Goal: Task Accomplishment & Management: Manage account settings

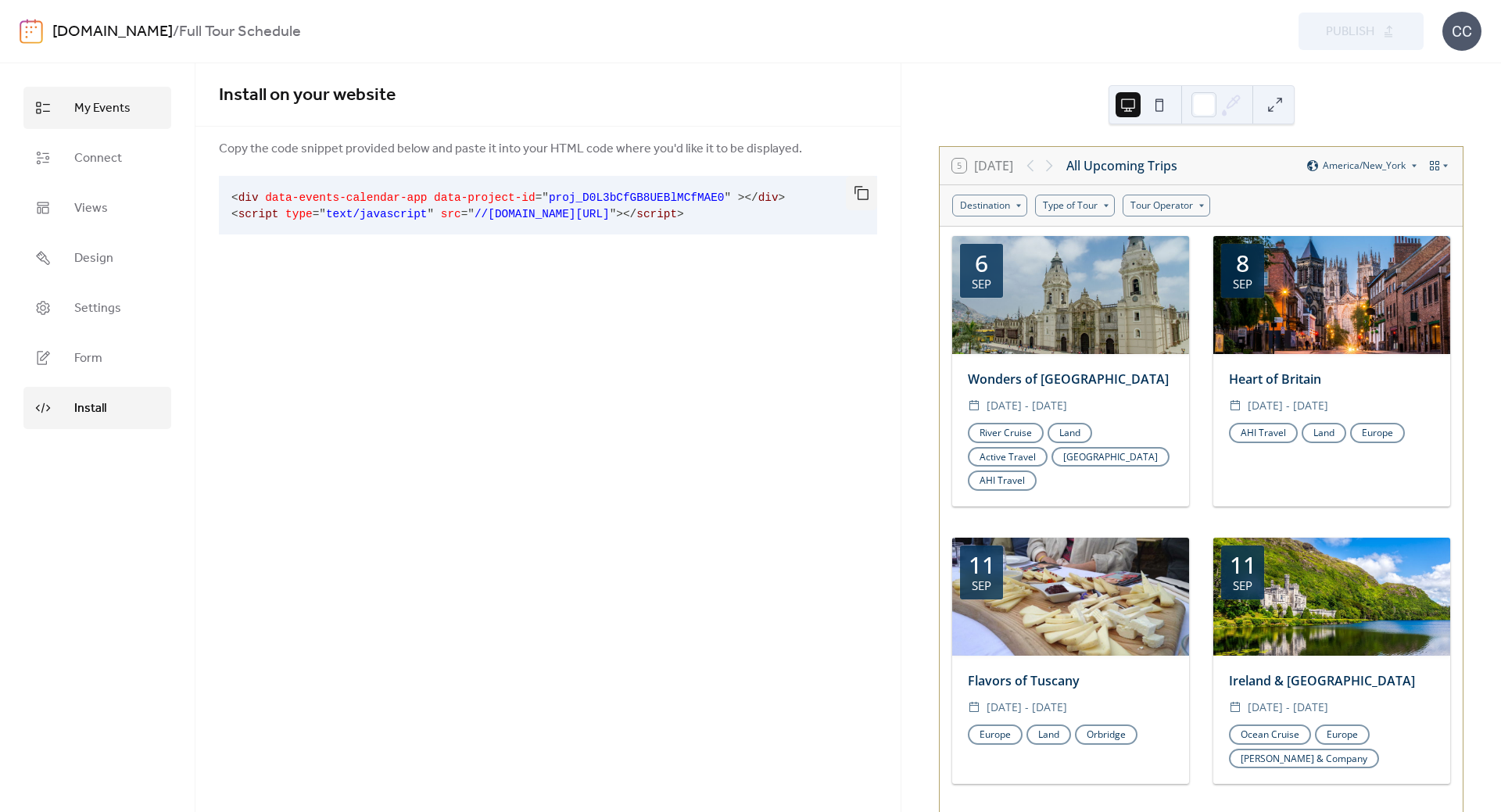
click at [83, 117] on span "My Events" at bounding box center [102, 108] width 56 height 18
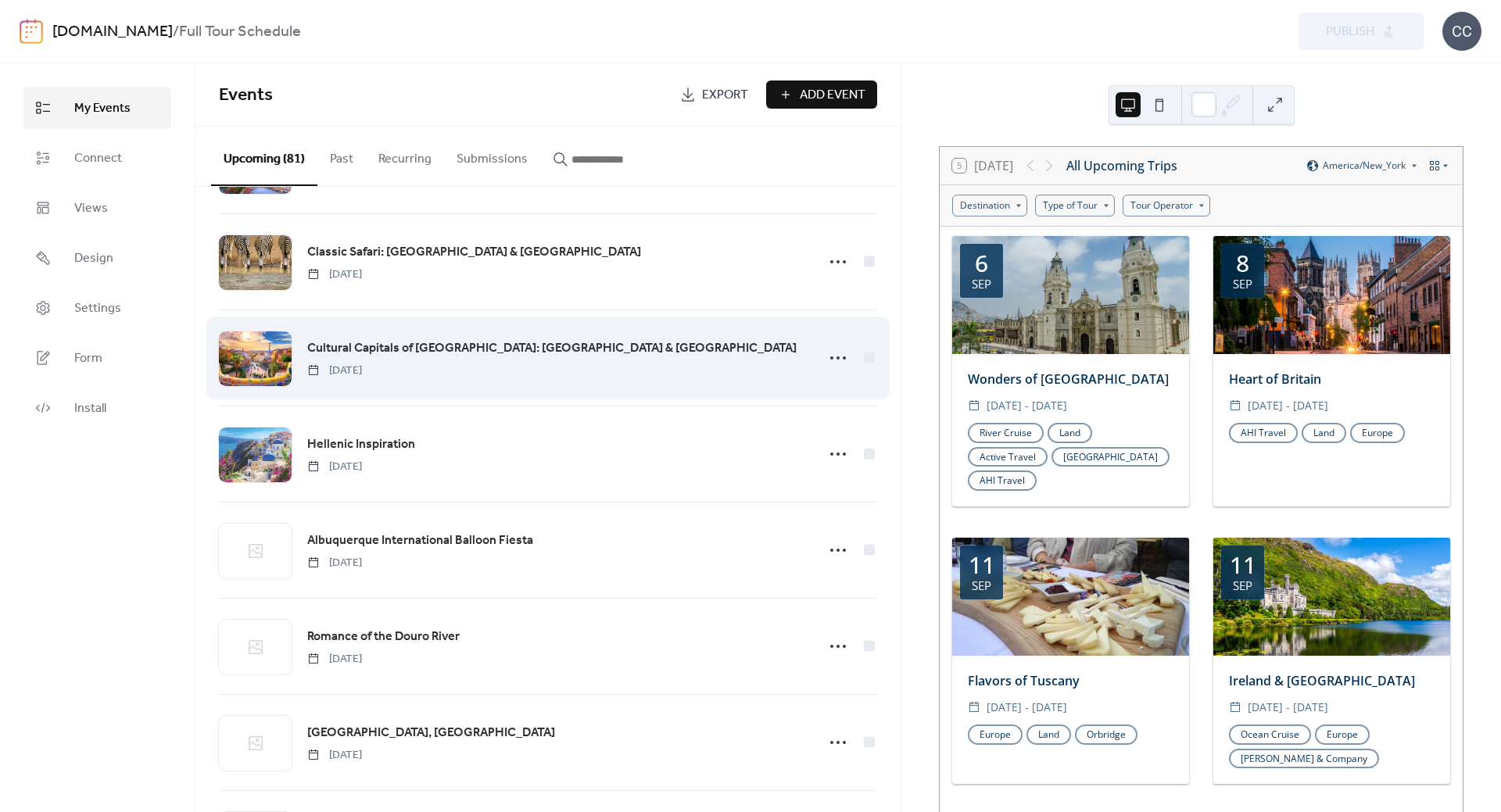
scroll to position [703, 0]
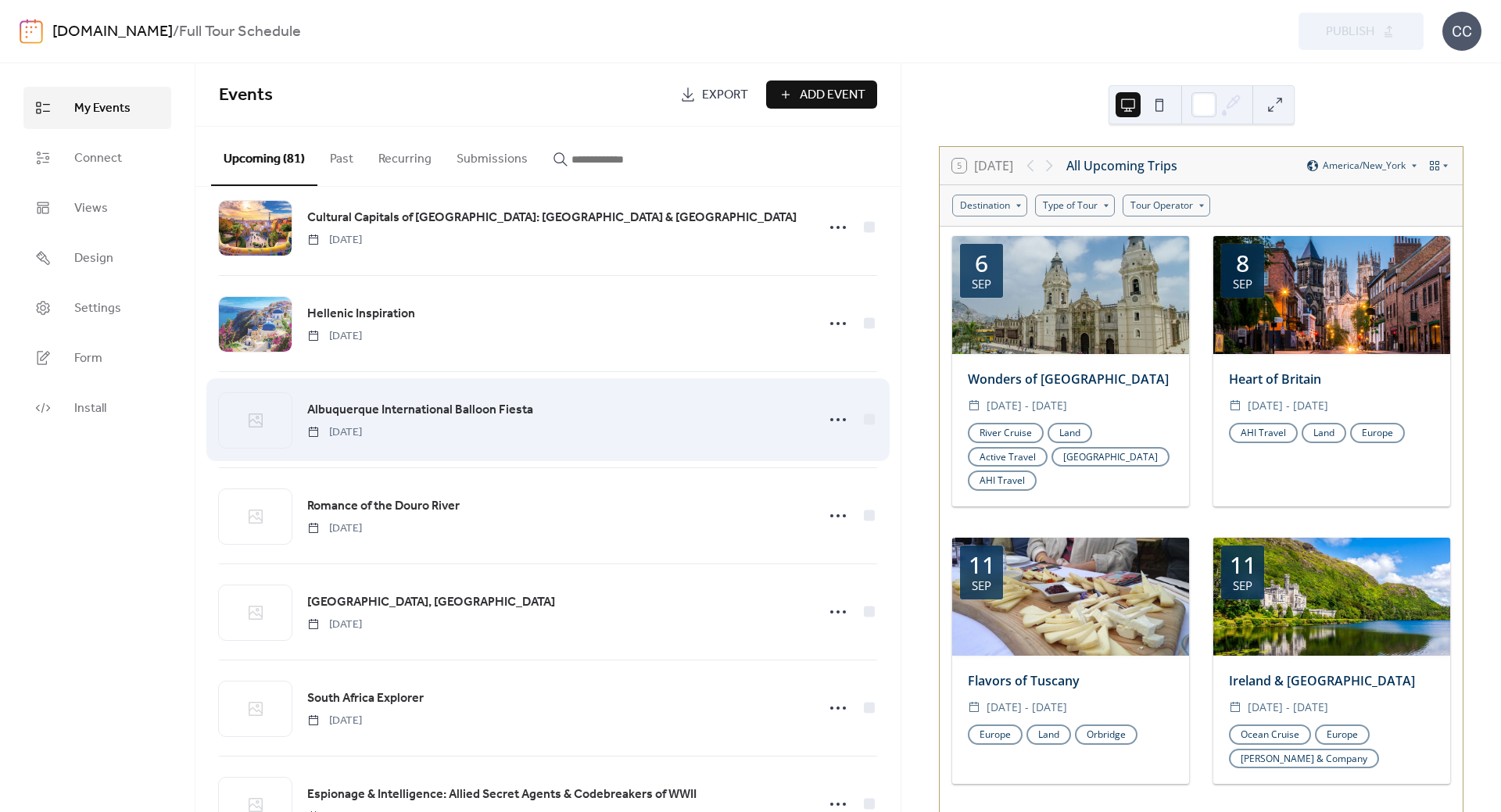
click at [402, 413] on span "Albuquerque International Balloon Fiesta" at bounding box center [420, 410] width 226 height 18
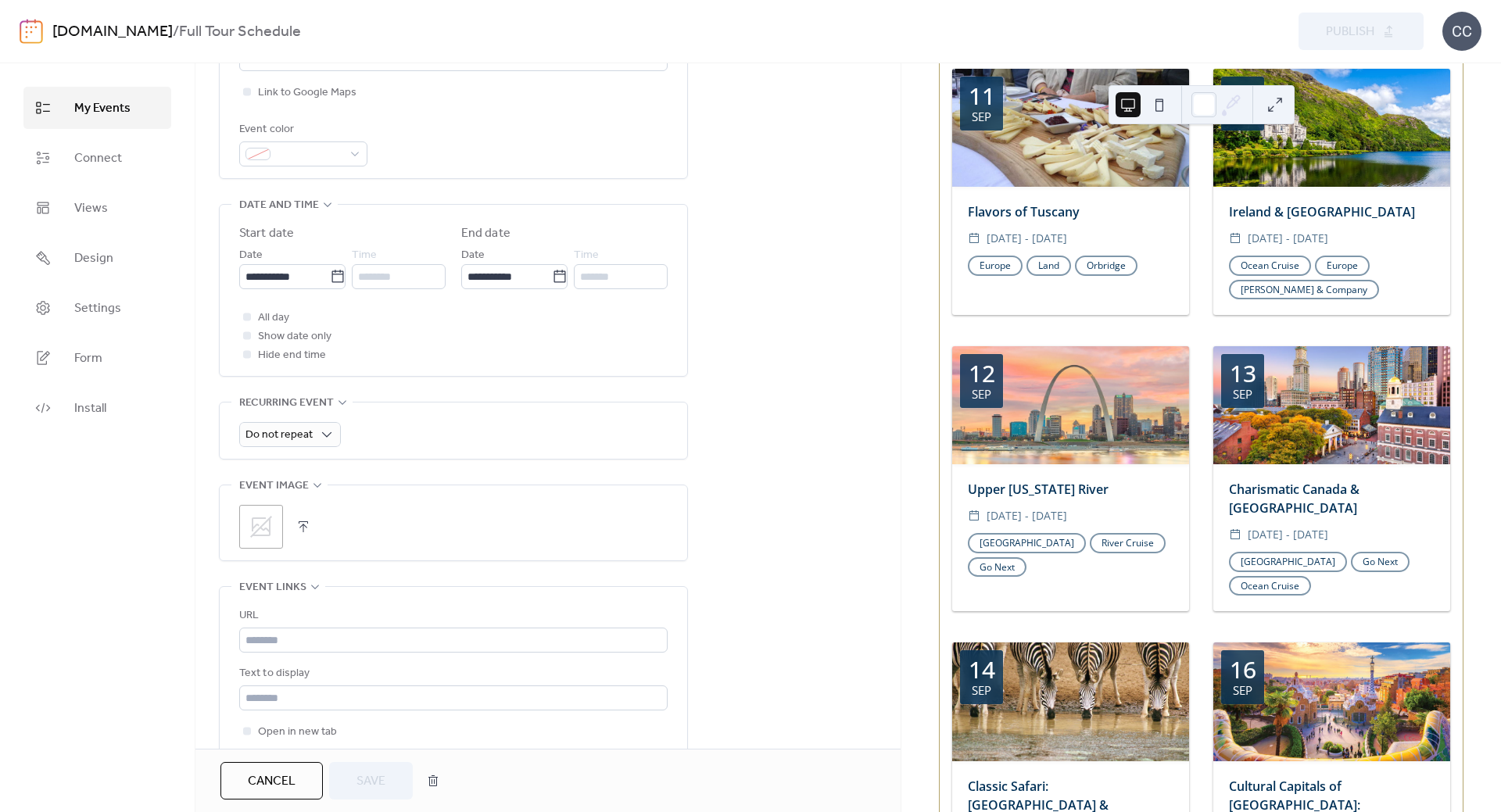
scroll to position [469, 0]
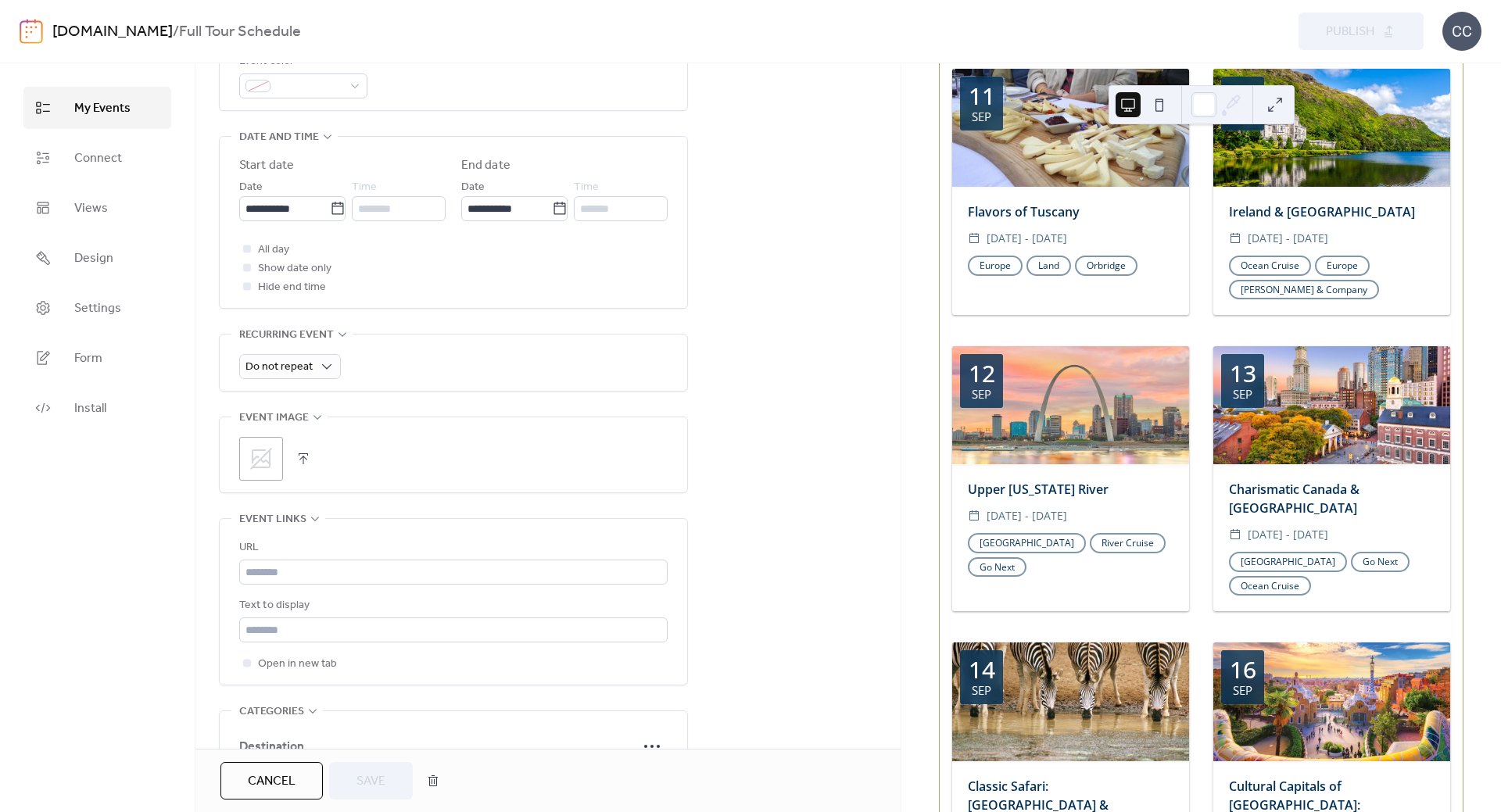
click at [266, 451] on icon at bounding box center [261, 458] width 25 height 25
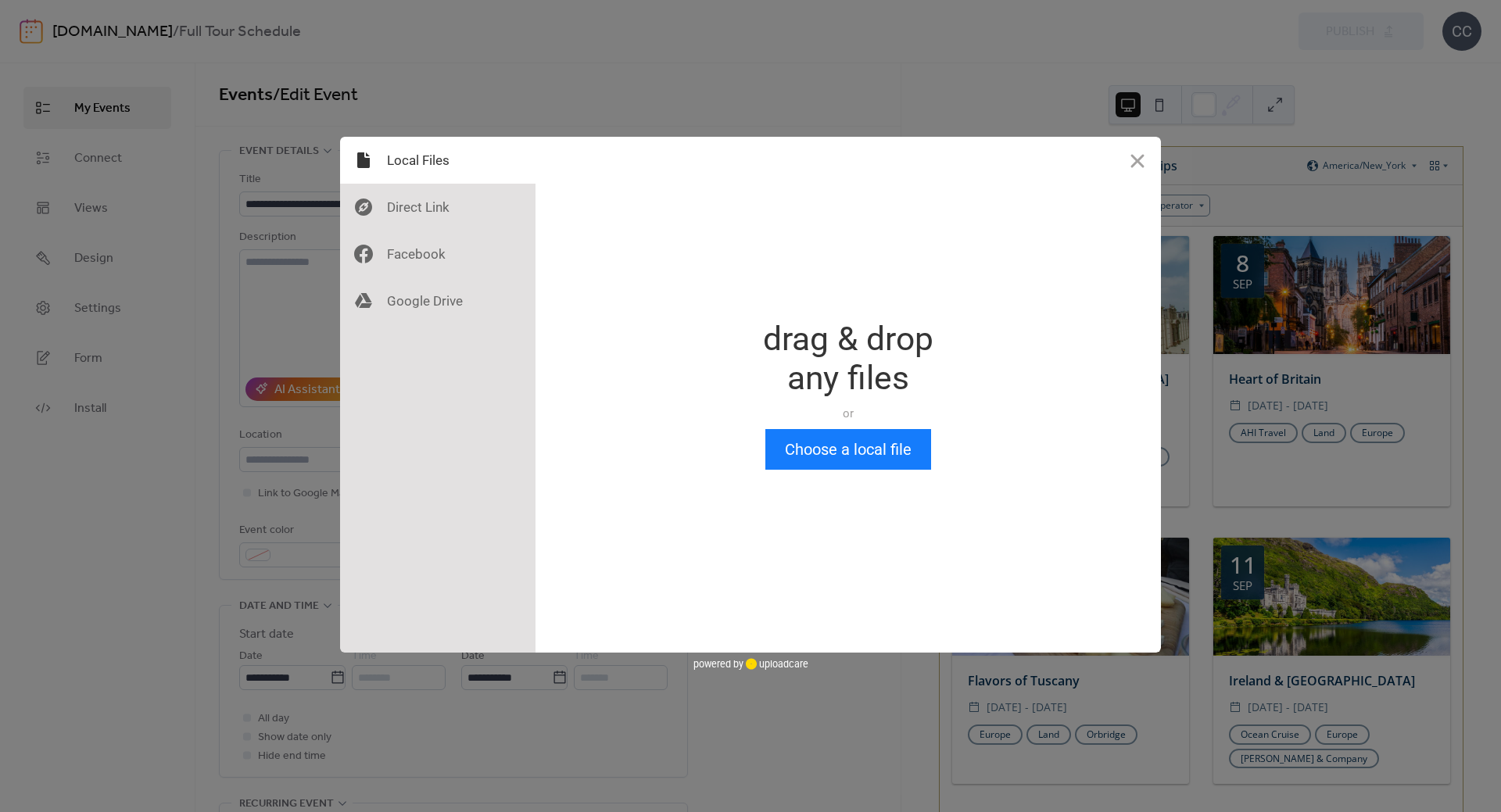
scroll to position [0, 0]
click at [843, 446] on button "Choose a local file" at bounding box center [847, 449] width 166 height 41
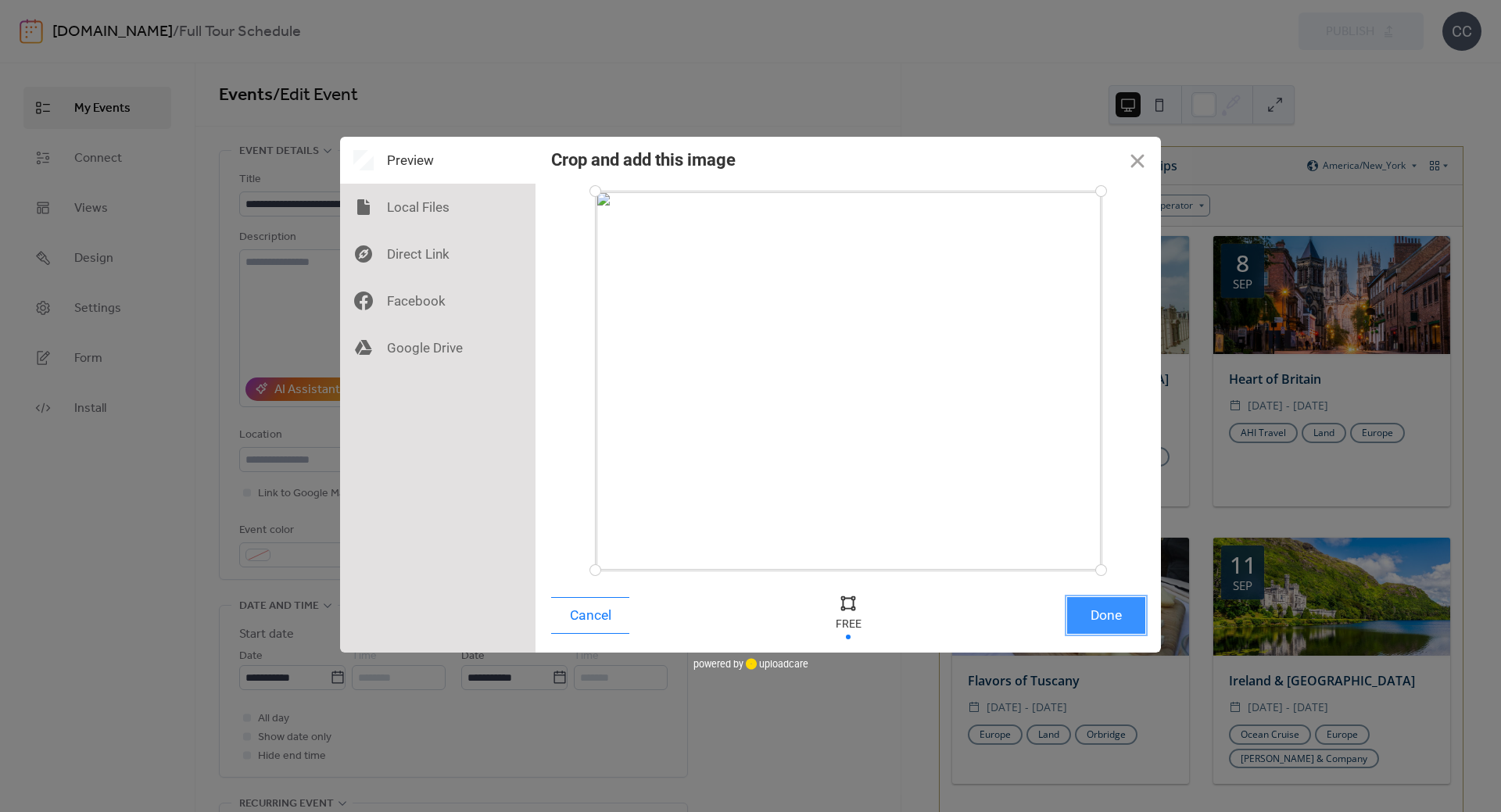
click at [1111, 613] on button "Done" at bounding box center [1107, 615] width 78 height 37
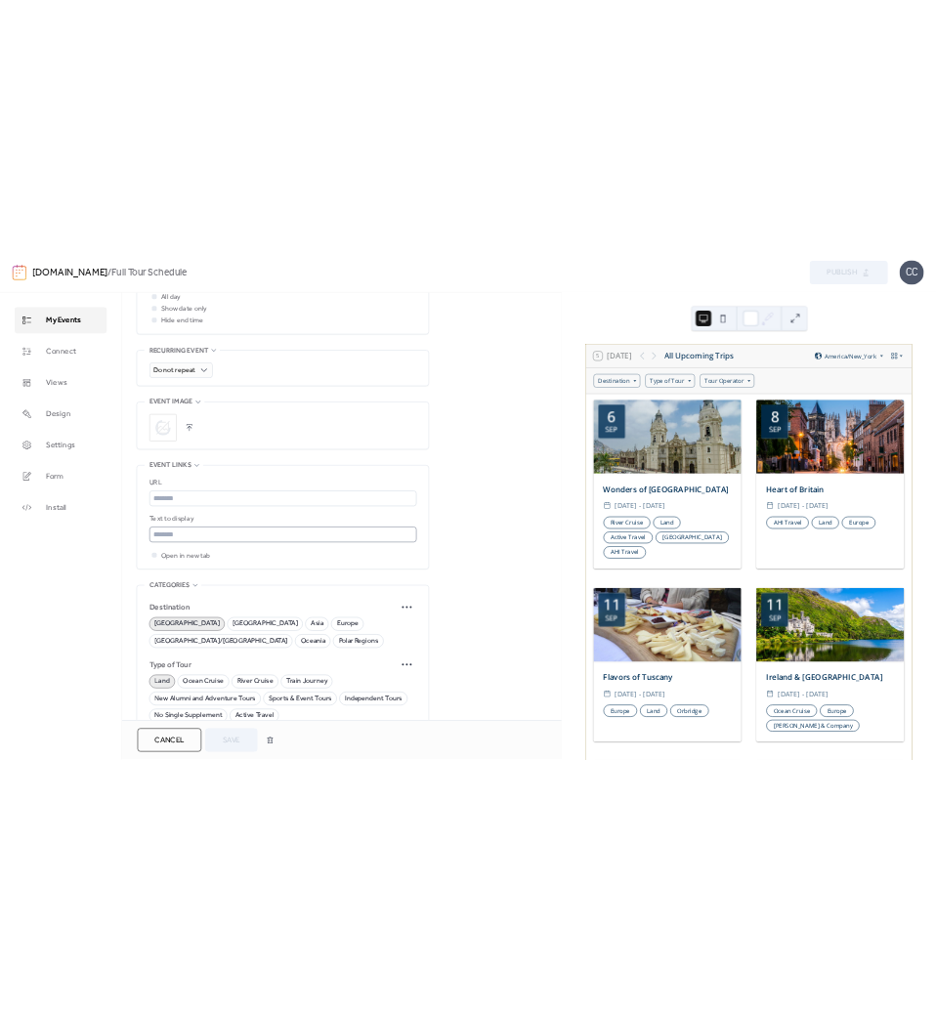
scroll to position [1075, 0]
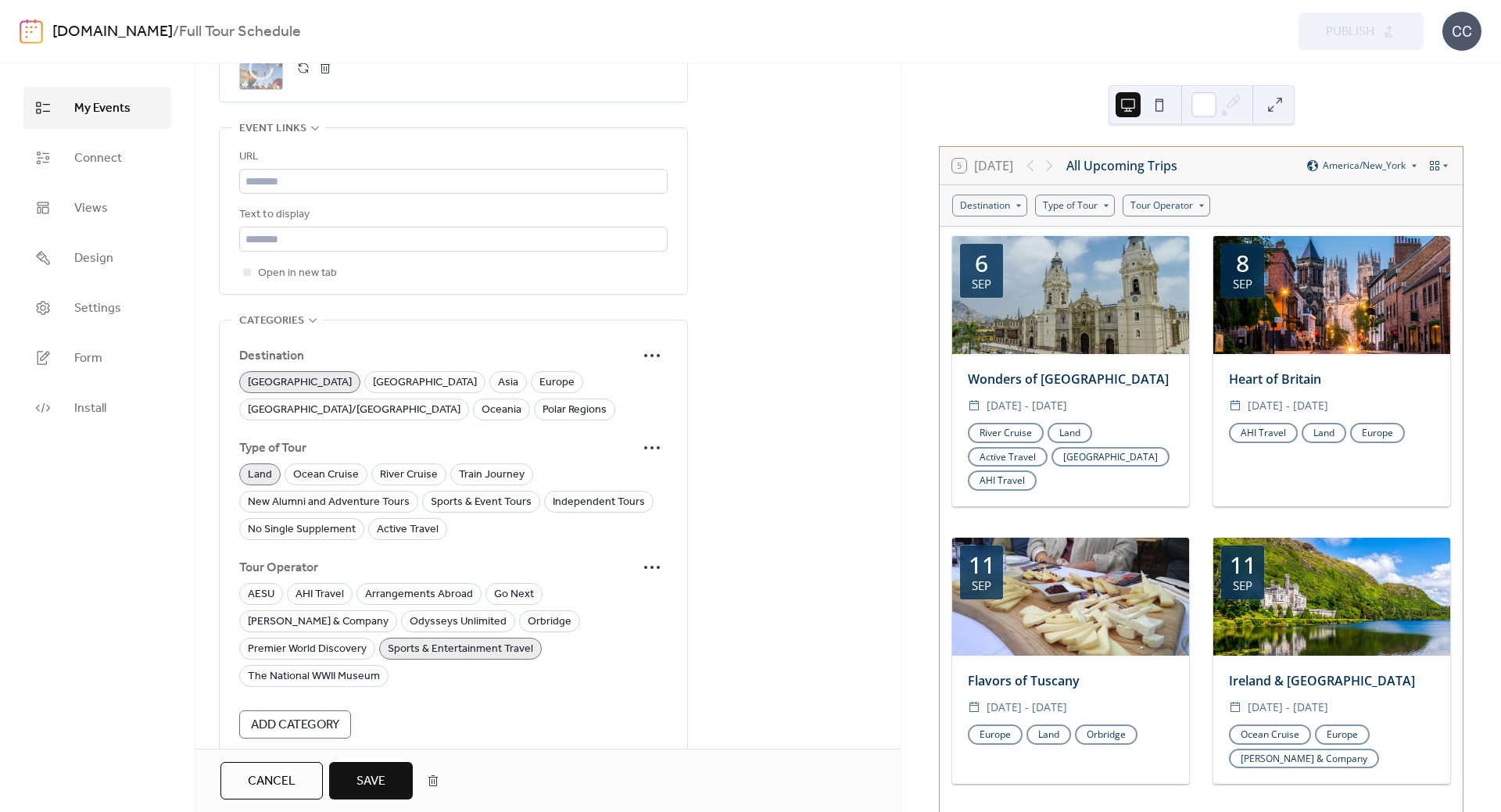
click at [374, 786] on span "Save" at bounding box center [371, 781] width 29 height 18
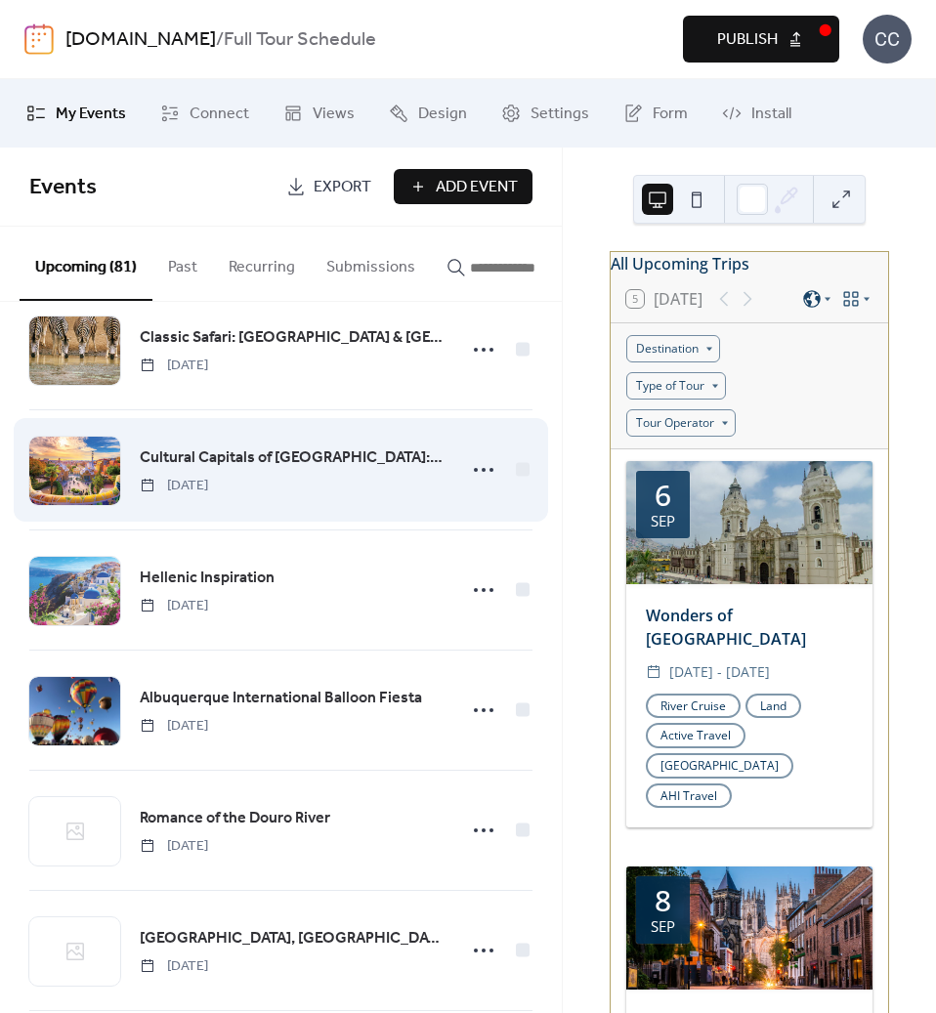
scroll to position [977, 0]
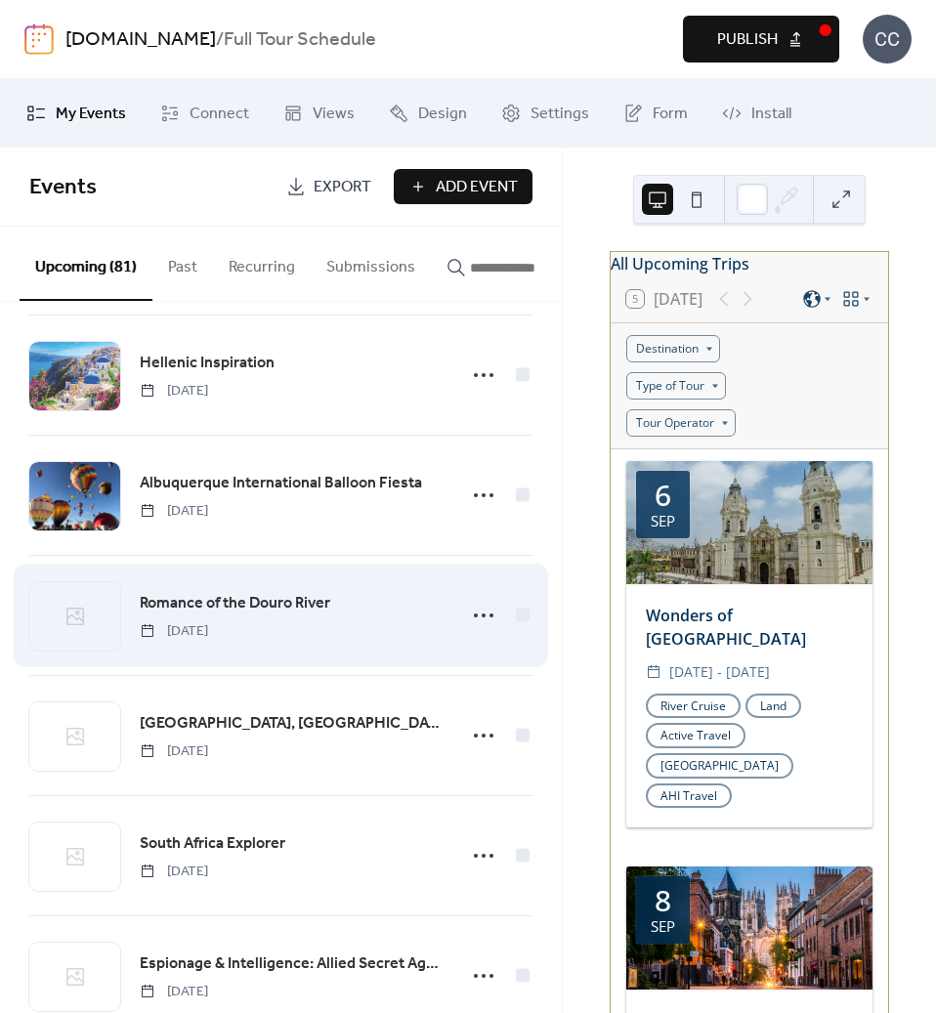
click at [225, 604] on span "Romance of the Douro River" at bounding box center [235, 603] width 191 height 23
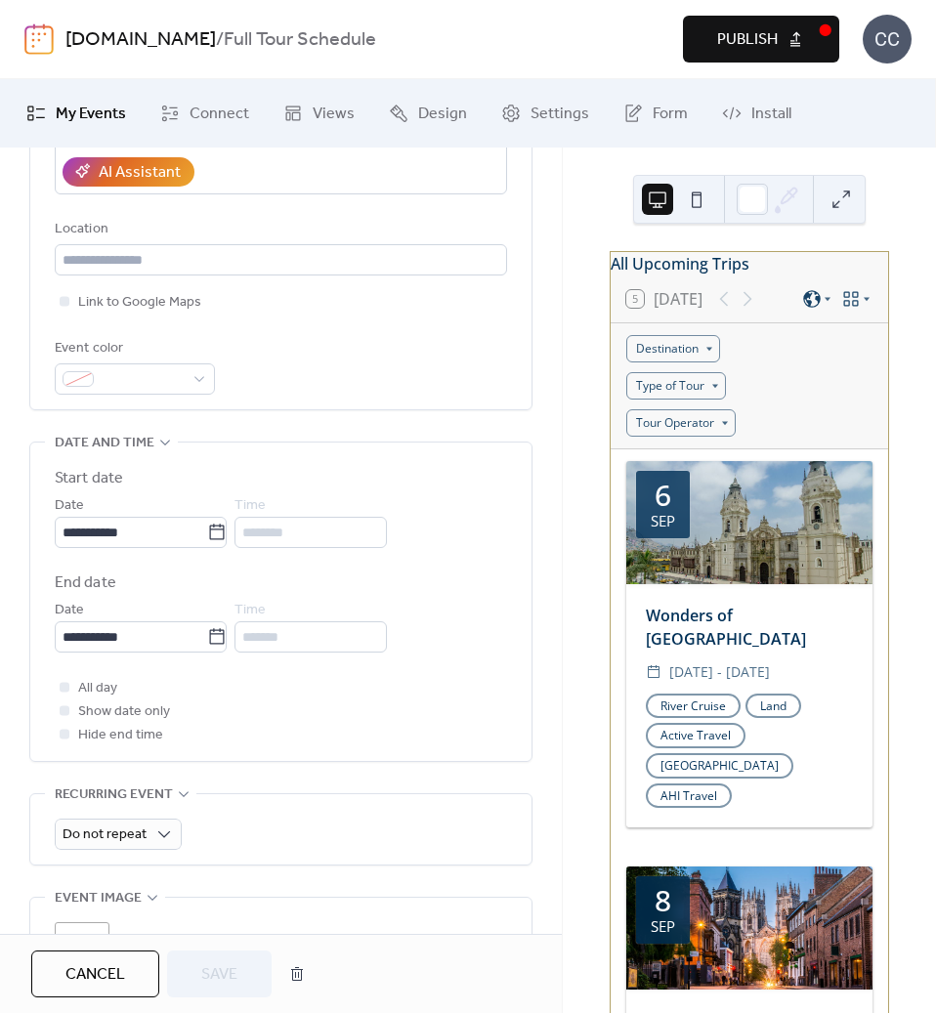
scroll to position [586, 0]
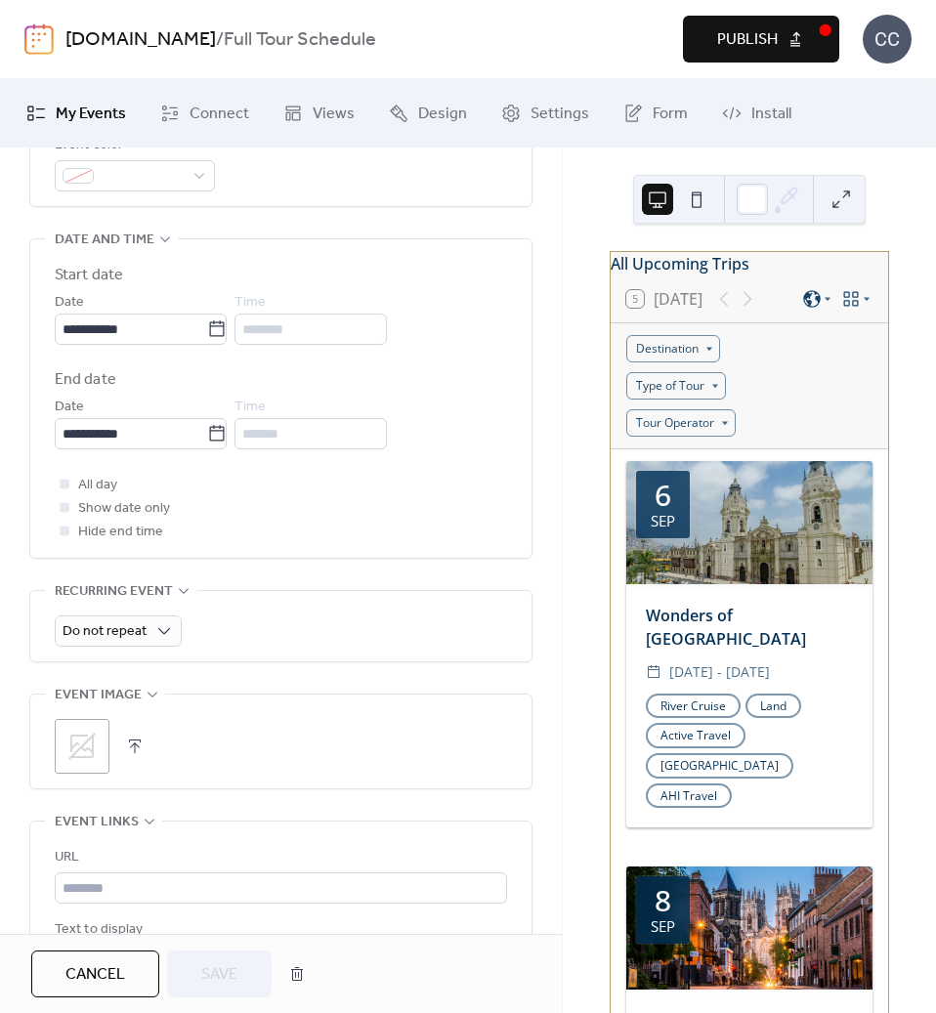
click at [69, 745] on icon at bounding box center [81, 746] width 31 height 31
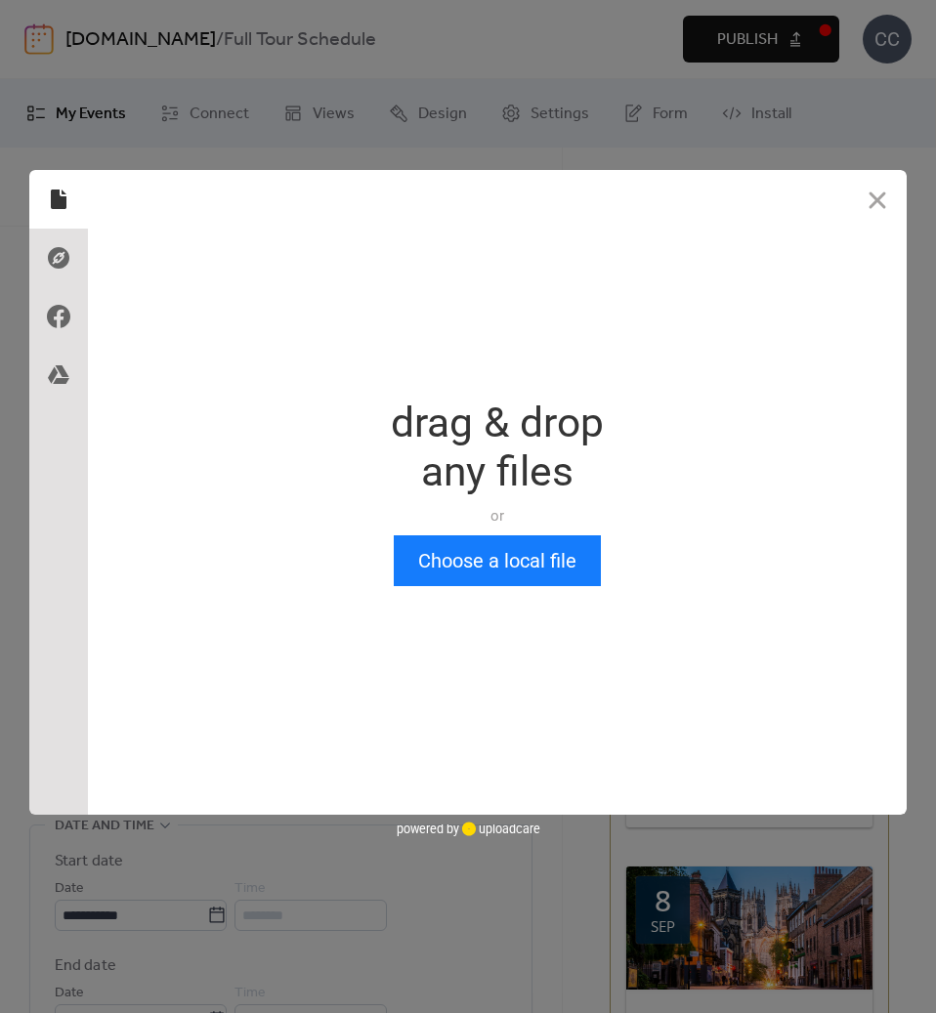
scroll to position [0, 0]
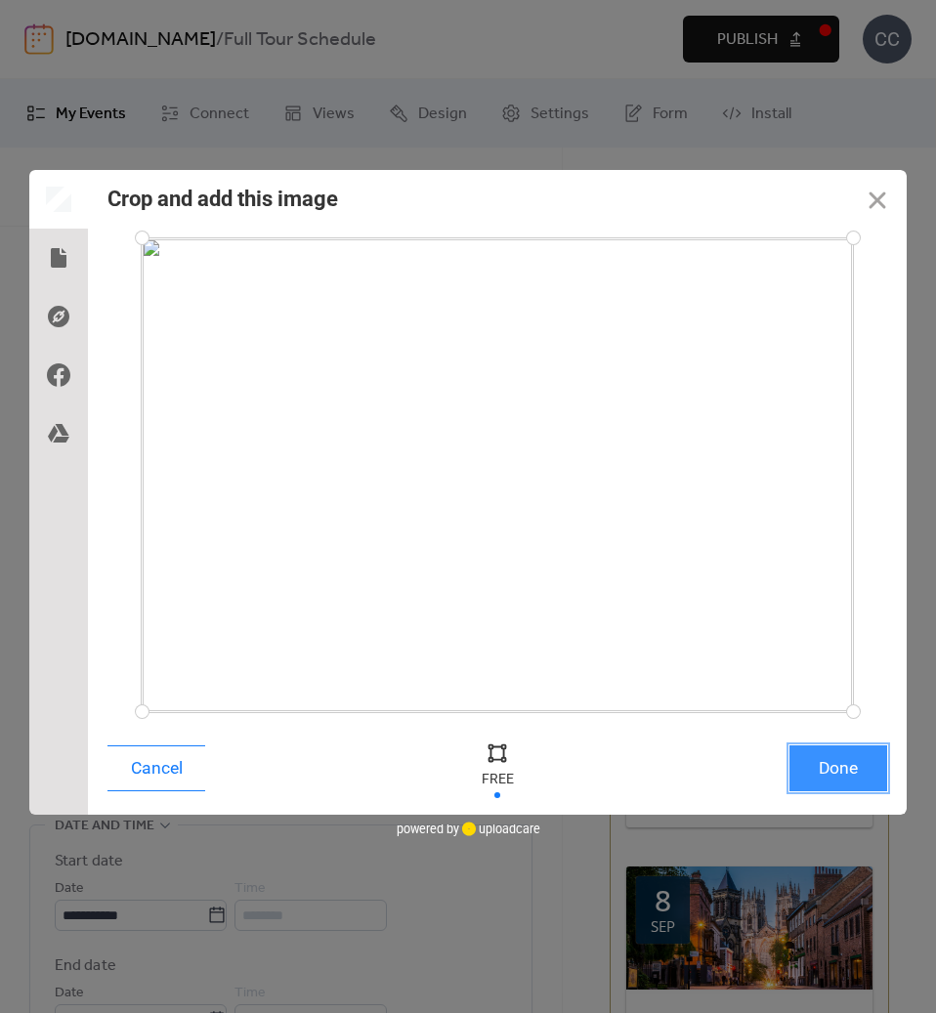
click at [845, 781] on button "Done" at bounding box center [838, 768] width 98 height 46
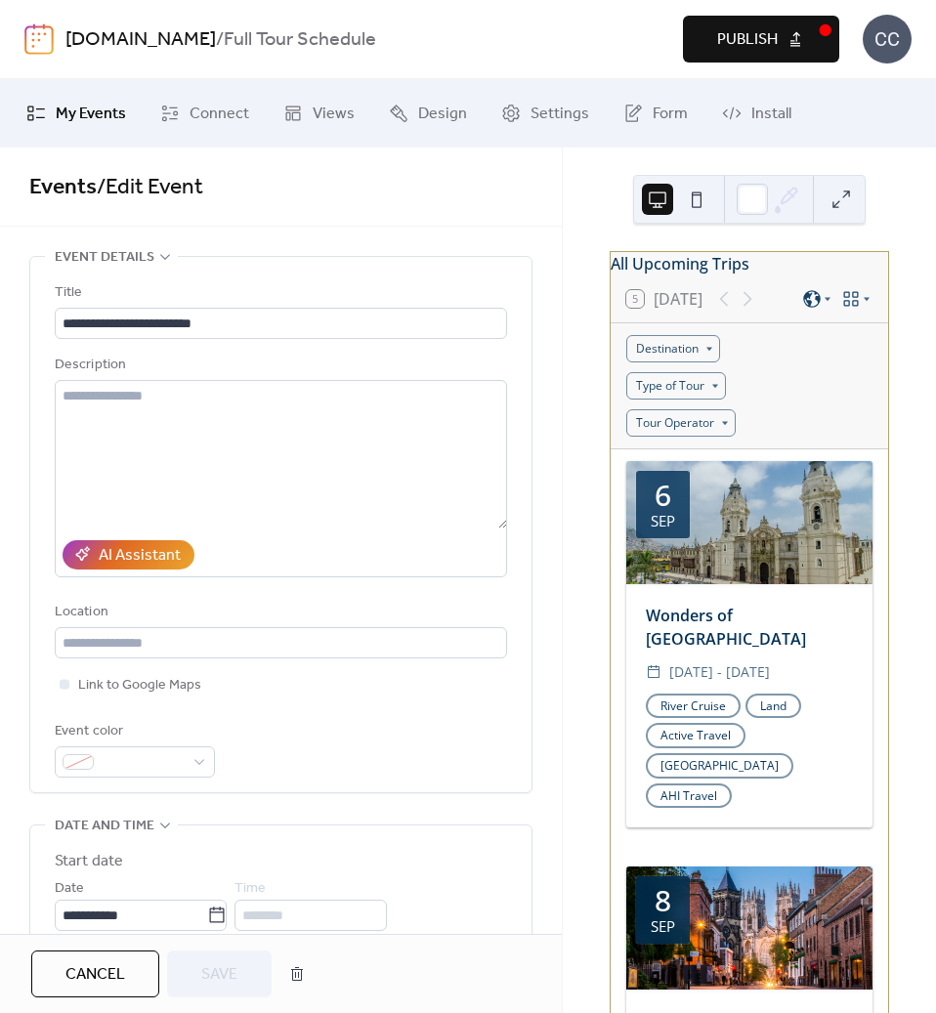
scroll to position [195, 0]
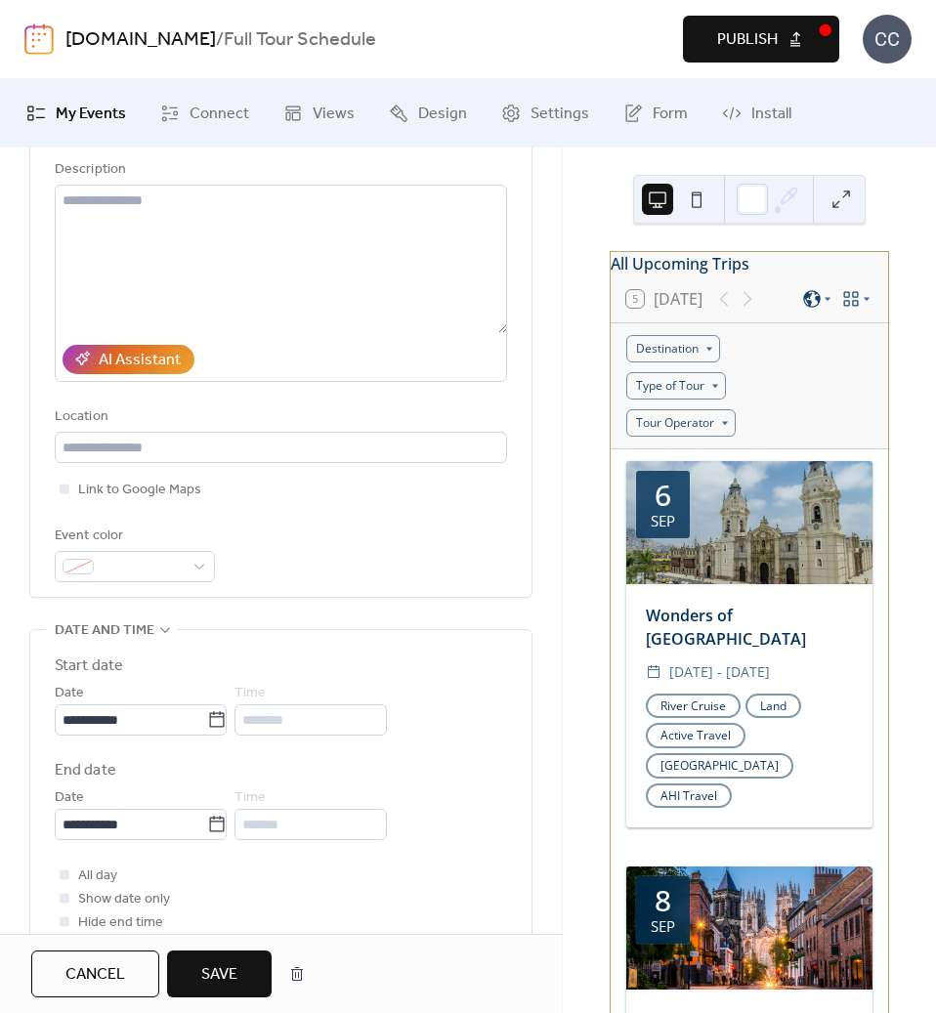
click at [210, 975] on span "Save" at bounding box center [219, 974] width 36 height 23
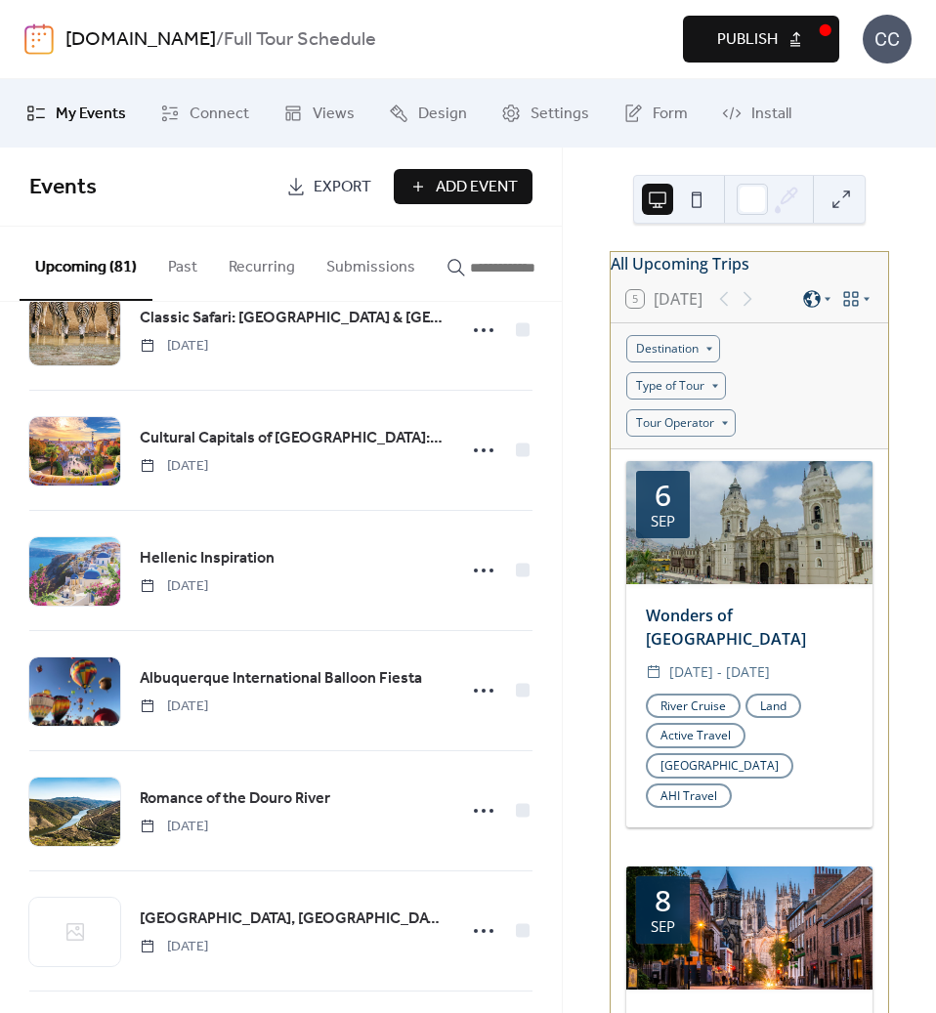
scroll to position [1270, 0]
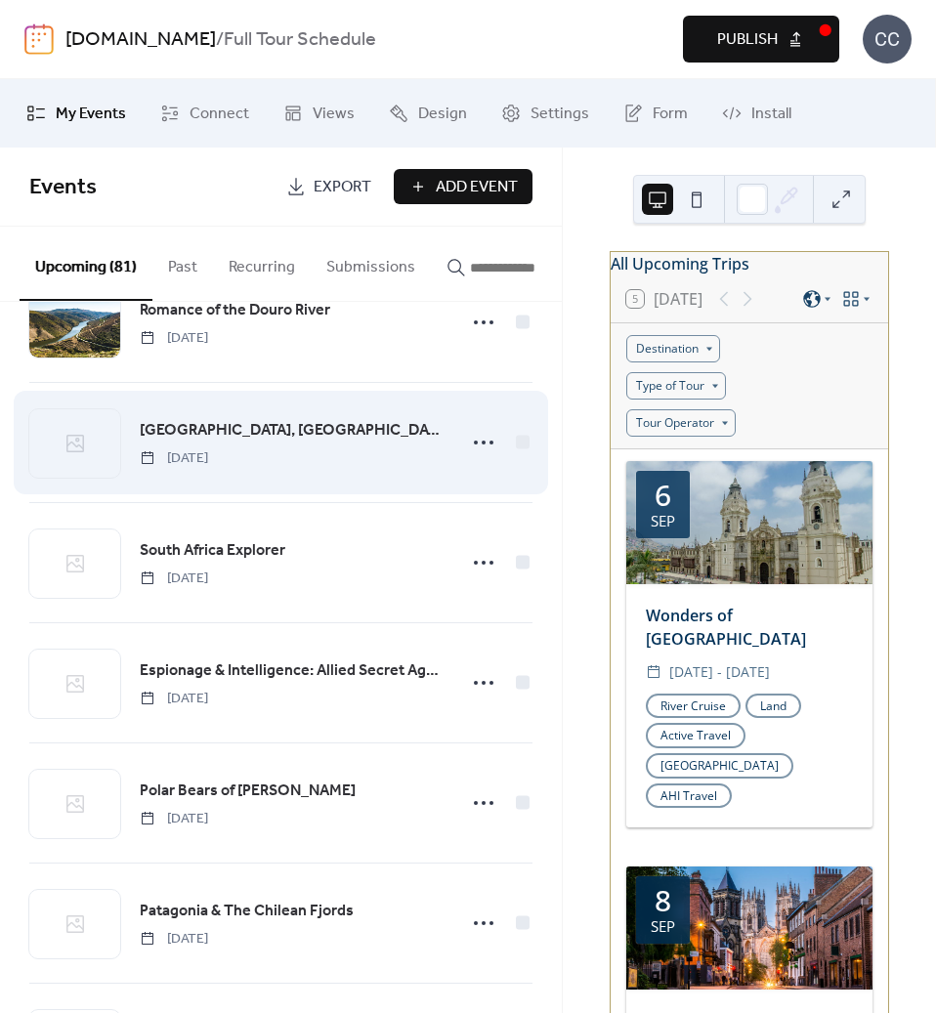
click at [191, 425] on span "[GEOGRAPHIC_DATA], [GEOGRAPHIC_DATA]" at bounding box center [292, 430] width 304 height 23
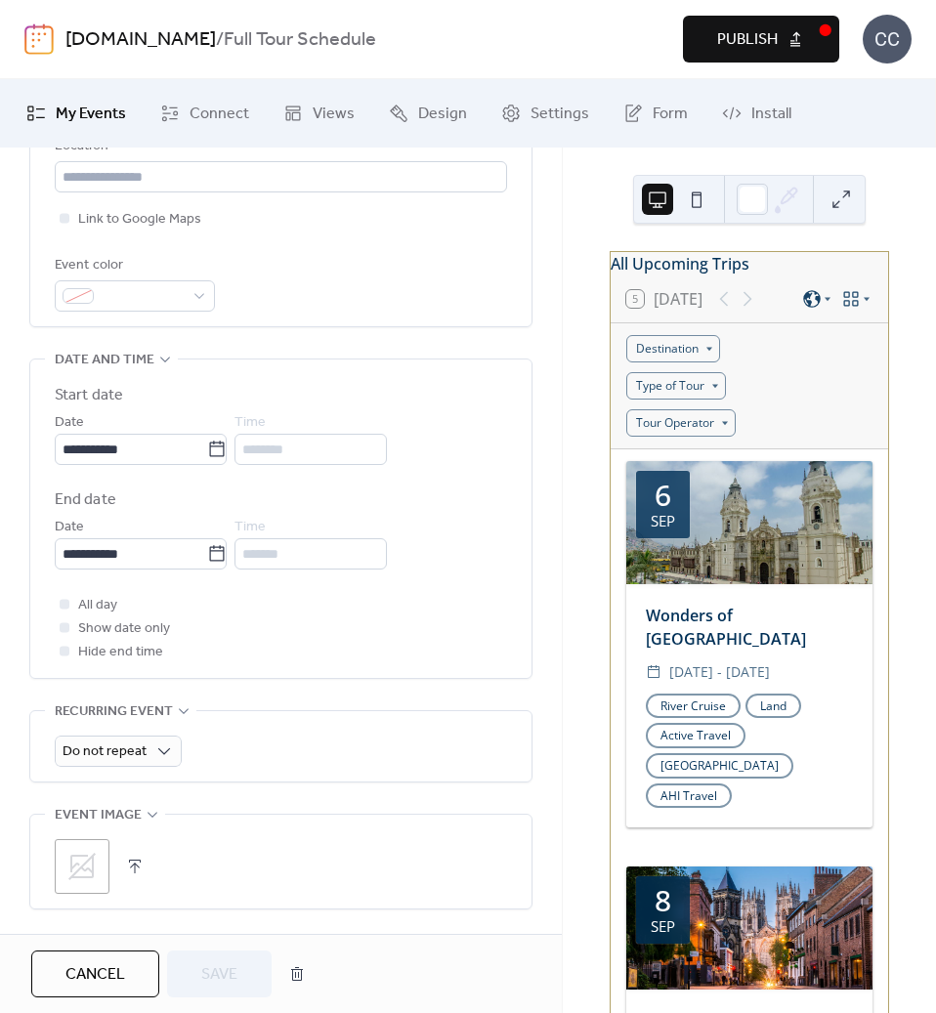
scroll to position [488, 0]
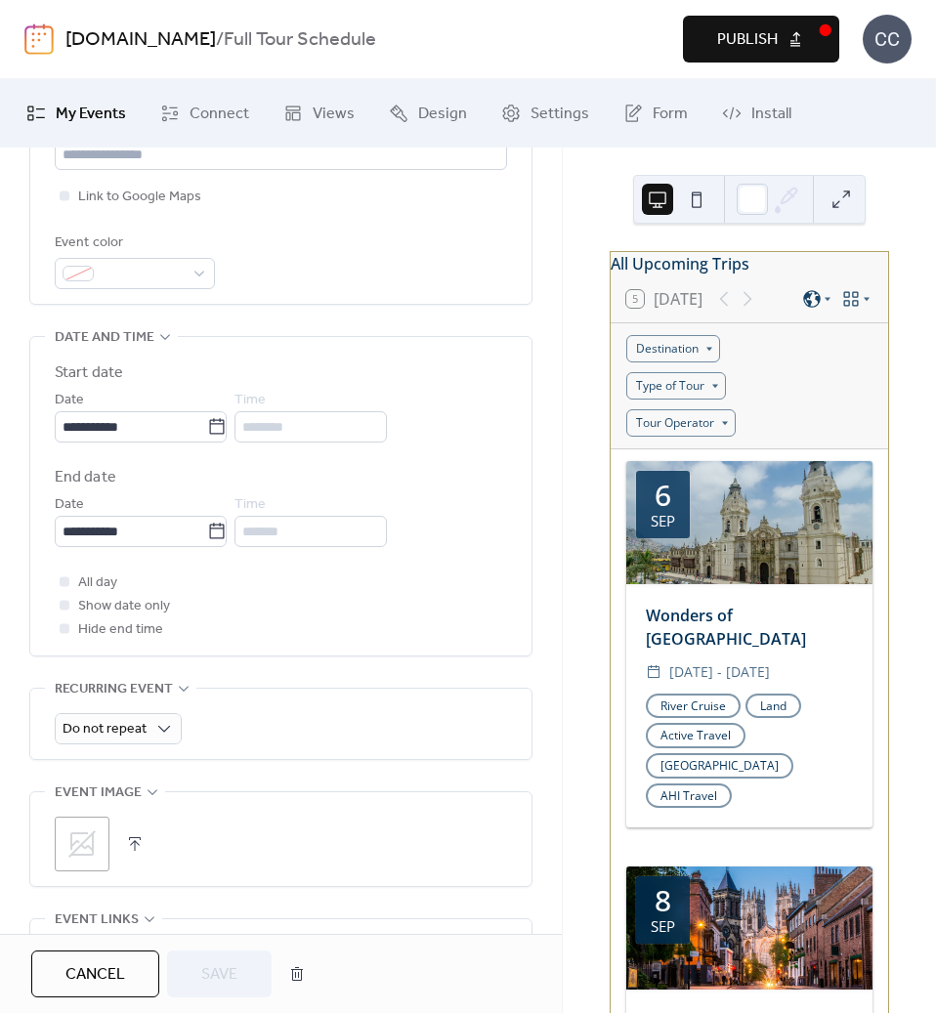
click at [74, 855] on icon at bounding box center [81, 843] width 27 height 27
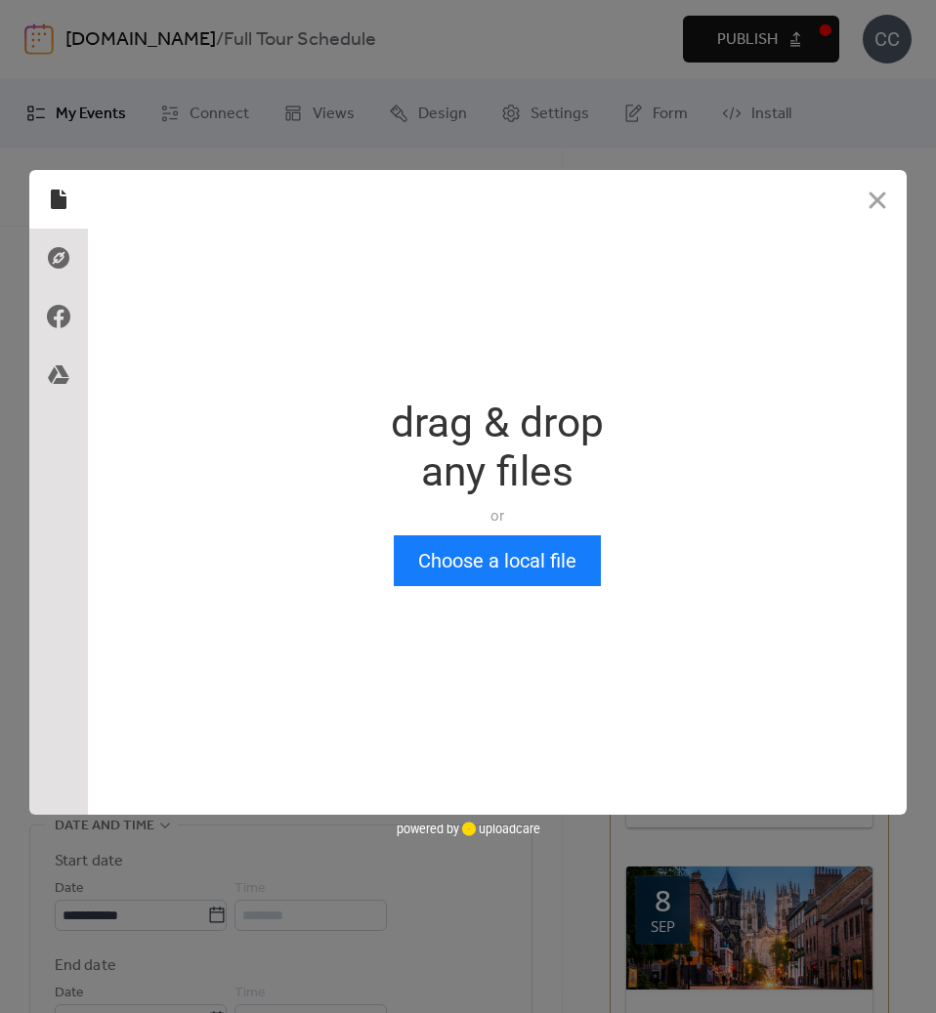
scroll to position [0, 0]
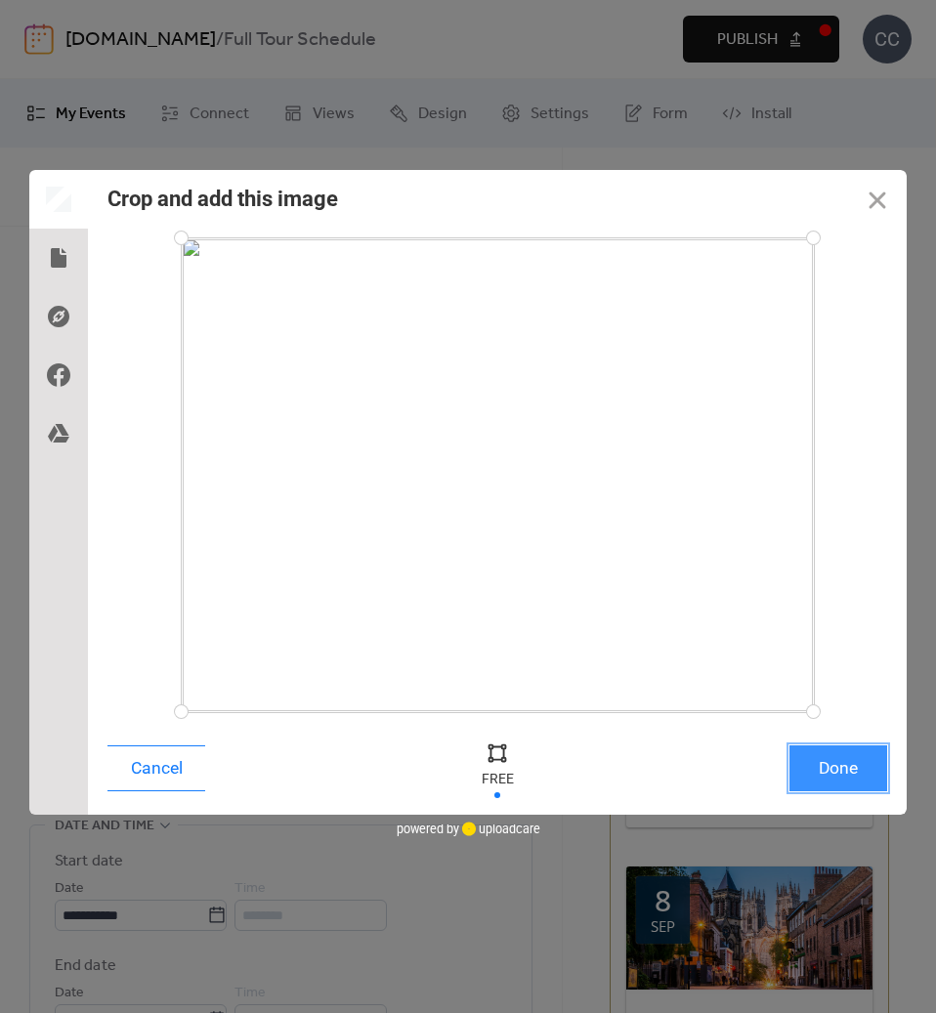
click at [831, 761] on button "Done" at bounding box center [838, 768] width 98 height 46
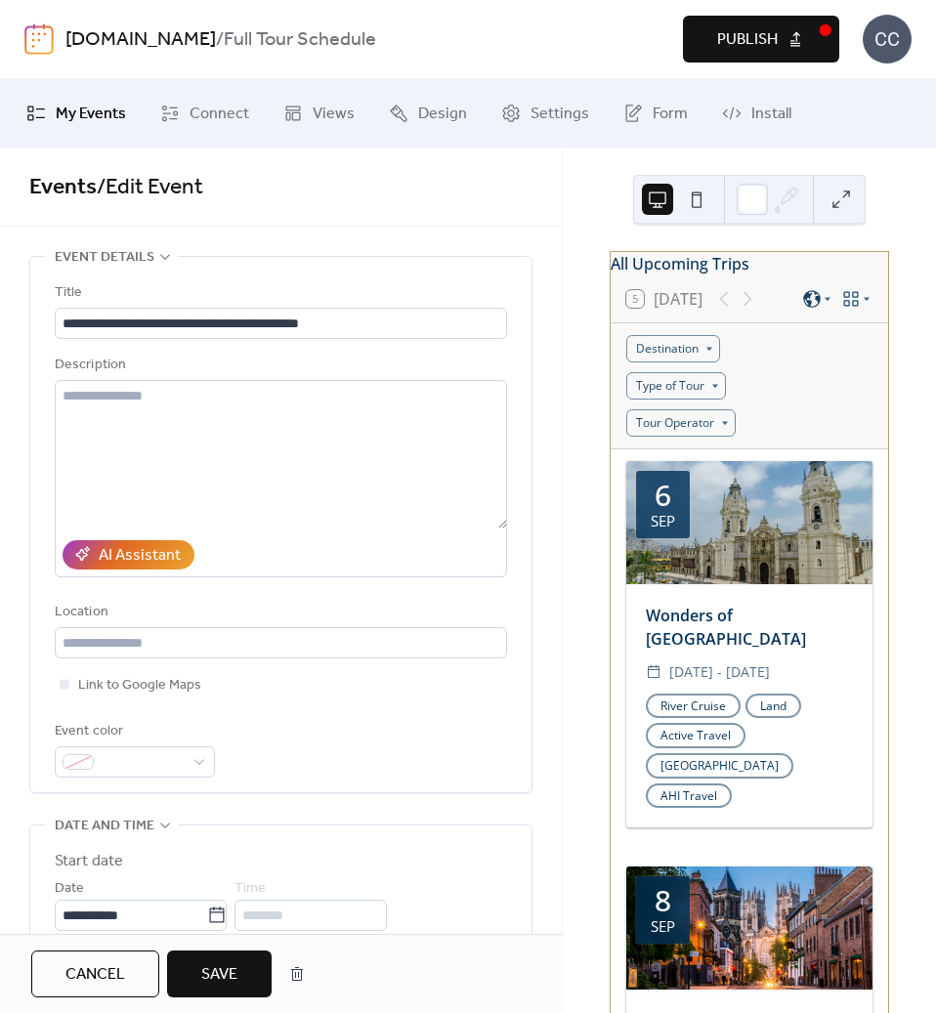
click at [217, 974] on span "Save" at bounding box center [219, 974] width 36 height 23
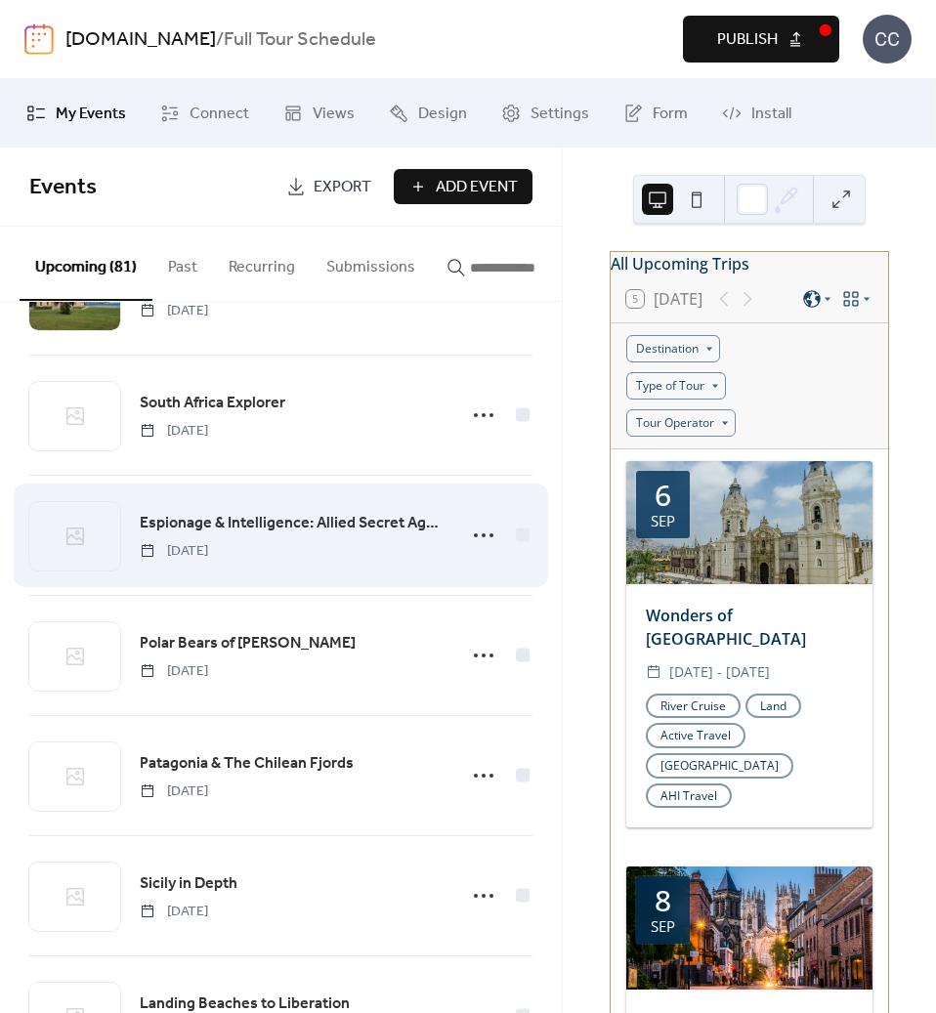
scroll to position [1270, 0]
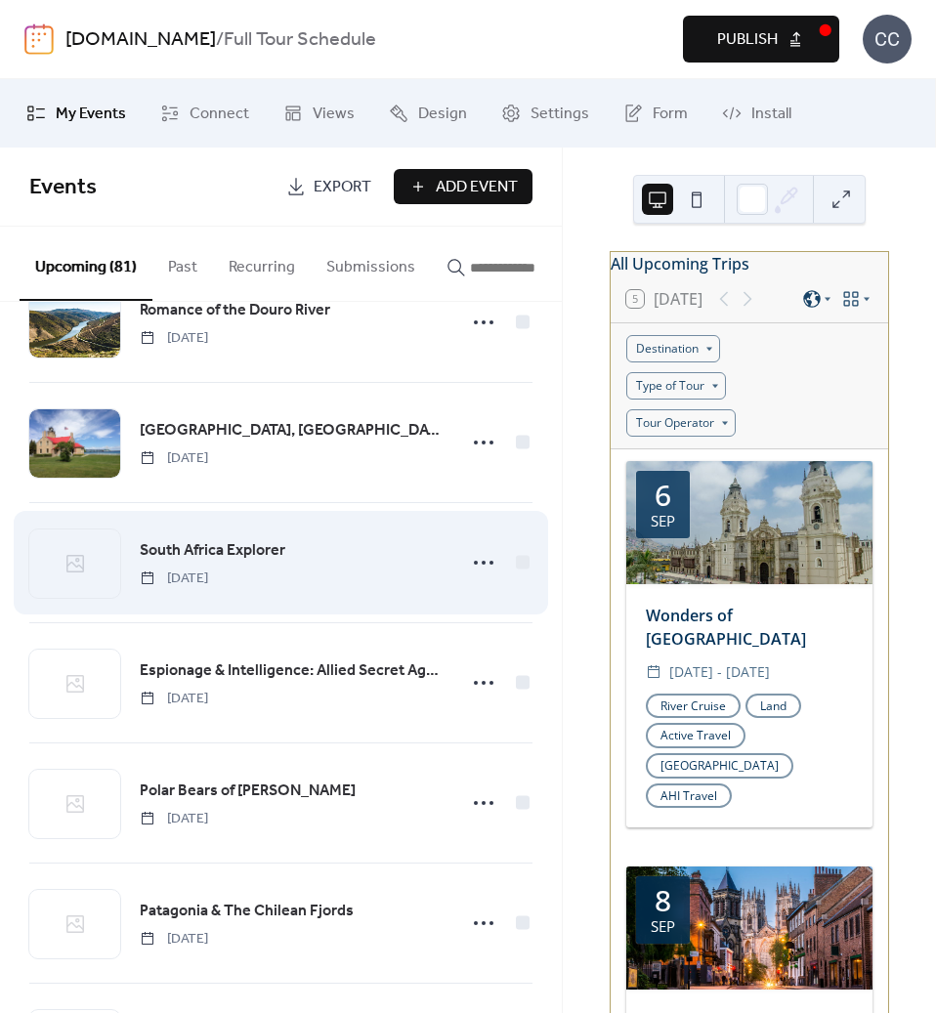
click at [210, 557] on span "South Africa Explorer" at bounding box center [213, 550] width 146 height 23
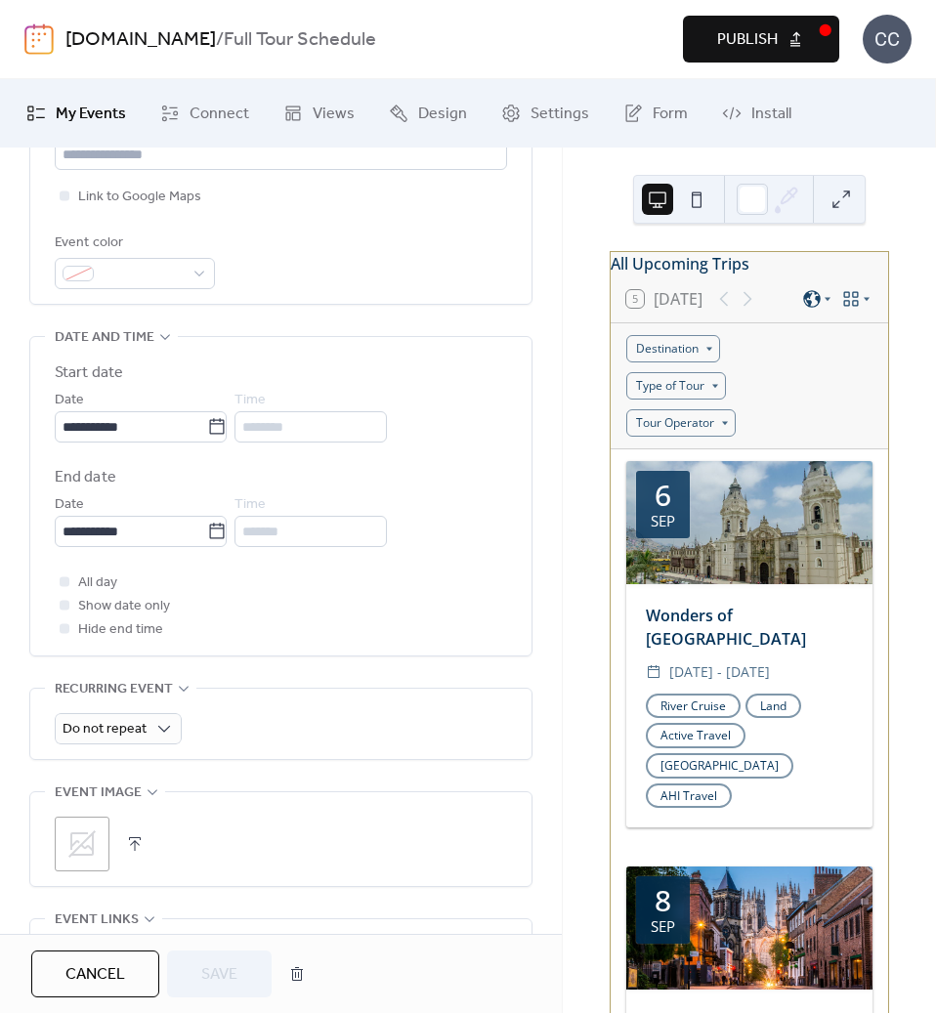
scroll to position [782, 0]
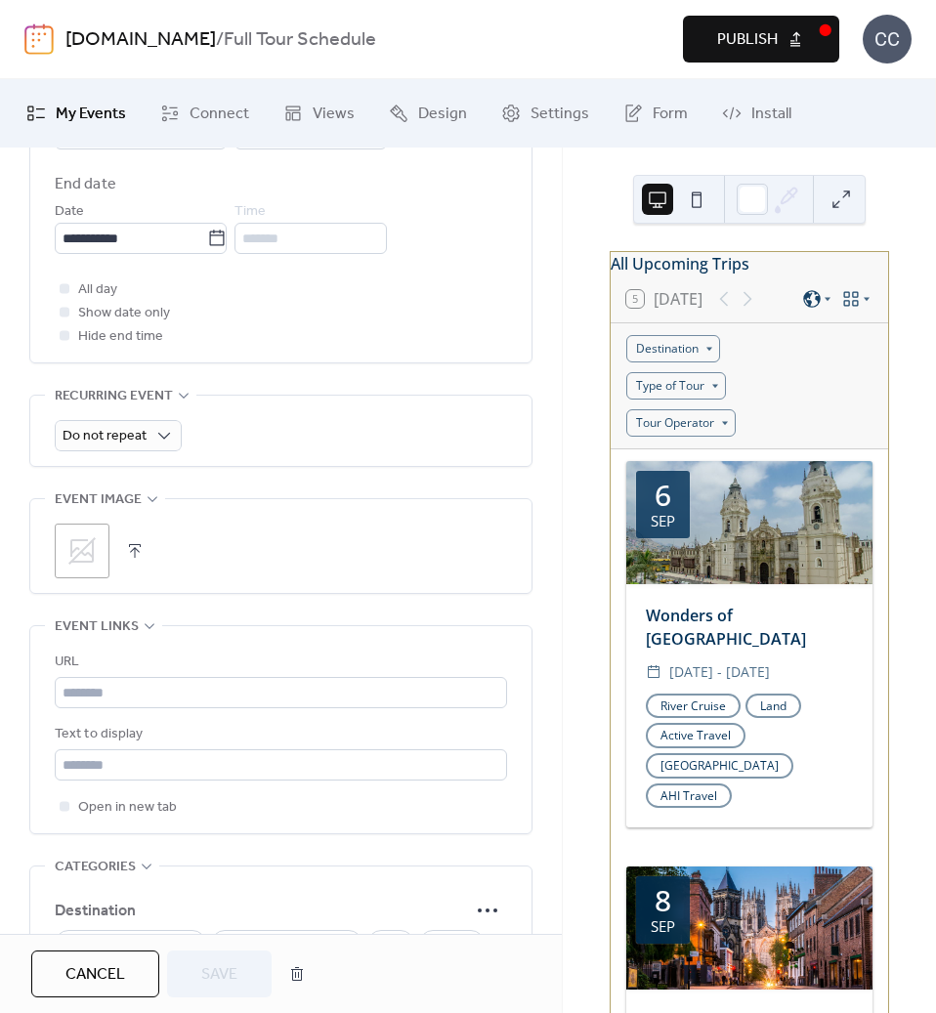
click at [71, 554] on icon at bounding box center [81, 550] width 27 height 27
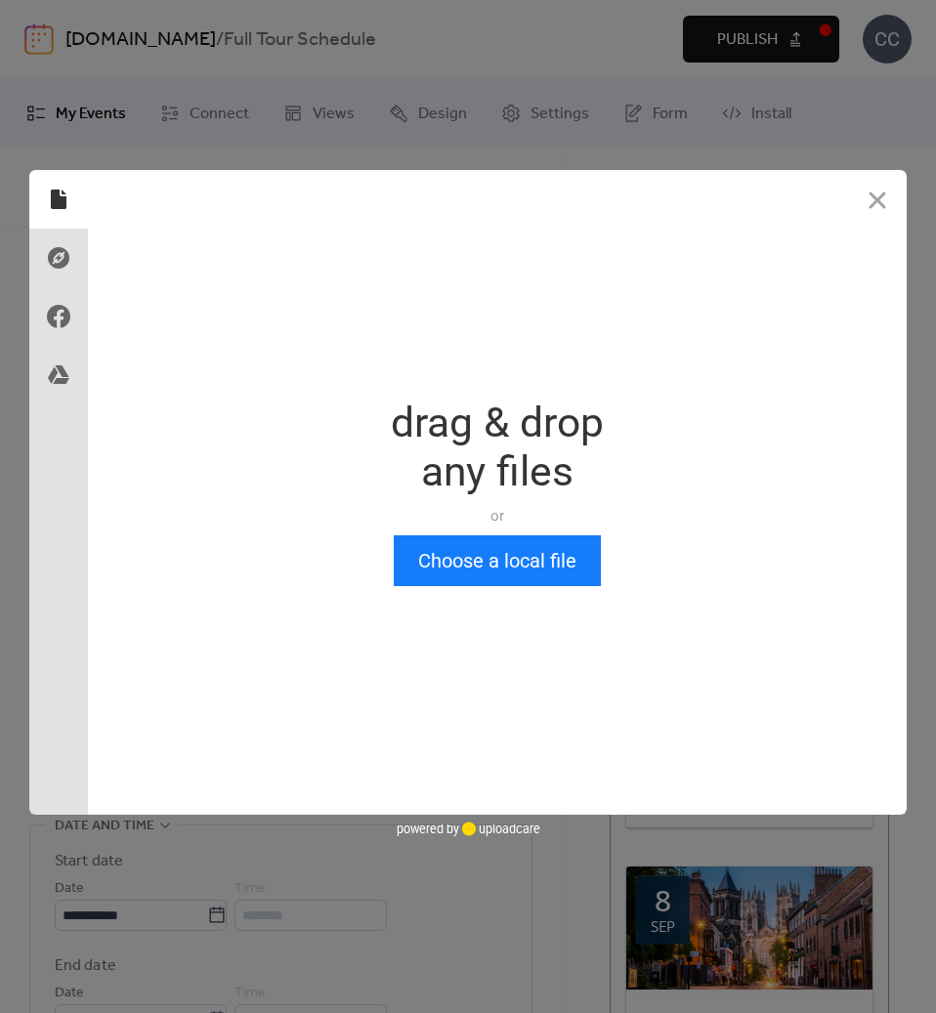
scroll to position [0, 0]
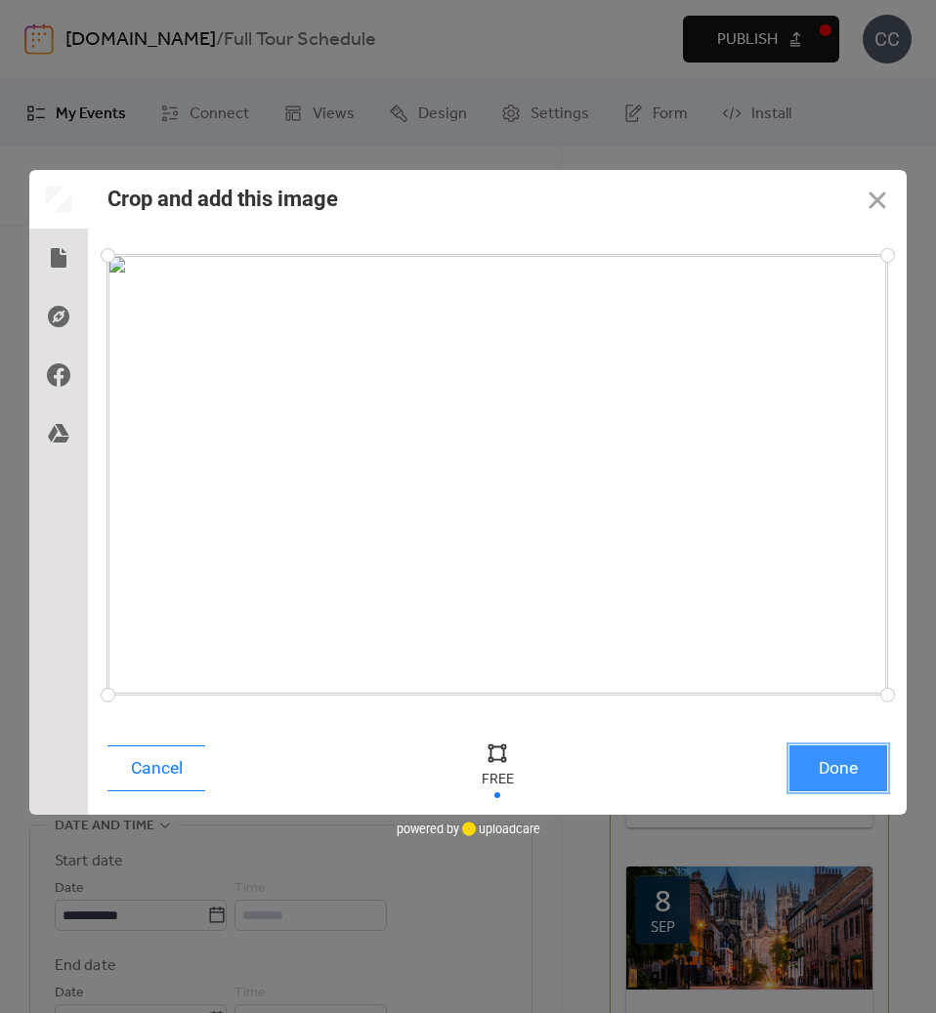
drag, startPoint x: 823, startPoint y: 773, endPoint x: 910, endPoint y: 755, distance: 88.7
click at [822, 773] on button "Done" at bounding box center [838, 768] width 98 height 46
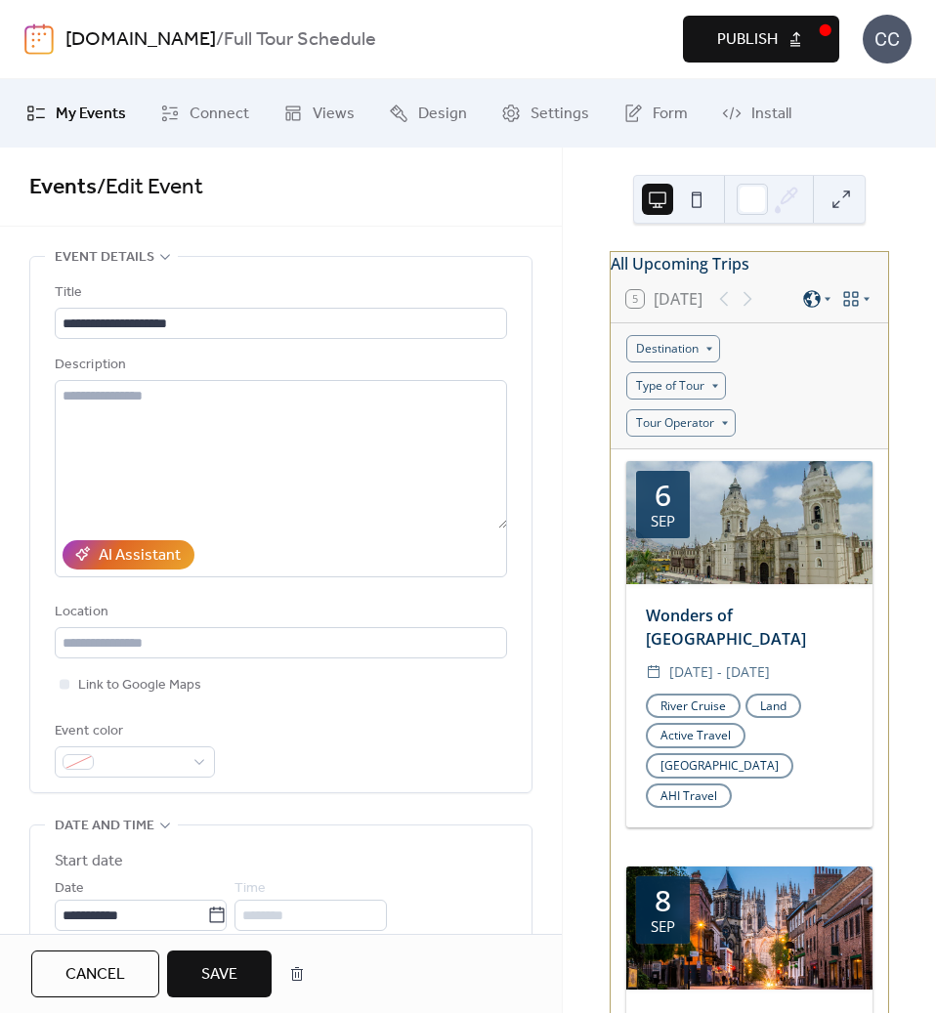
click at [220, 972] on span "Save" at bounding box center [219, 974] width 36 height 23
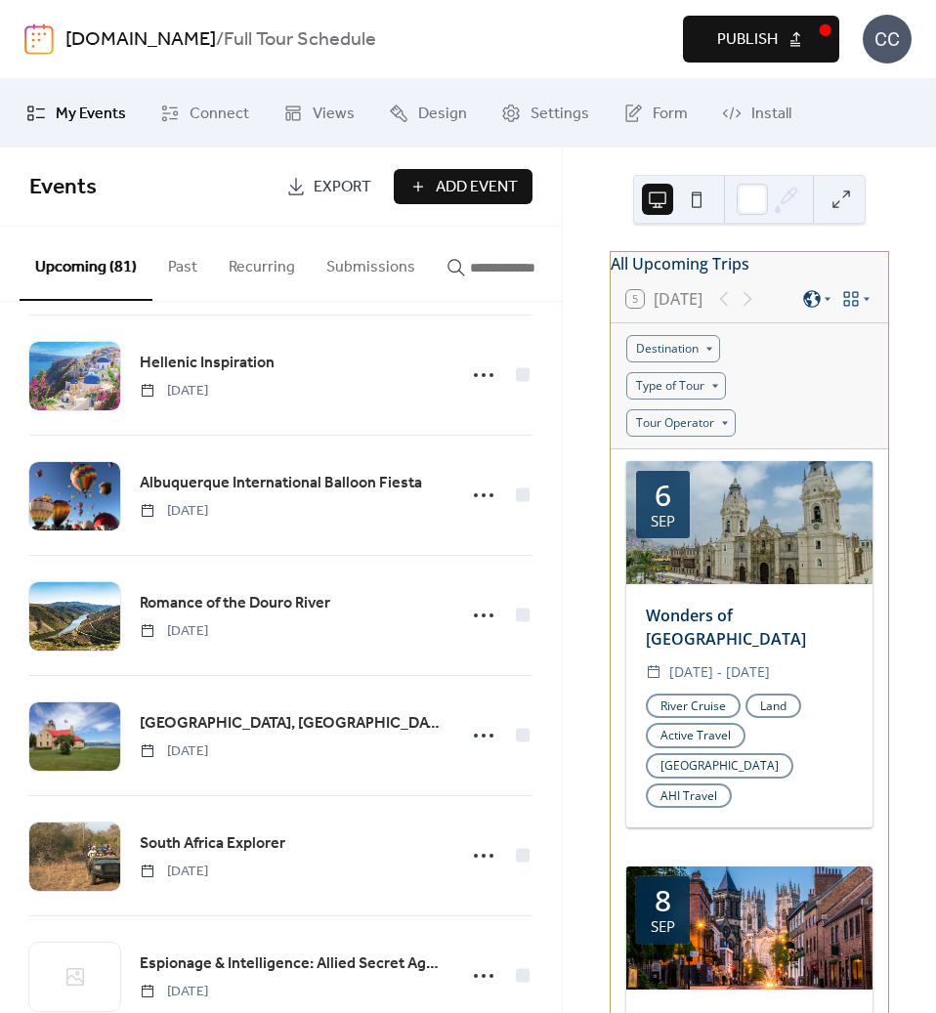
scroll to position [1465, 0]
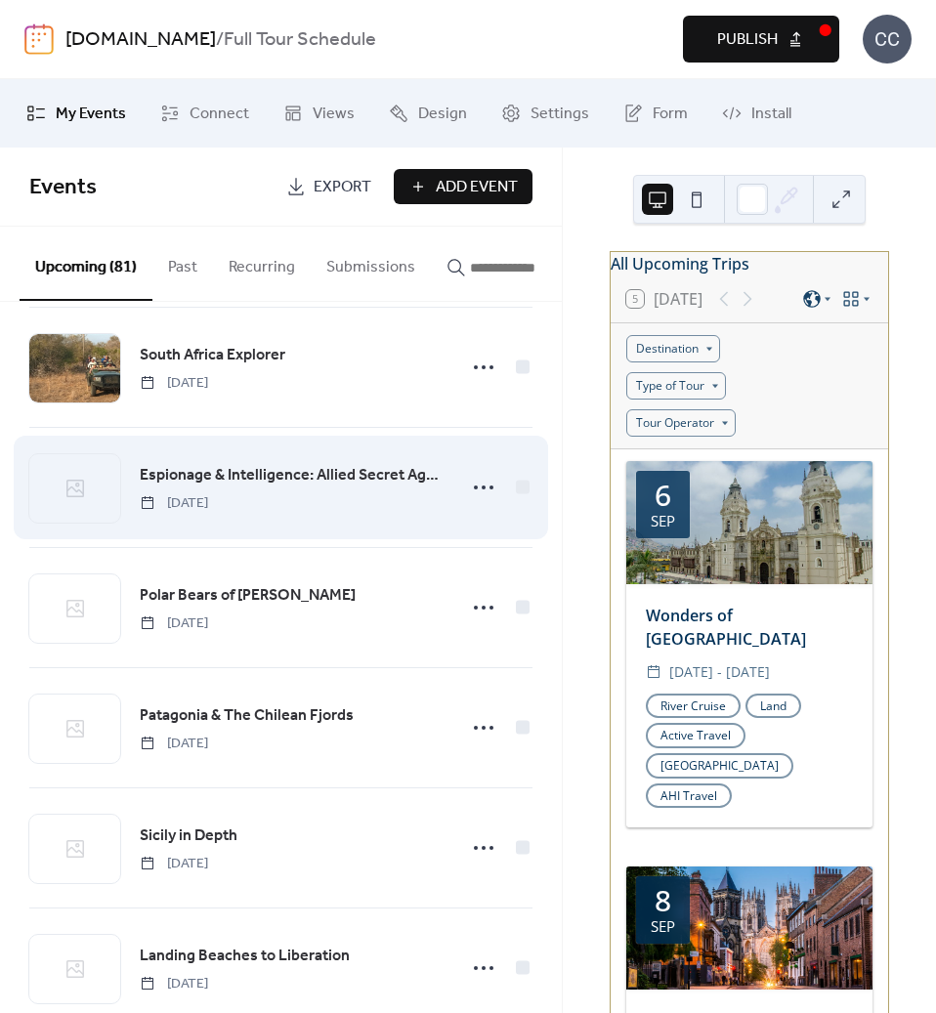
click at [214, 488] on span "Espionage & Intelligence: Allied Secret Agents & Codebreakers of WWII" at bounding box center [292, 475] width 304 height 23
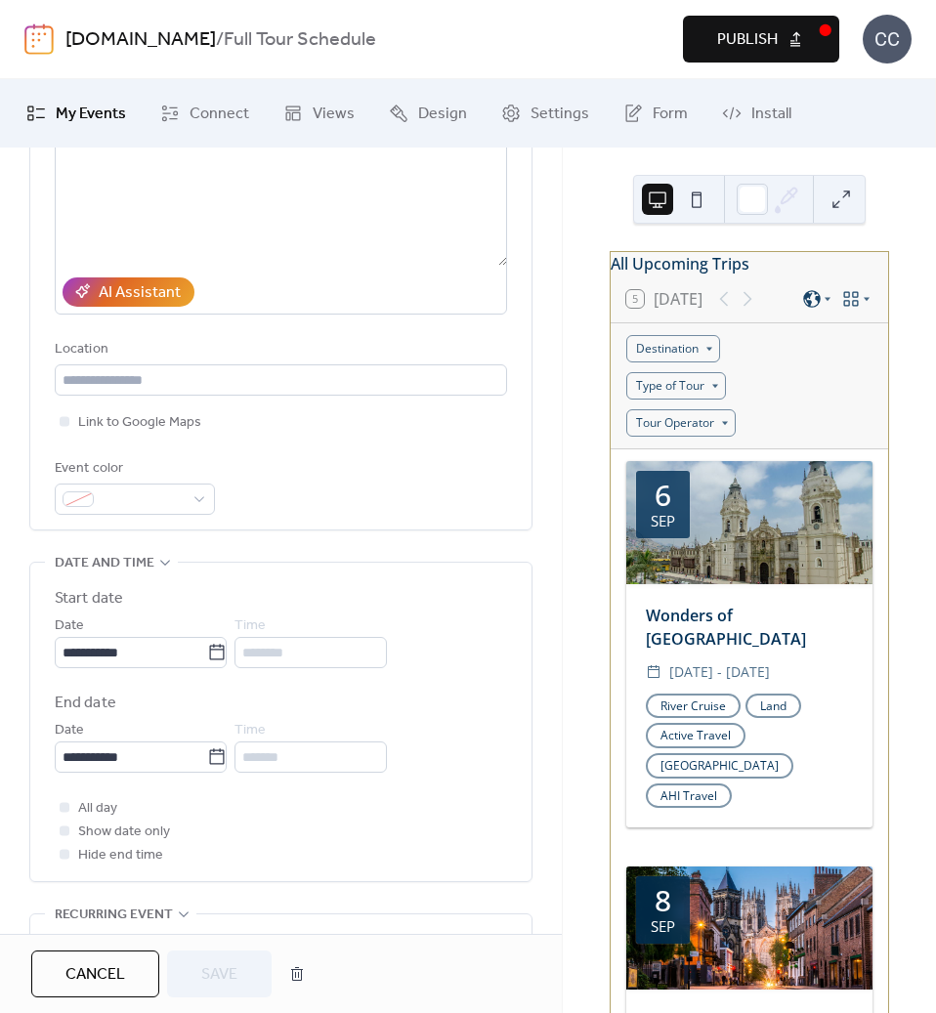
scroll to position [488, 0]
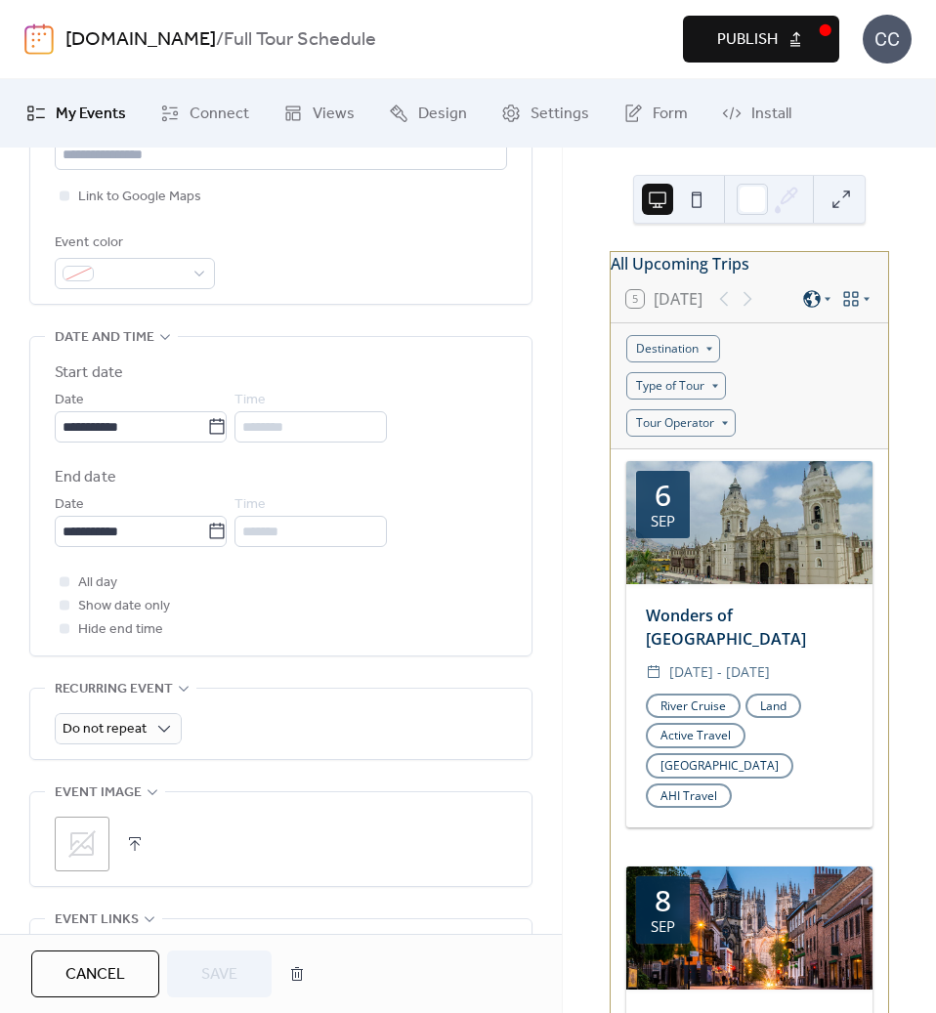
click at [79, 849] on icon at bounding box center [81, 843] width 31 height 31
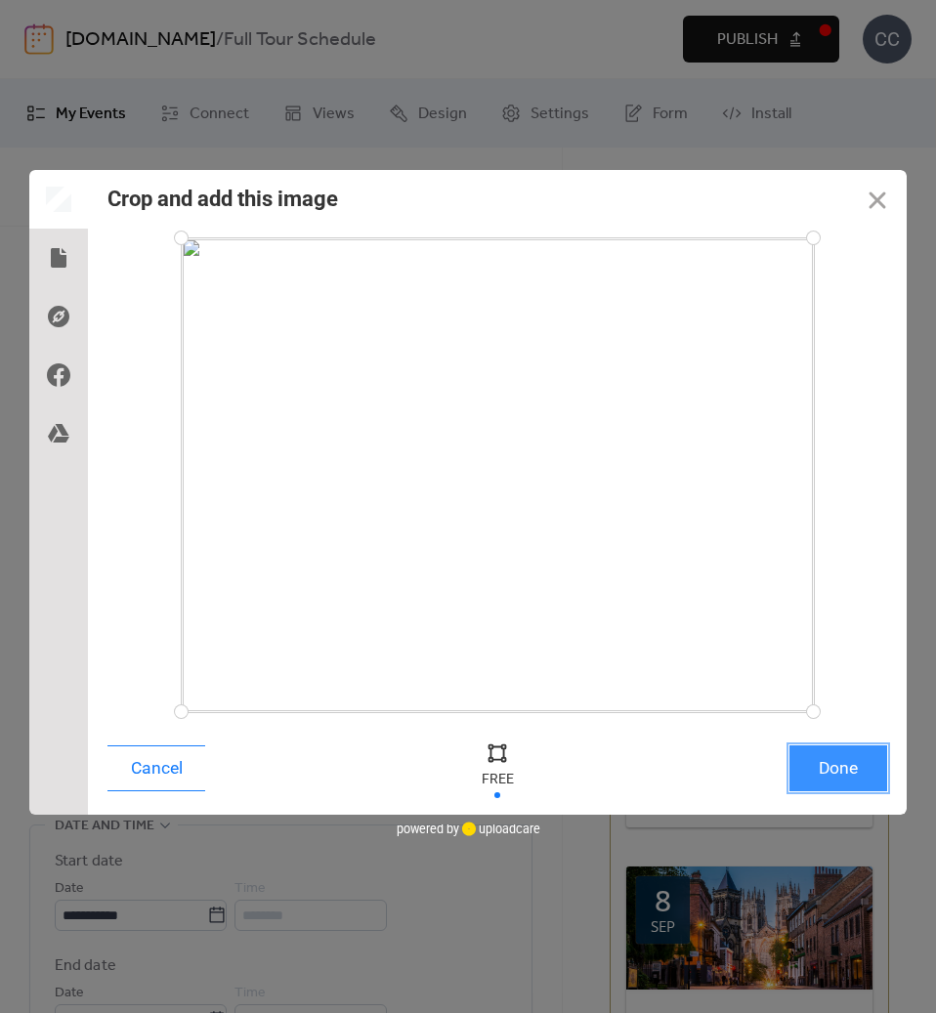
click at [828, 769] on button "Done" at bounding box center [838, 768] width 98 height 46
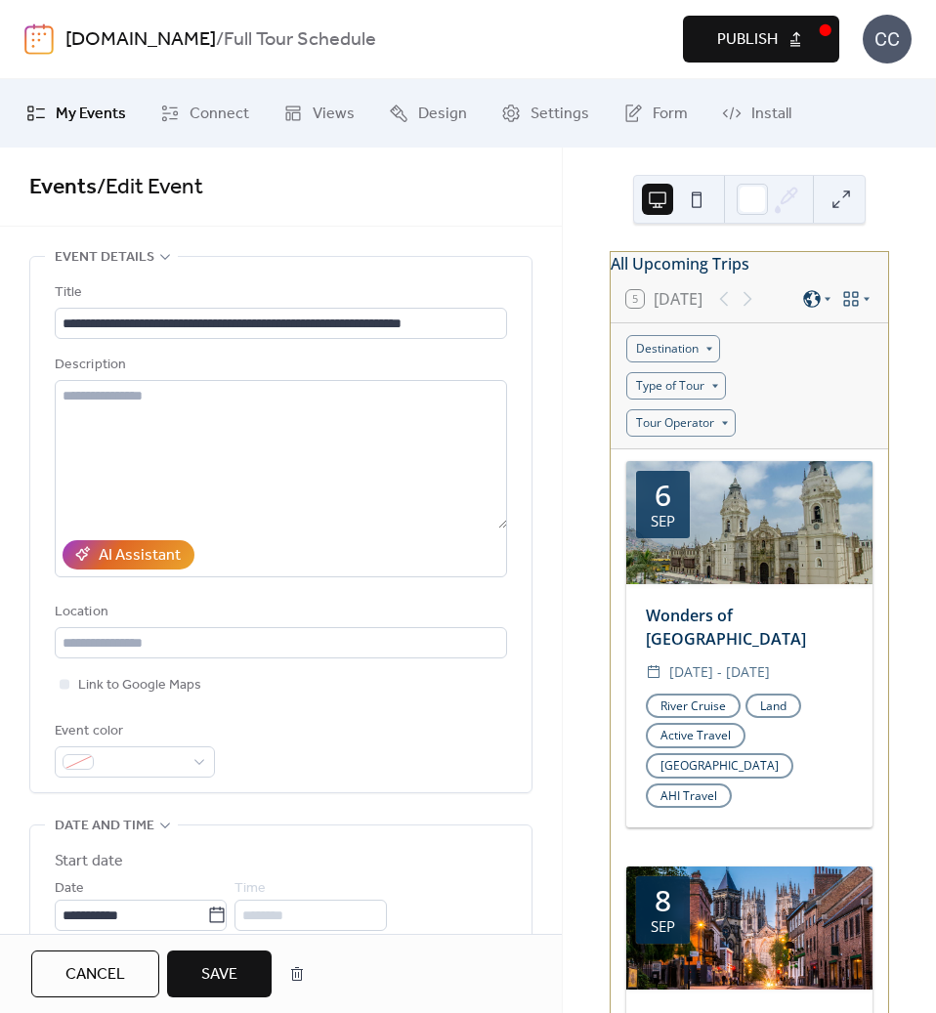
click at [211, 983] on span "Save" at bounding box center [219, 974] width 36 height 23
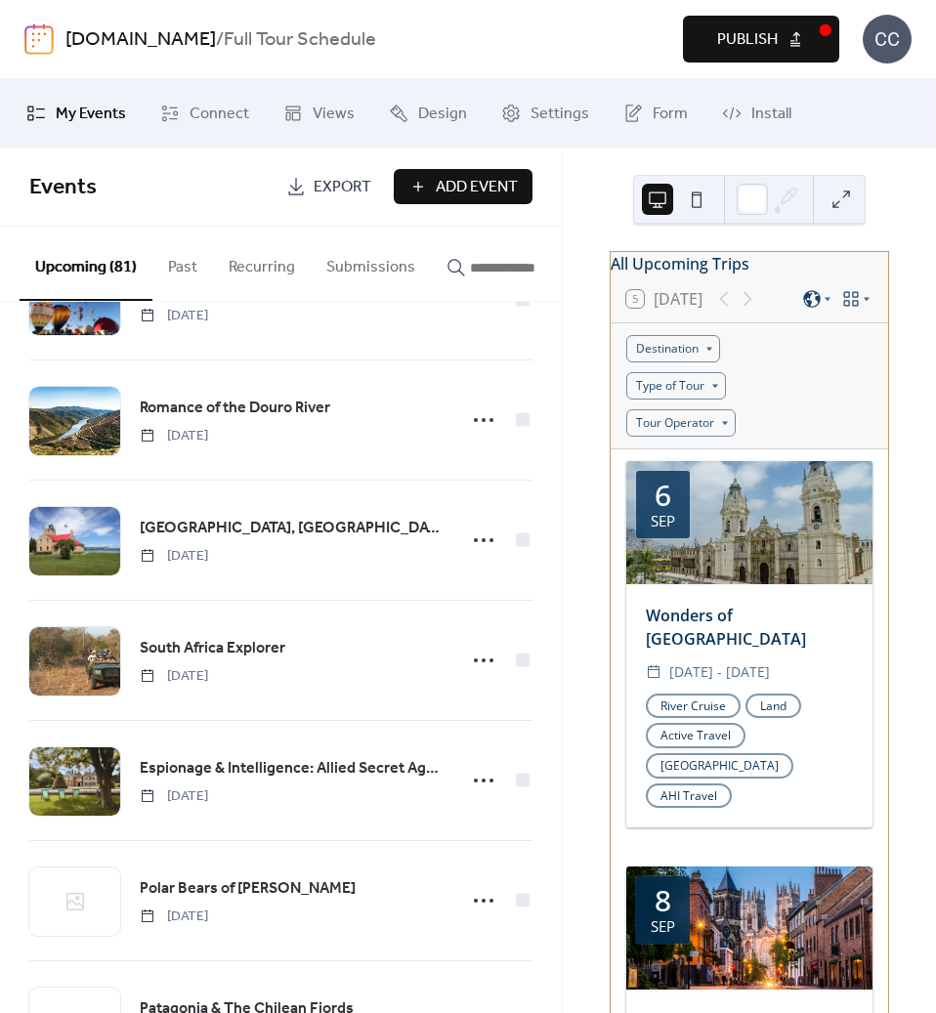
scroll to position [1563, 0]
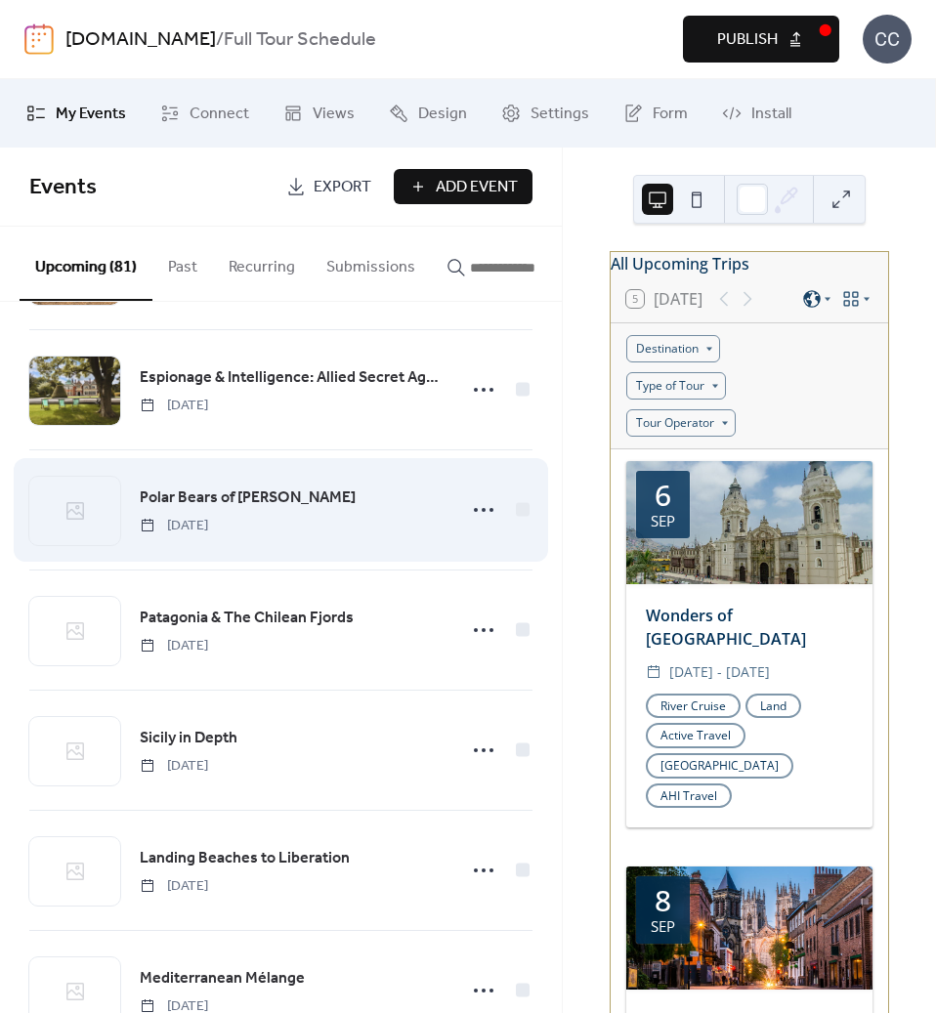
click at [206, 507] on span "Polar Bears of [PERSON_NAME]" at bounding box center [248, 498] width 216 height 23
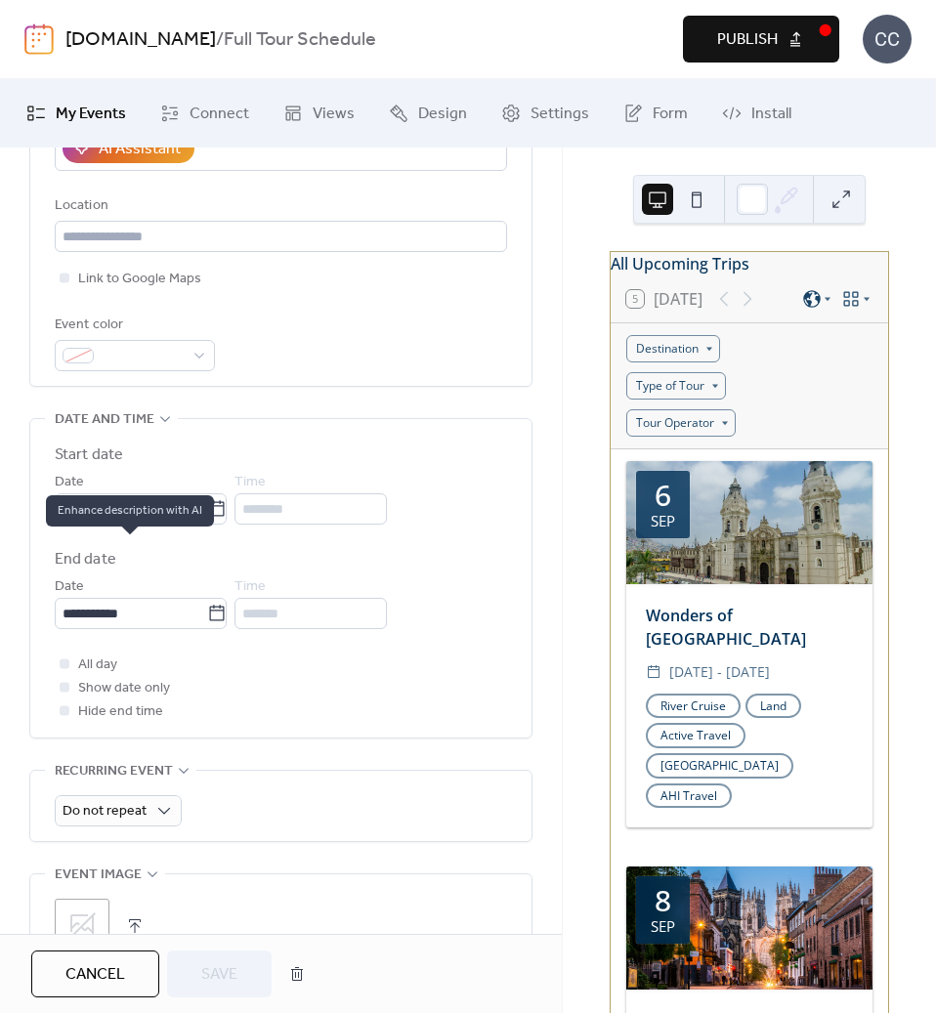
scroll to position [586, 0]
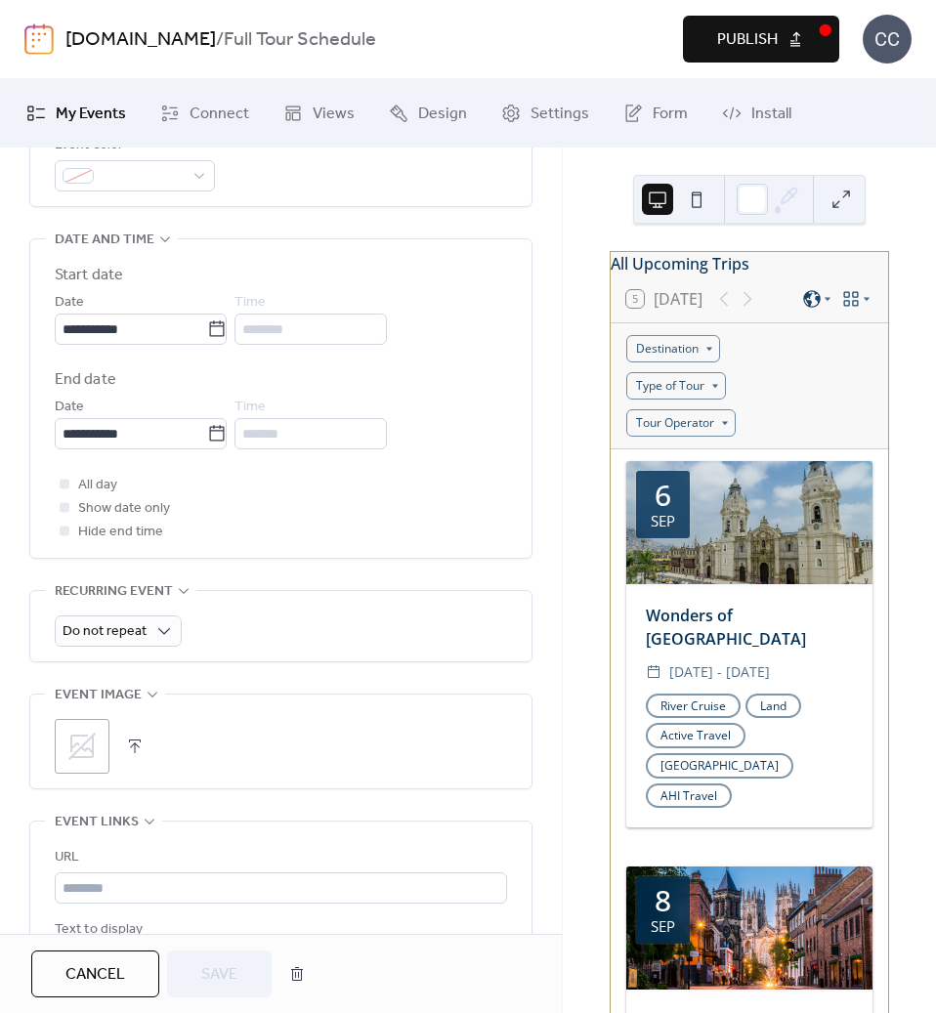
click at [77, 757] on icon at bounding box center [81, 746] width 27 height 27
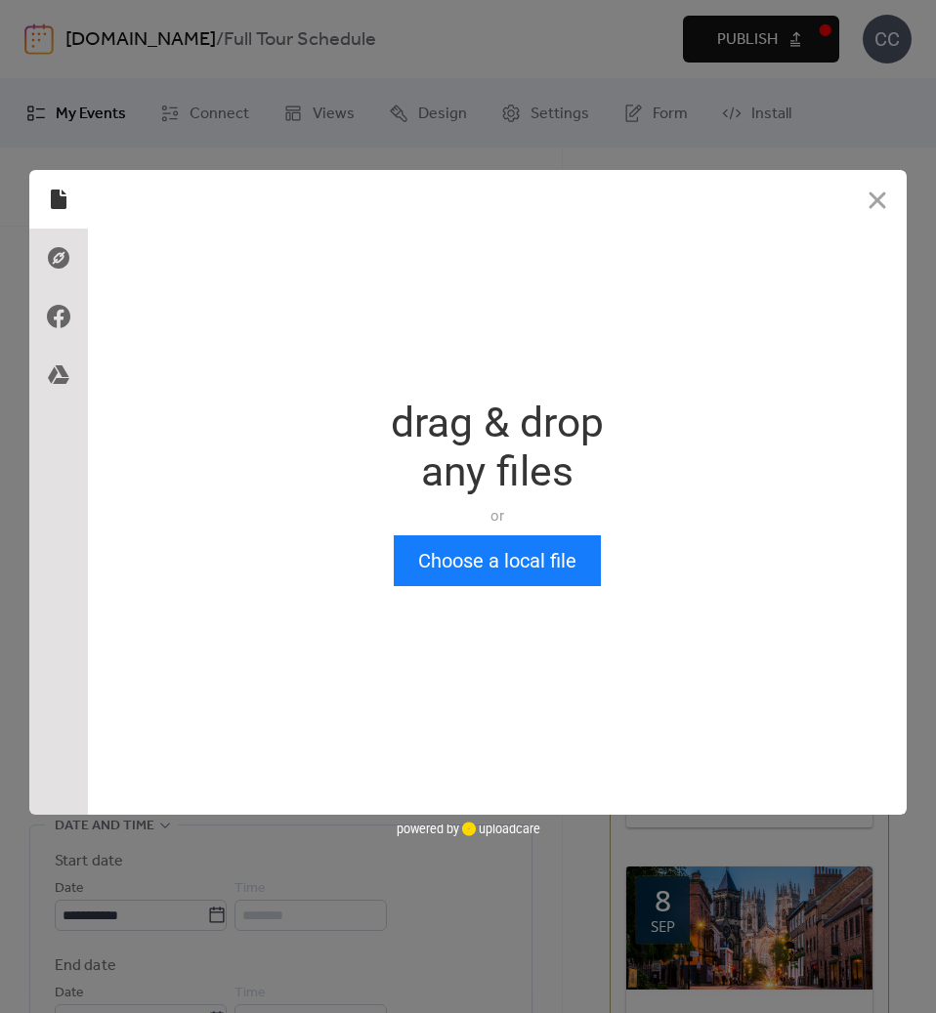
scroll to position [0, 0]
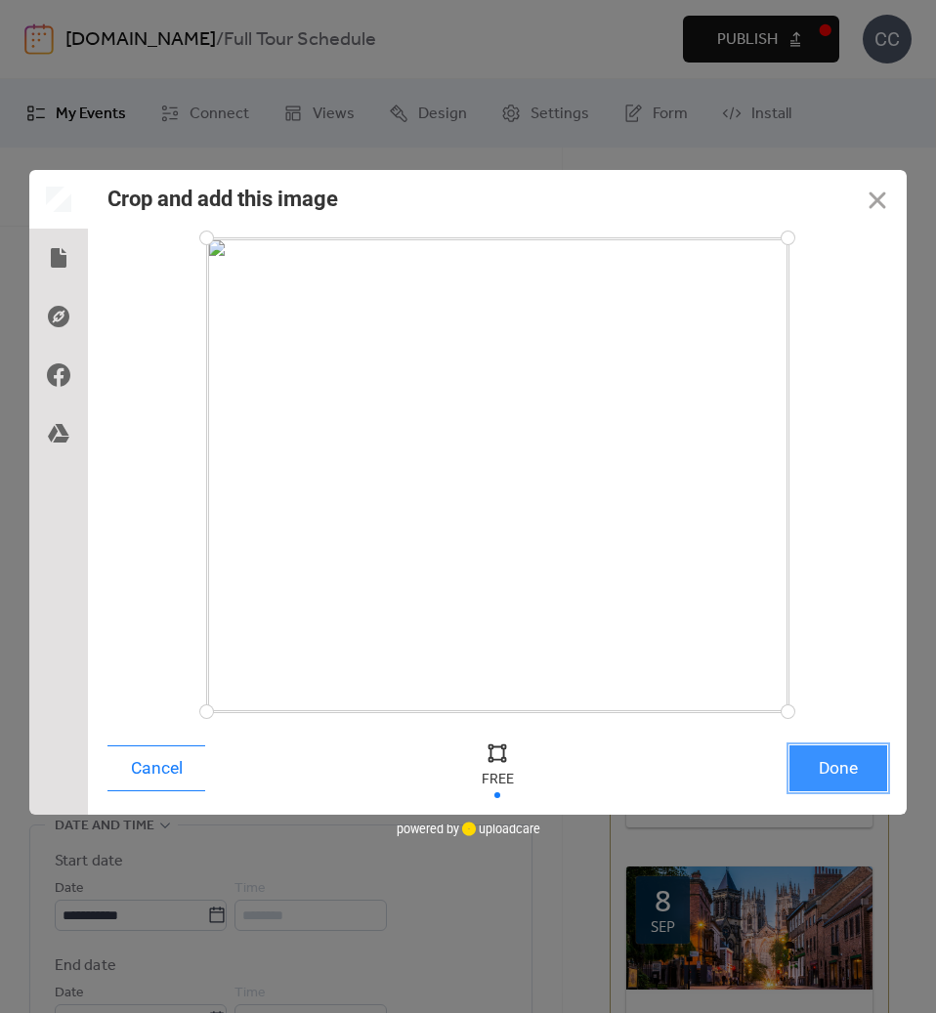
click at [824, 772] on button "Done" at bounding box center [838, 768] width 98 height 46
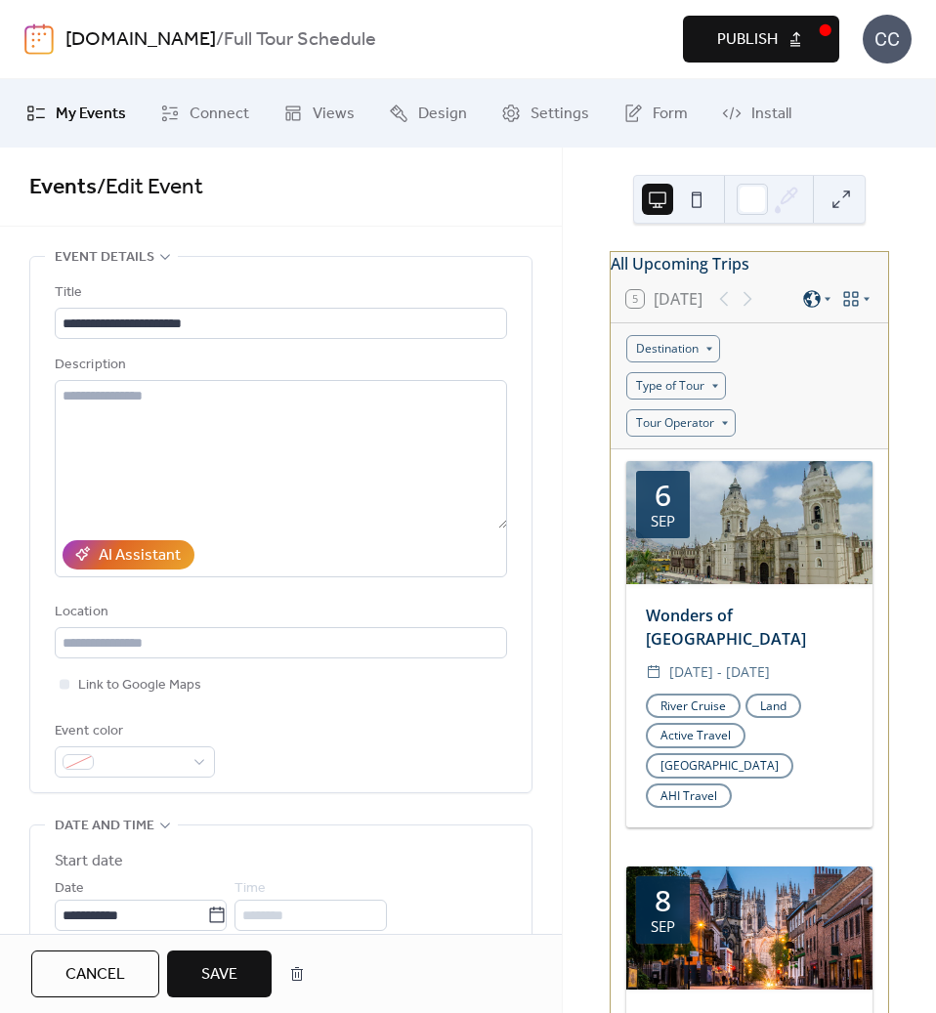
click at [224, 967] on span "Save" at bounding box center [219, 974] width 36 height 23
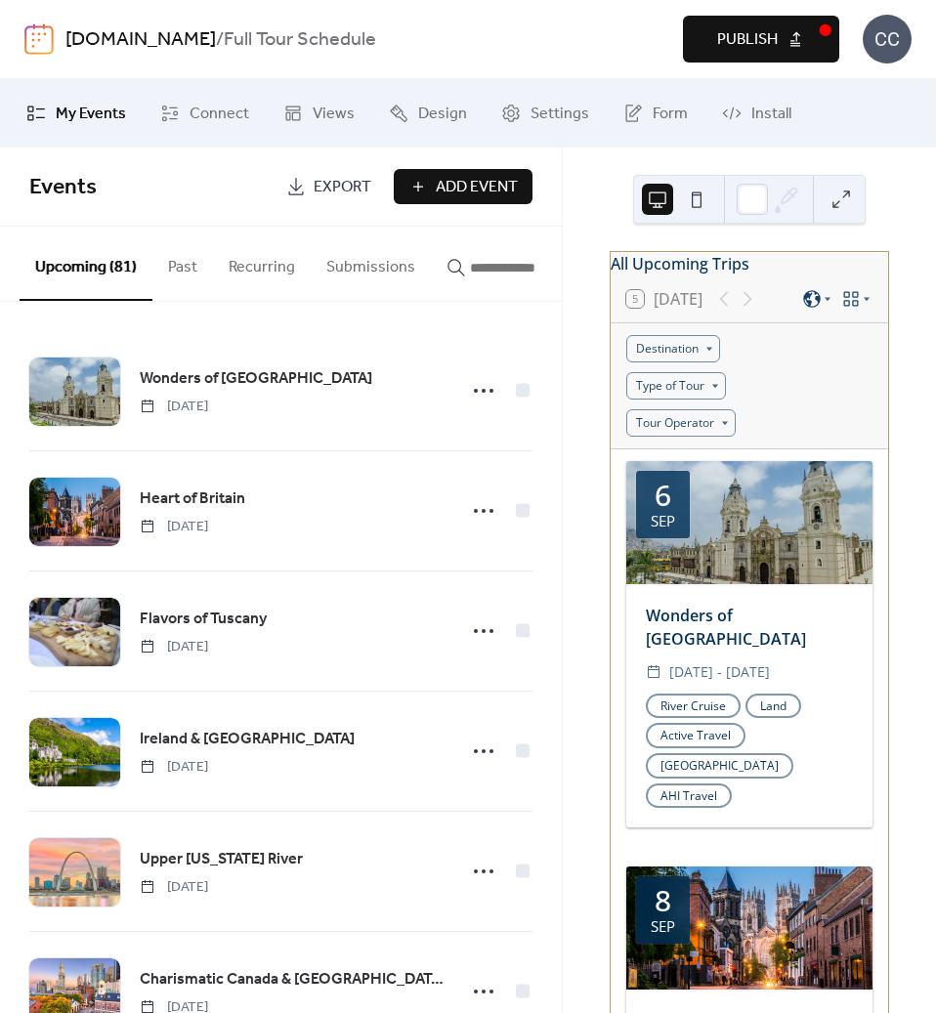
click at [739, 28] on span "Publish" at bounding box center [747, 39] width 61 height 23
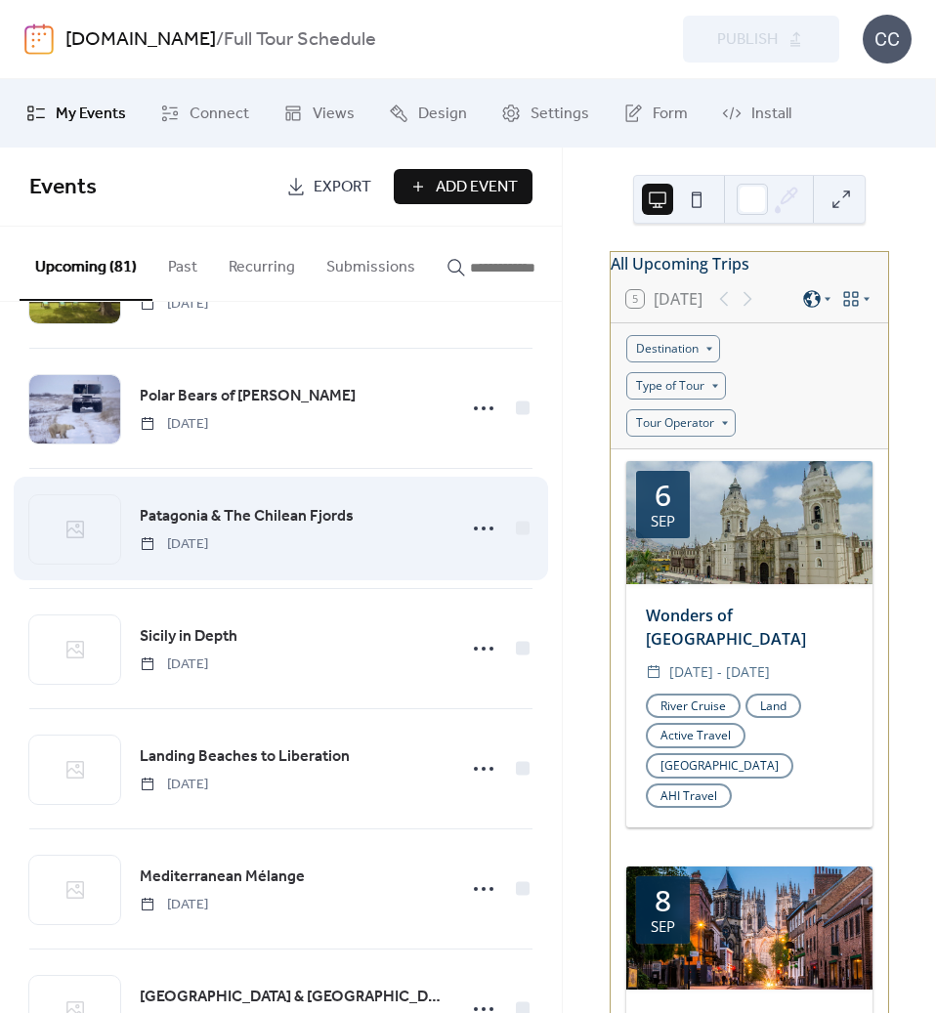
scroll to position [1661, 0]
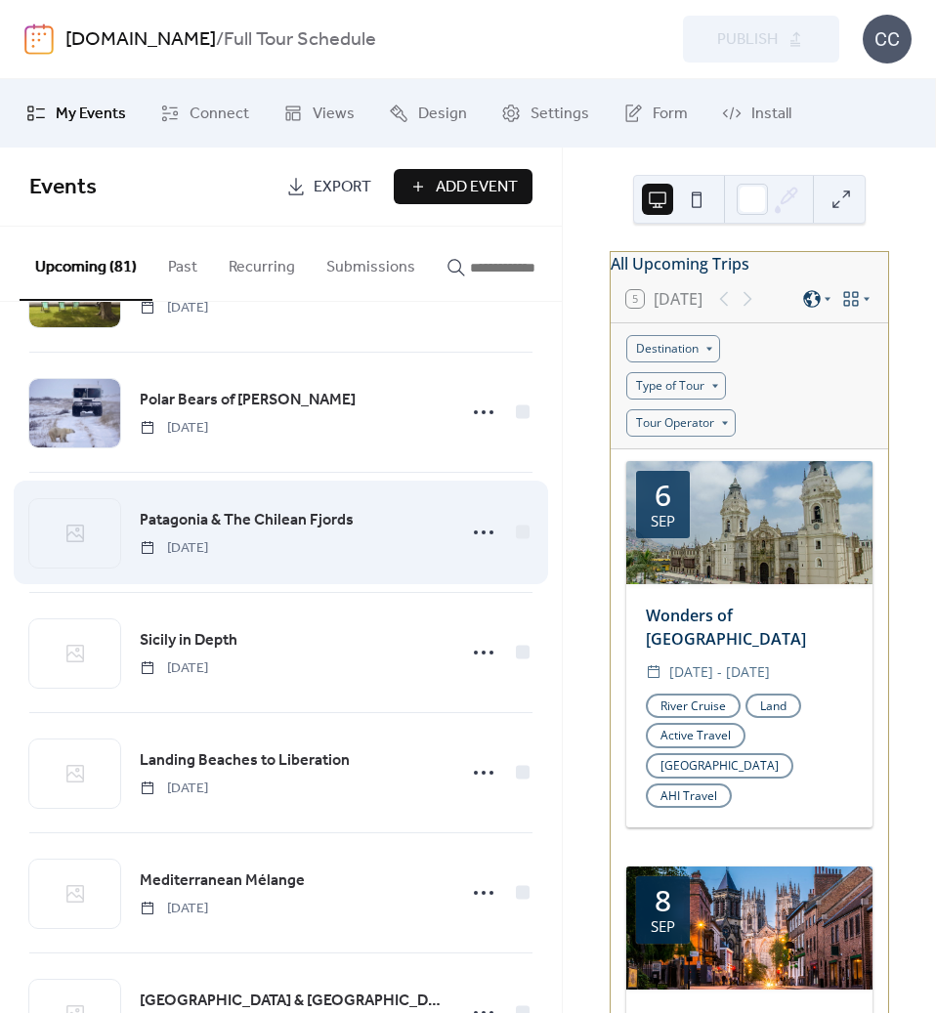
click at [218, 524] on span "Patagonia & The Chilean Fjords" at bounding box center [247, 520] width 214 height 23
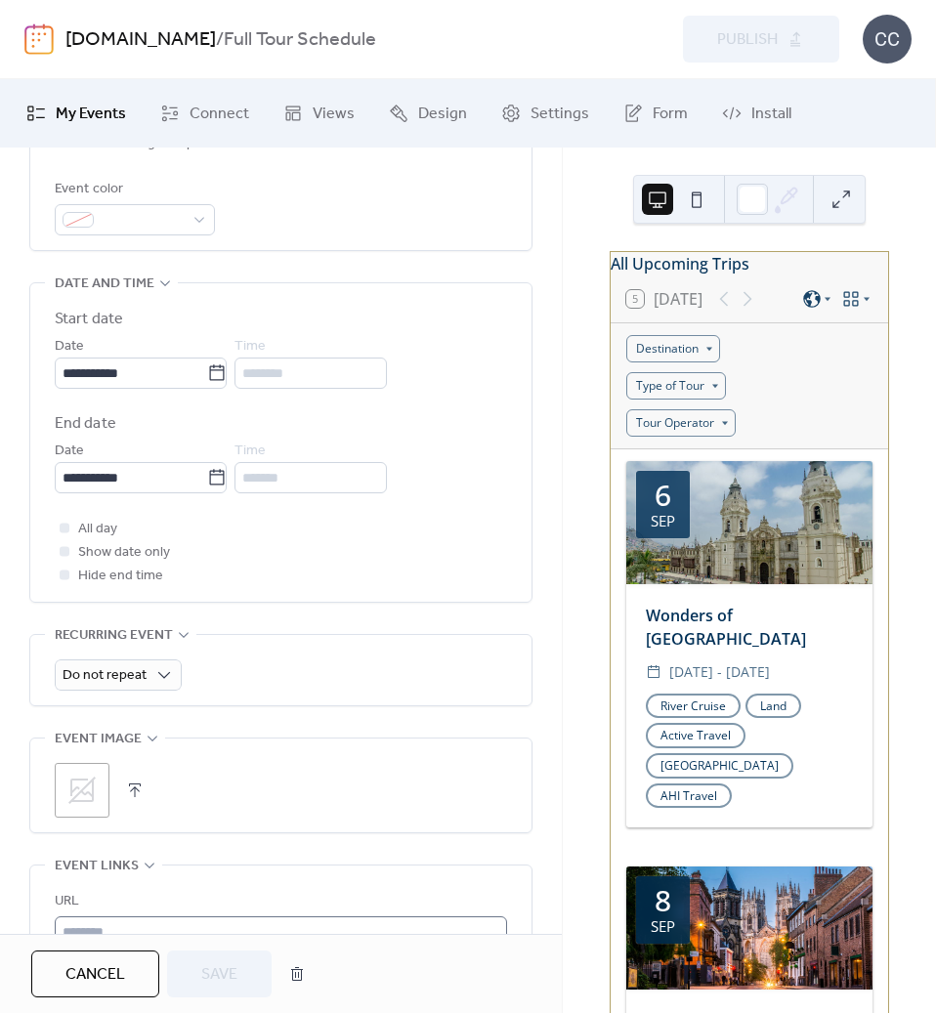
scroll to position [684, 0]
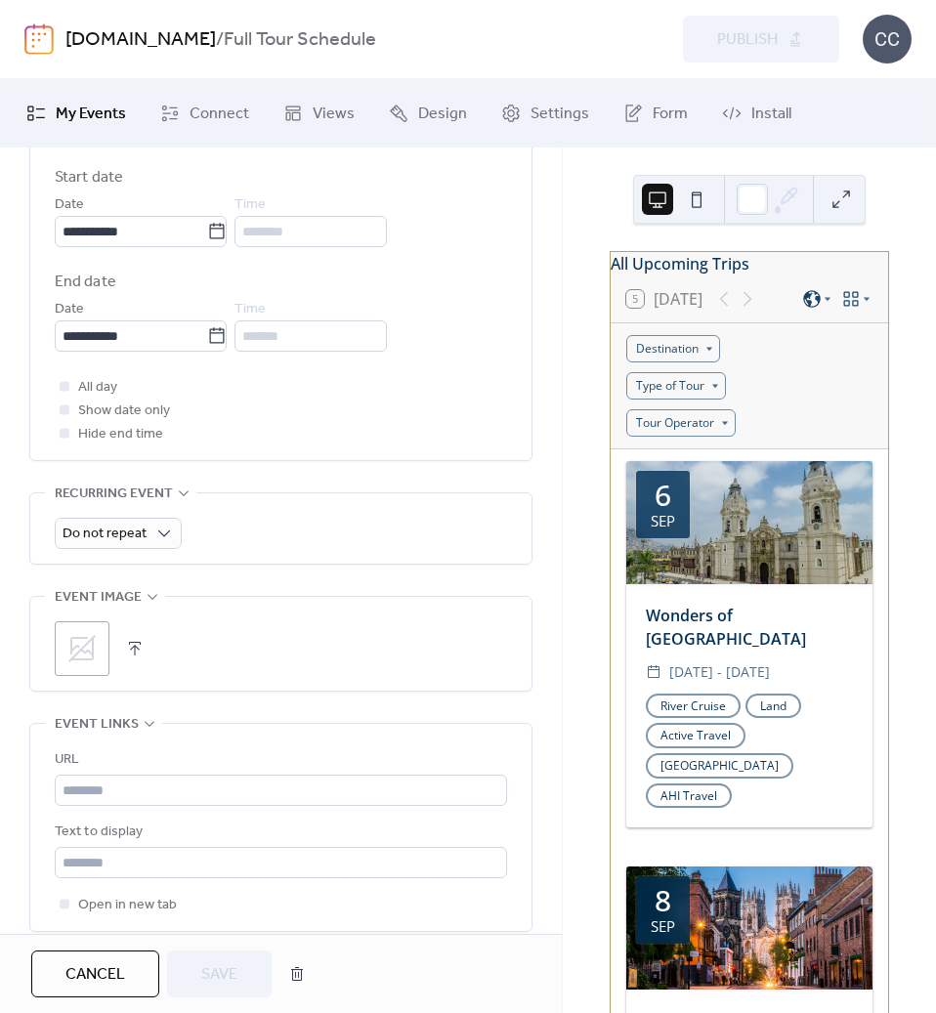
click at [74, 640] on icon at bounding box center [81, 648] width 31 height 31
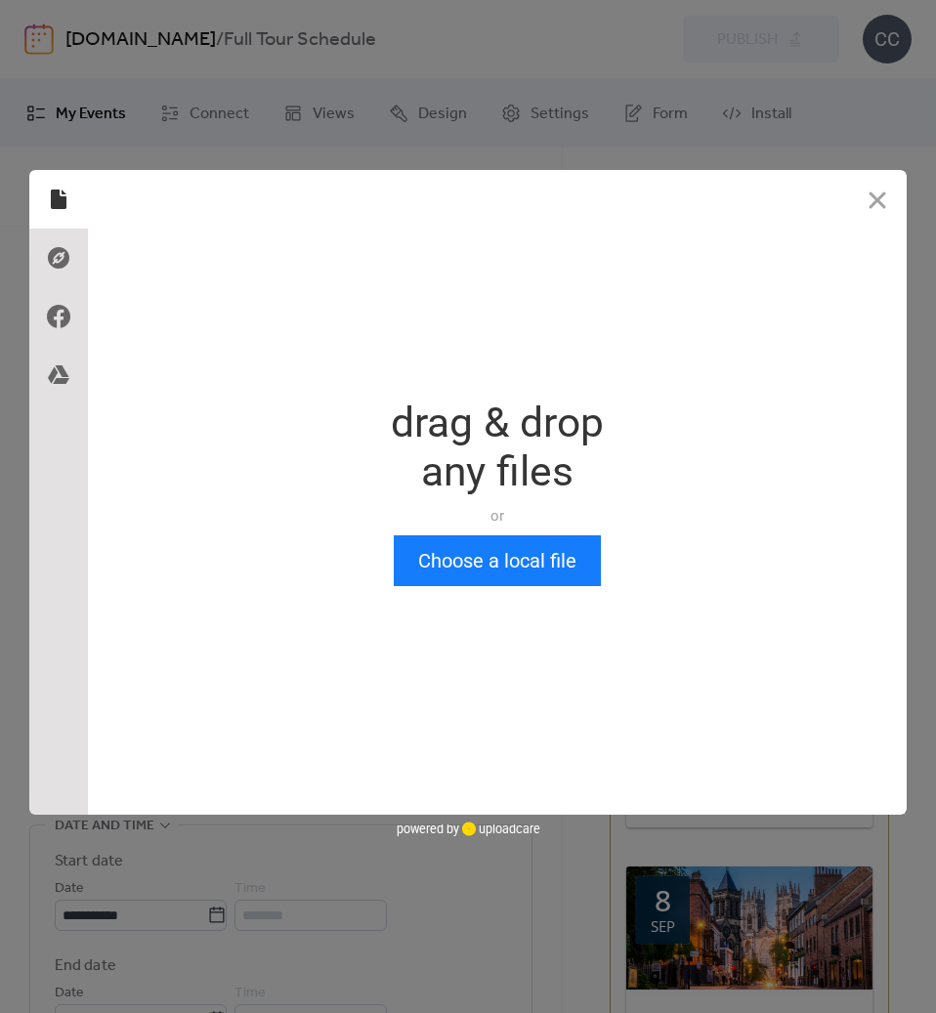
scroll to position [0, 0]
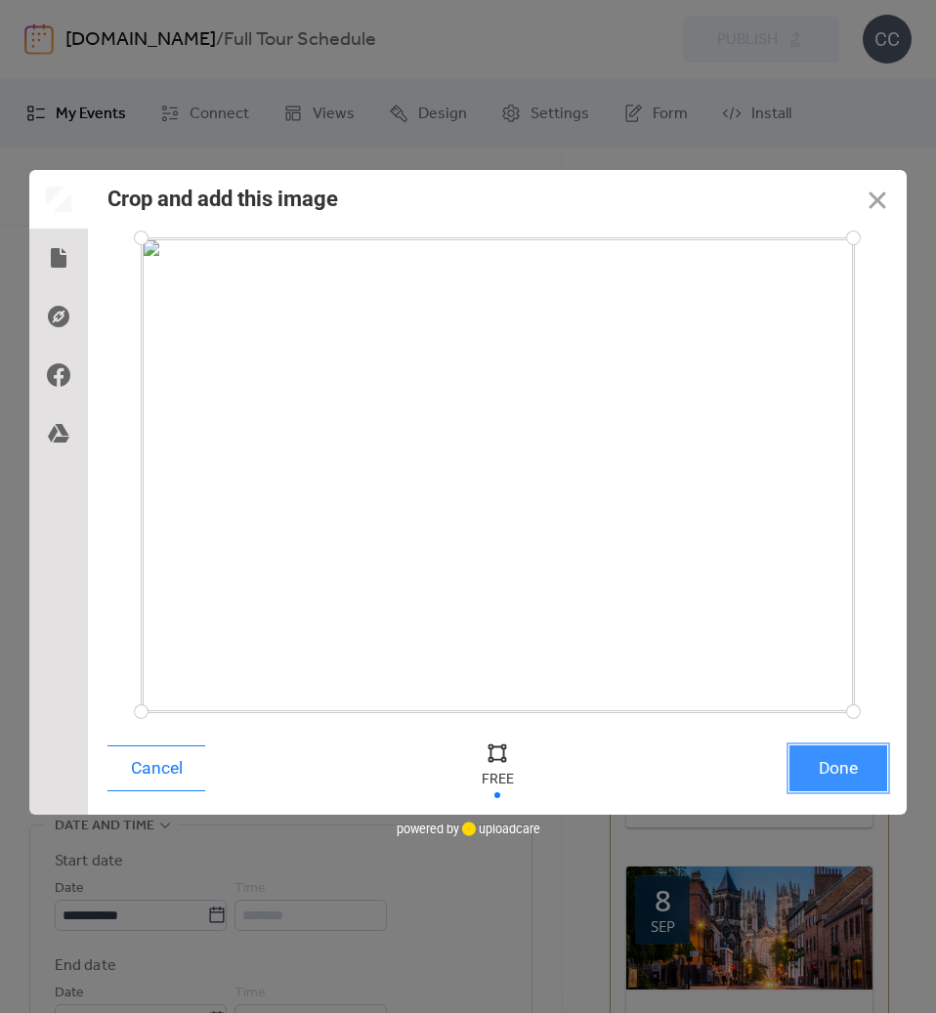
click at [832, 764] on button "Done" at bounding box center [838, 768] width 98 height 46
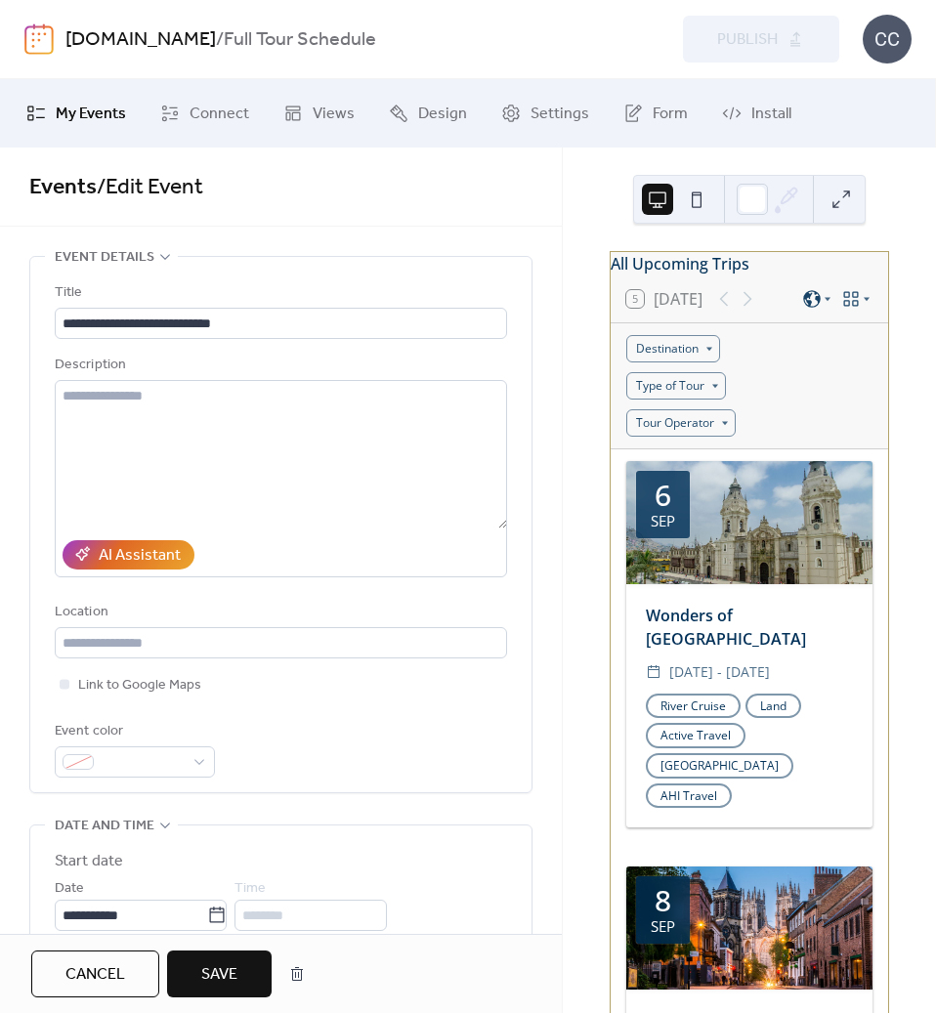
click at [206, 979] on span "Save" at bounding box center [219, 974] width 36 height 23
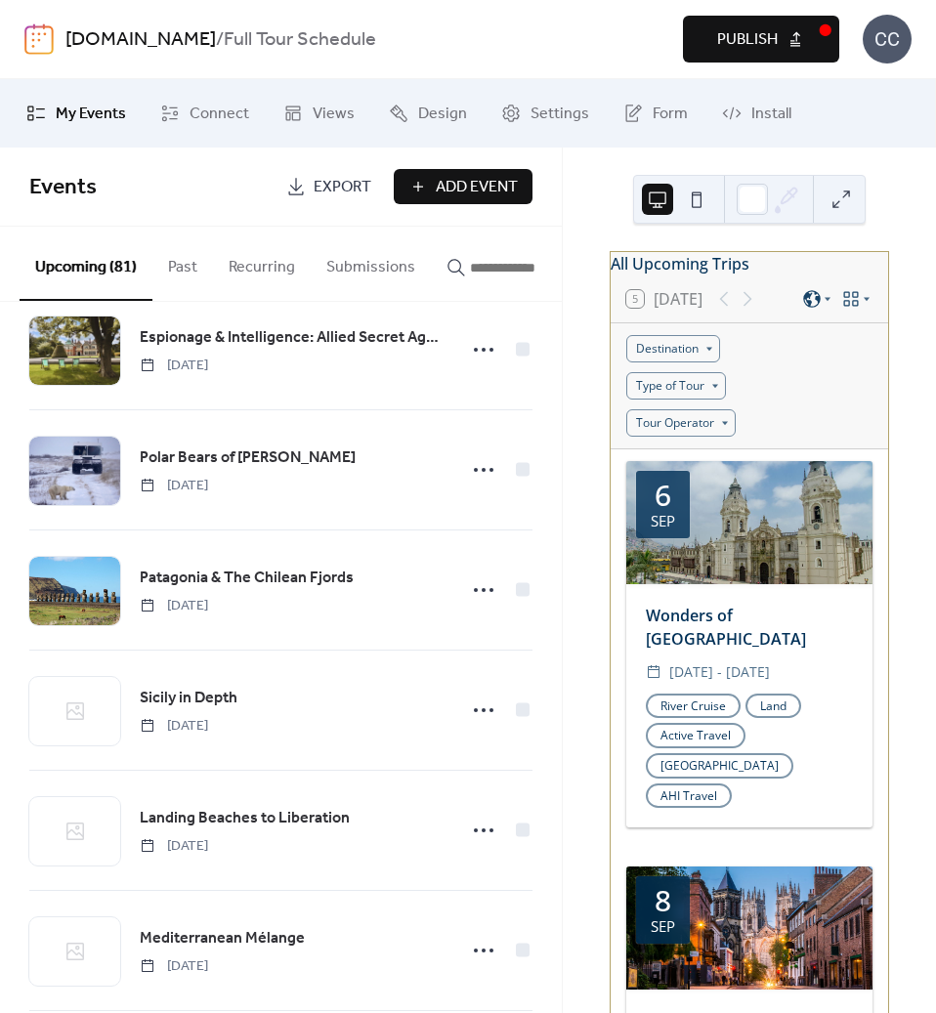
scroll to position [1759, 0]
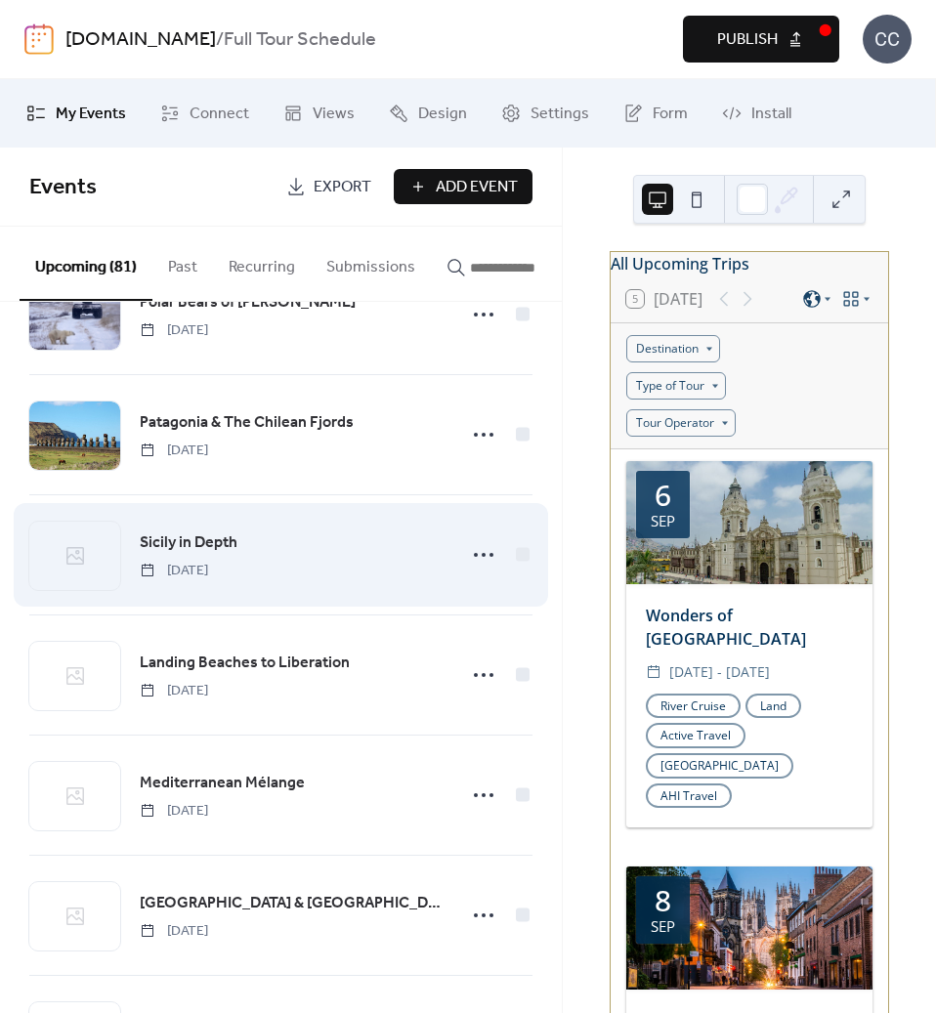
click at [187, 549] on span "Sicily in Depth" at bounding box center [189, 542] width 98 height 23
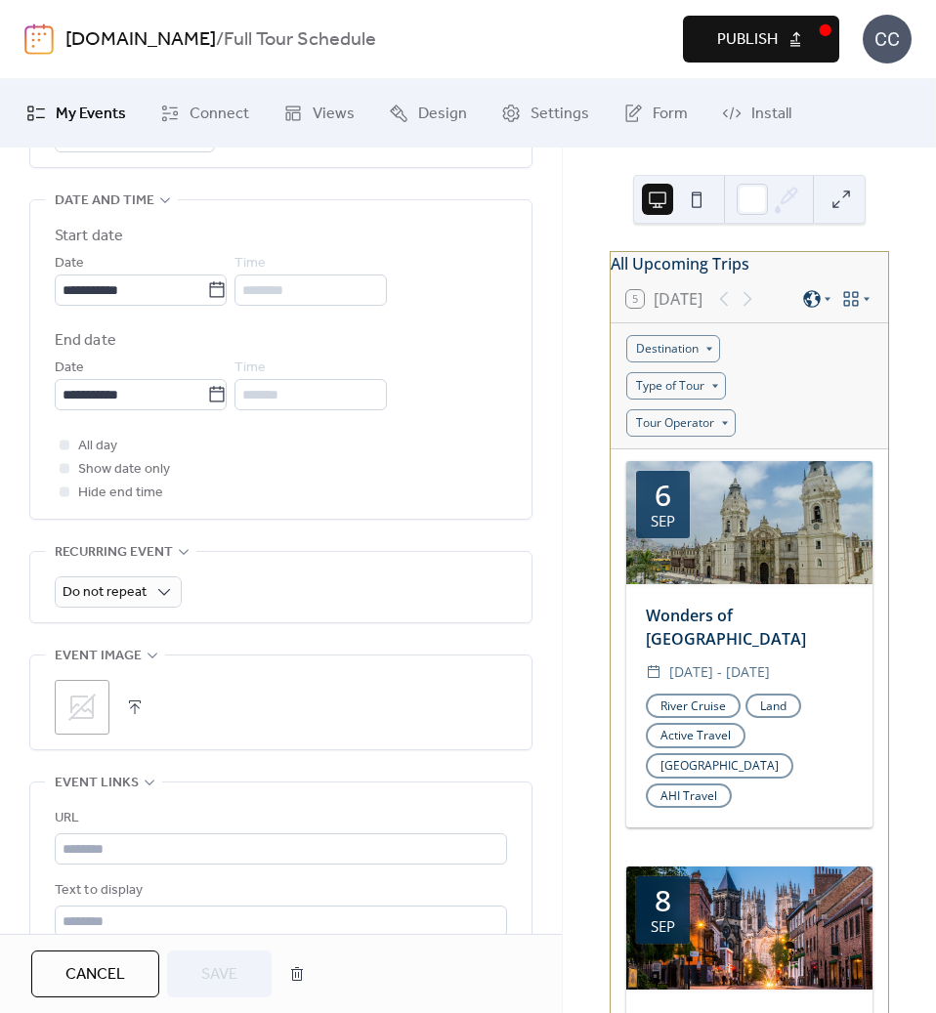
scroll to position [782, 0]
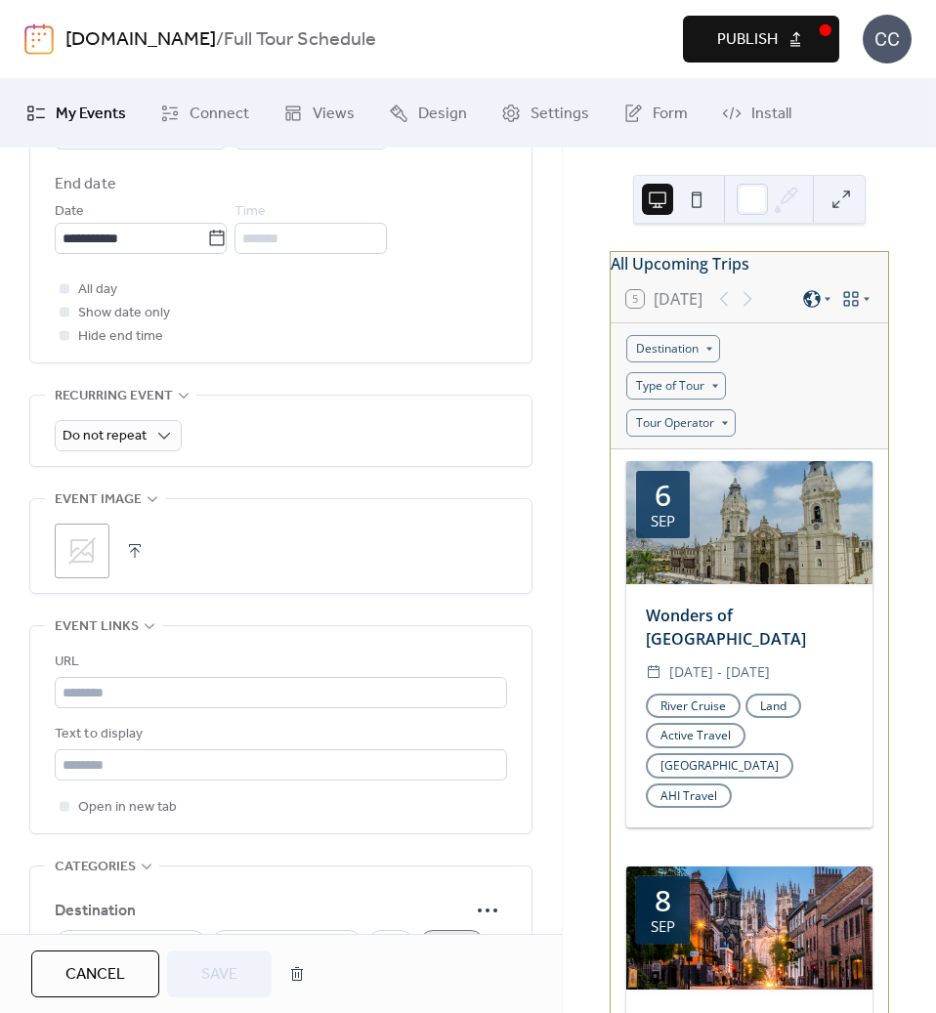
click at [74, 561] on icon at bounding box center [81, 550] width 27 height 27
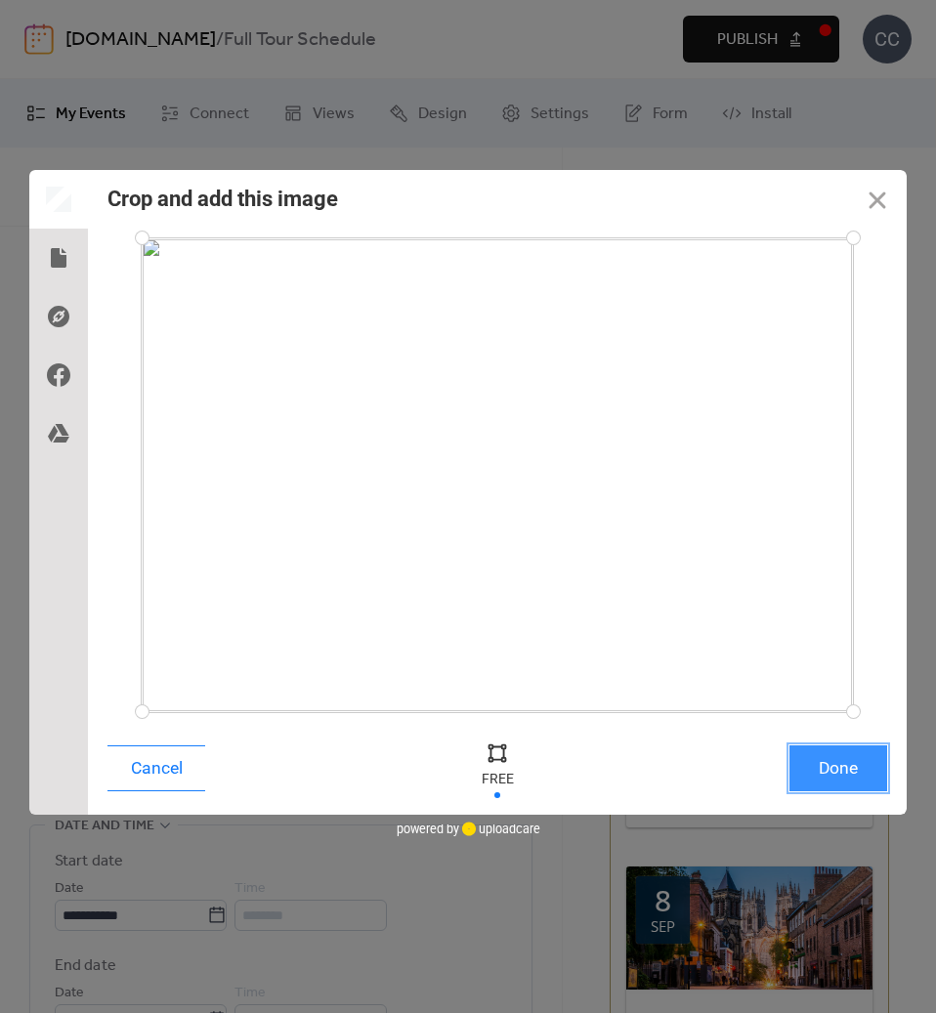
click at [826, 783] on button "Done" at bounding box center [838, 768] width 98 height 46
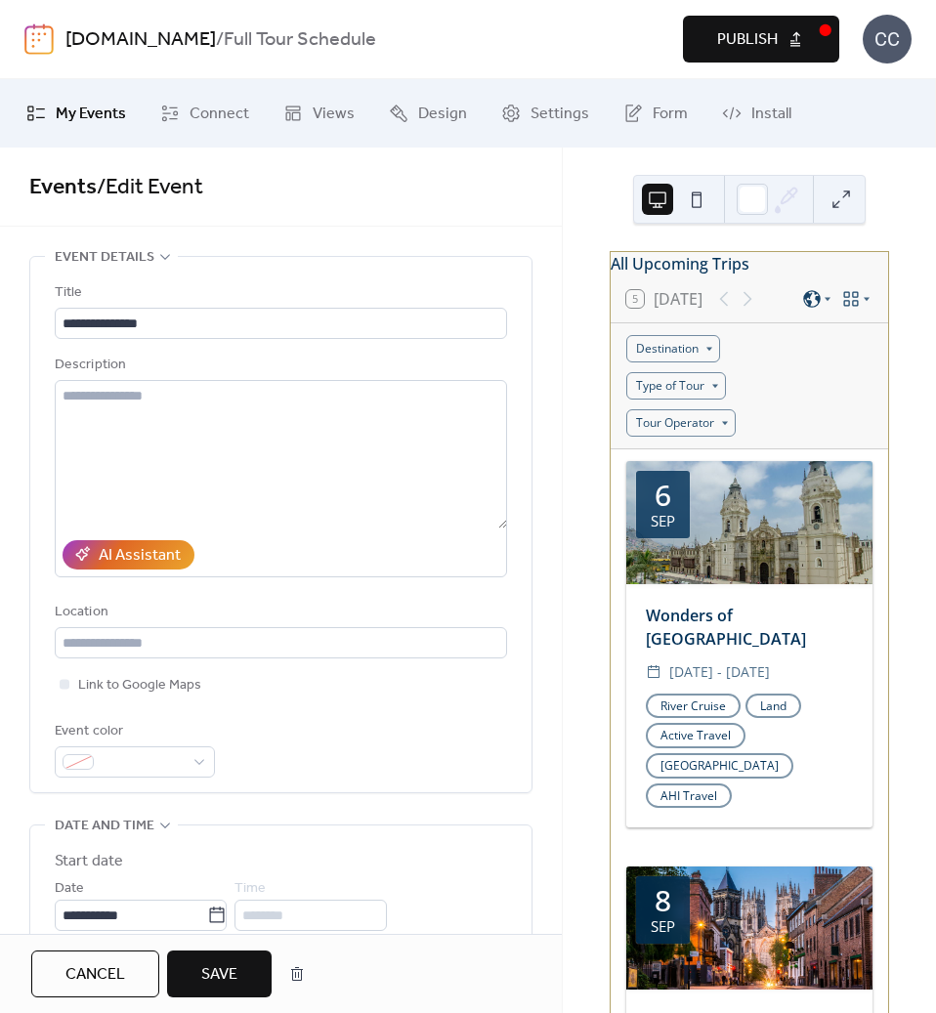
click at [217, 975] on span "Save" at bounding box center [219, 974] width 36 height 23
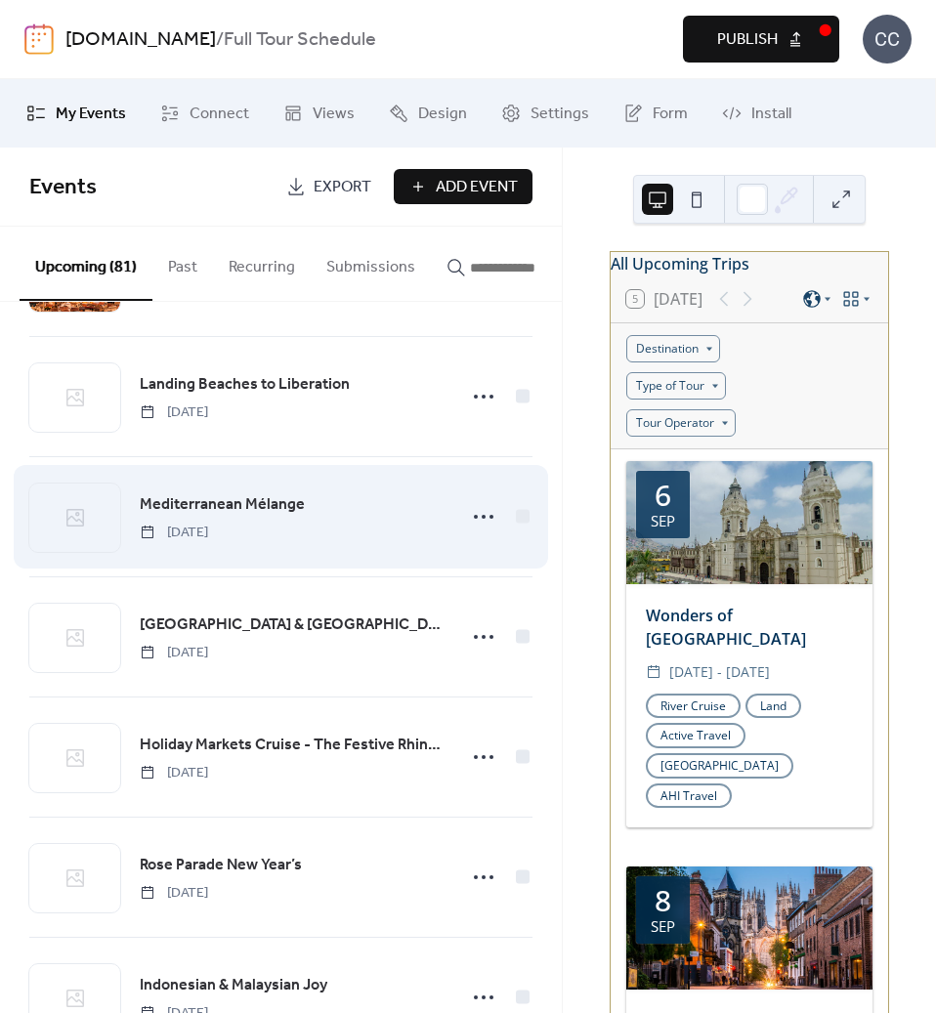
scroll to position [1856, 0]
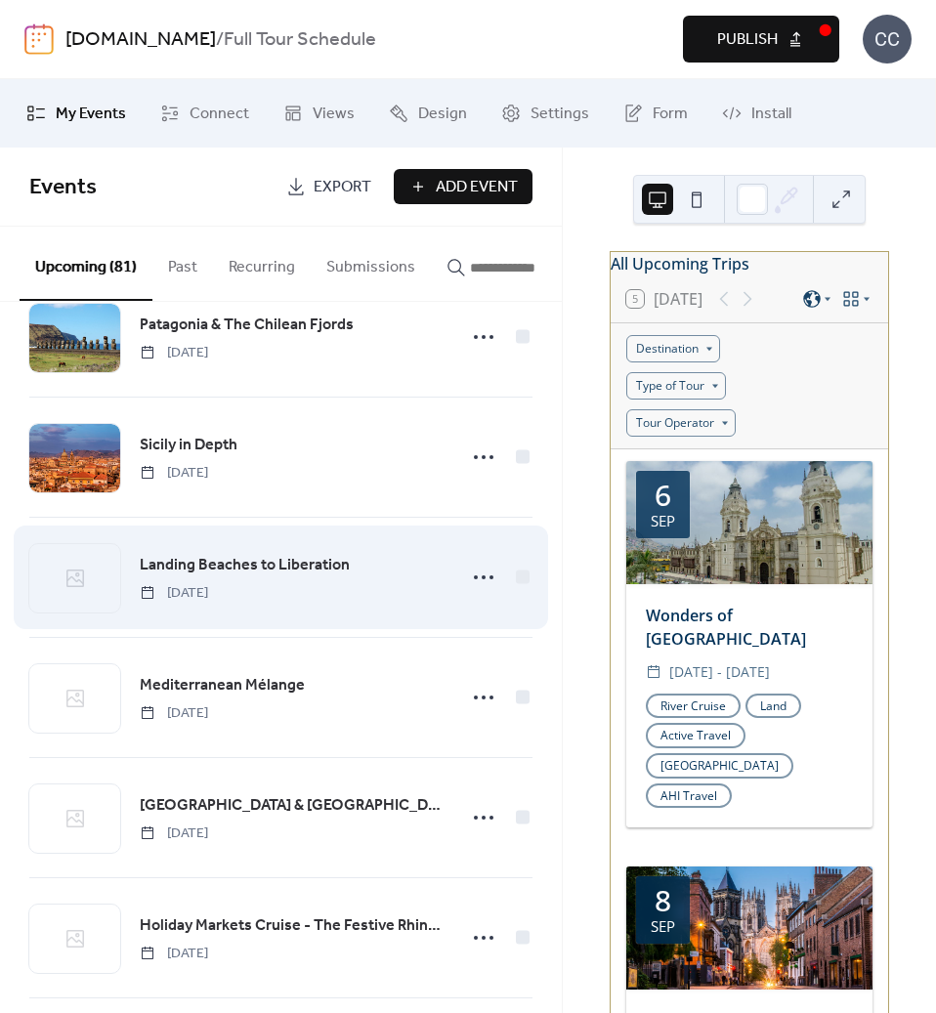
click at [199, 570] on span "Landing Beaches to Liberation" at bounding box center [245, 565] width 210 height 23
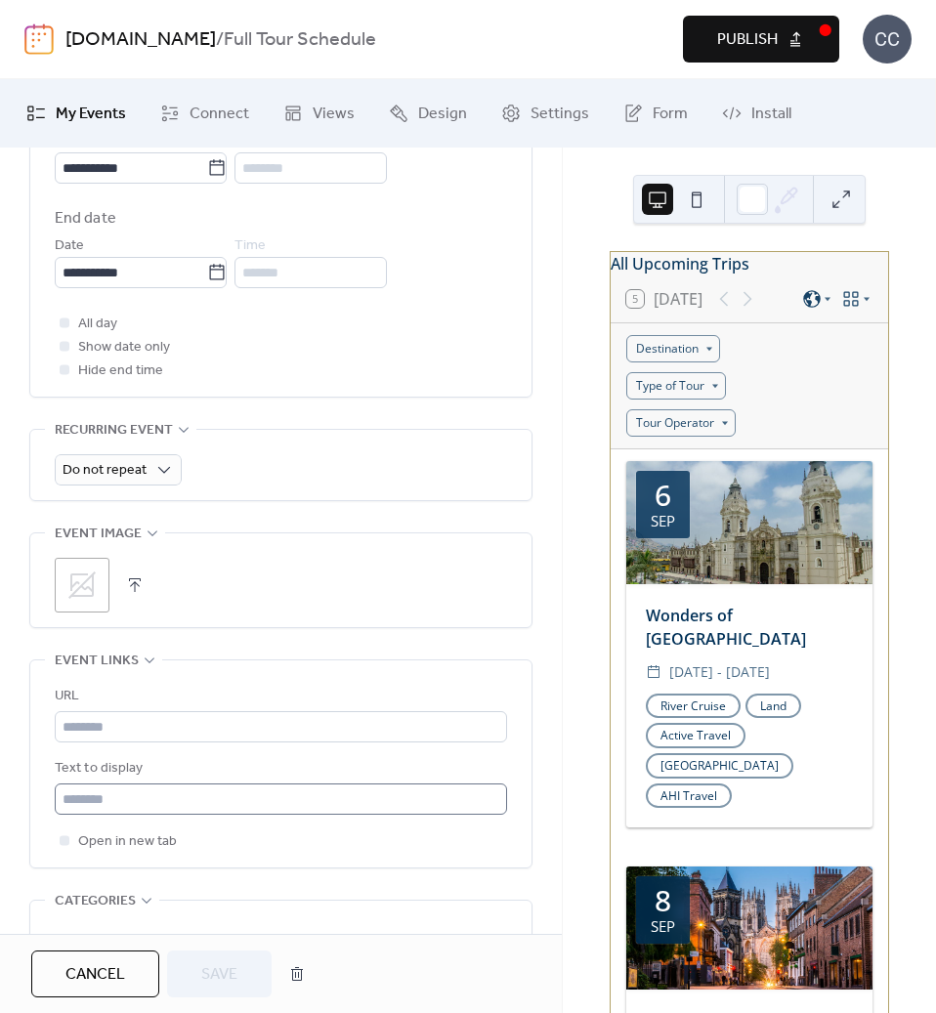
scroll to position [782, 0]
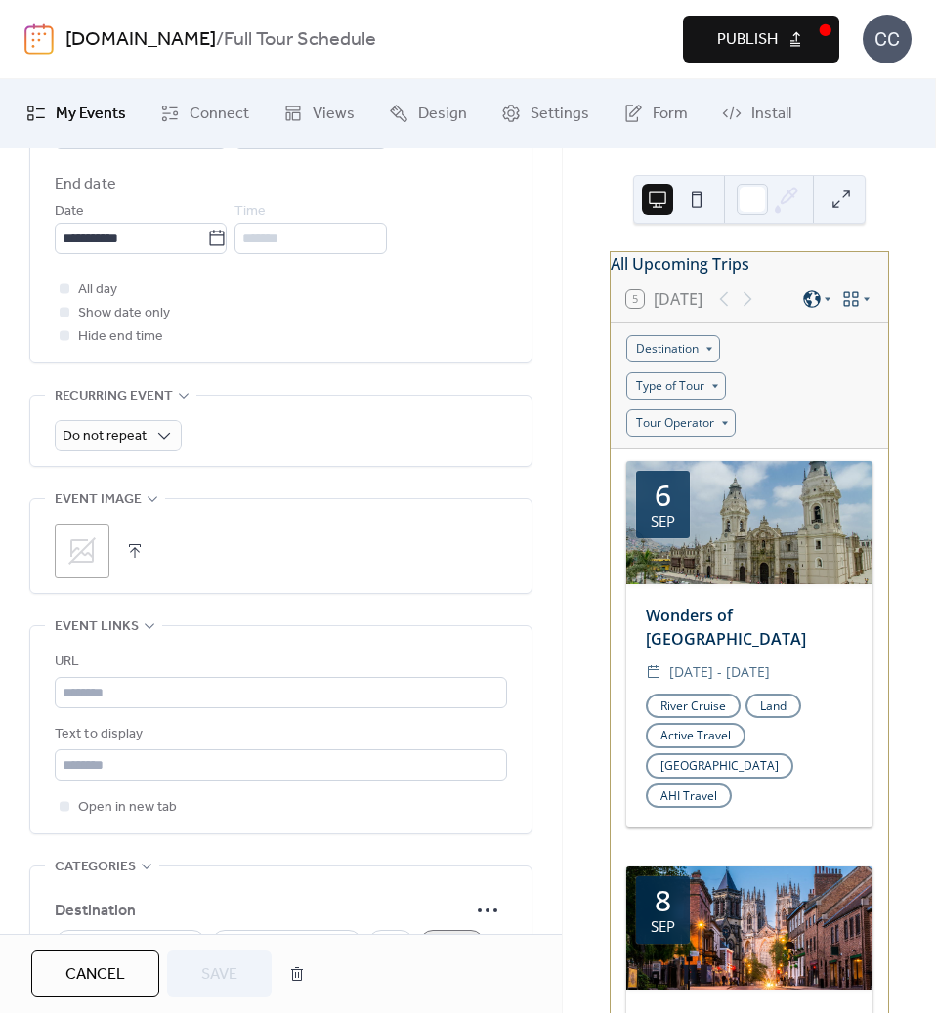
click at [75, 567] on div ";" at bounding box center [82, 551] width 55 height 55
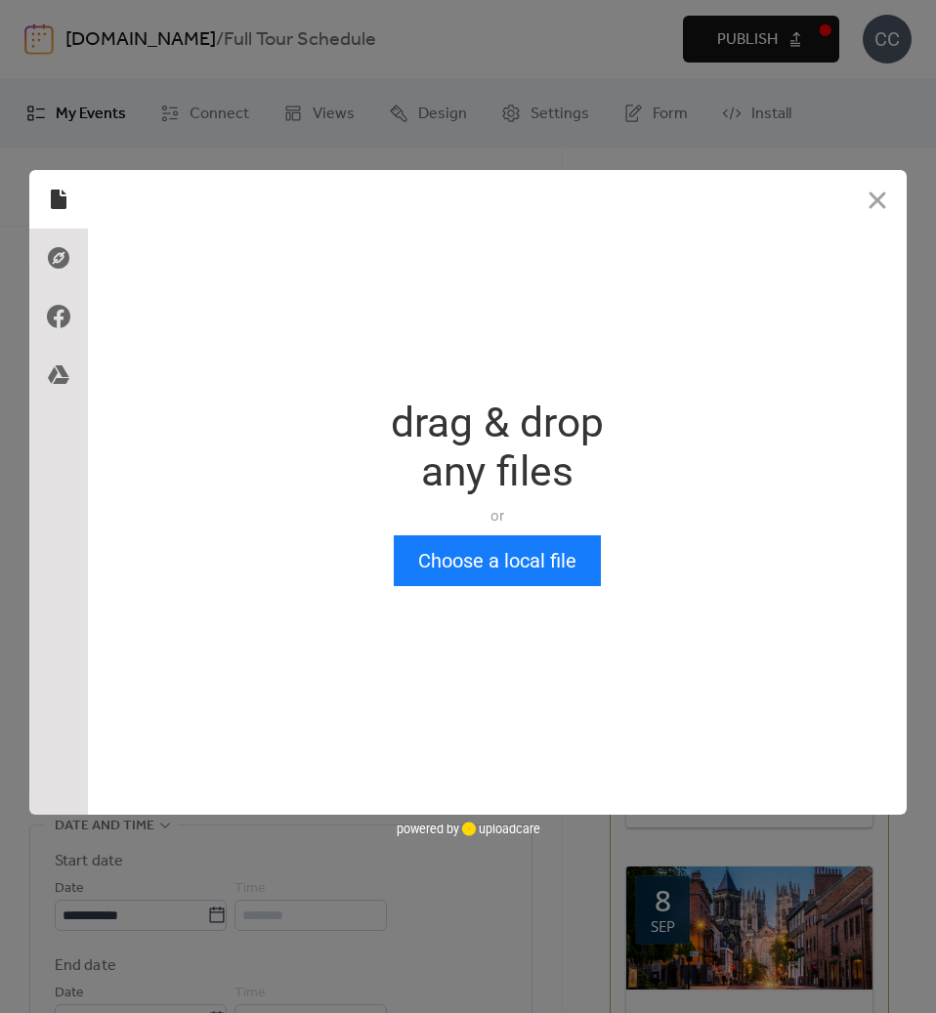
scroll to position [0, 0]
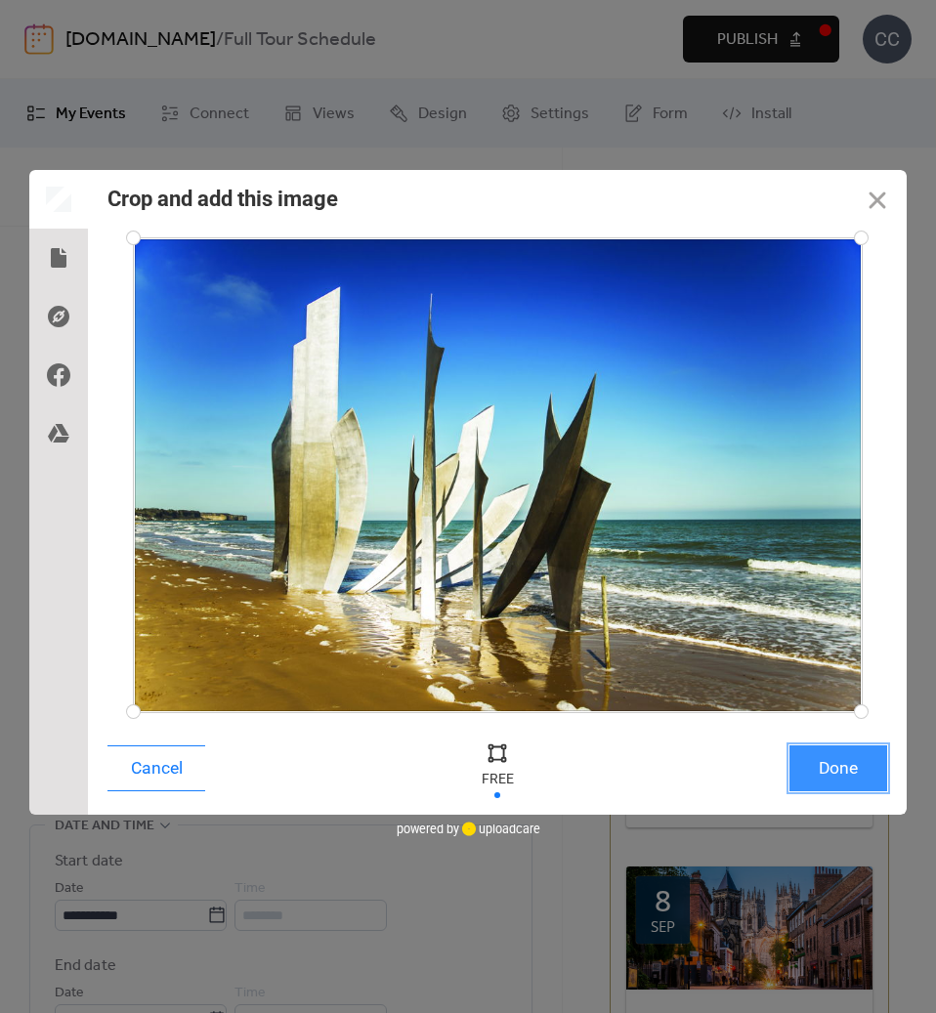
click at [840, 765] on button "Done" at bounding box center [838, 768] width 98 height 46
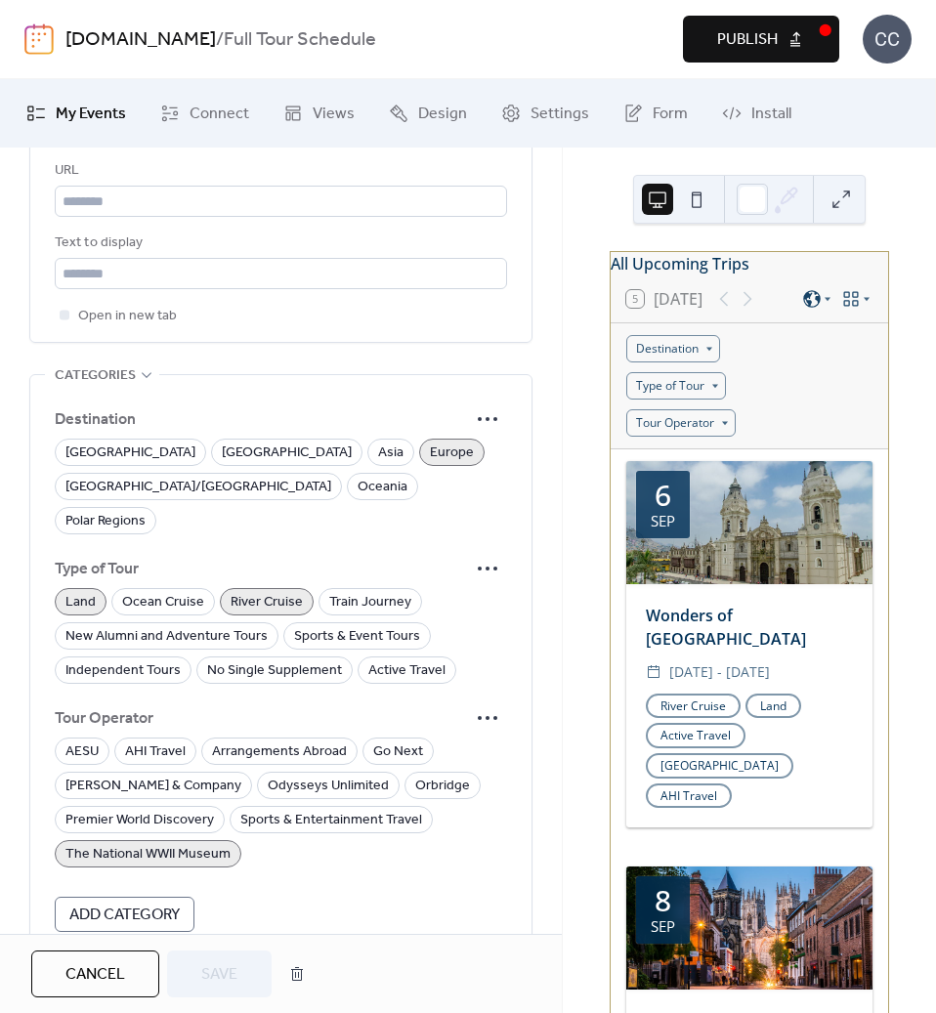
scroll to position [1352, 0]
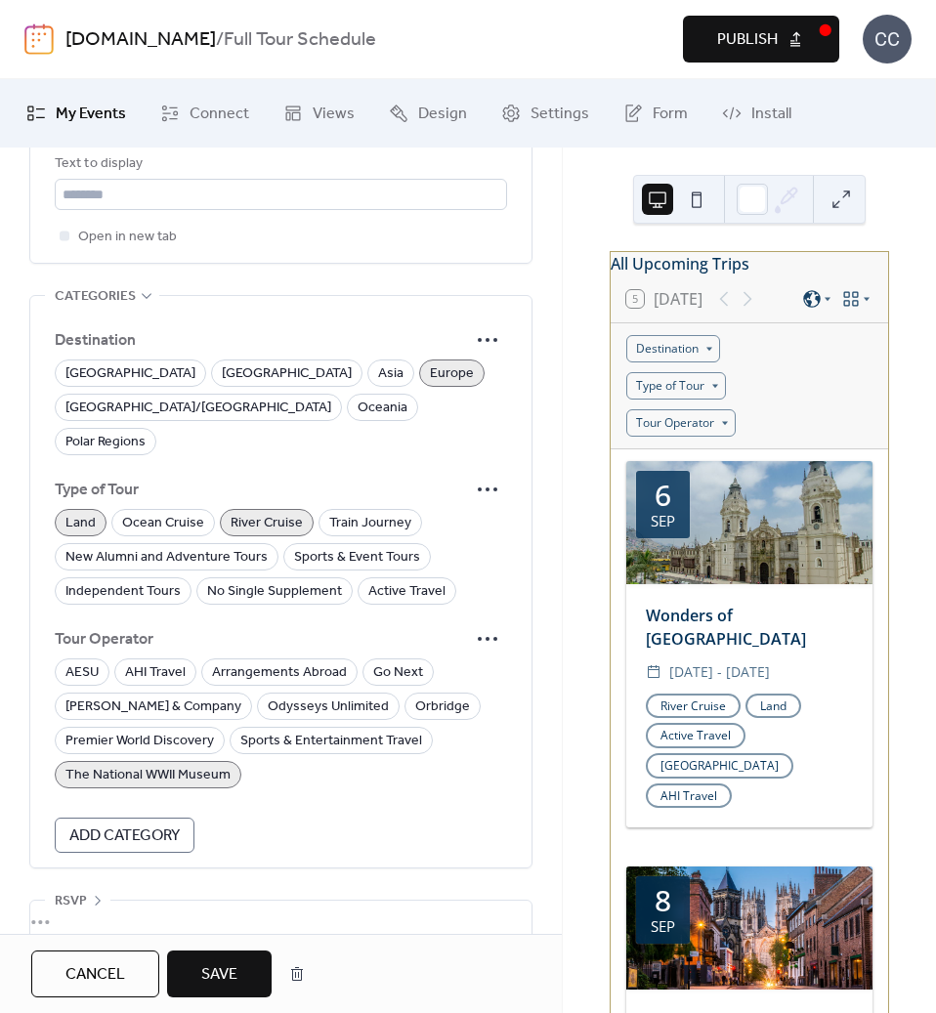
click at [214, 974] on span "Save" at bounding box center [219, 974] width 36 height 23
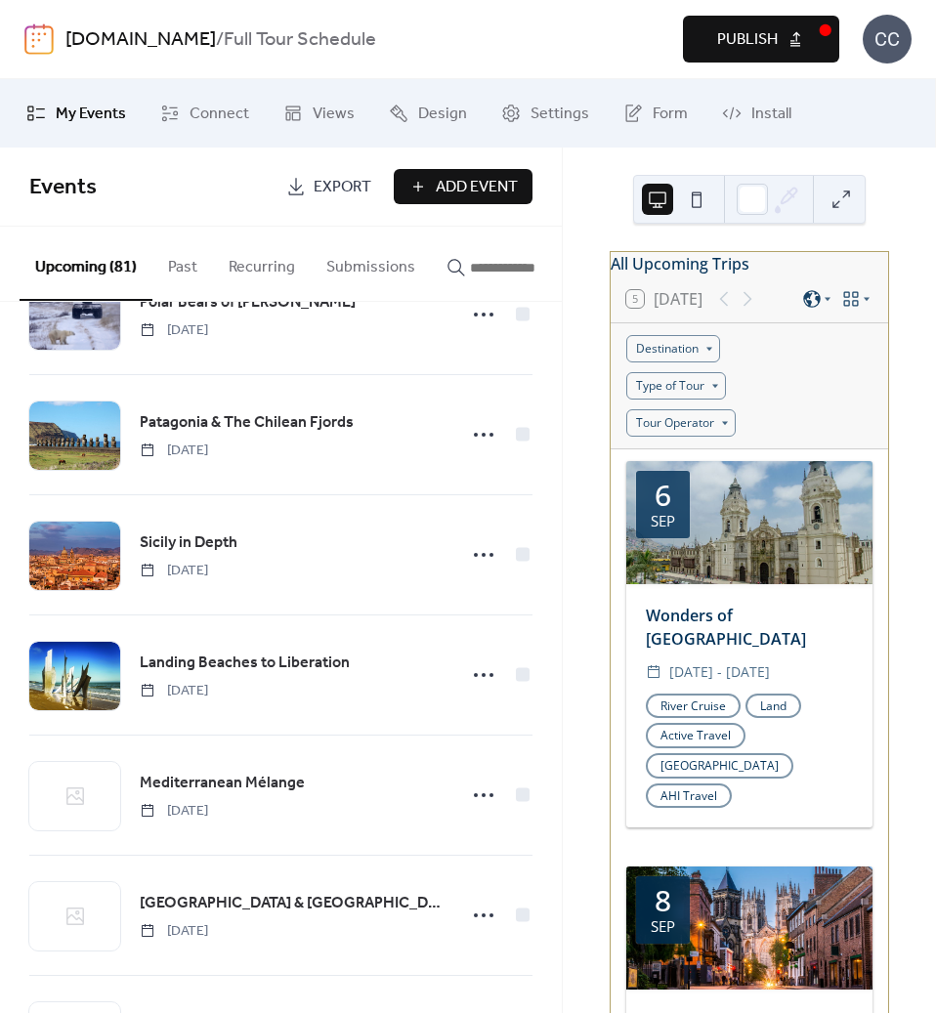
scroll to position [2052, 0]
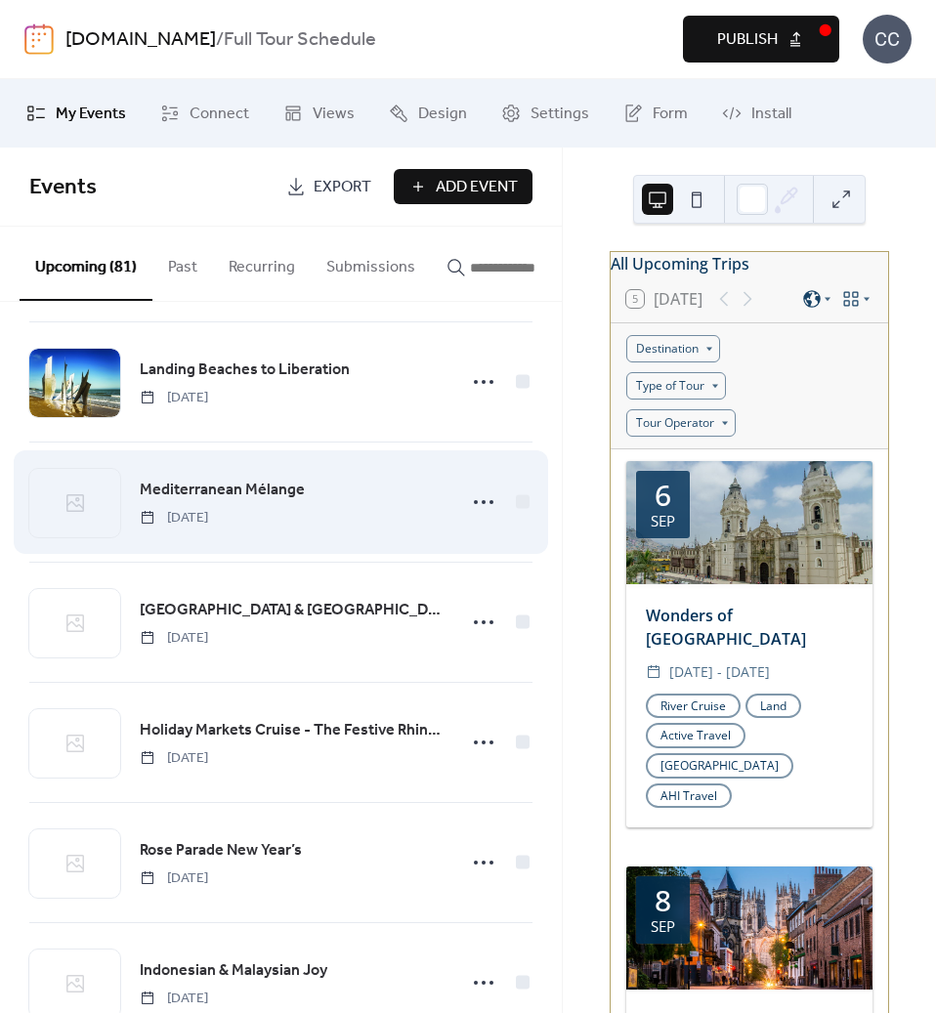
click at [222, 488] on span "Mediterranean Mélange" at bounding box center [222, 490] width 165 height 23
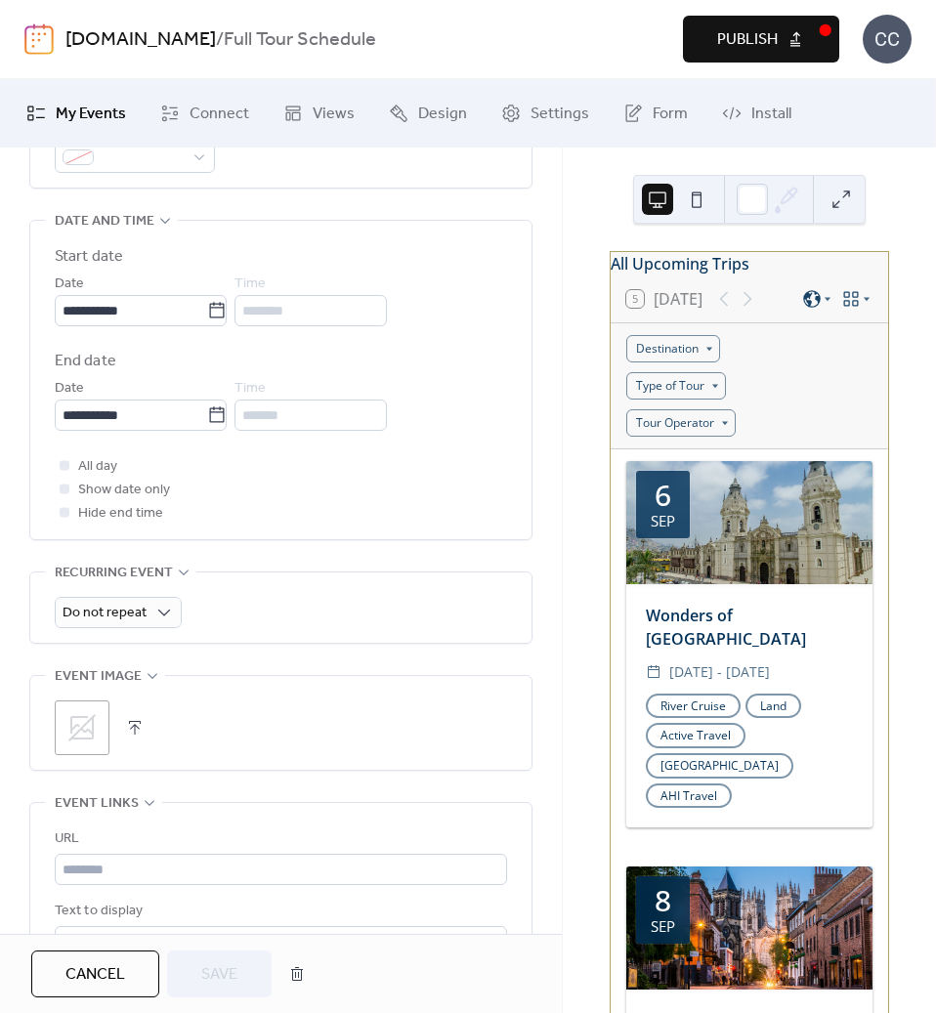
scroll to position [684, 0]
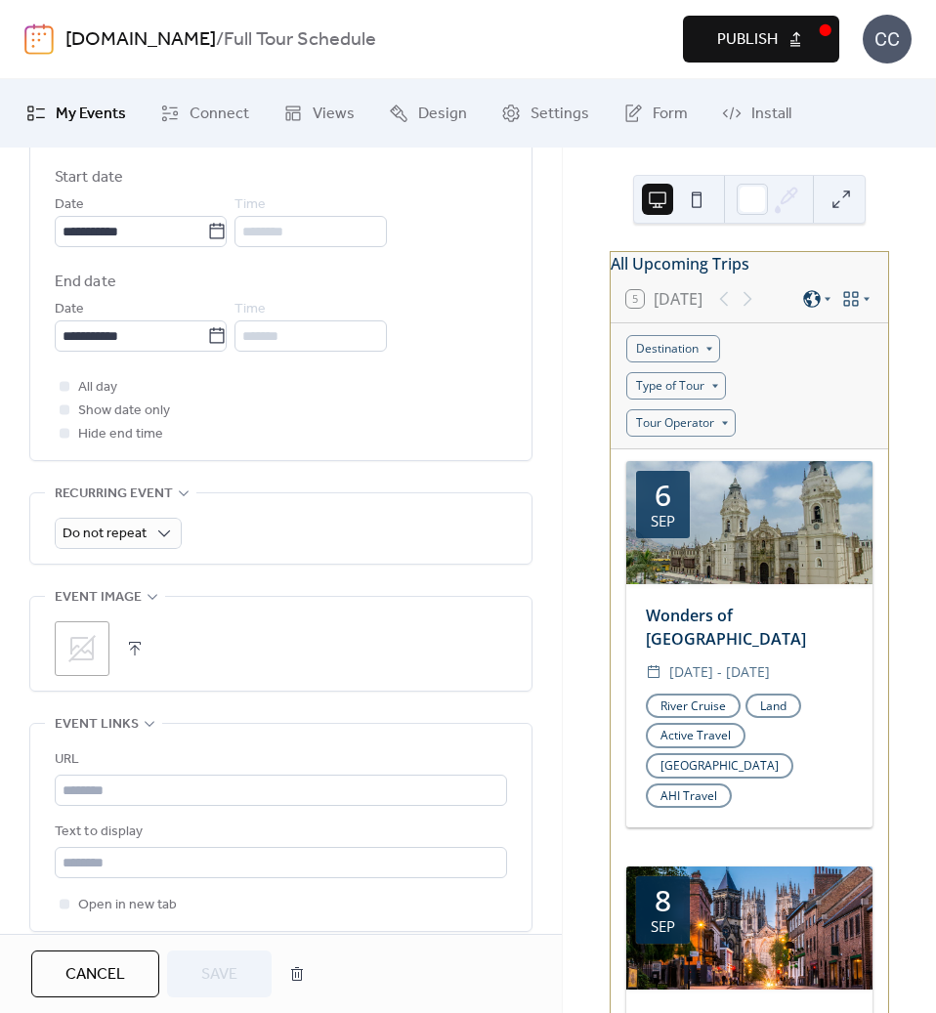
click at [73, 653] on icon at bounding box center [81, 648] width 31 height 31
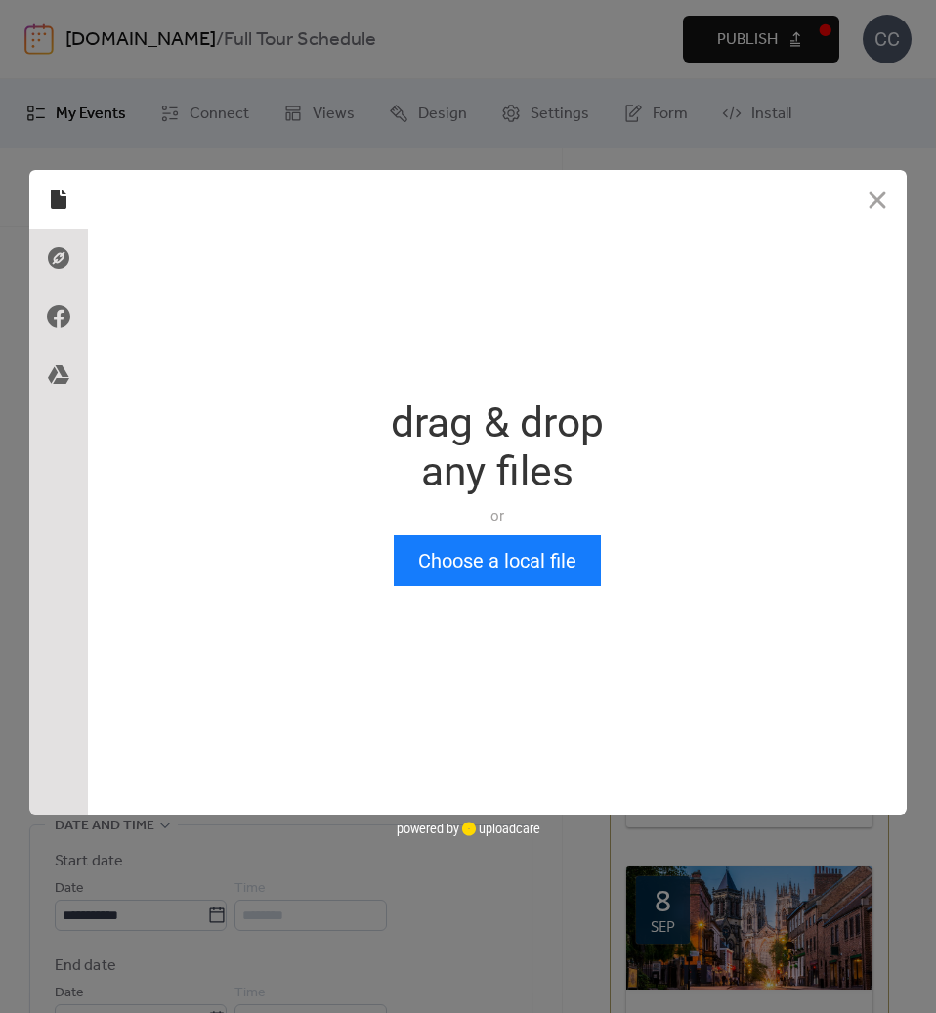
scroll to position [0, 0]
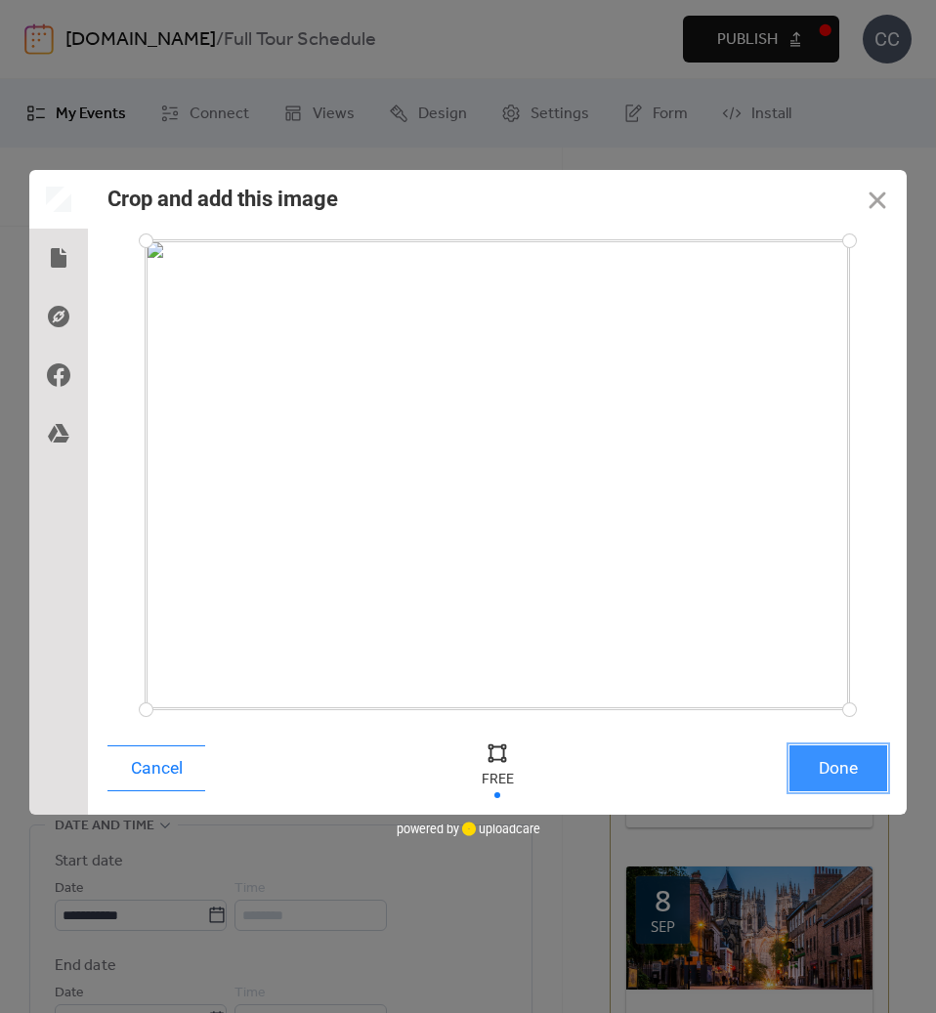
click at [823, 773] on button "Done" at bounding box center [838, 768] width 98 height 46
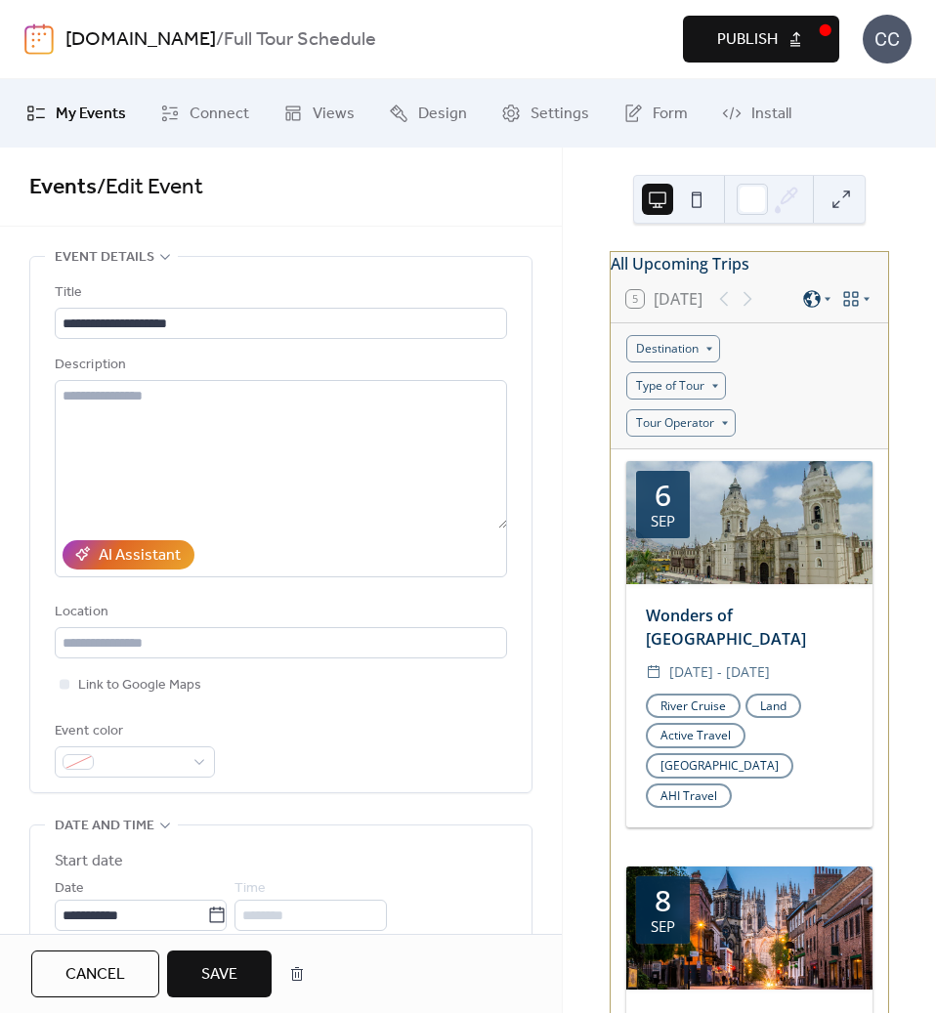
click at [217, 977] on span "Save" at bounding box center [219, 974] width 36 height 23
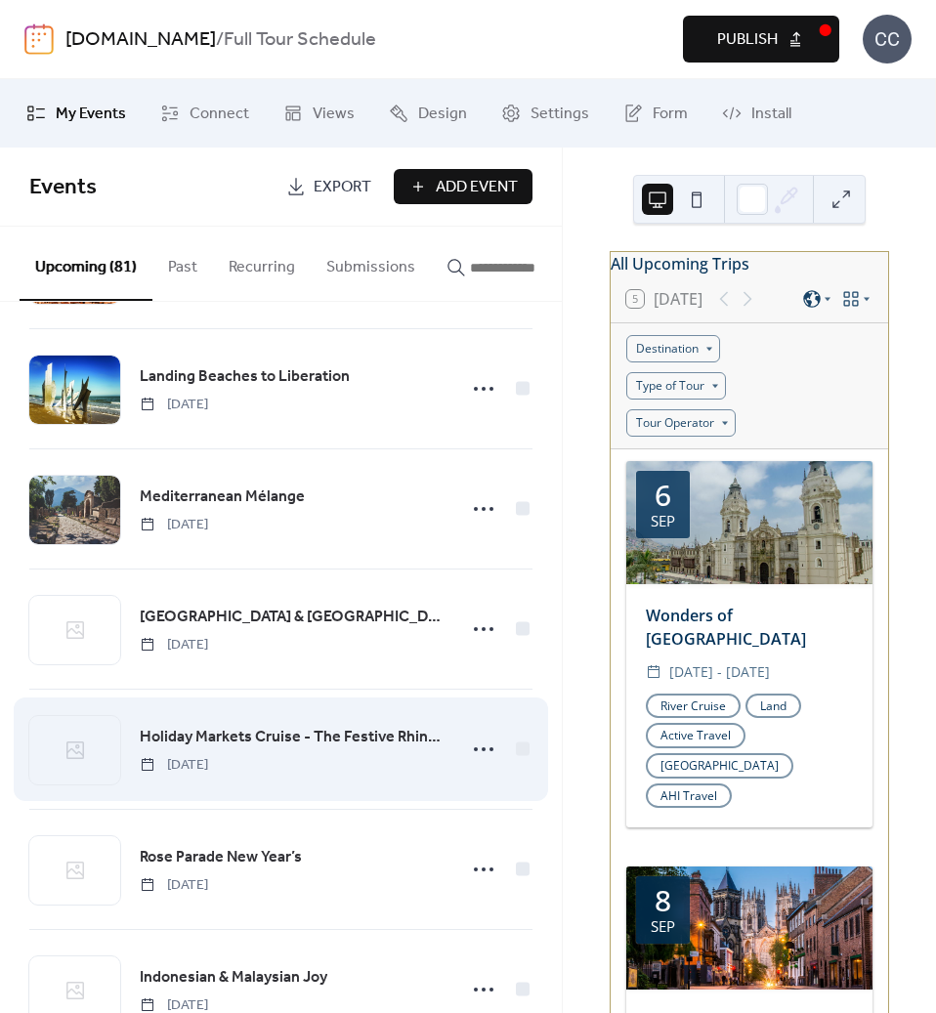
scroll to position [2052, 0]
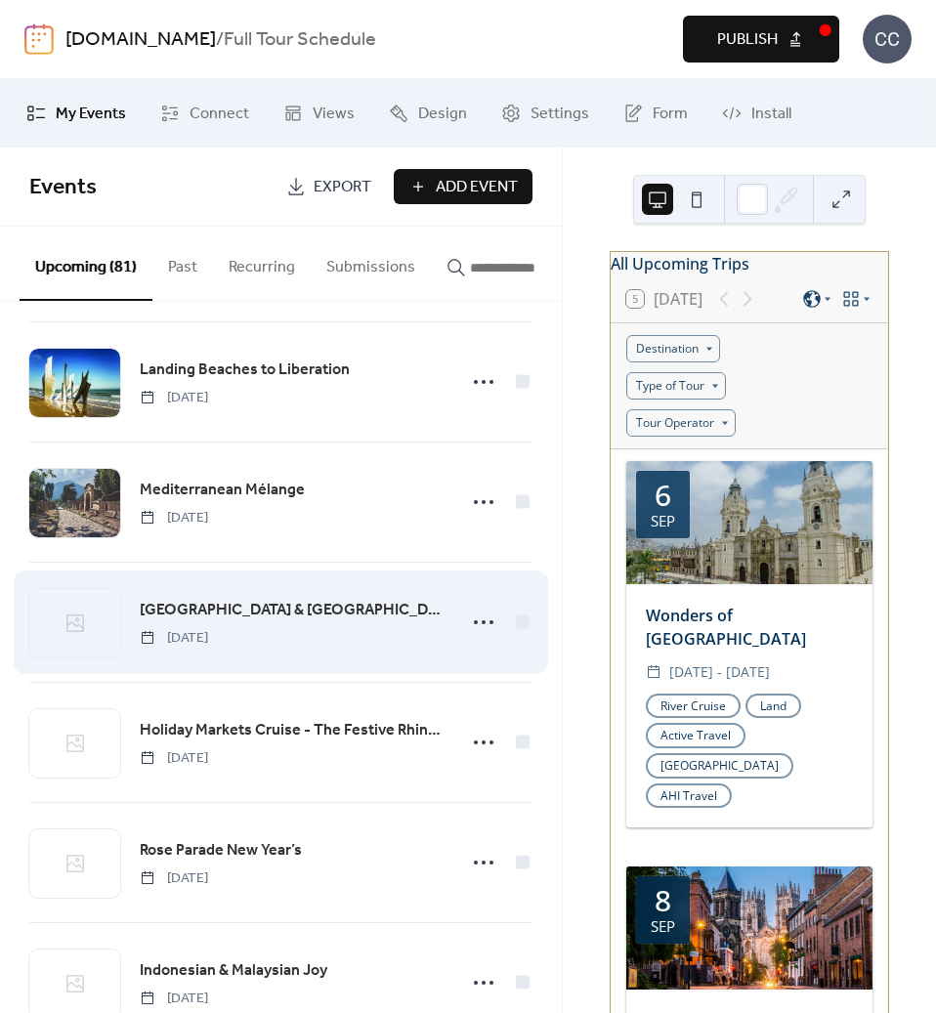
click at [213, 619] on span "[GEOGRAPHIC_DATA] & [GEOGRAPHIC_DATA] Christmas" at bounding box center [292, 610] width 304 height 23
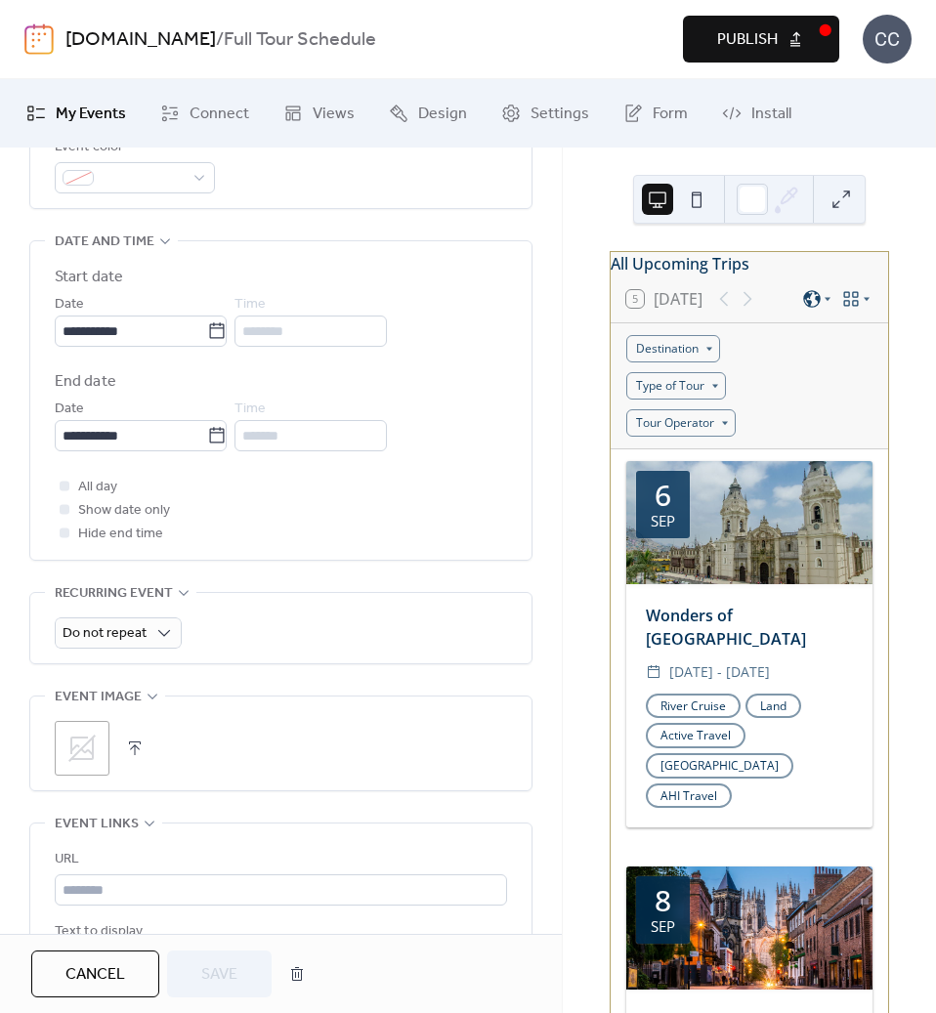
scroll to position [586, 0]
click at [79, 749] on icon at bounding box center [81, 746] width 27 height 27
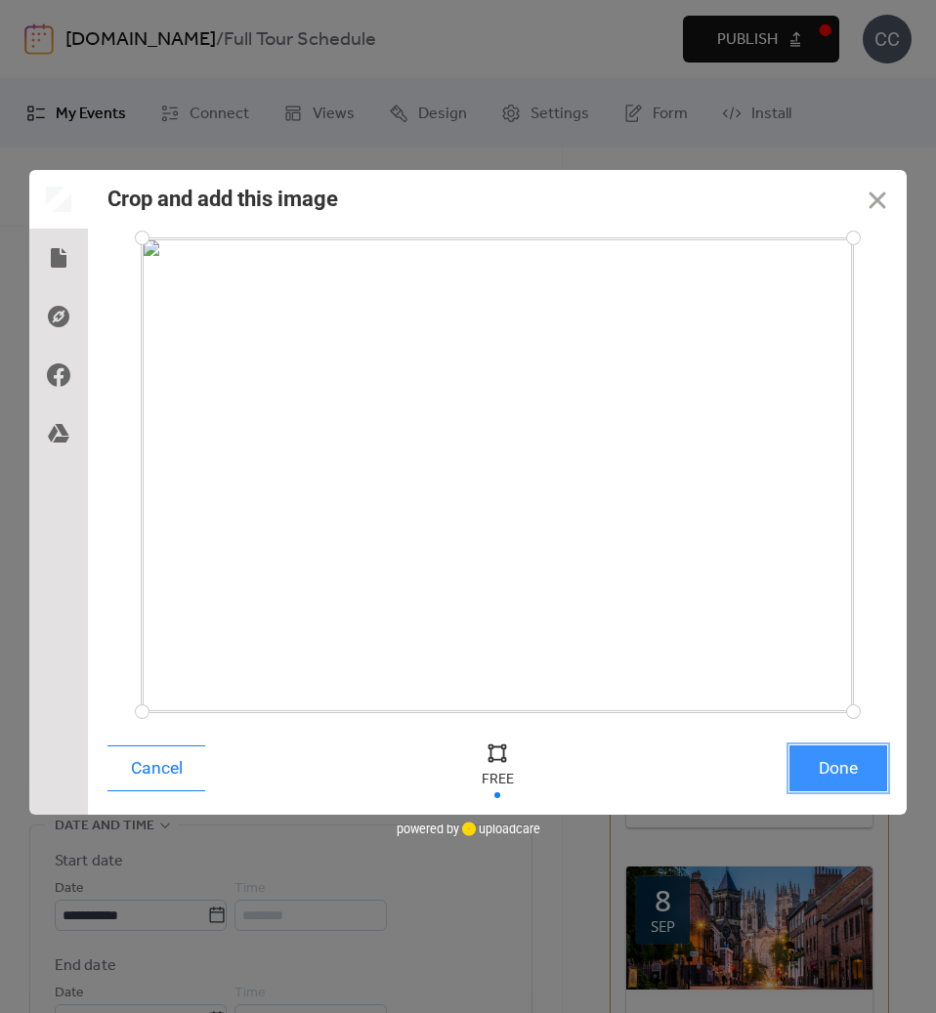
click at [828, 771] on button "Done" at bounding box center [838, 768] width 98 height 46
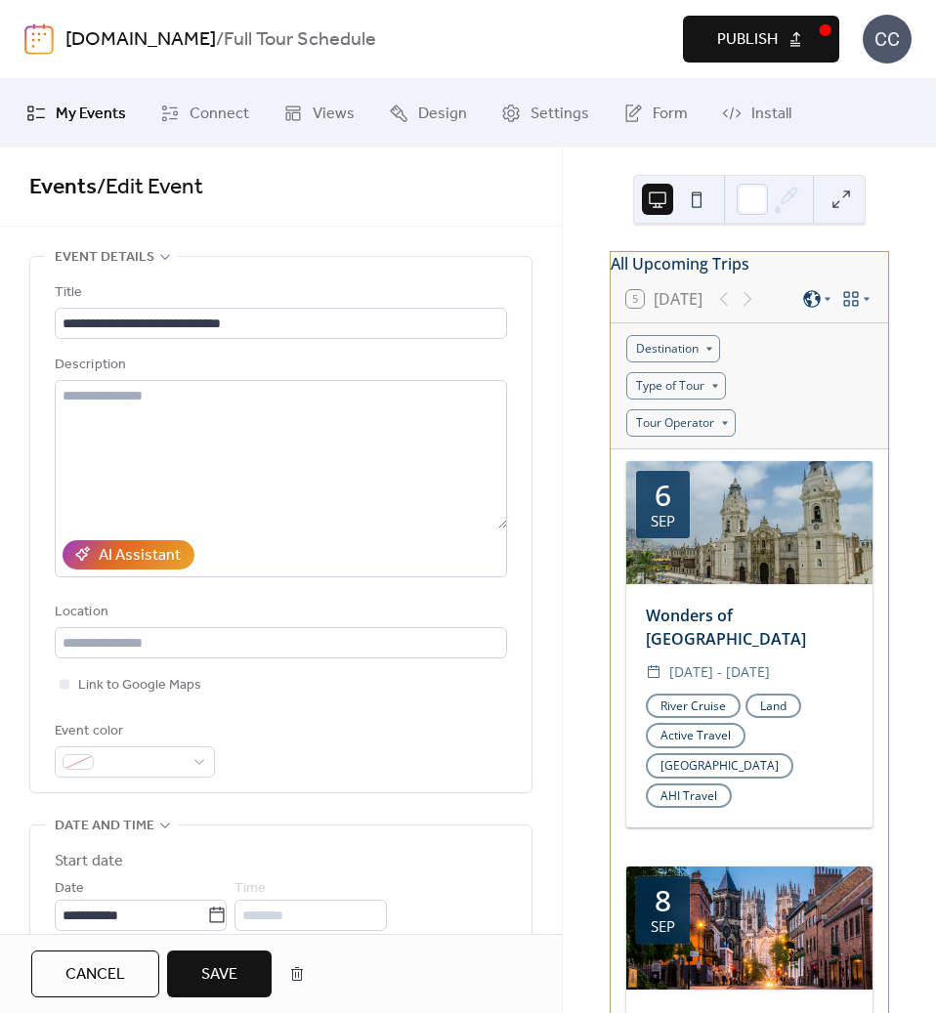
click at [215, 973] on span "Save" at bounding box center [219, 974] width 36 height 23
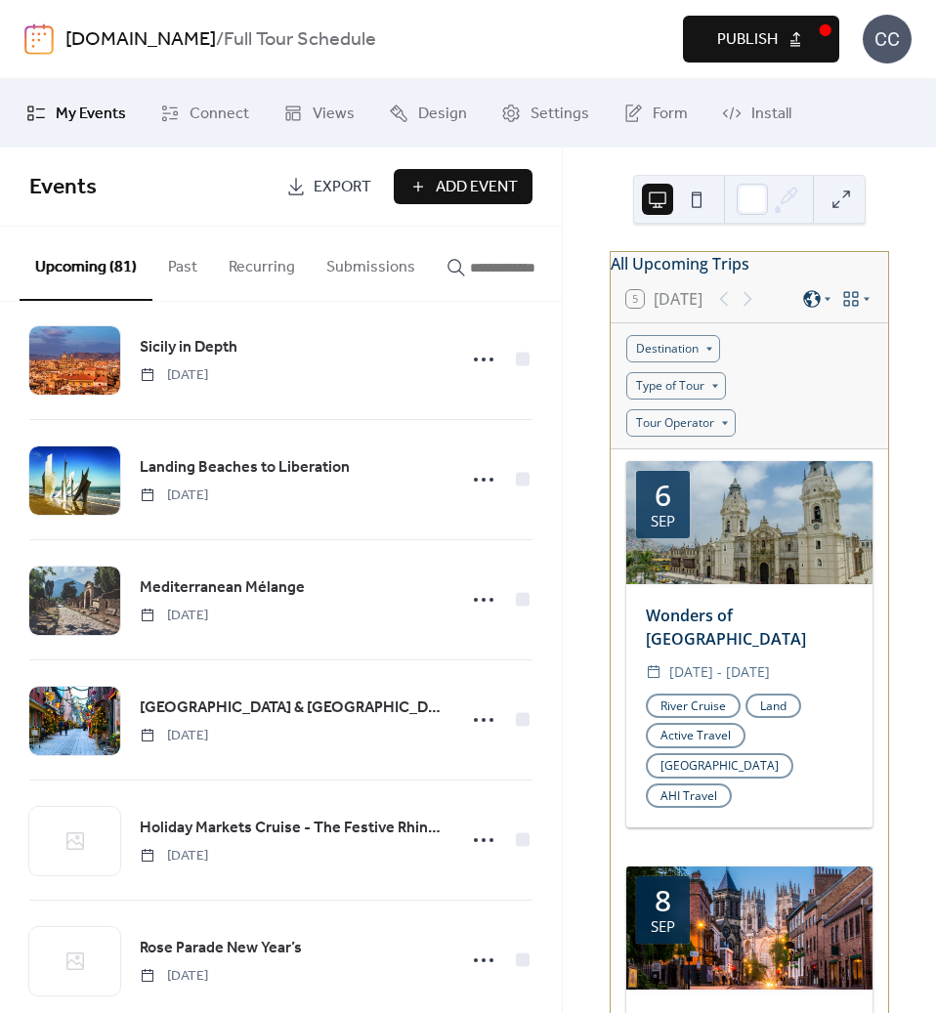
scroll to position [2345, 0]
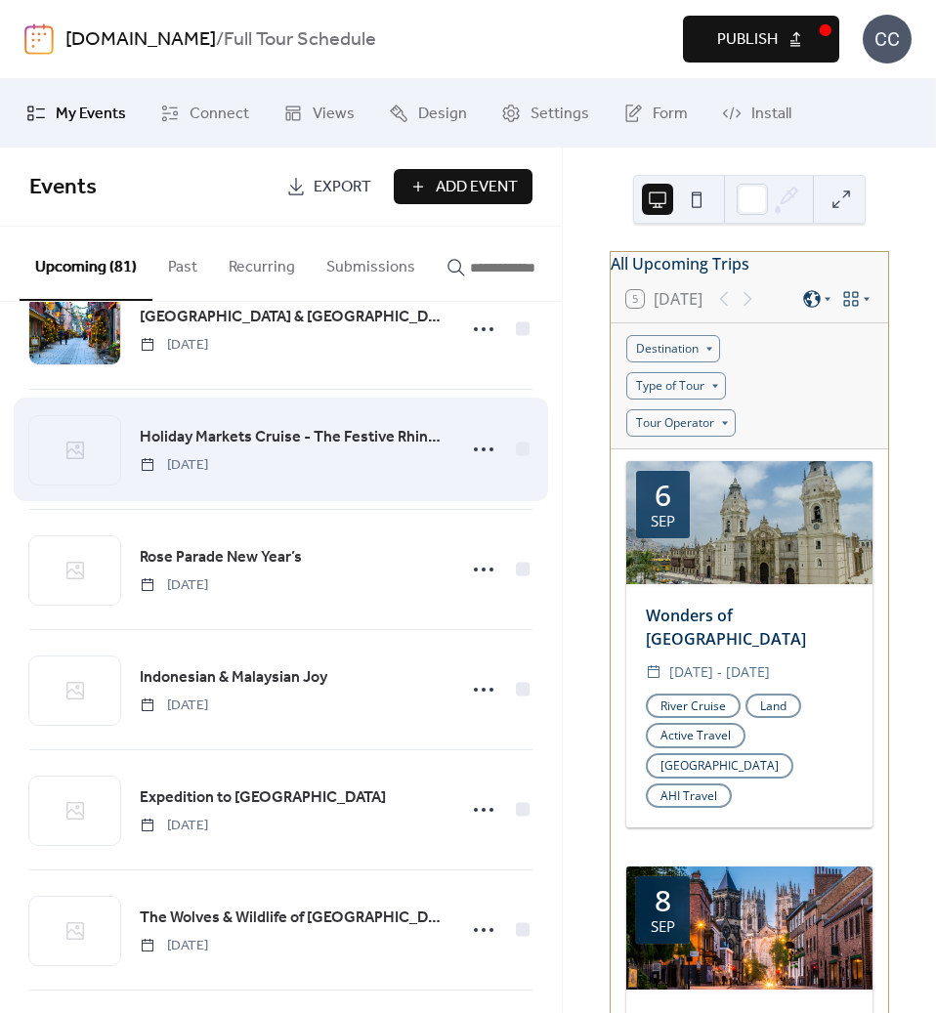
click at [247, 433] on span "Holiday Markets Cruise - The Festive Rhine River" at bounding box center [292, 437] width 304 height 23
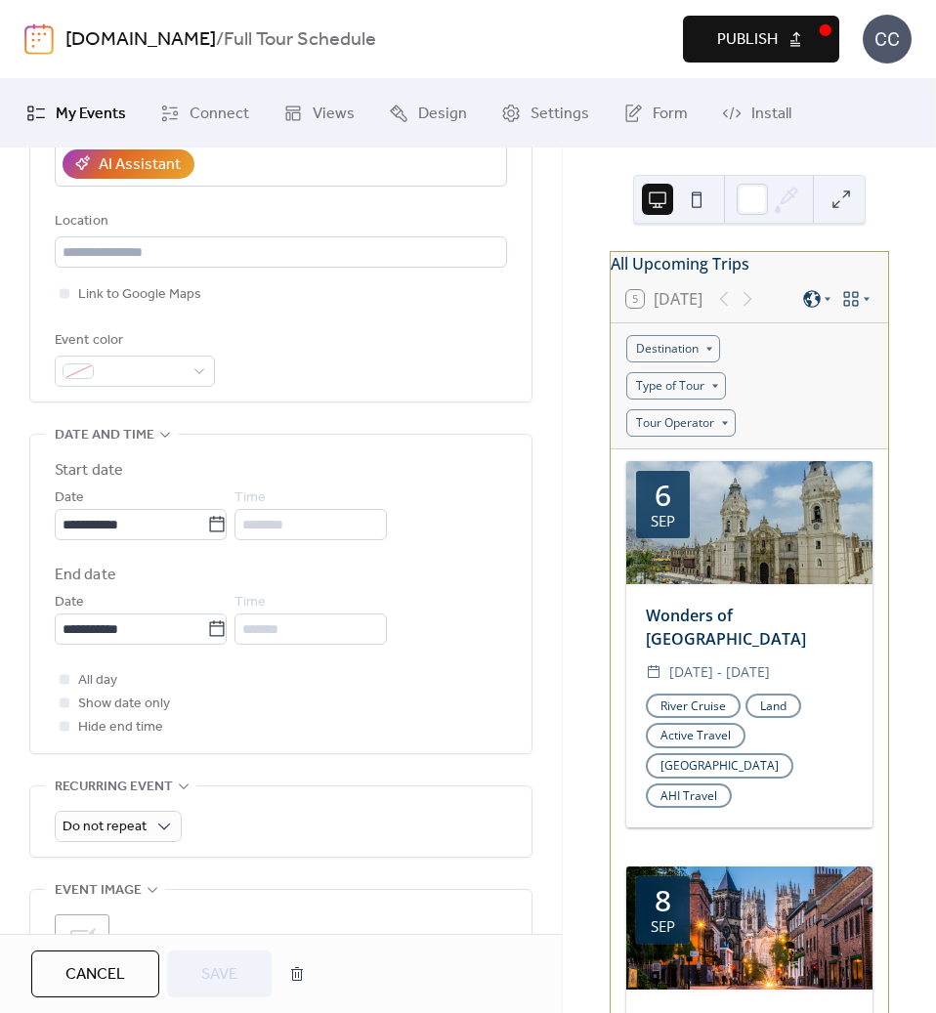
scroll to position [684, 0]
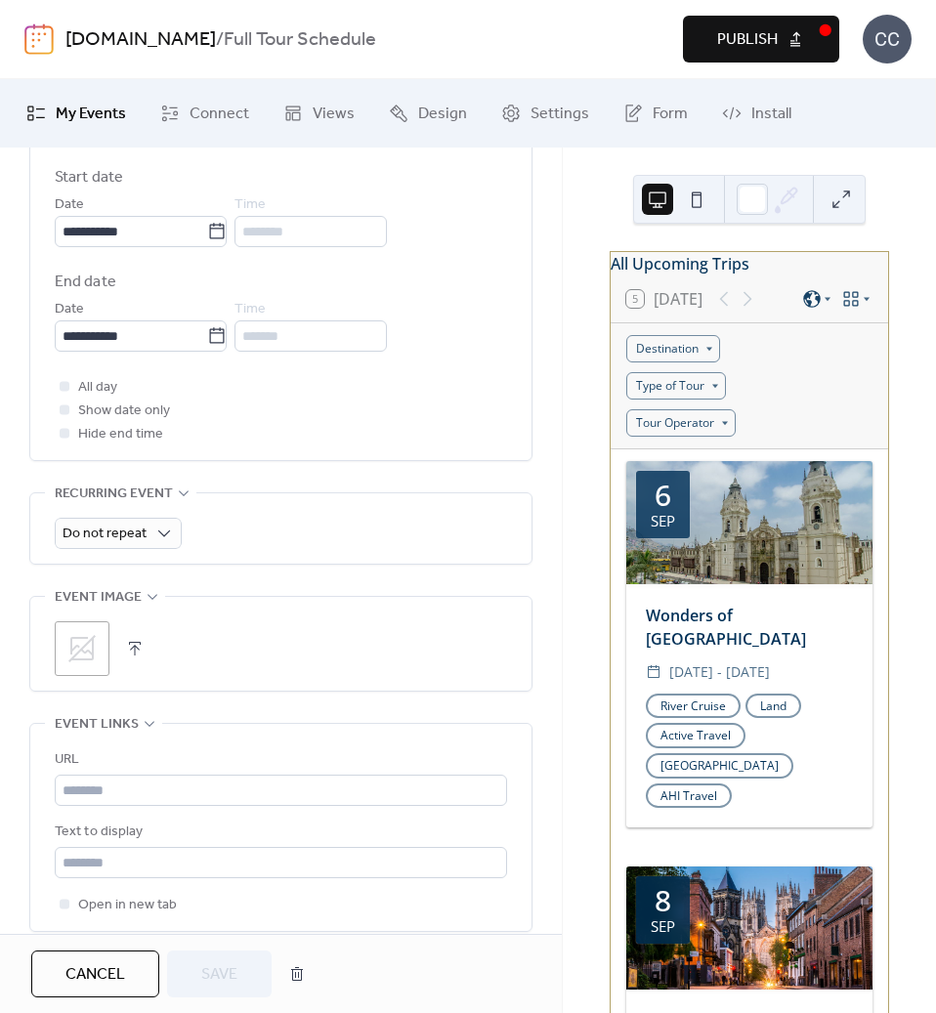
click at [94, 647] on icon at bounding box center [81, 648] width 27 height 27
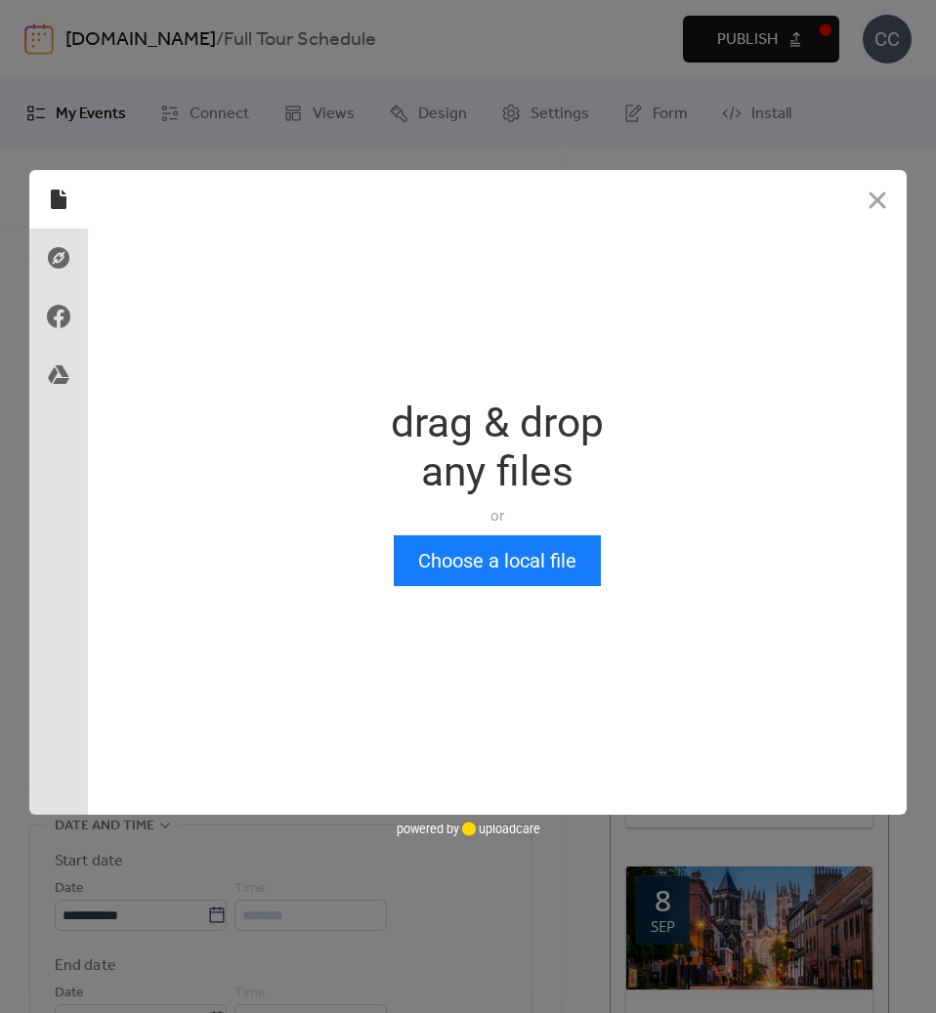
scroll to position [0, 0]
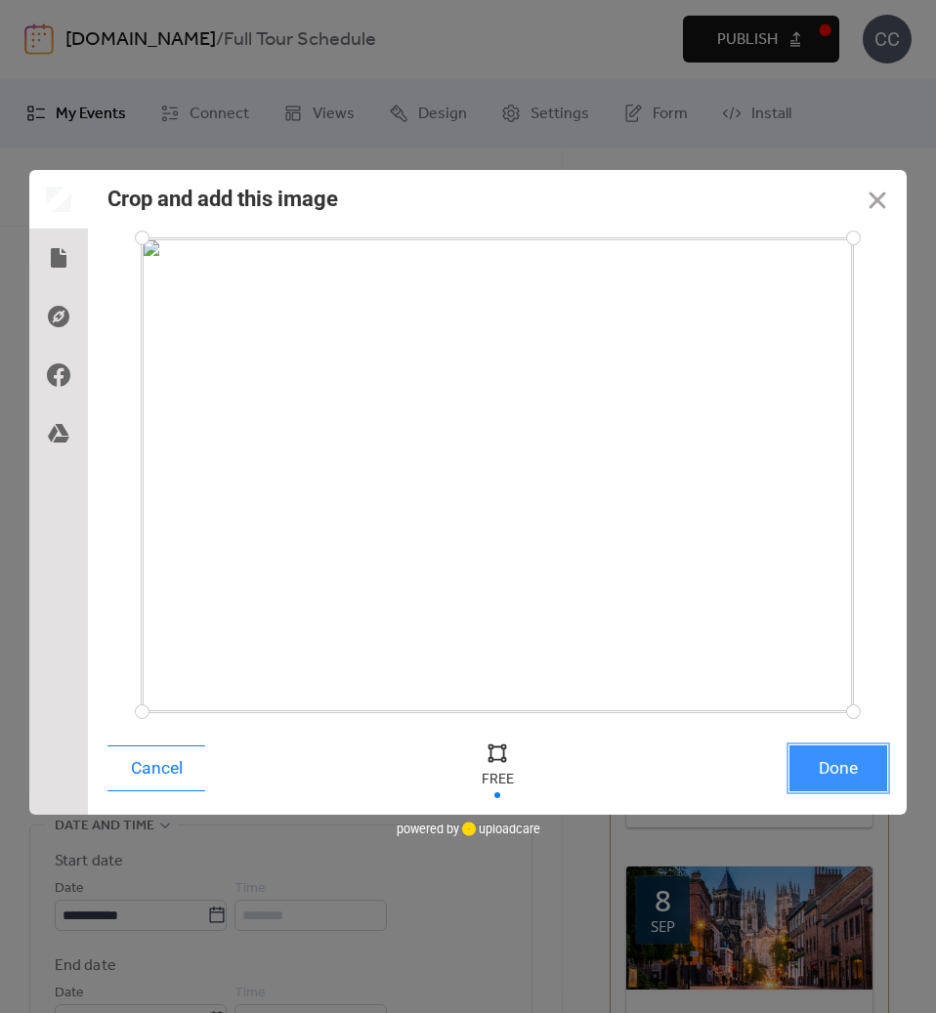
click at [836, 768] on button "Done" at bounding box center [838, 768] width 98 height 46
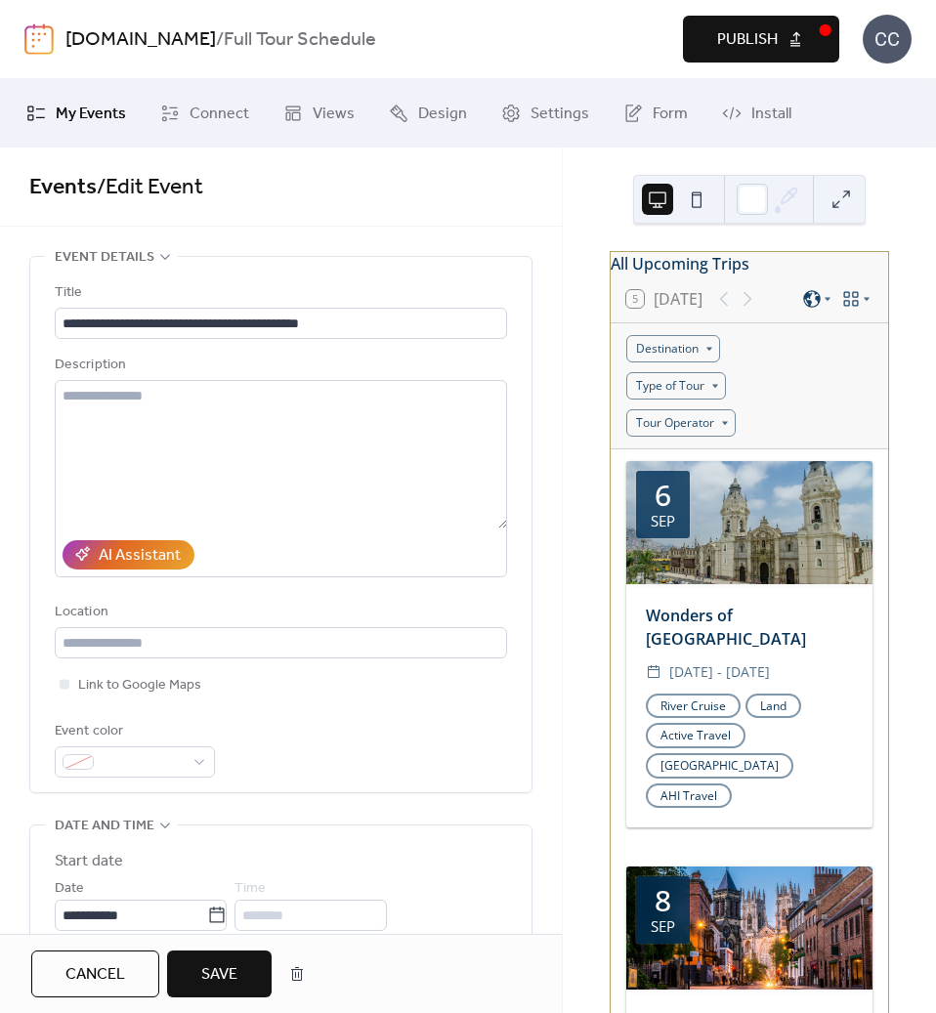
click at [222, 969] on span "Save" at bounding box center [219, 974] width 36 height 23
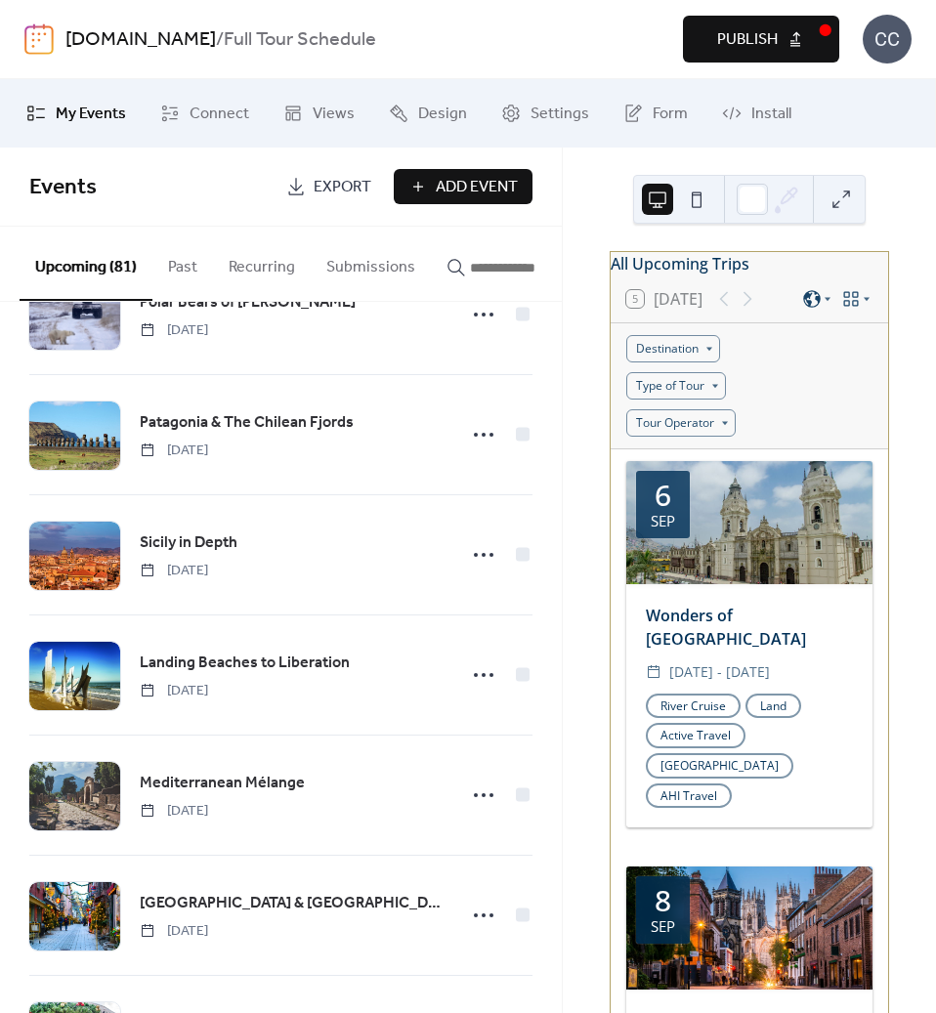
scroll to position [2149, 0]
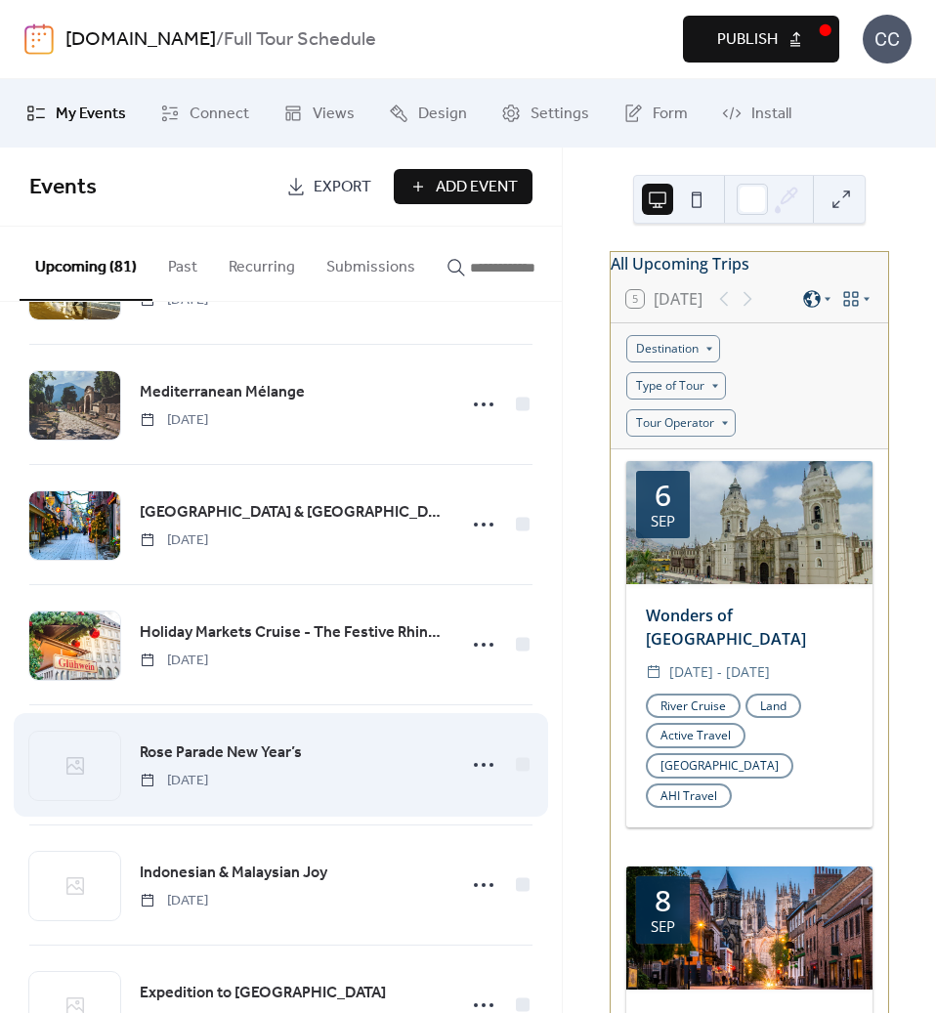
click at [218, 759] on span "Rose Parade New Year’s" at bounding box center [221, 753] width 162 height 23
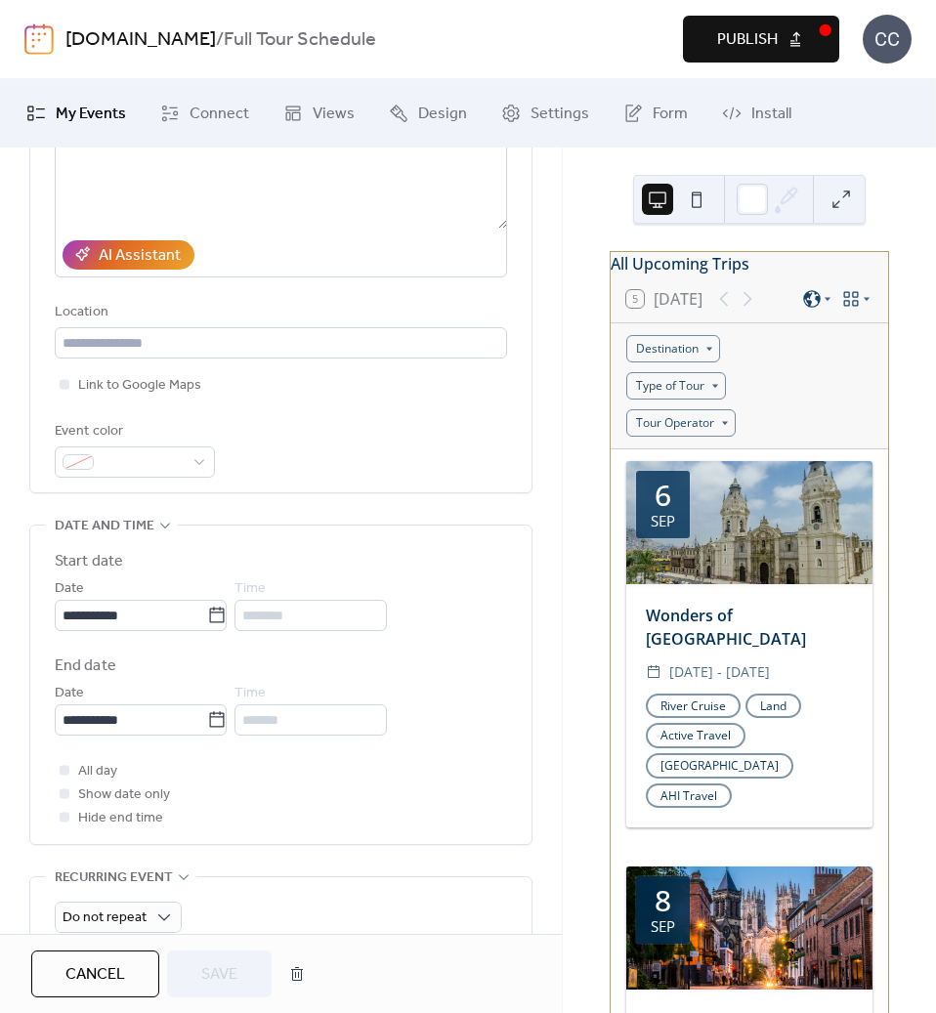
scroll to position [488, 0]
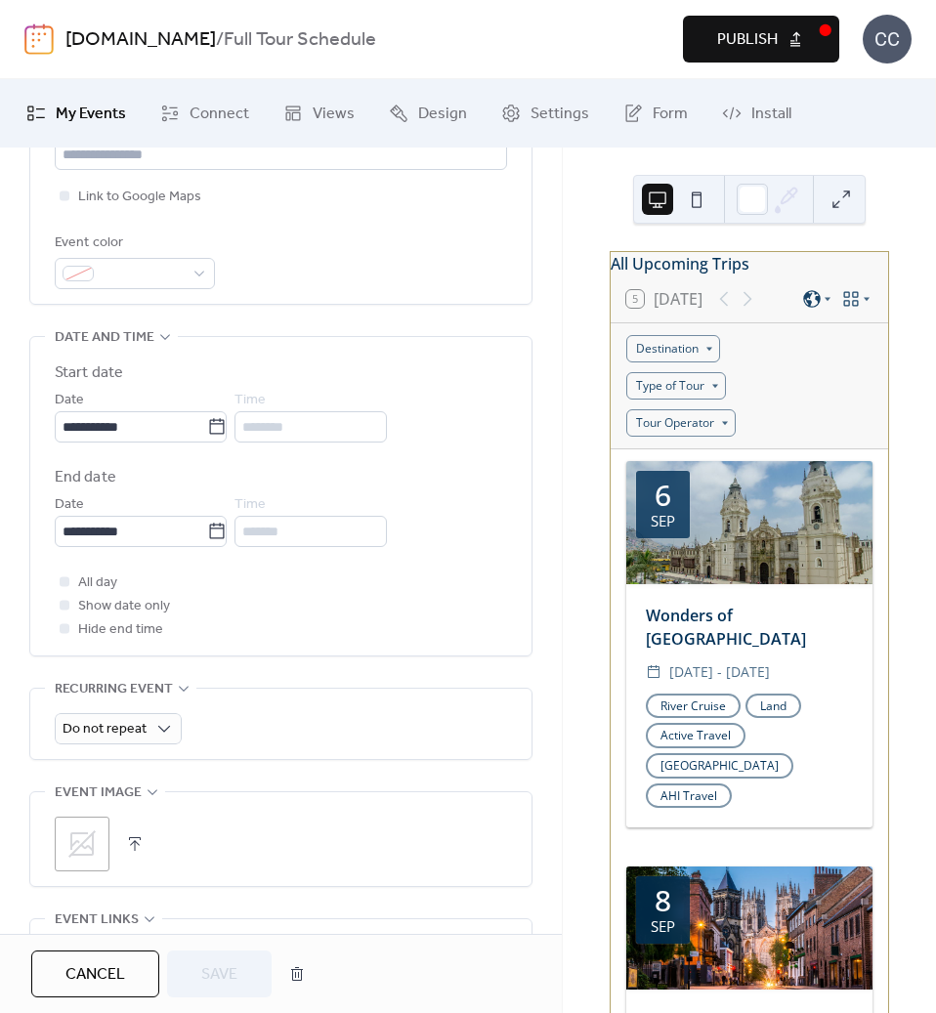
click at [83, 848] on icon at bounding box center [81, 843] width 31 height 31
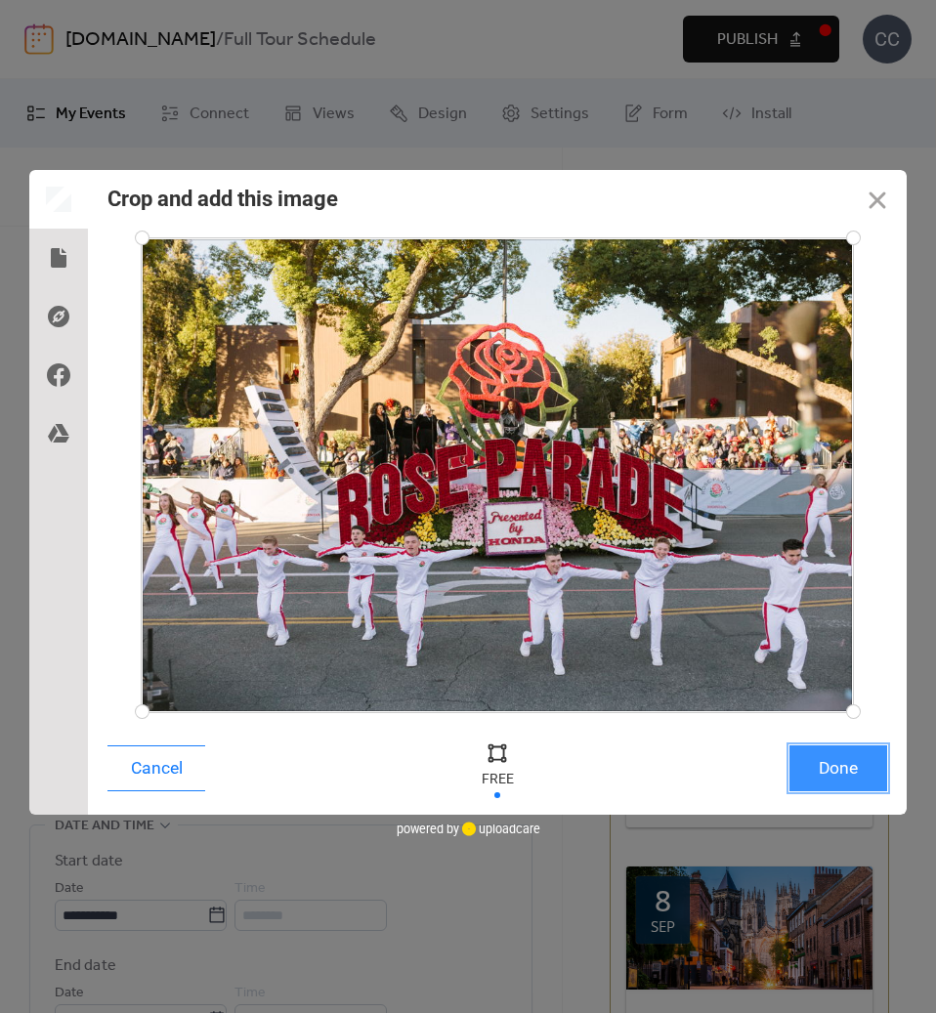
click at [839, 767] on button "Done" at bounding box center [838, 768] width 98 height 46
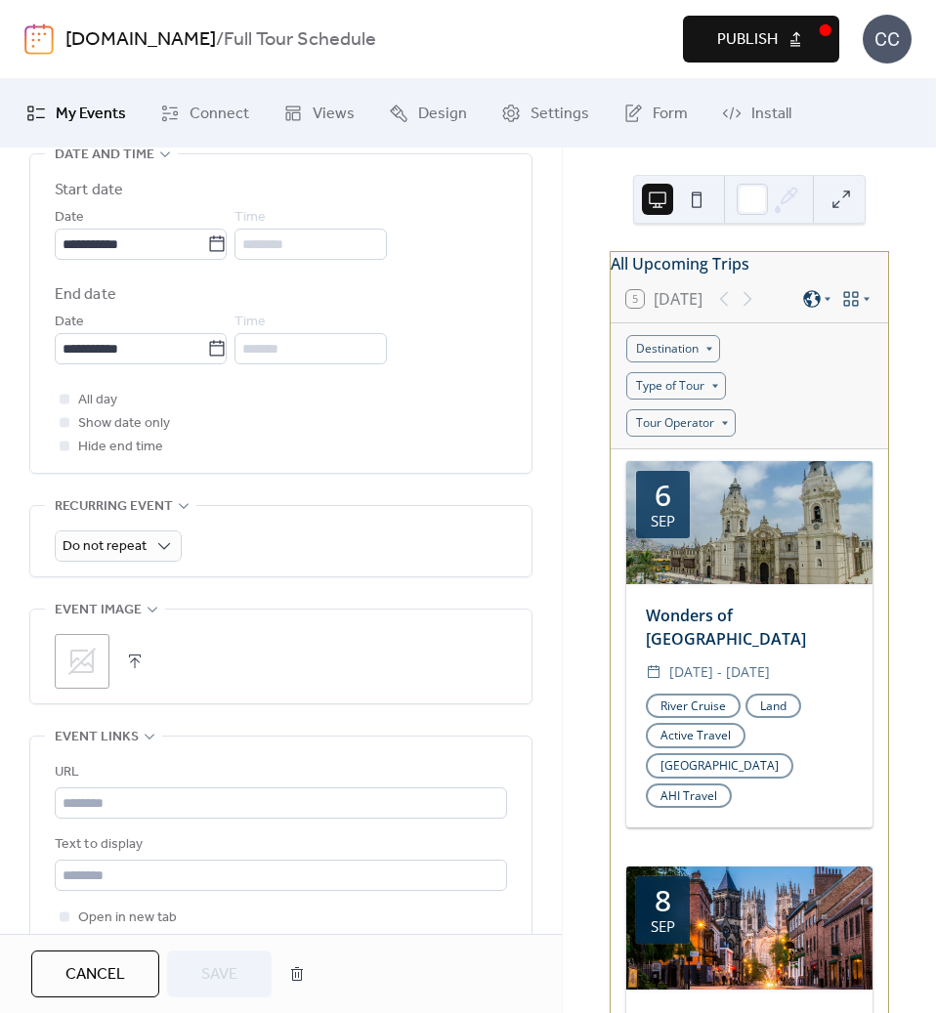
scroll to position [684, 0]
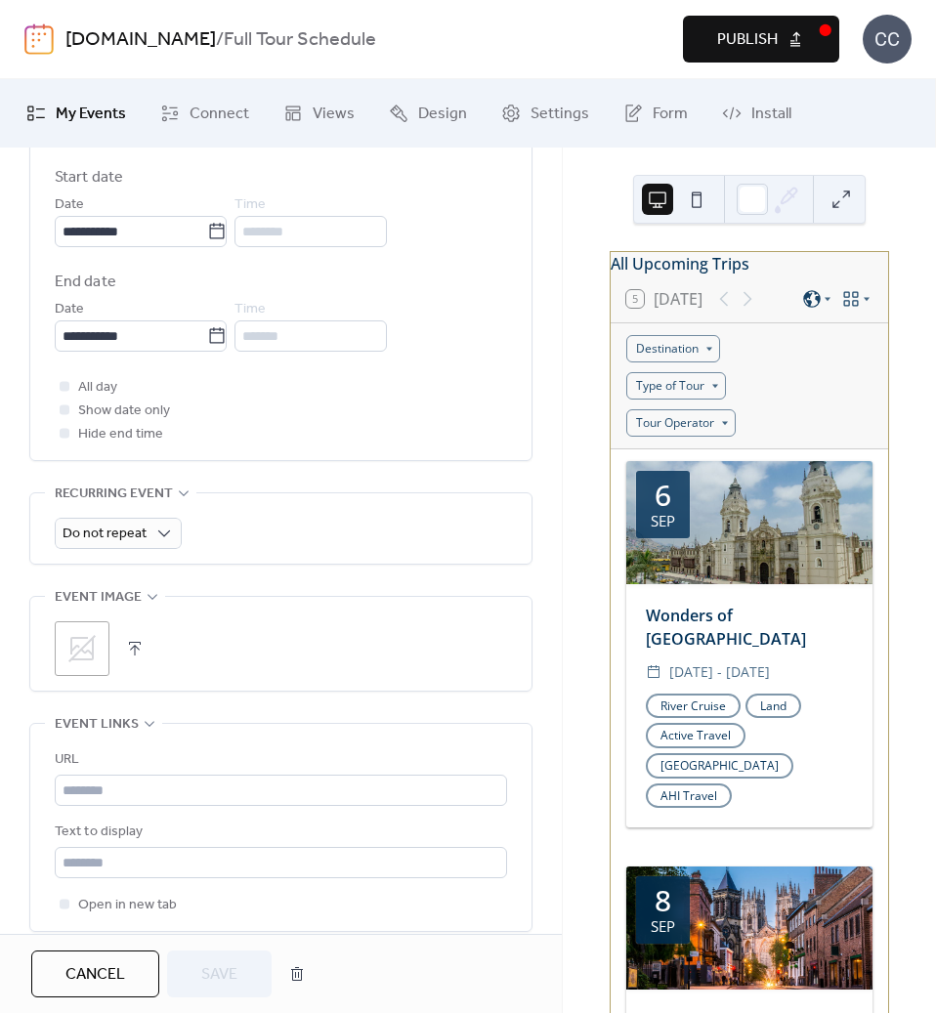
click at [80, 654] on icon at bounding box center [81, 648] width 31 height 31
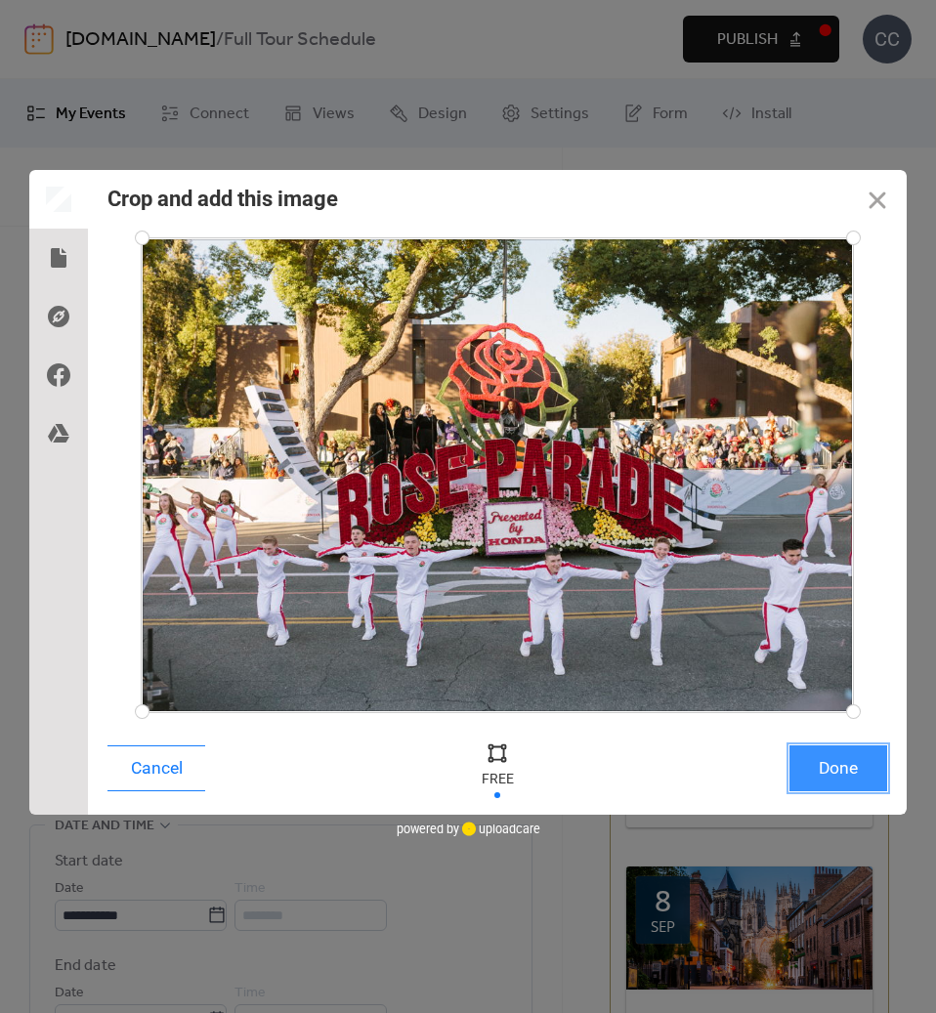
click at [835, 773] on button "Done" at bounding box center [838, 768] width 98 height 46
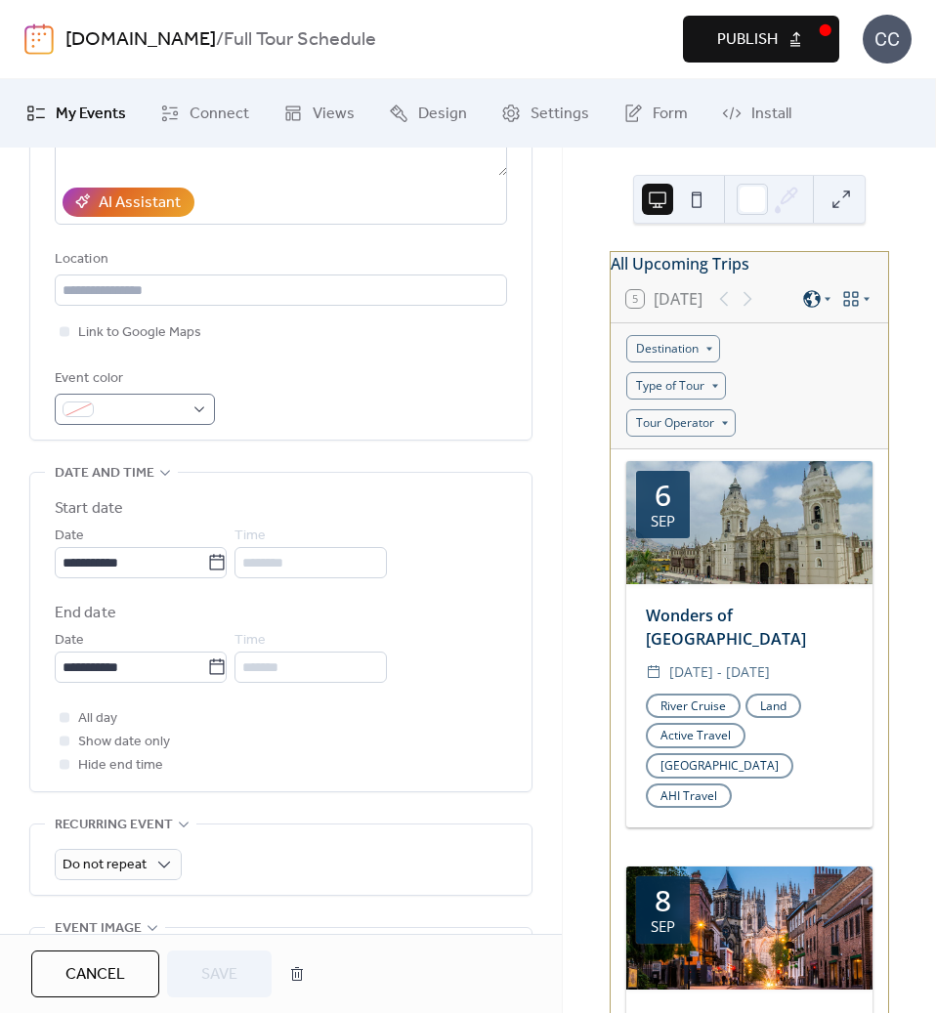
scroll to position [488, 0]
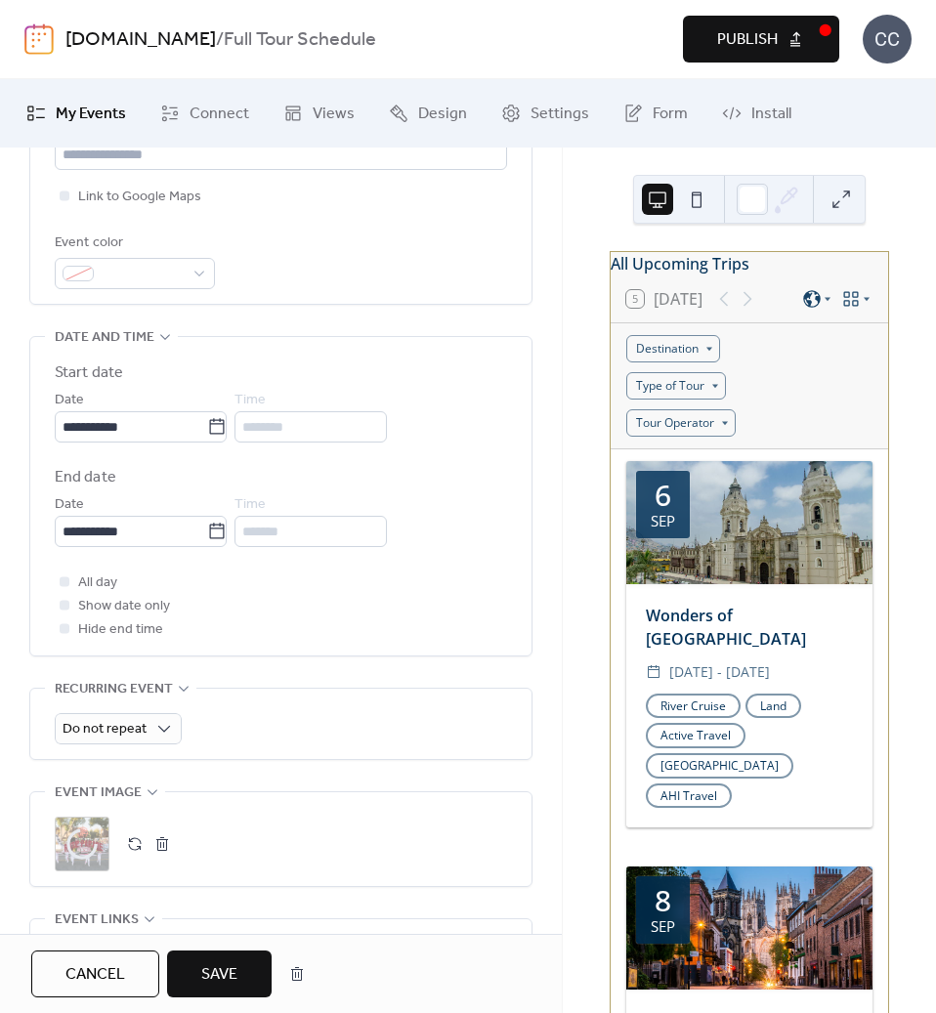
click at [220, 975] on span "Save" at bounding box center [219, 974] width 36 height 23
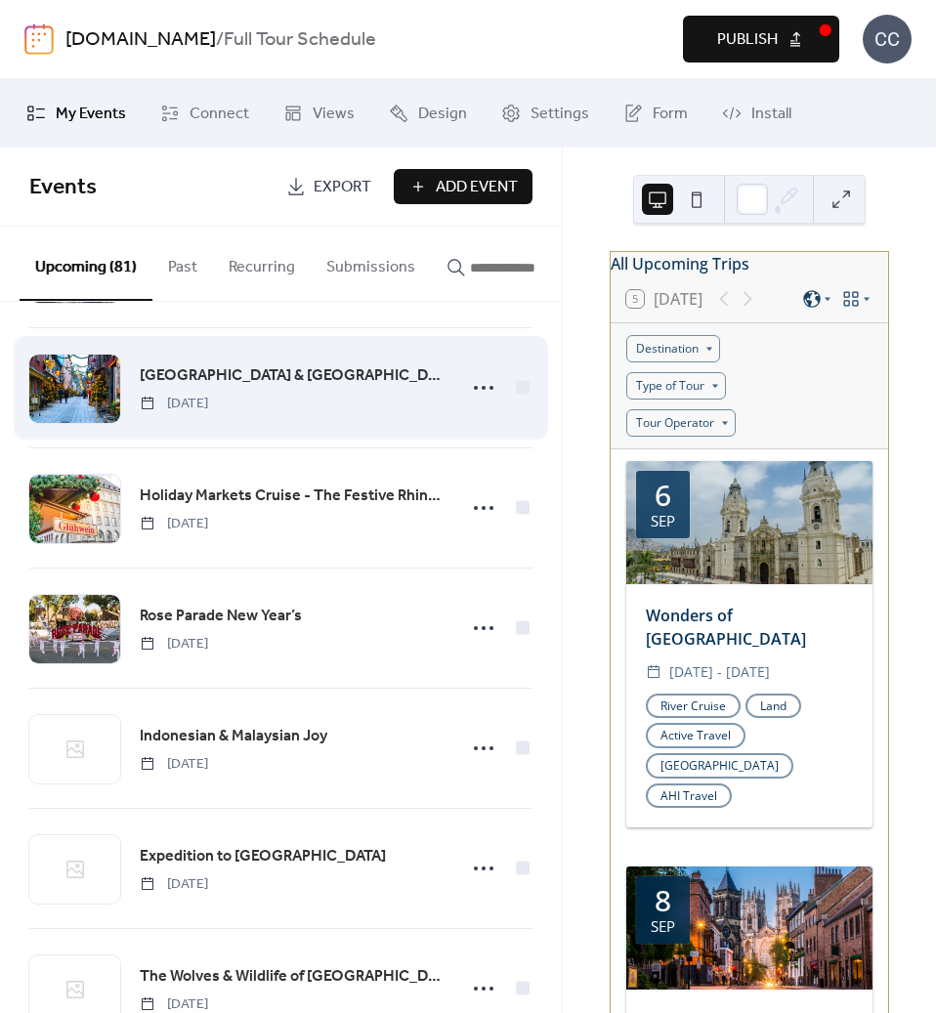
scroll to position [2482, 0]
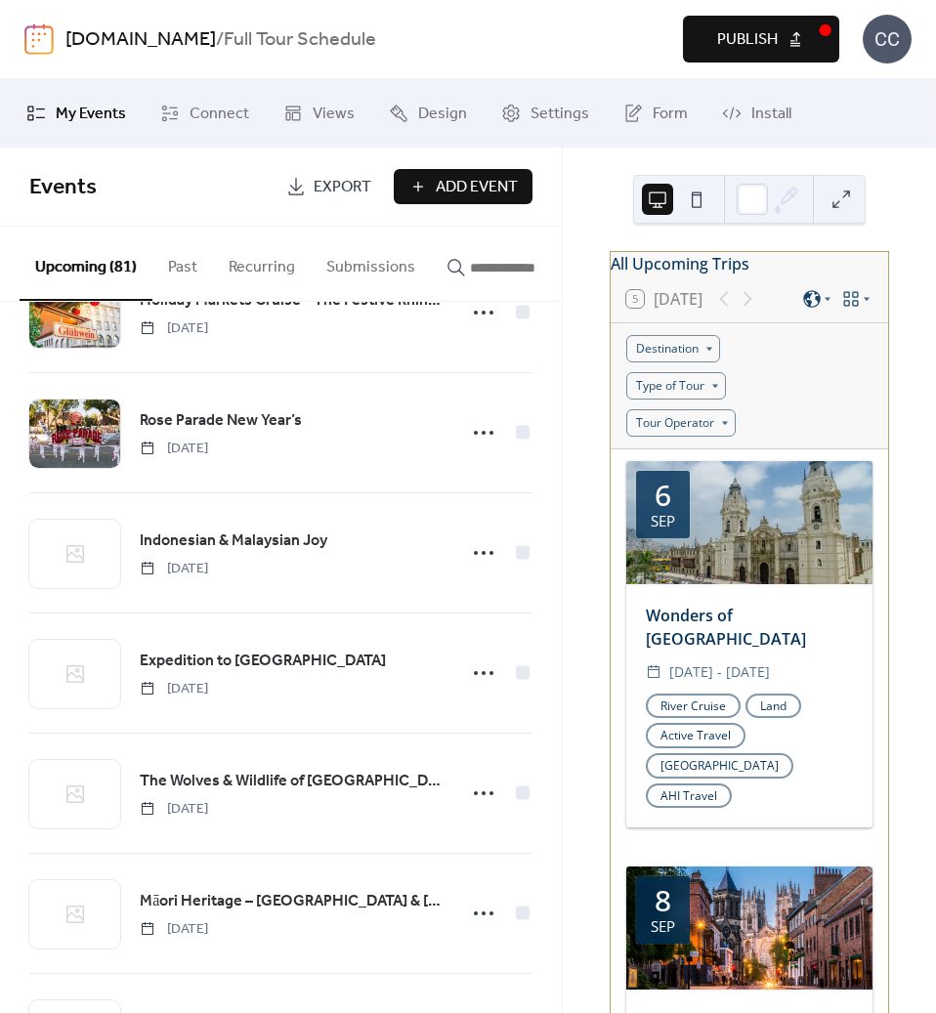
click at [720, 37] on span "Publish" at bounding box center [747, 39] width 61 height 23
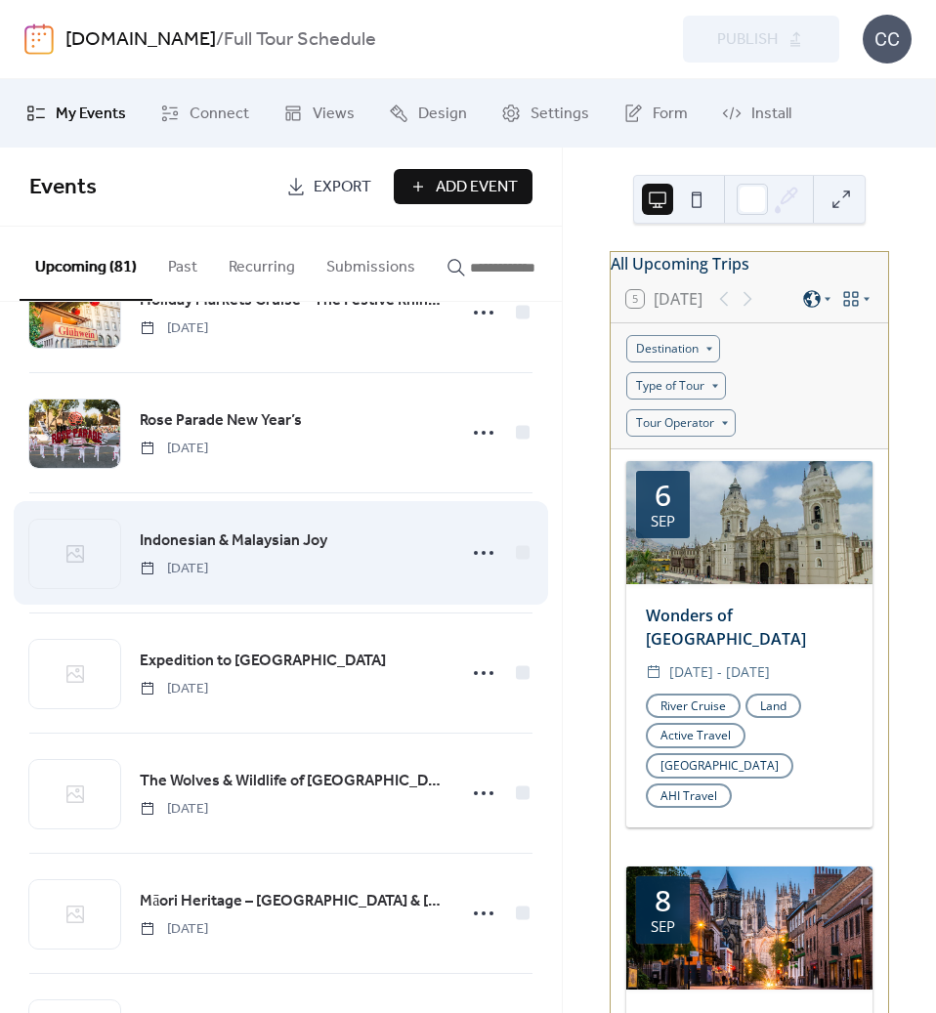
click at [225, 544] on span "Indonesian & Malaysian Joy" at bounding box center [234, 541] width 188 height 23
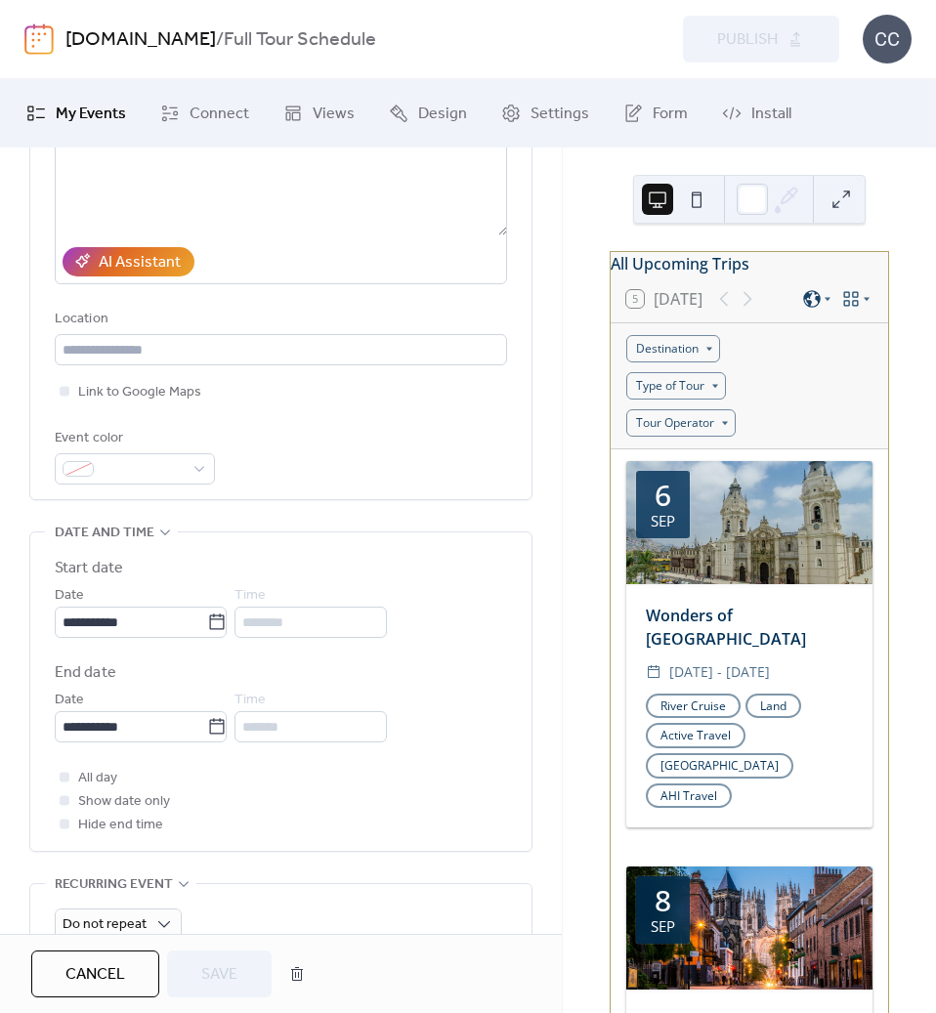
scroll to position [586, 0]
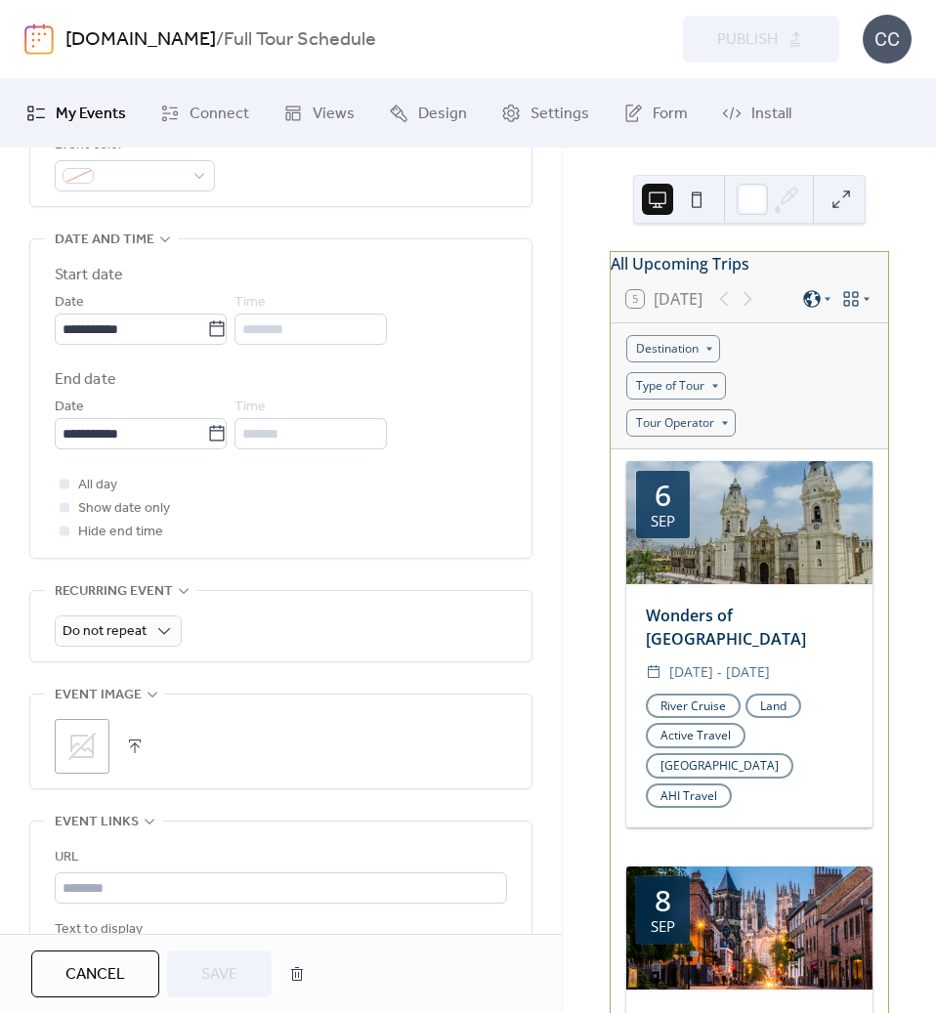
click at [85, 748] on icon at bounding box center [81, 746] width 31 height 31
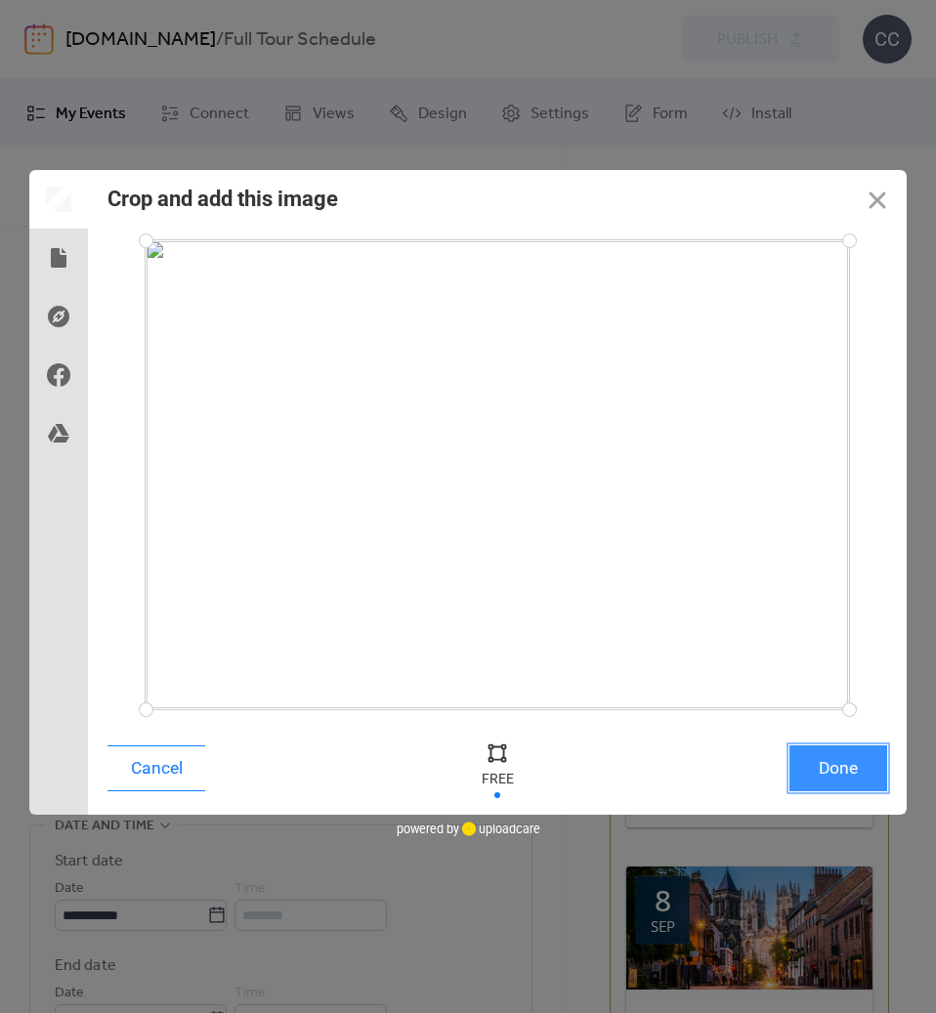
click at [863, 778] on button "Done" at bounding box center [838, 768] width 98 height 46
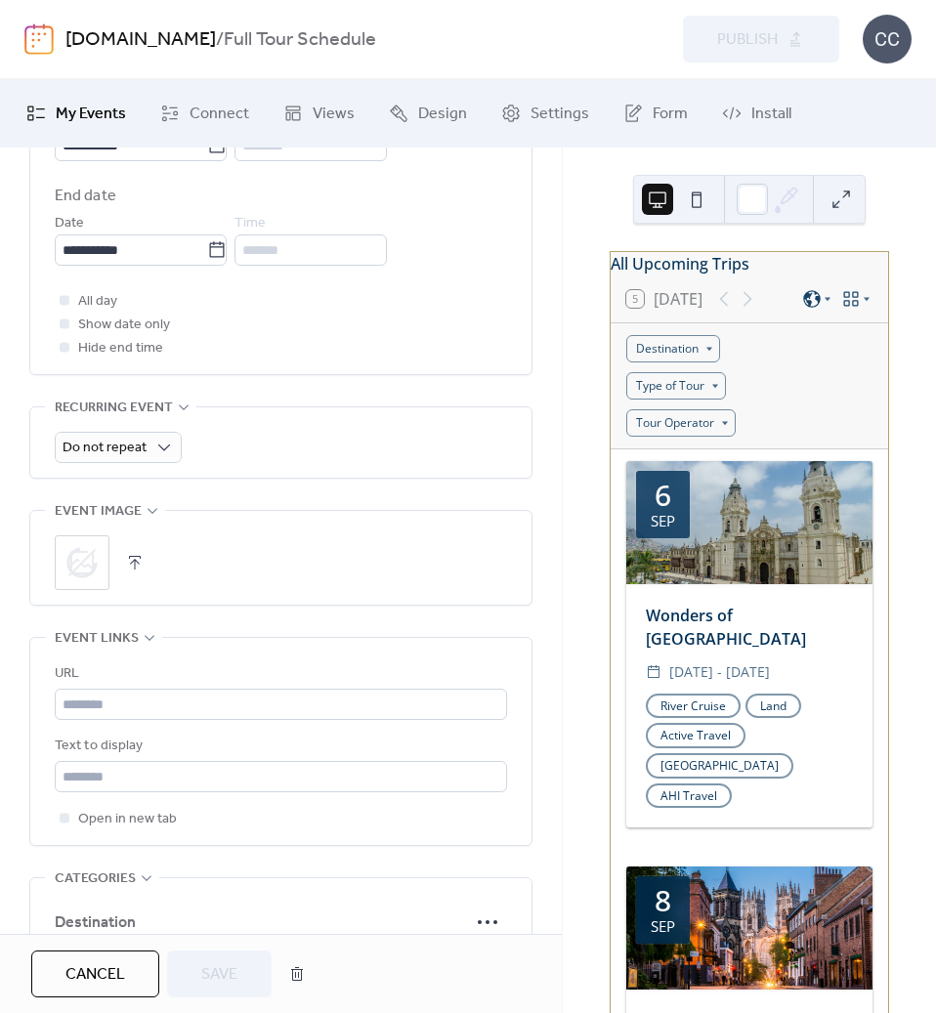
scroll to position [977, 0]
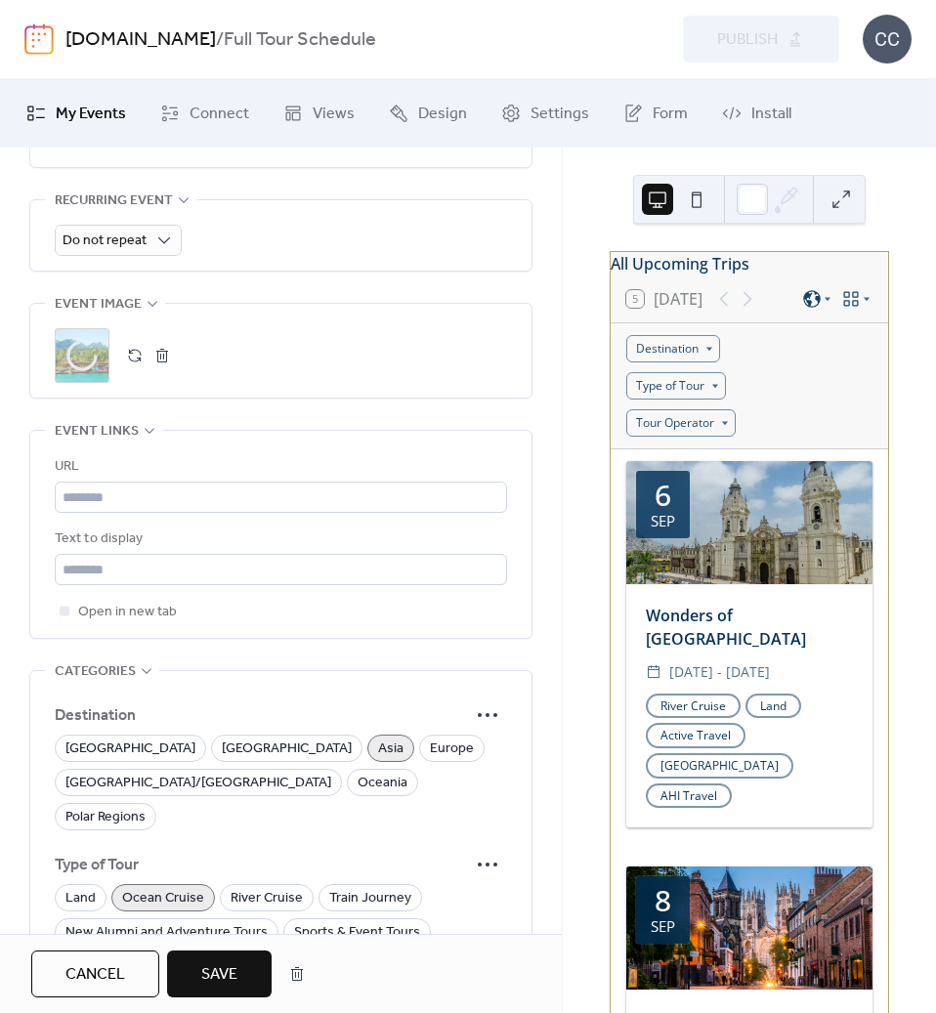
click at [206, 975] on span "Save" at bounding box center [219, 974] width 36 height 23
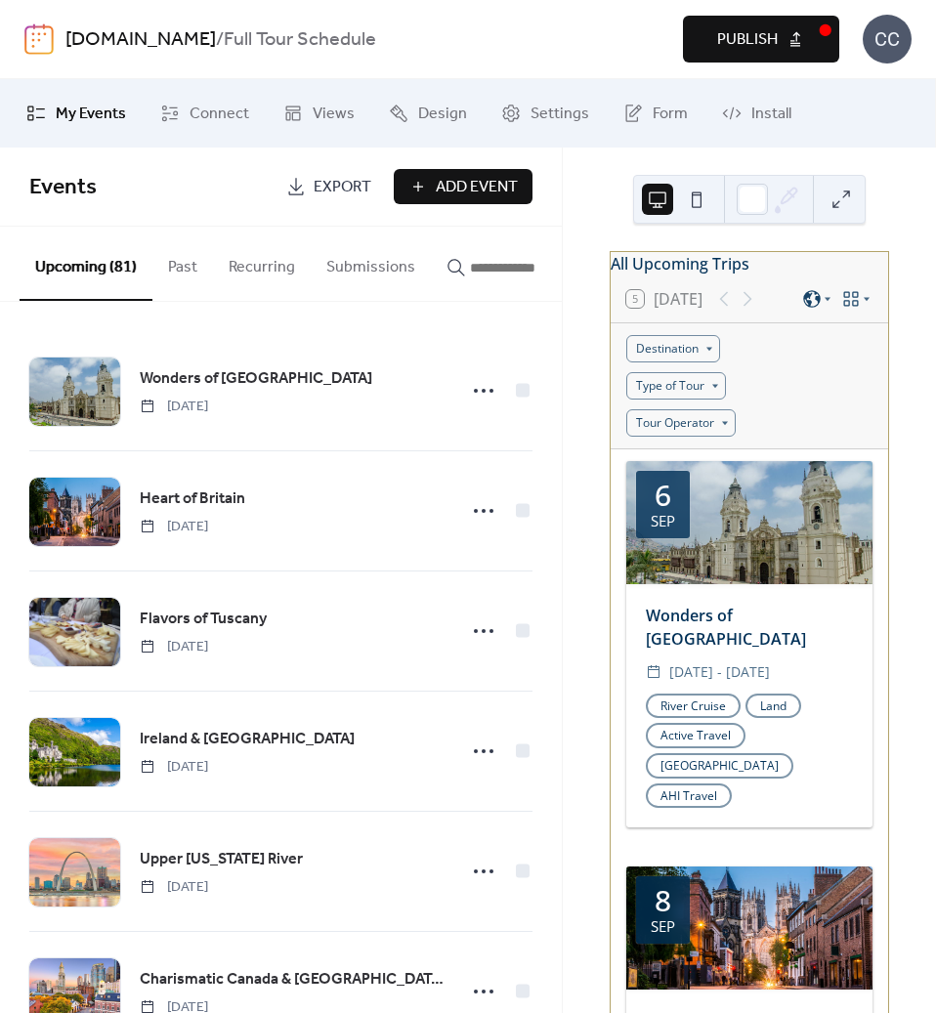
click at [726, 28] on span "Publish" at bounding box center [747, 39] width 61 height 23
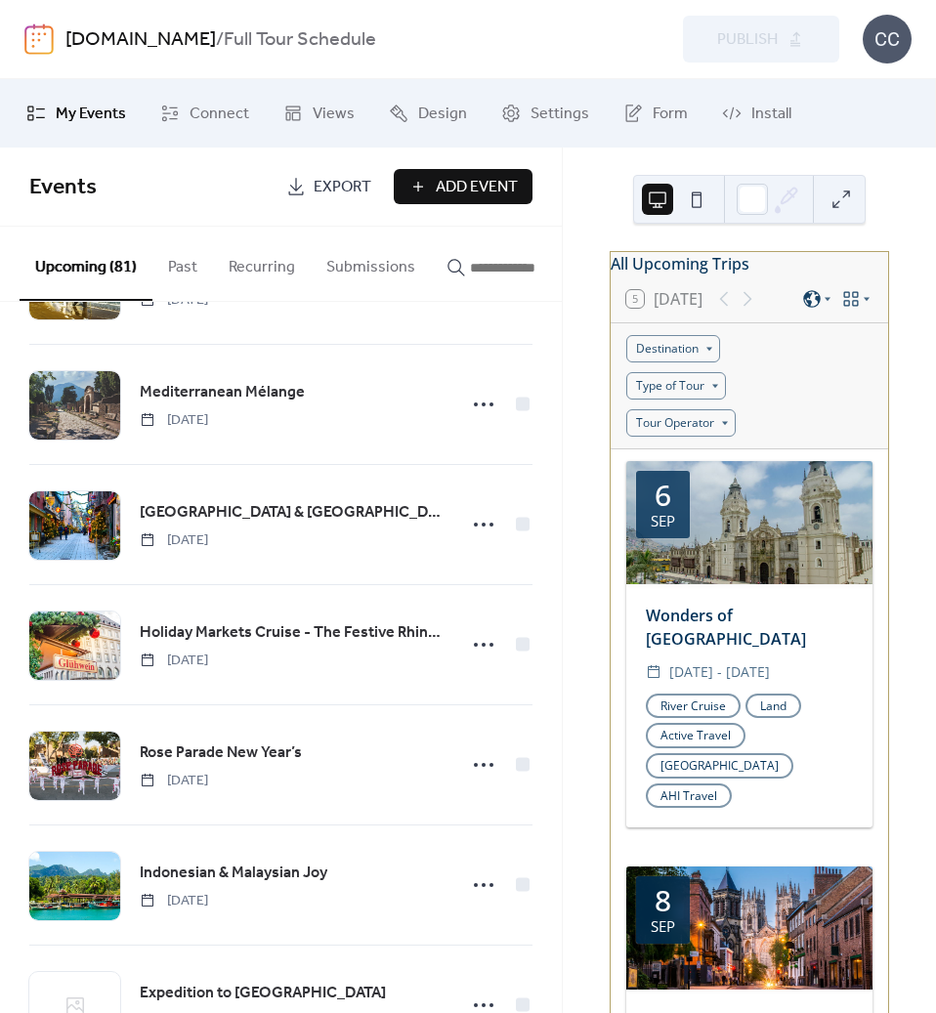
scroll to position [2540, 0]
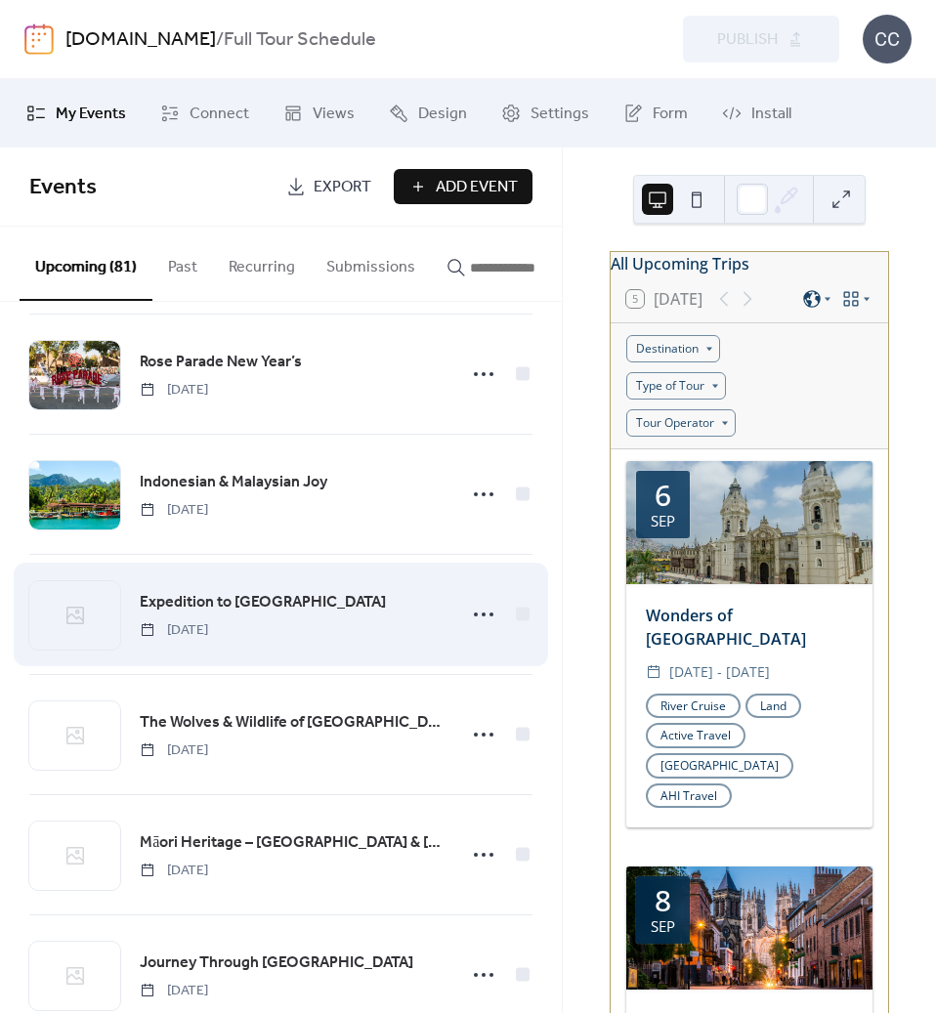
click at [226, 610] on span "Expedition to [GEOGRAPHIC_DATA]" at bounding box center [263, 602] width 246 height 23
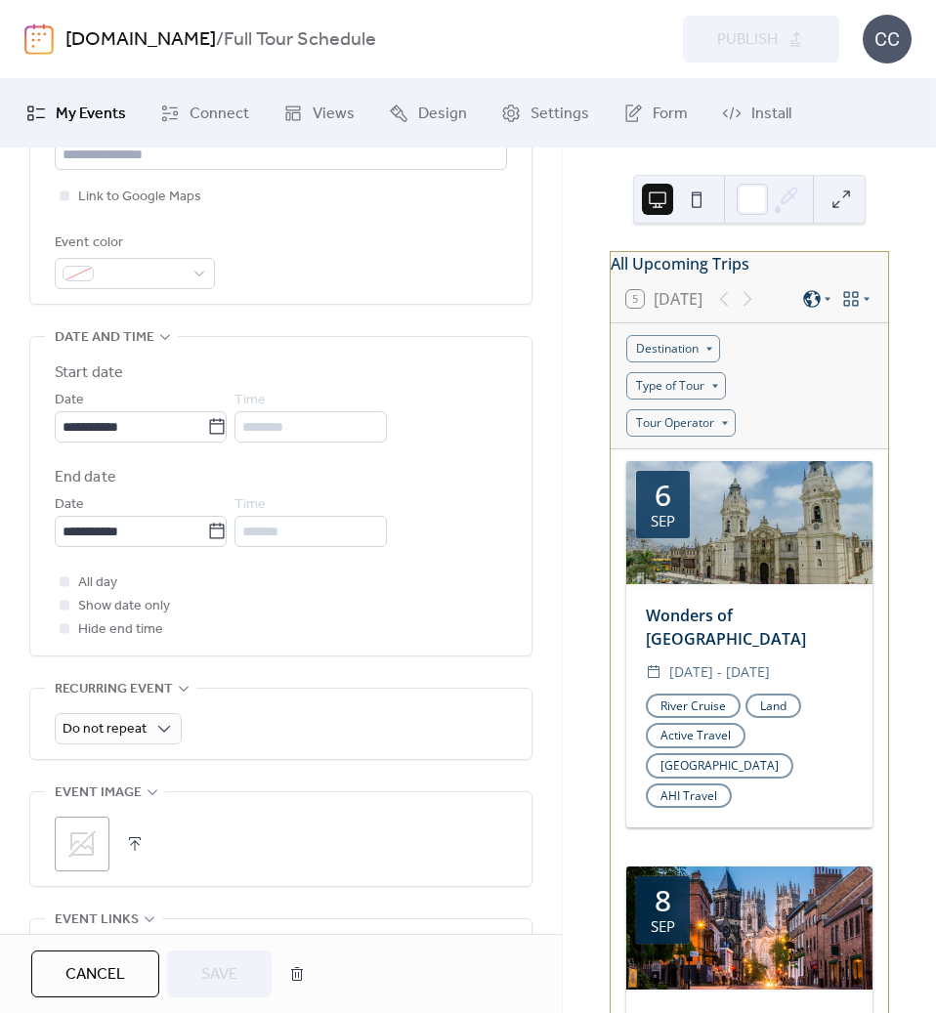
scroll to position [684, 0]
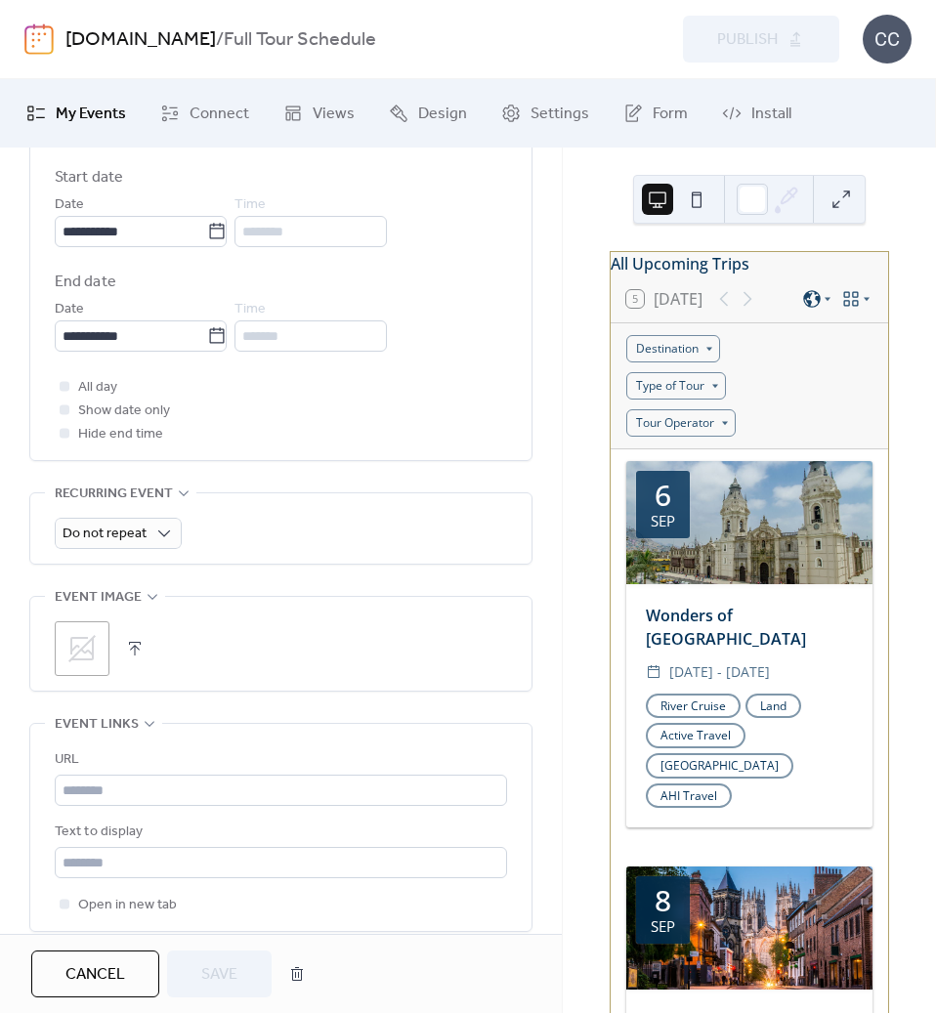
click at [89, 650] on icon at bounding box center [81, 648] width 31 height 31
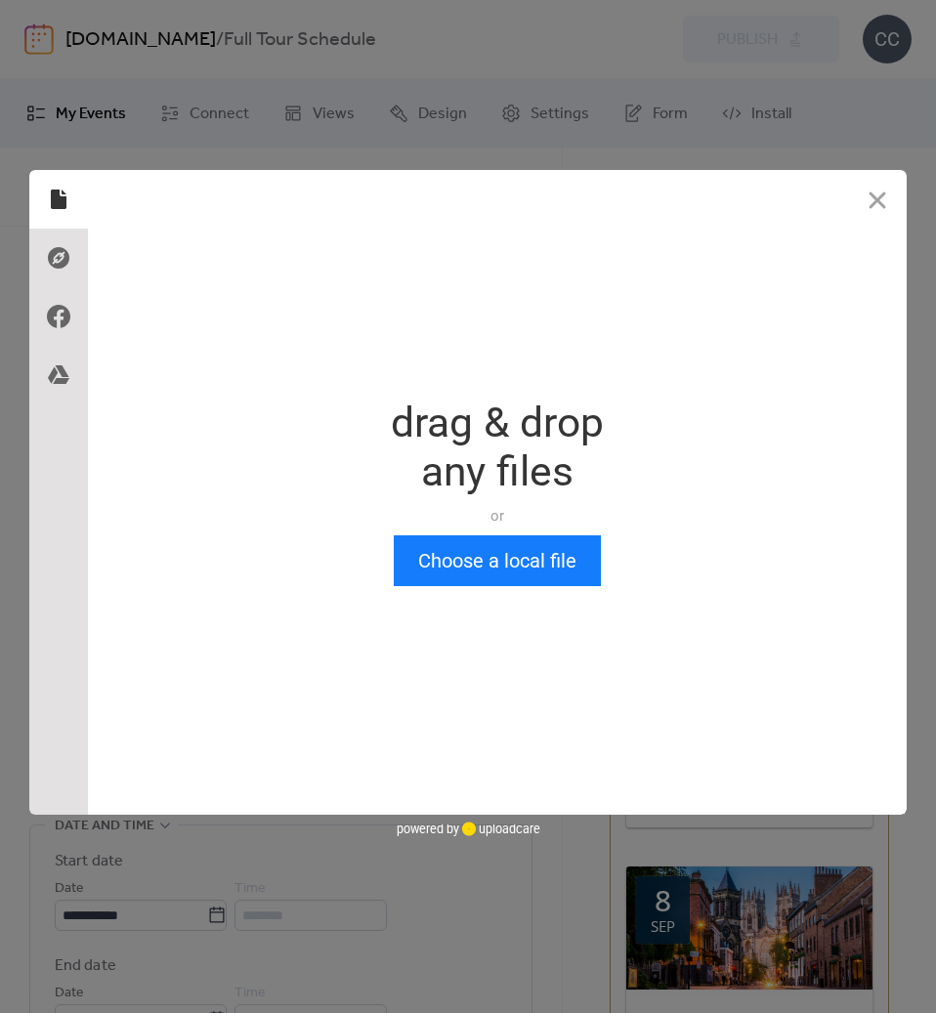
scroll to position [0, 0]
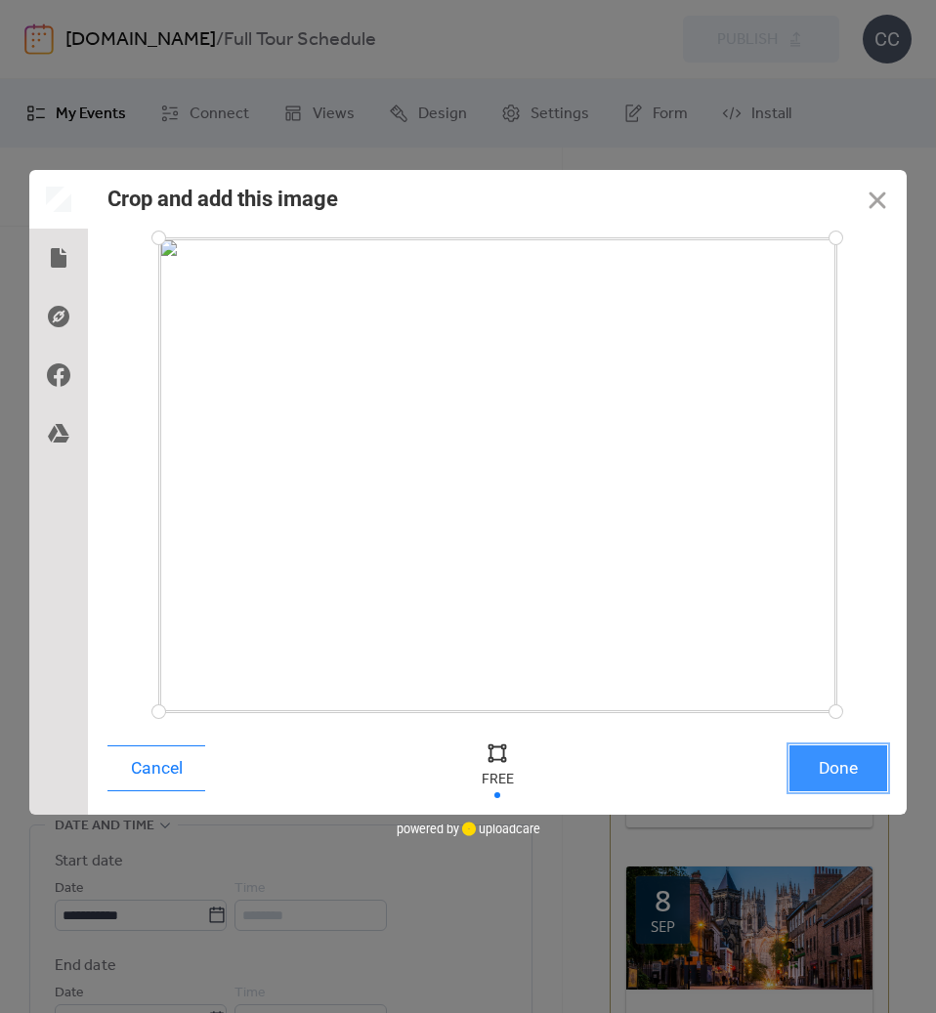
click at [841, 772] on button "Done" at bounding box center [838, 768] width 98 height 46
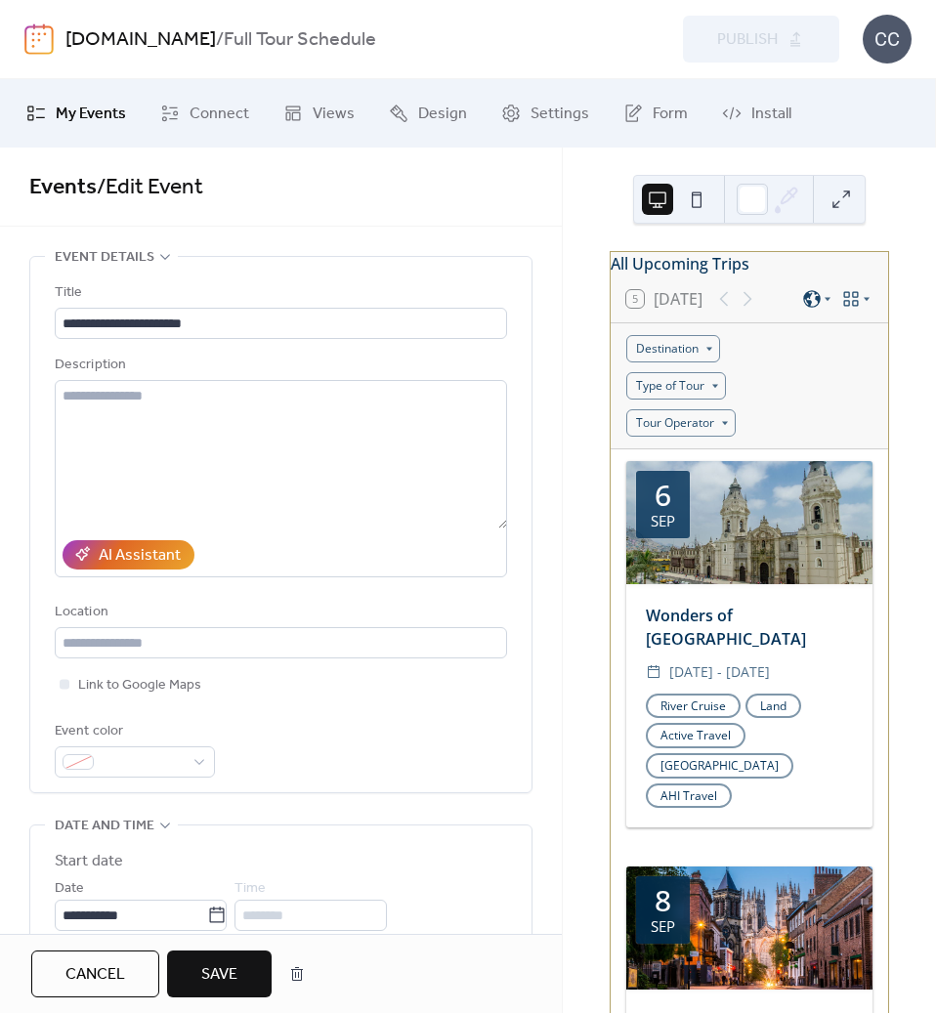
click at [221, 973] on span "Save" at bounding box center [219, 974] width 36 height 23
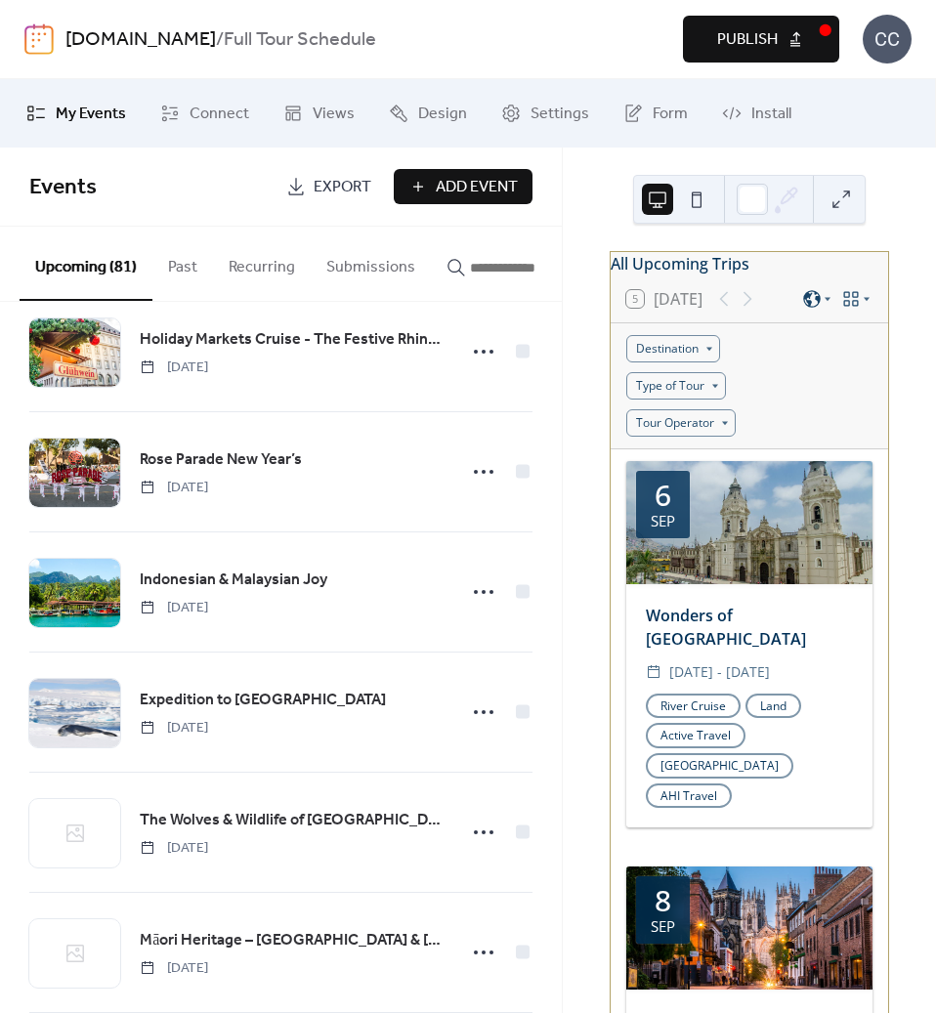
scroll to position [2833, 0]
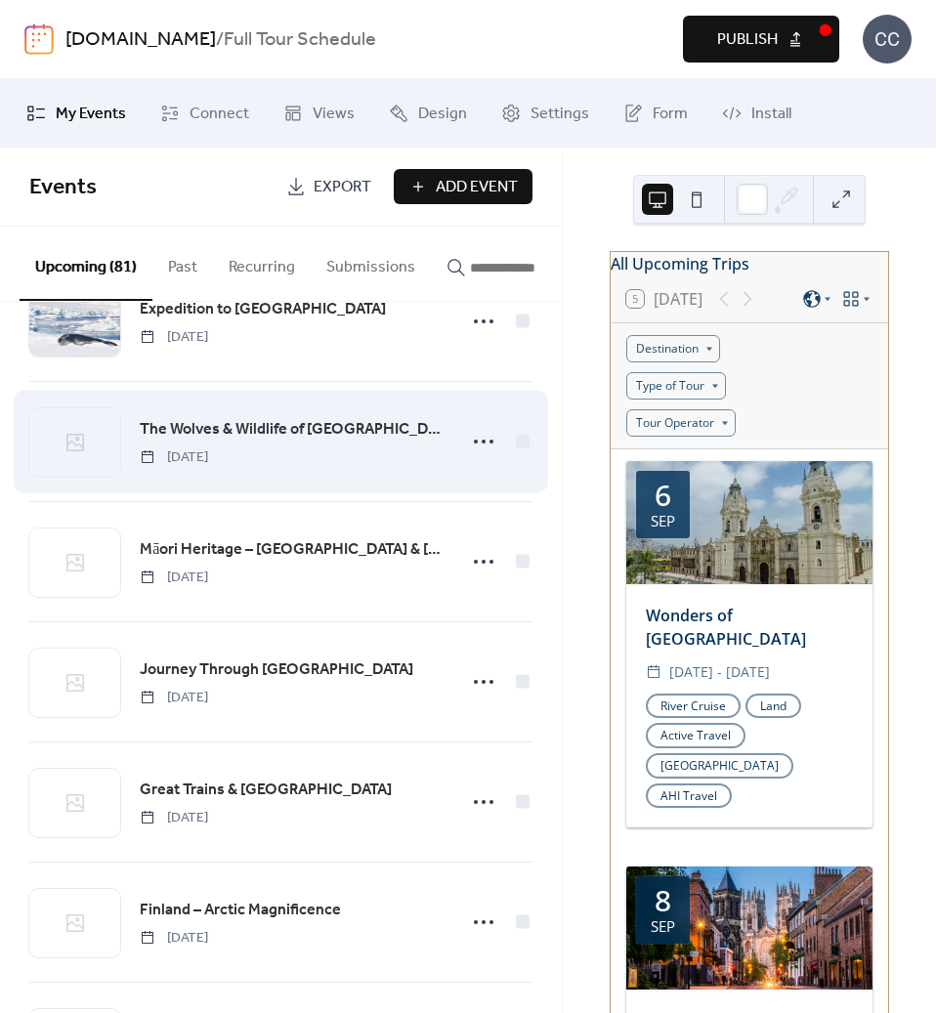
click at [210, 434] on span "The Wolves & Wildlife of [GEOGRAPHIC_DATA]" at bounding box center [292, 429] width 304 height 23
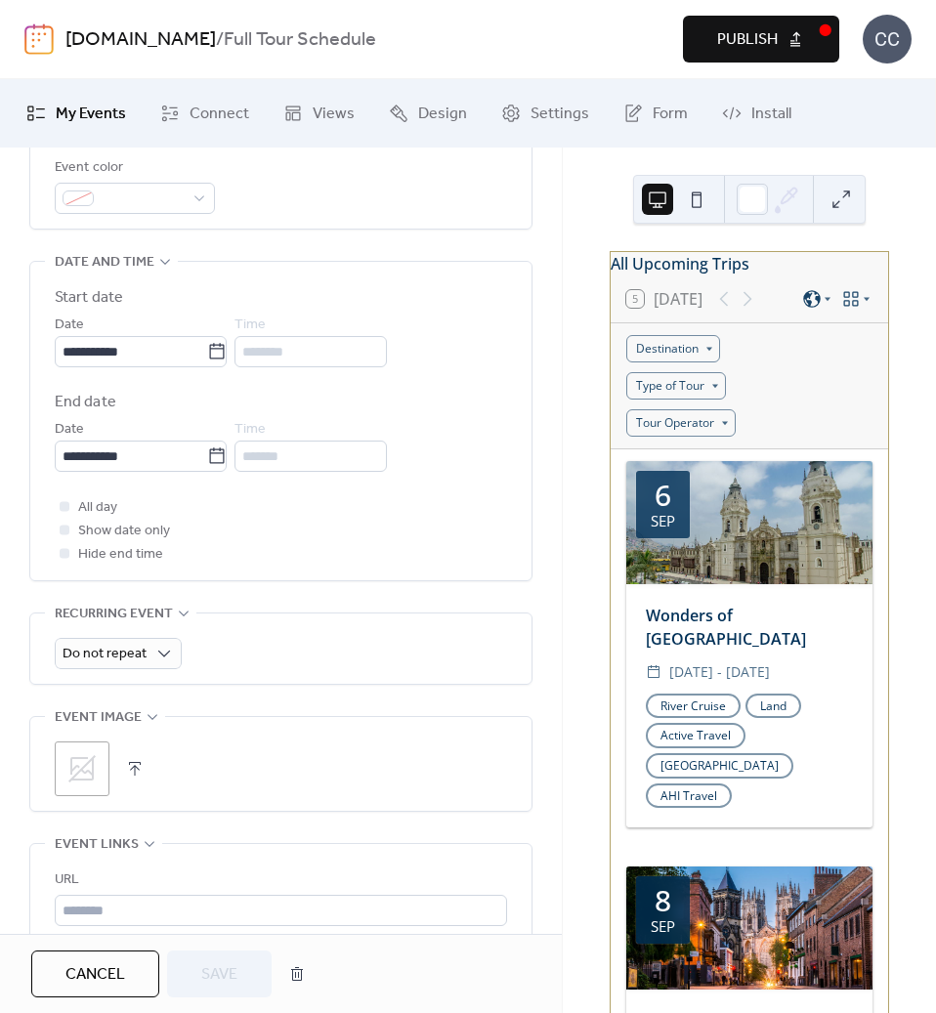
scroll to position [782, 0]
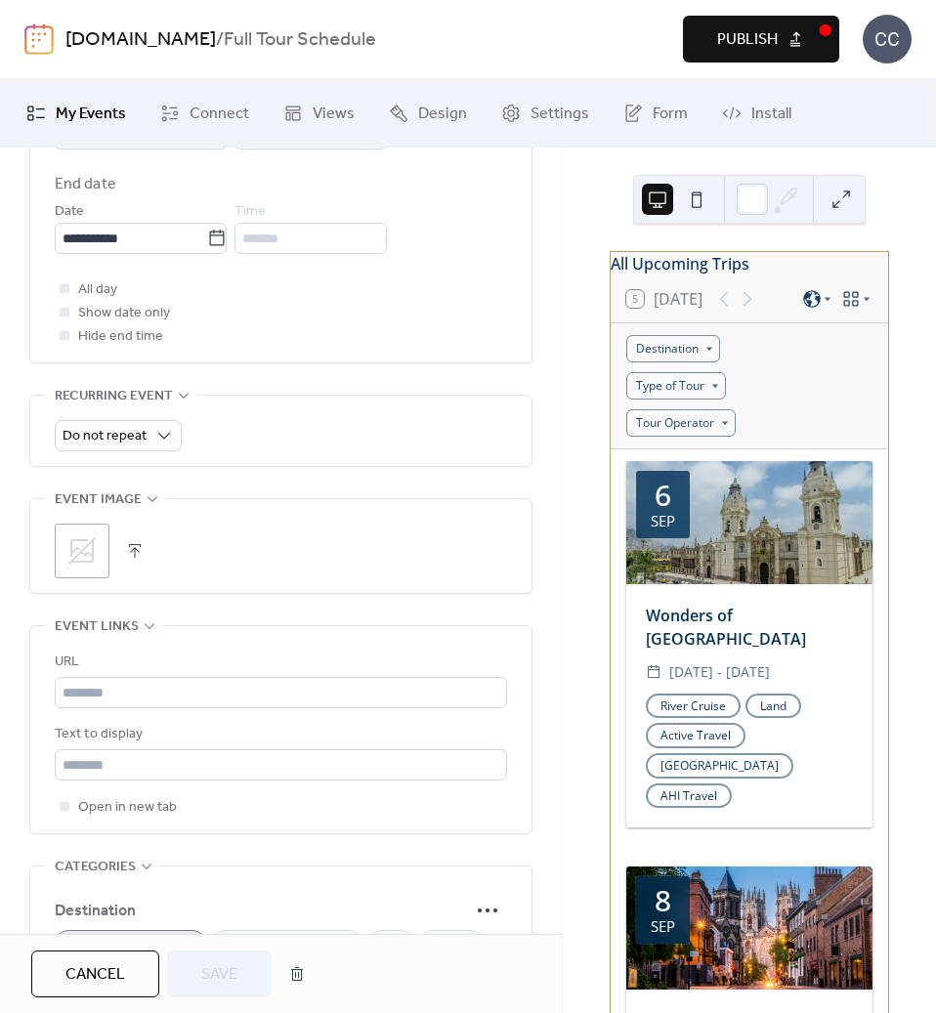
click at [89, 537] on icon at bounding box center [81, 550] width 31 height 31
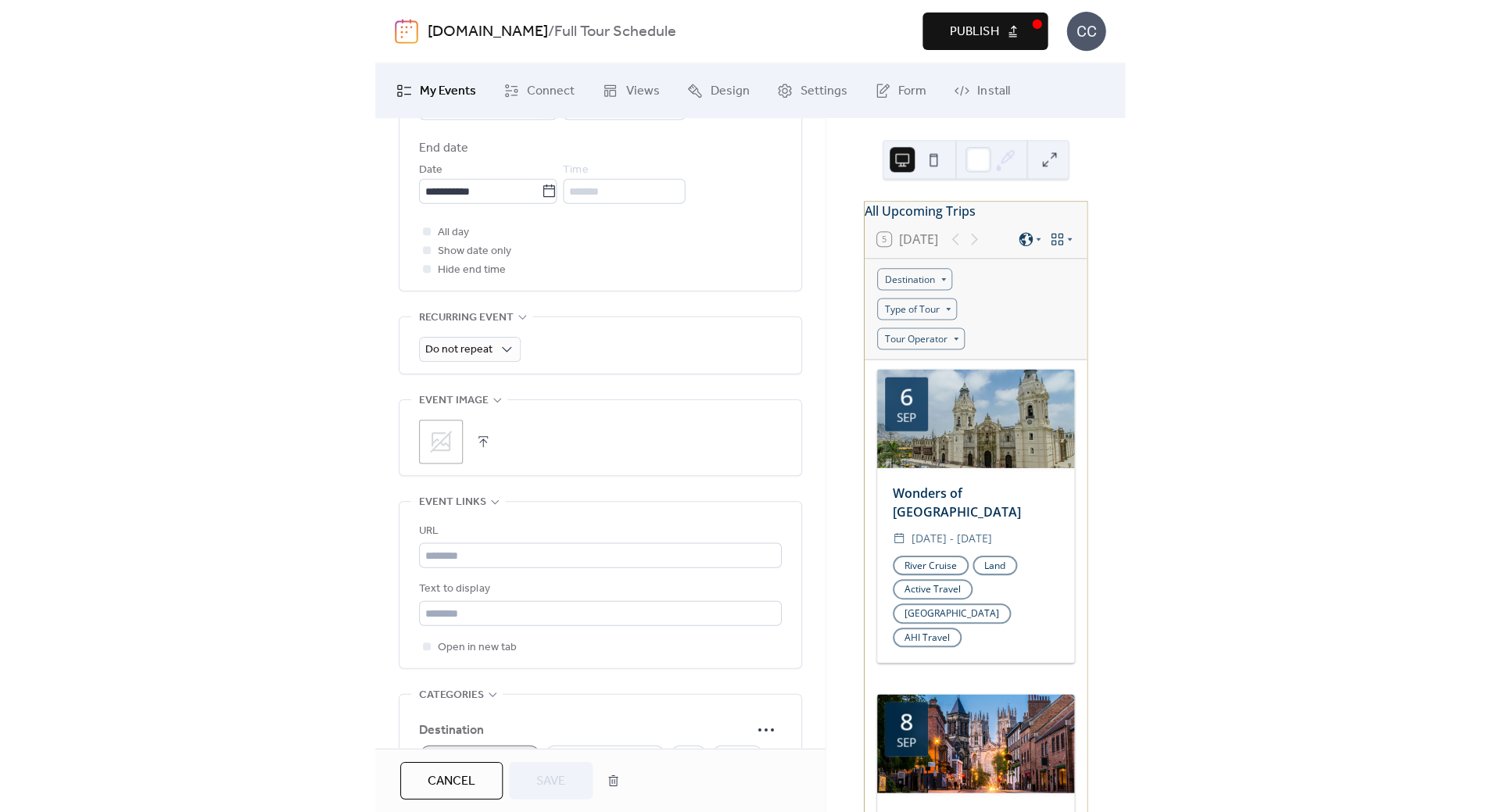
scroll to position [0, 0]
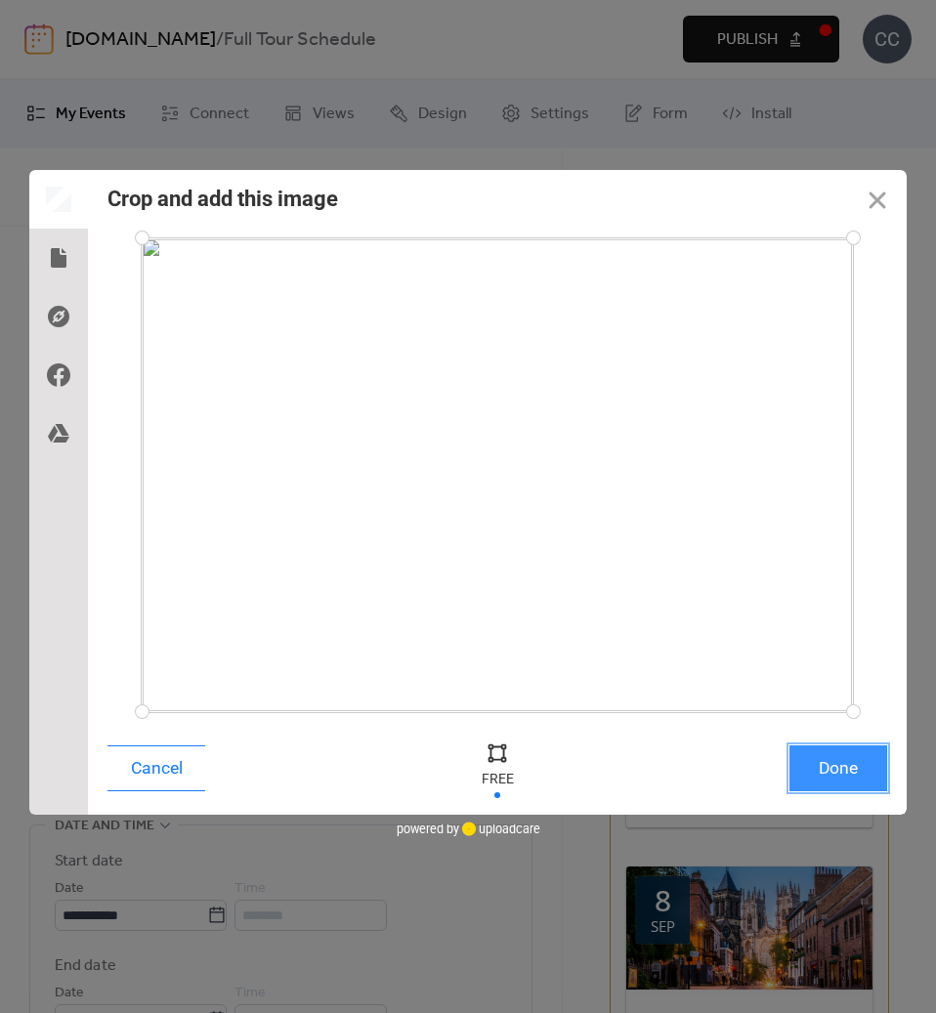
click at [838, 764] on button "Done" at bounding box center [838, 768] width 98 height 46
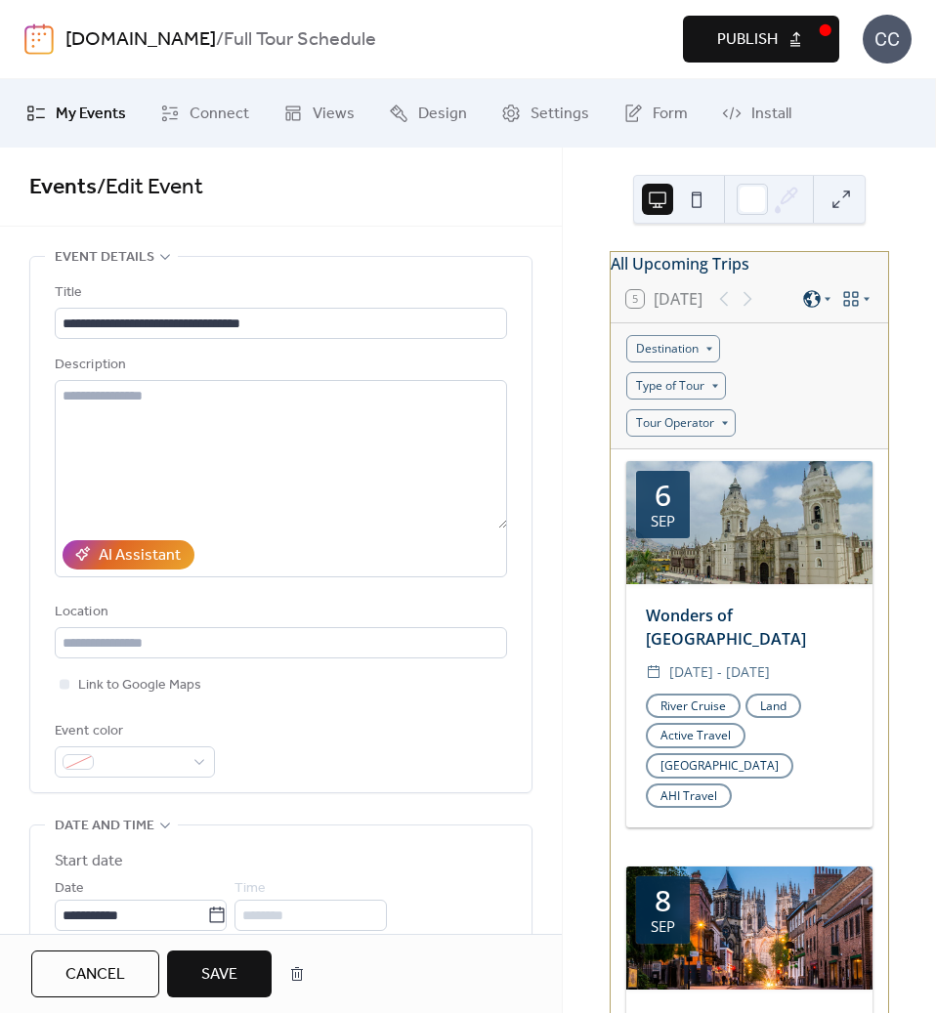
click at [234, 969] on span "Save" at bounding box center [219, 974] width 36 height 23
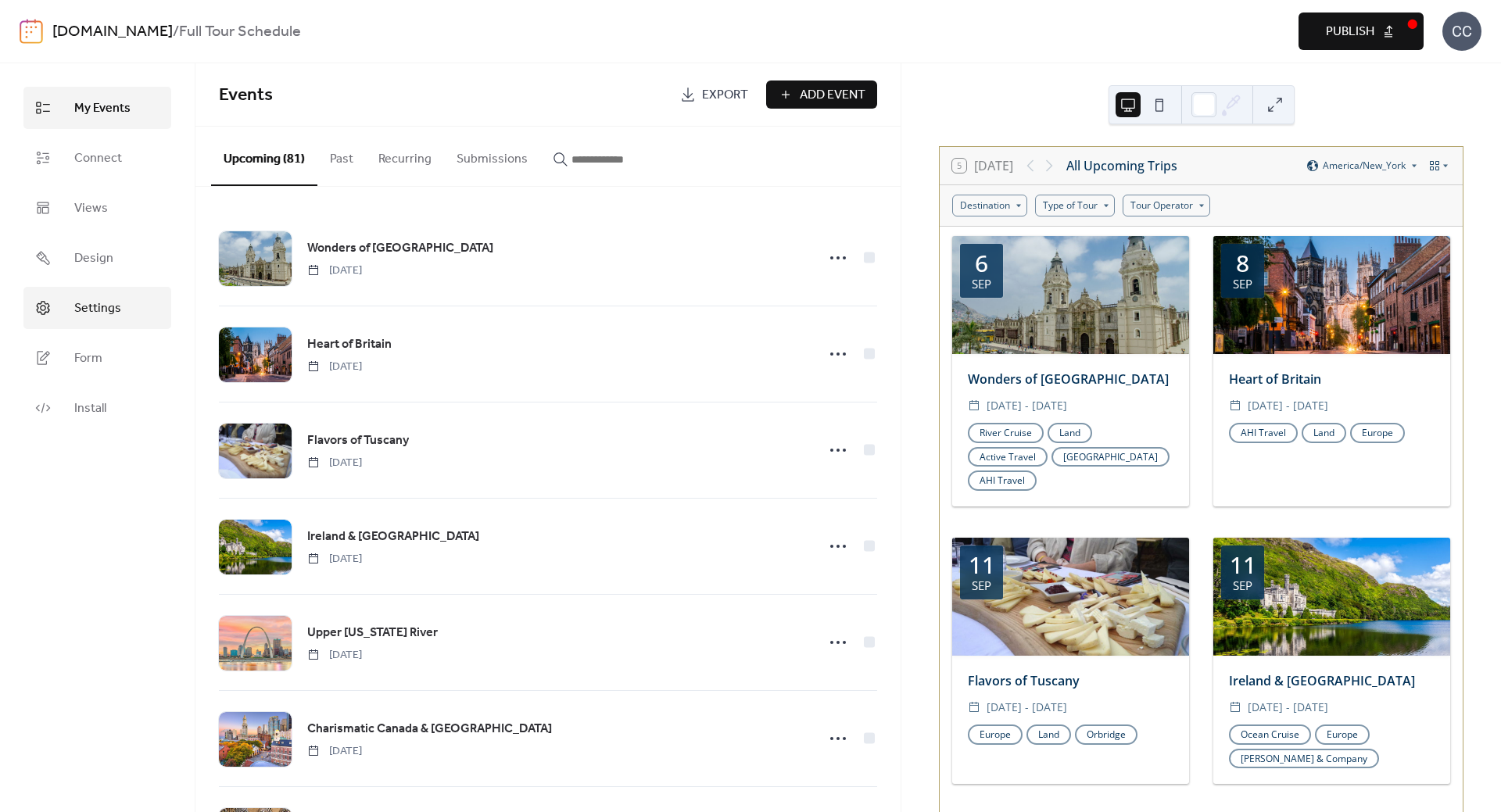
click at [94, 306] on span "Settings" at bounding box center [98, 308] width 47 height 18
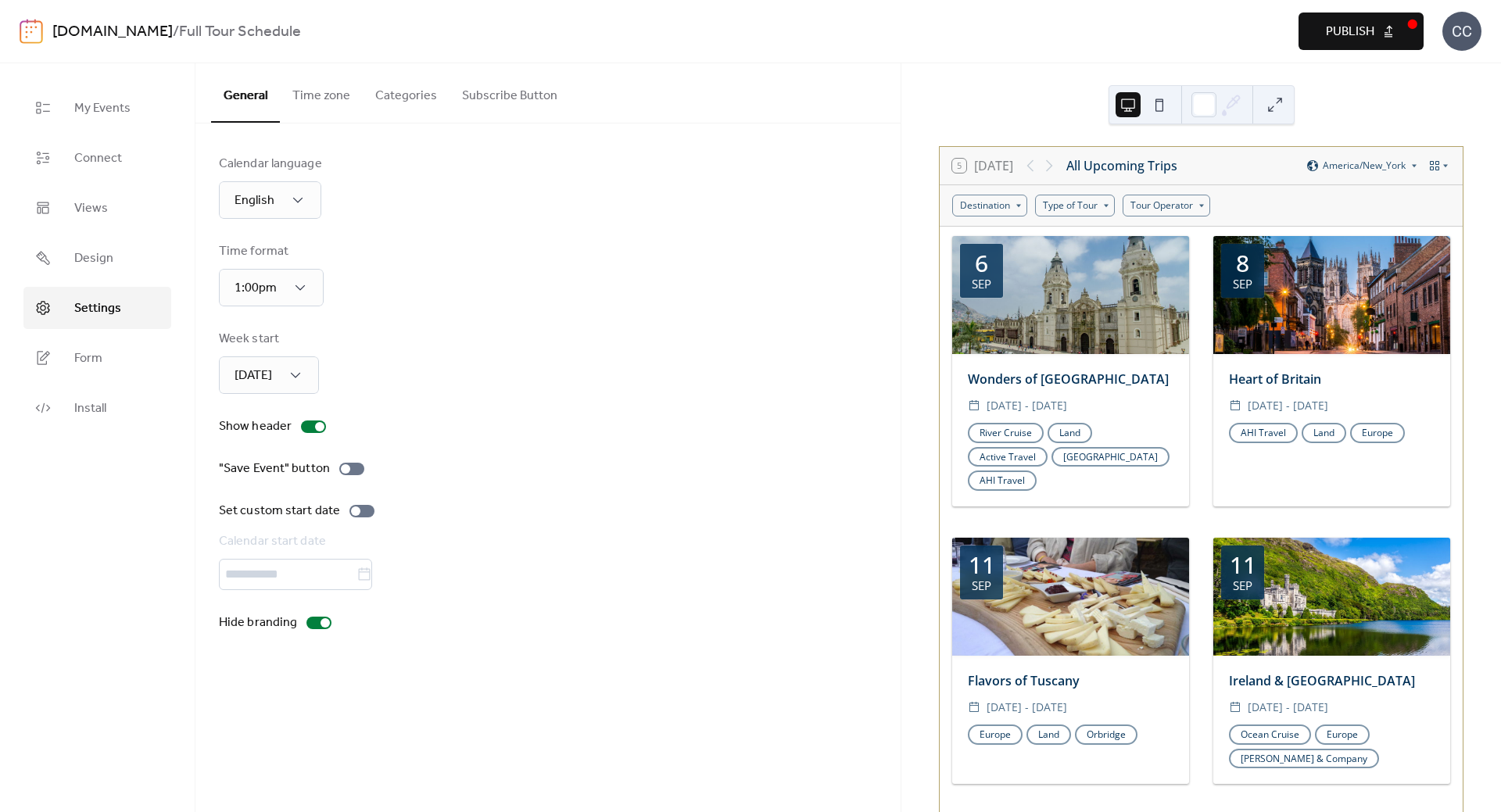
click at [418, 86] on button "Categories" at bounding box center [406, 92] width 86 height 58
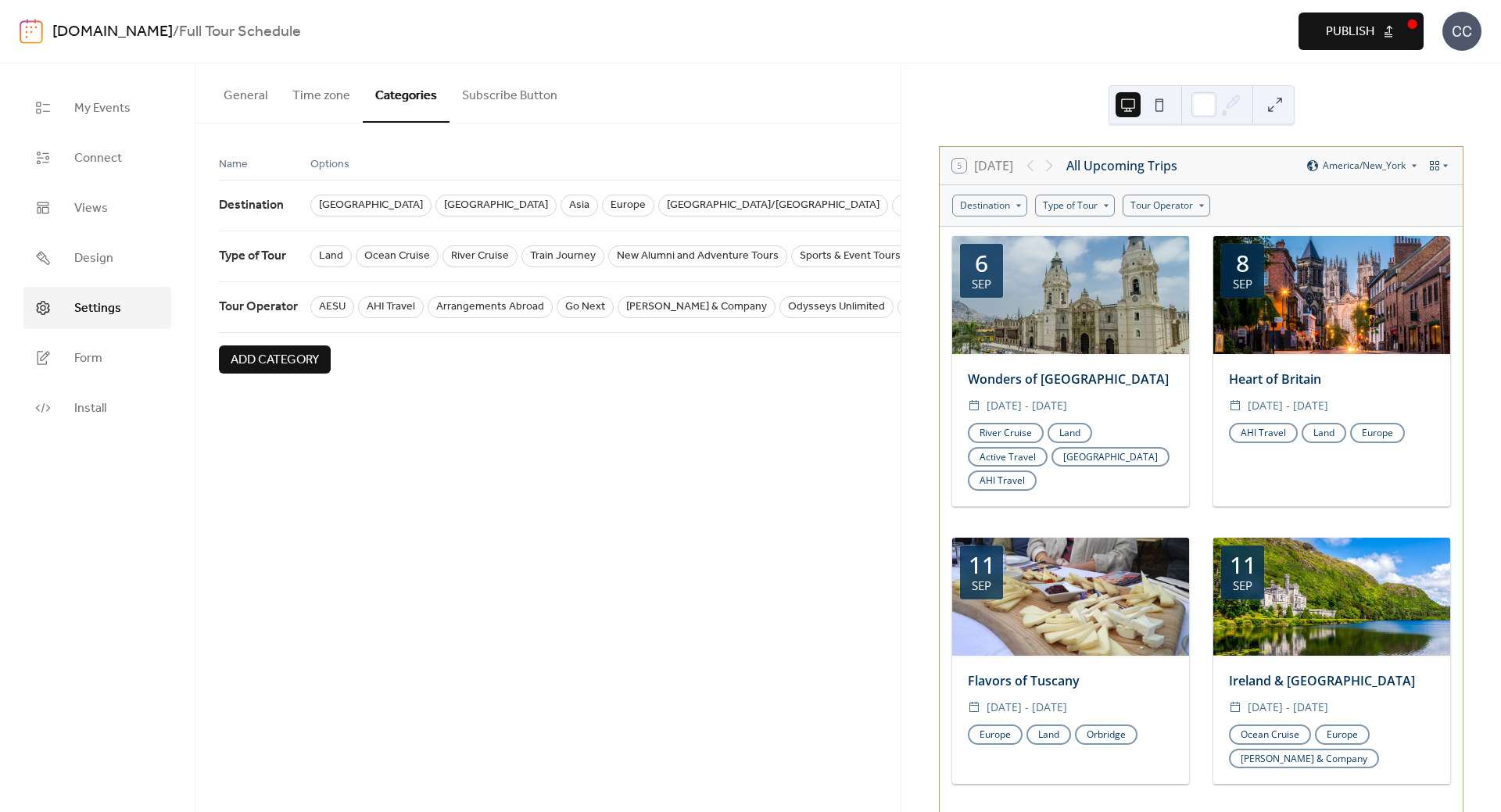
click at [278, 364] on span "Add category" at bounding box center [274, 360] width 88 height 18
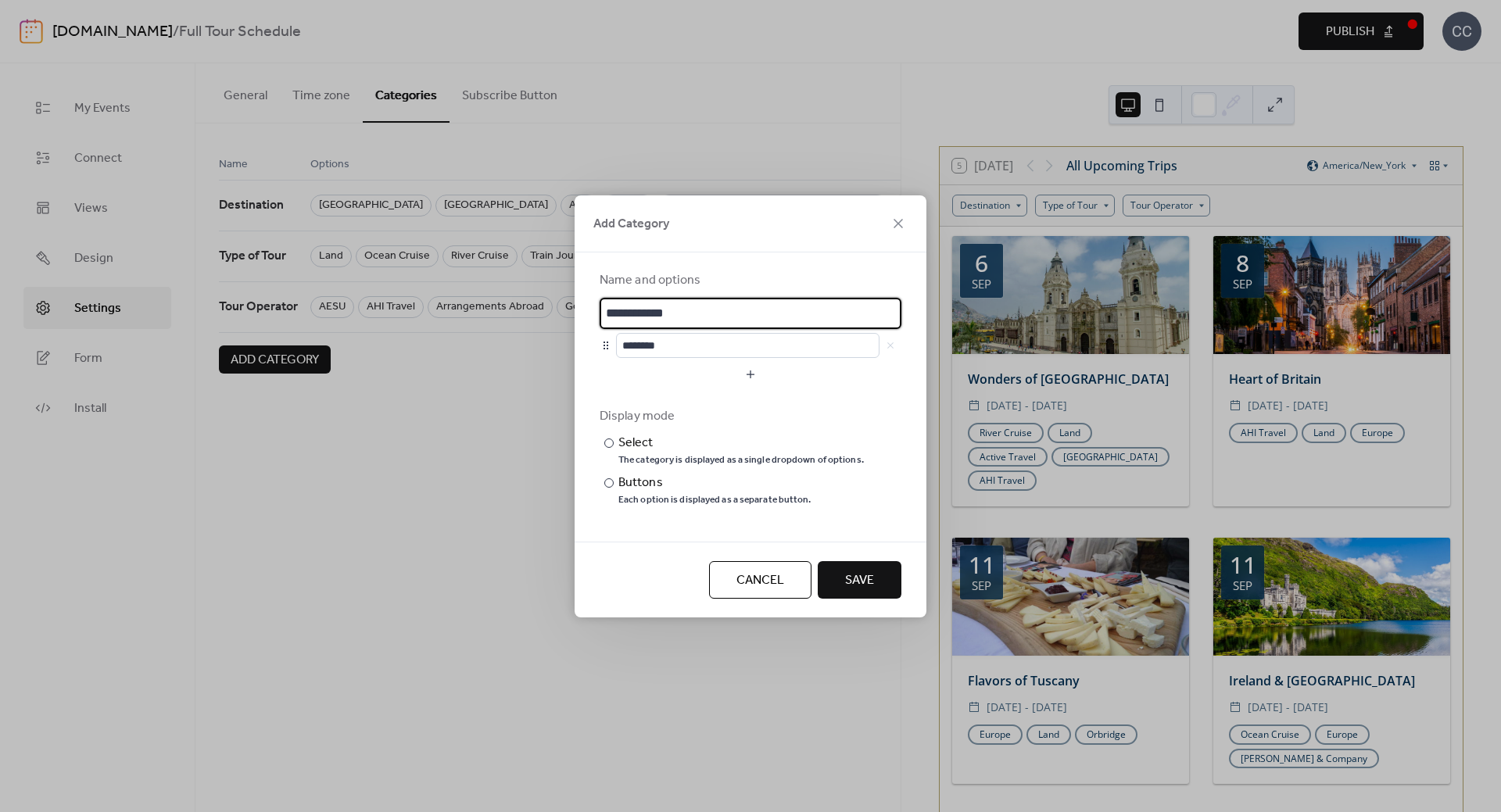
click at [703, 311] on input "**********" at bounding box center [750, 313] width 302 height 31
type input "****"
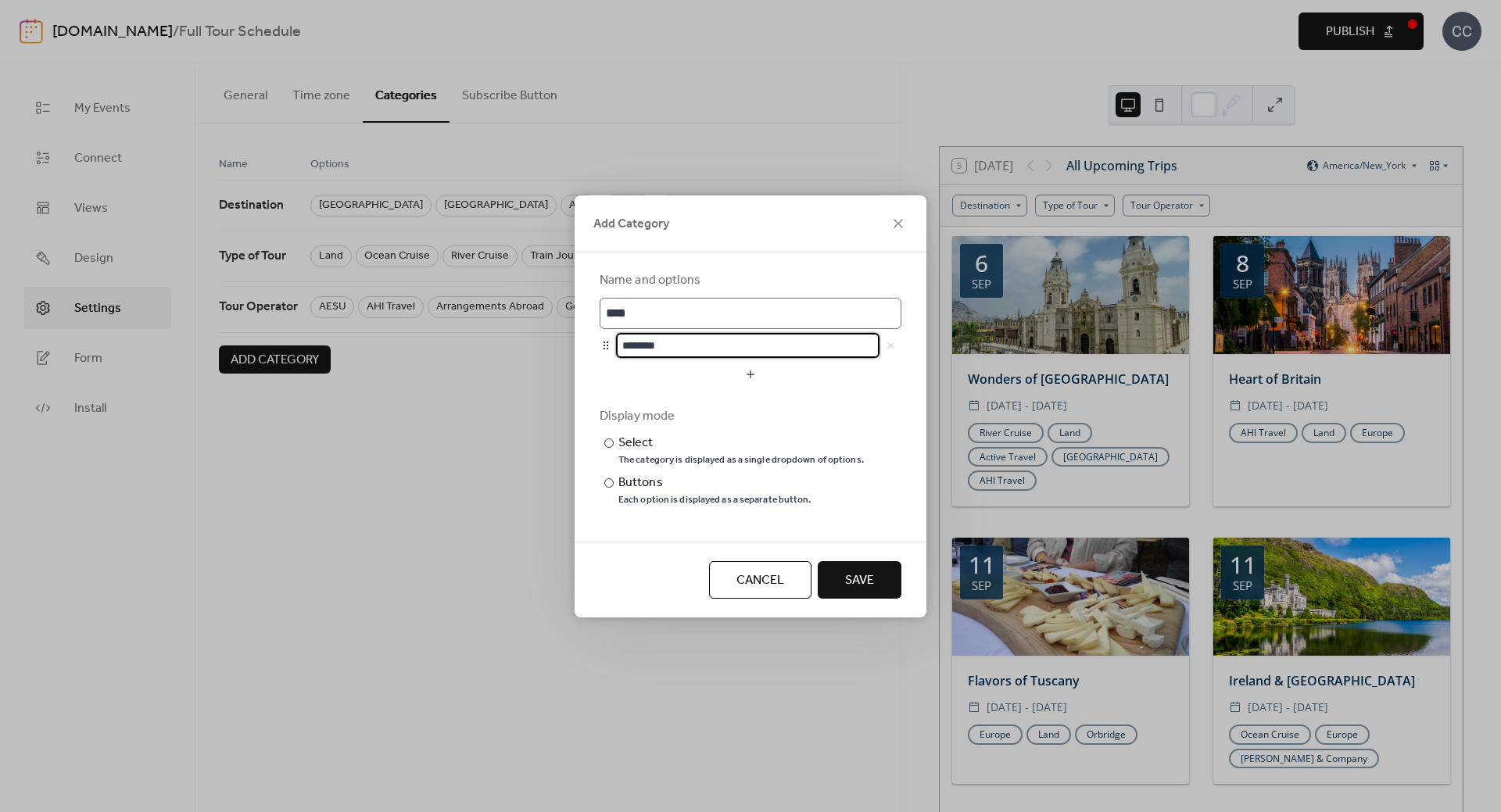
scroll to position [1, 0]
type input "****"
click at [759, 371] on button "button" at bounding box center [750, 374] width 302 height 25
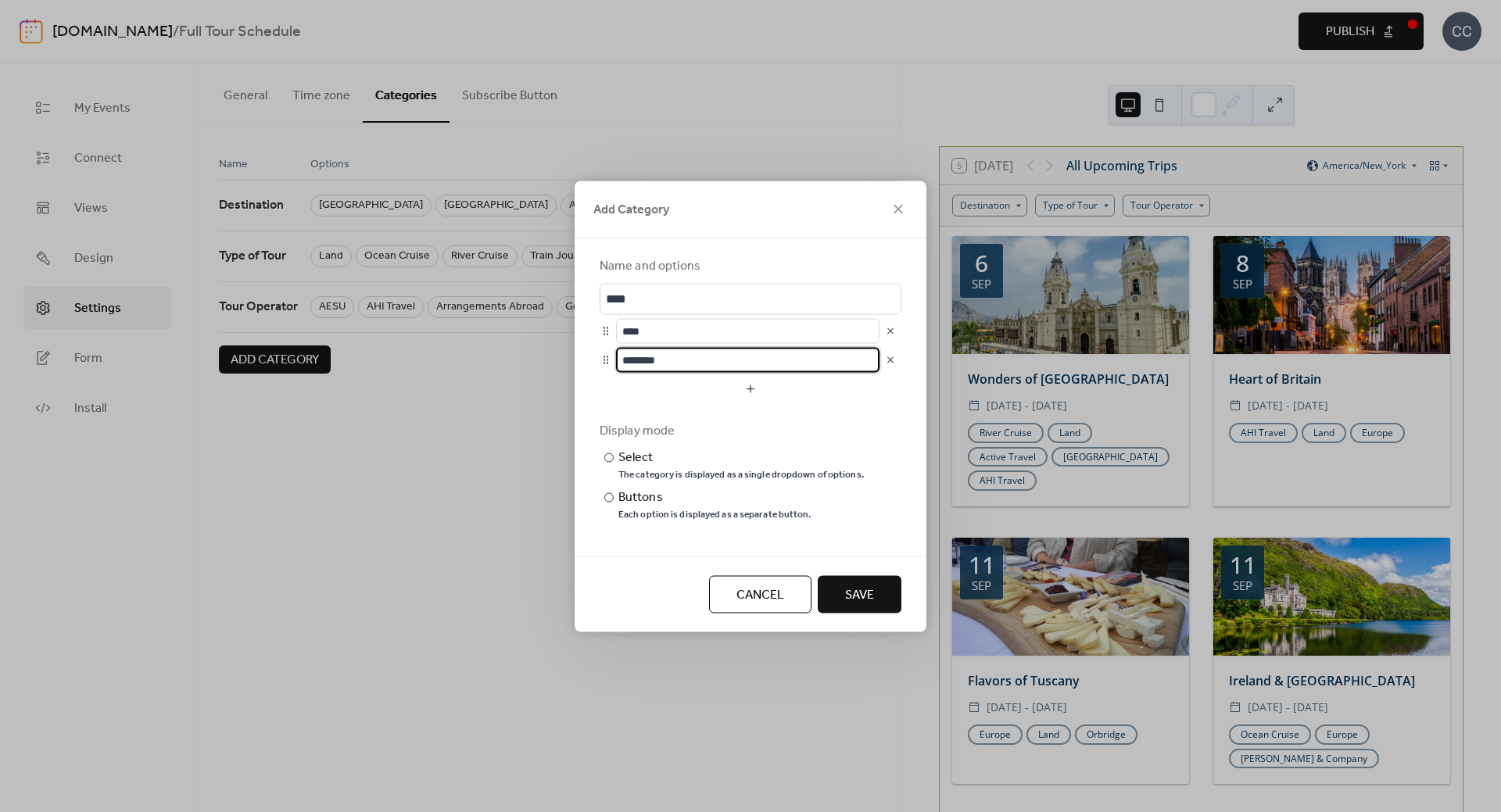
scroll to position [0, 0]
click at [716, 354] on input "********" at bounding box center [747, 359] width 263 height 25
type input "****"
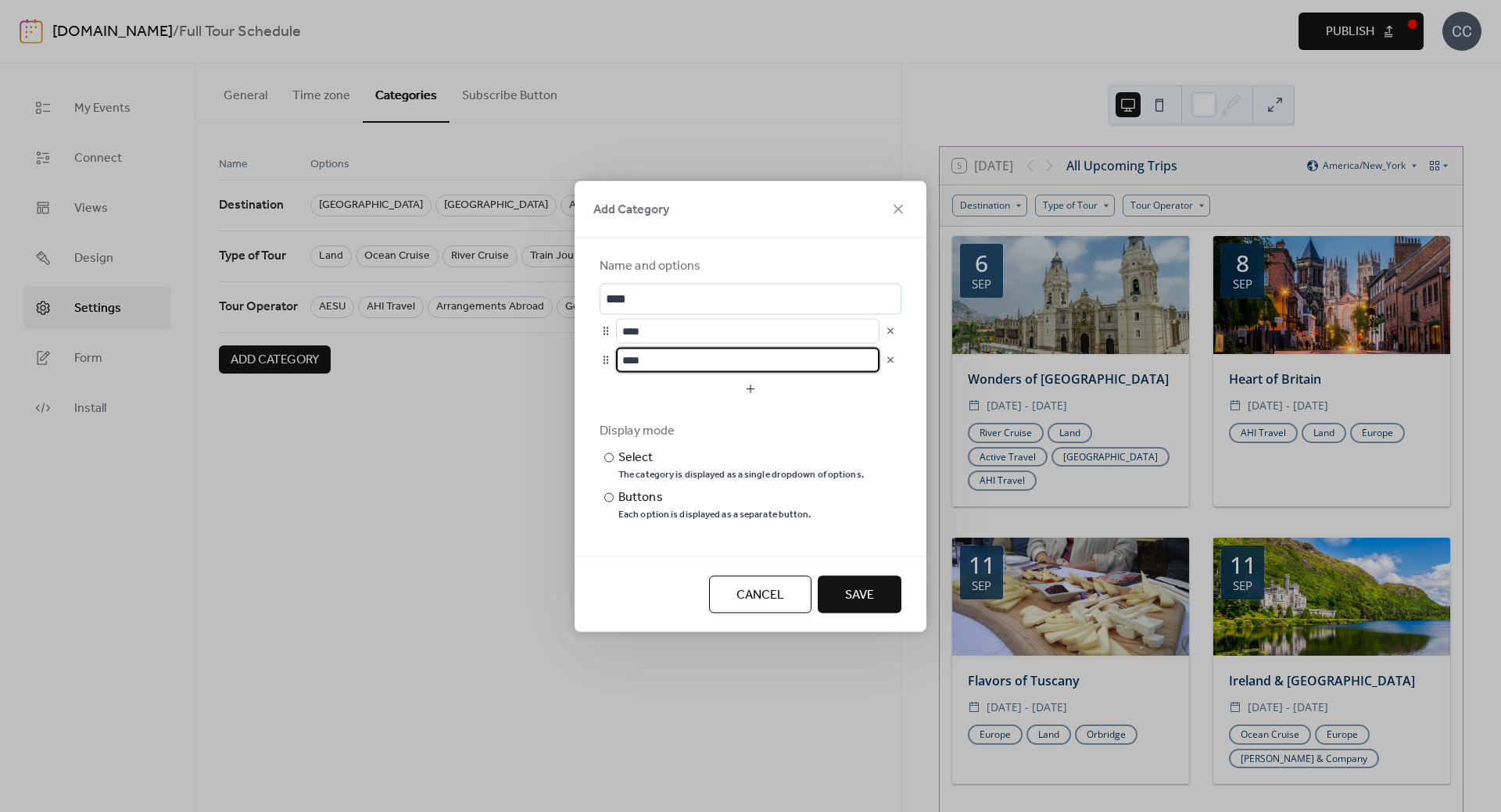
click at [858, 597] on span "Save" at bounding box center [859, 594] width 29 height 18
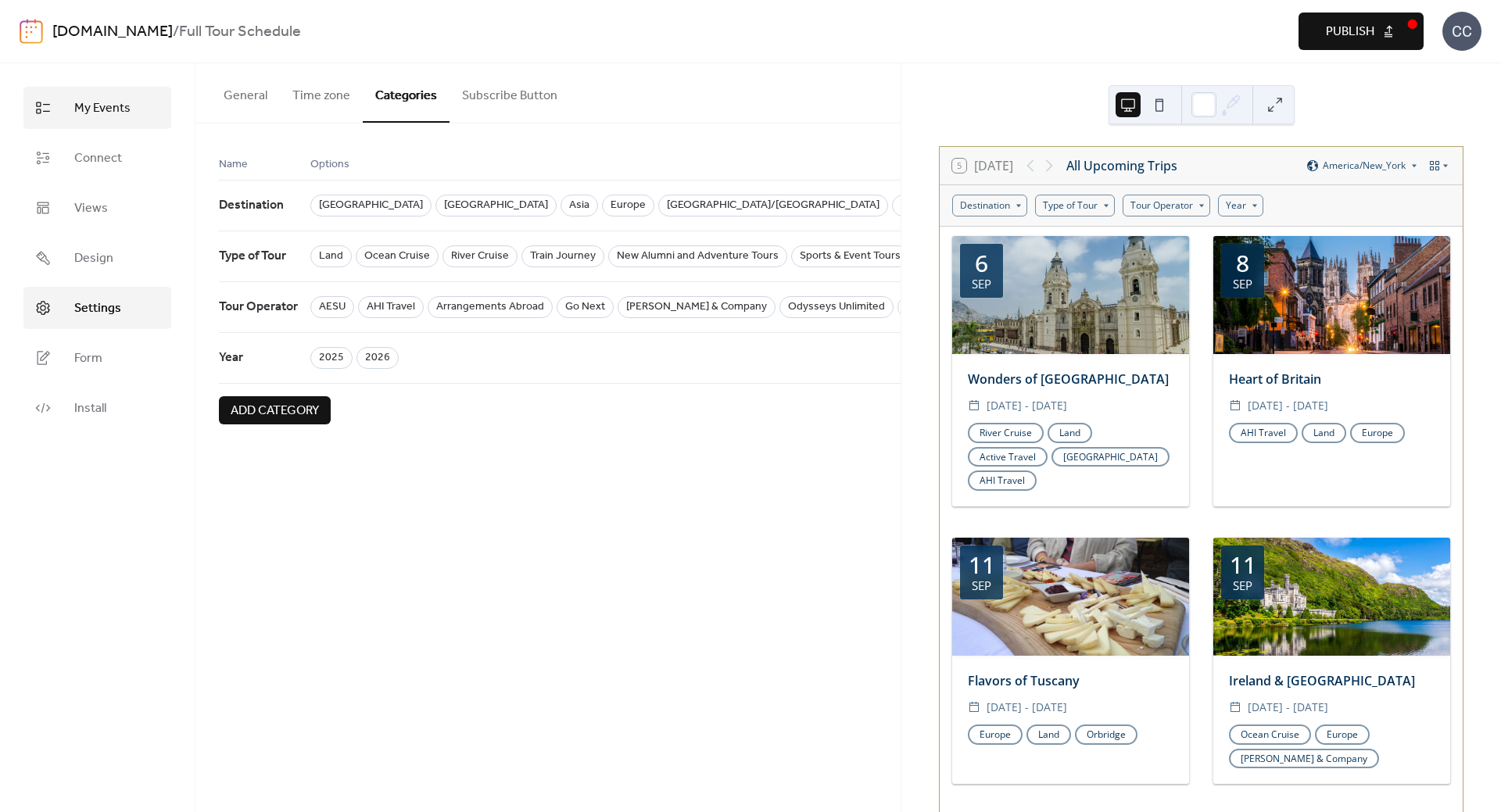
click at [98, 114] on span "My Events" at bounding box center [102, 108] width 56 height 18
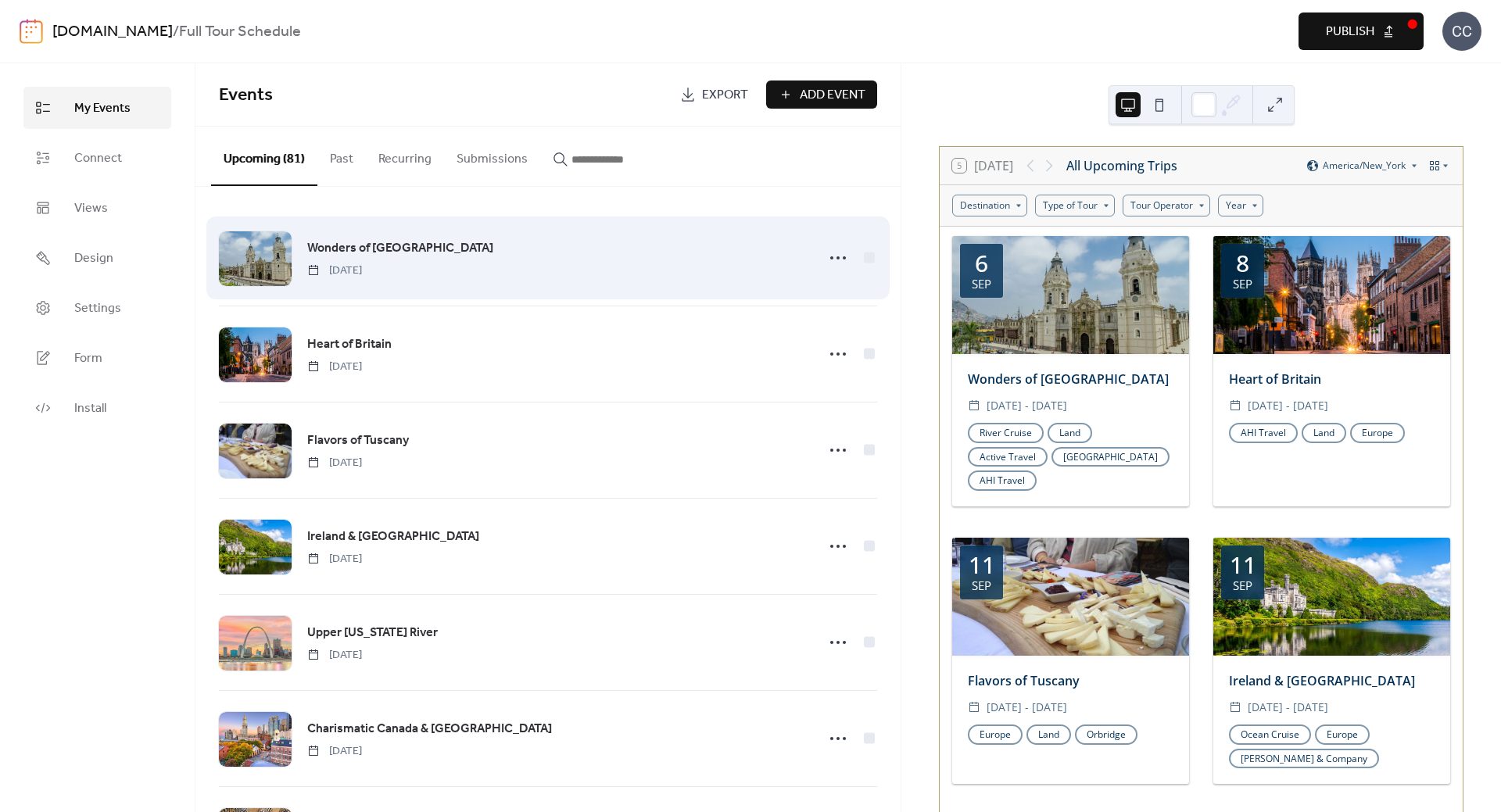
click at [364, 246] on span "Wonders of [GEOGRAPHIC_DATA]" at bounding box center [400, 248] width 186 height 18
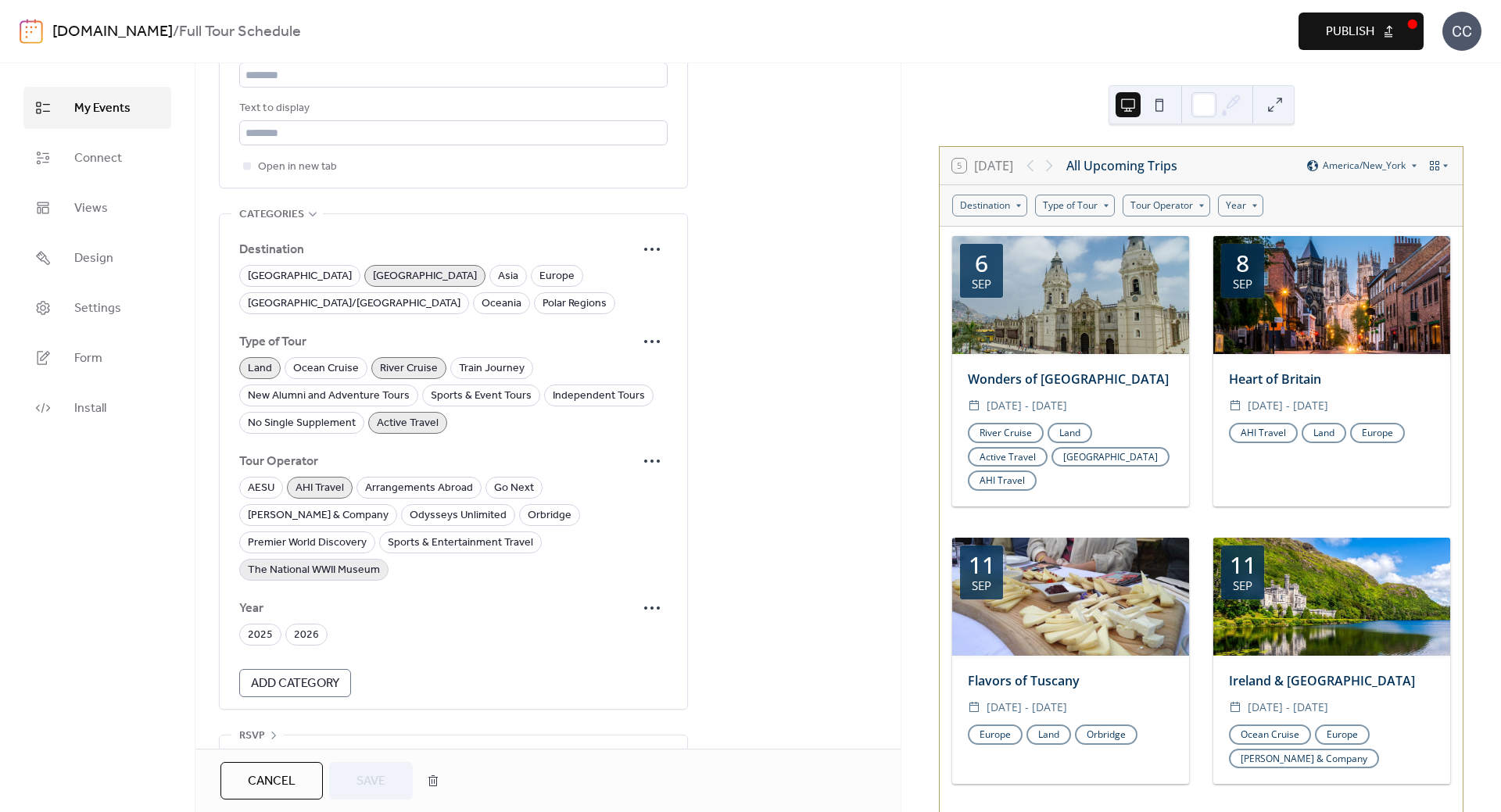
scroll to position [979, 0]
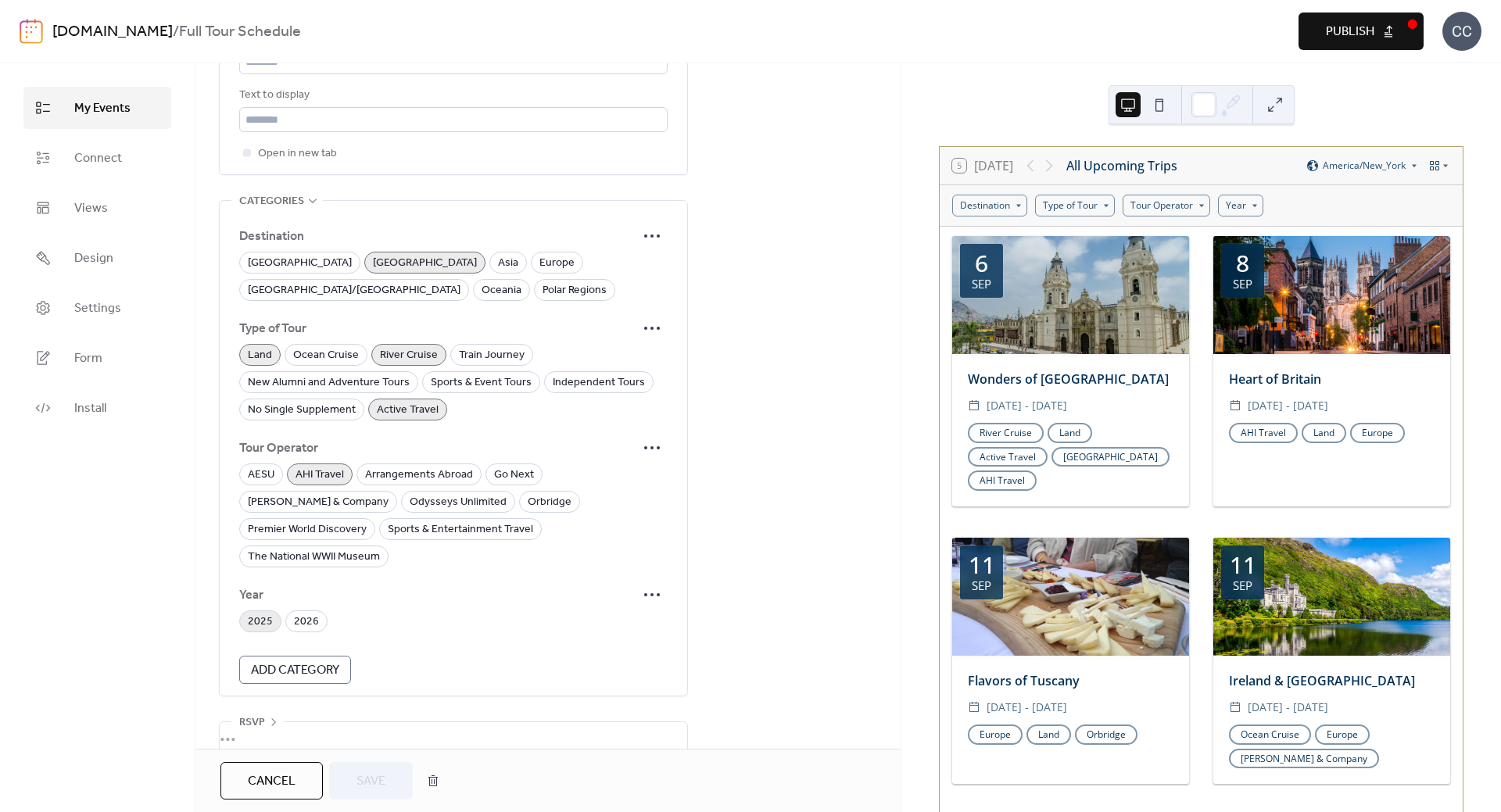
click at [267, 613] on span "2025" at bounding box center [260, 622] width 25 height 18
click at [378, 775] on span "Save" at bounding box center [371, 781] width 29 height 18
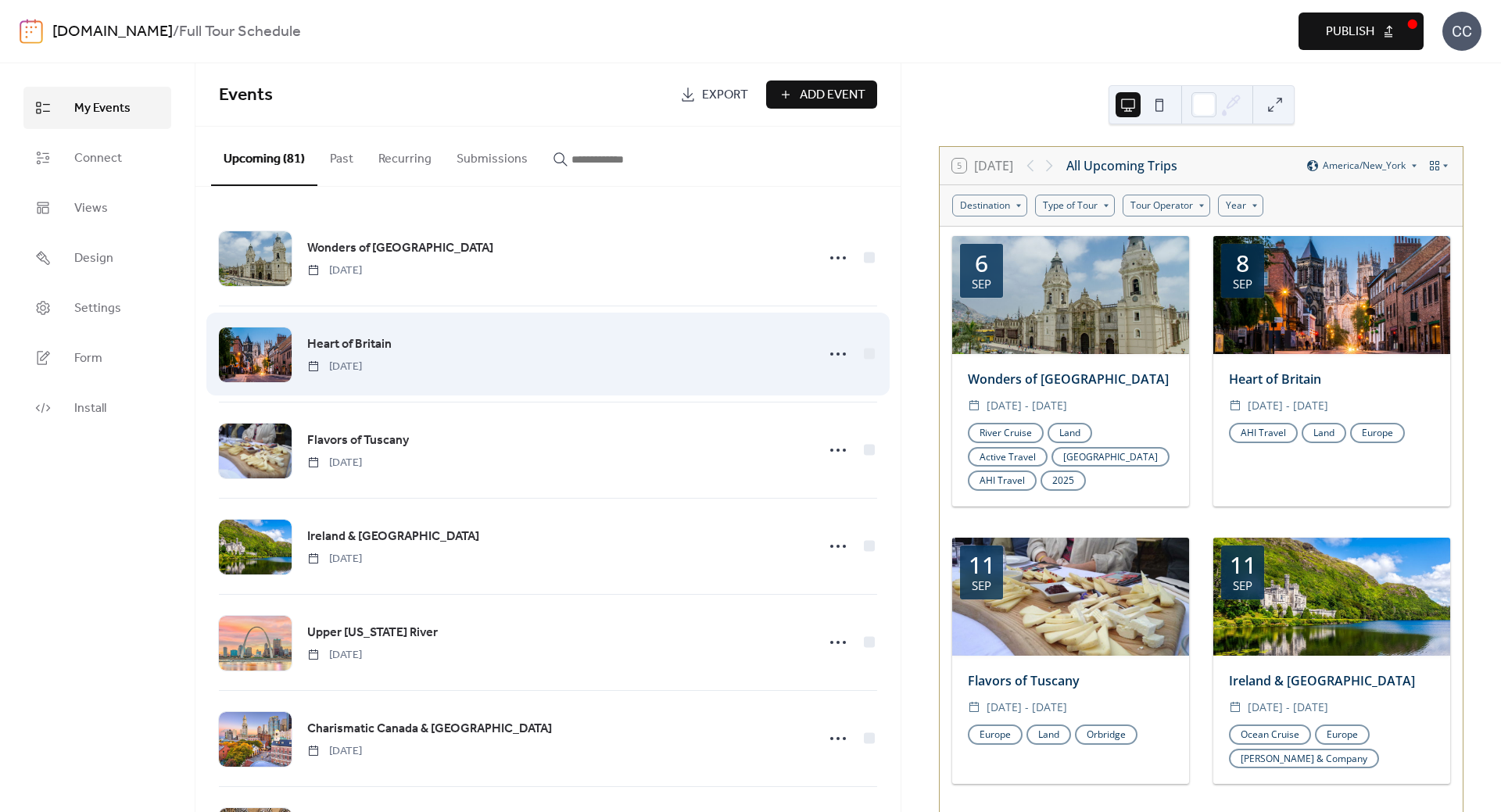
click at [354, 341] on span "Heart of Britain" at bounding box center [350, 344] width 85 height 18
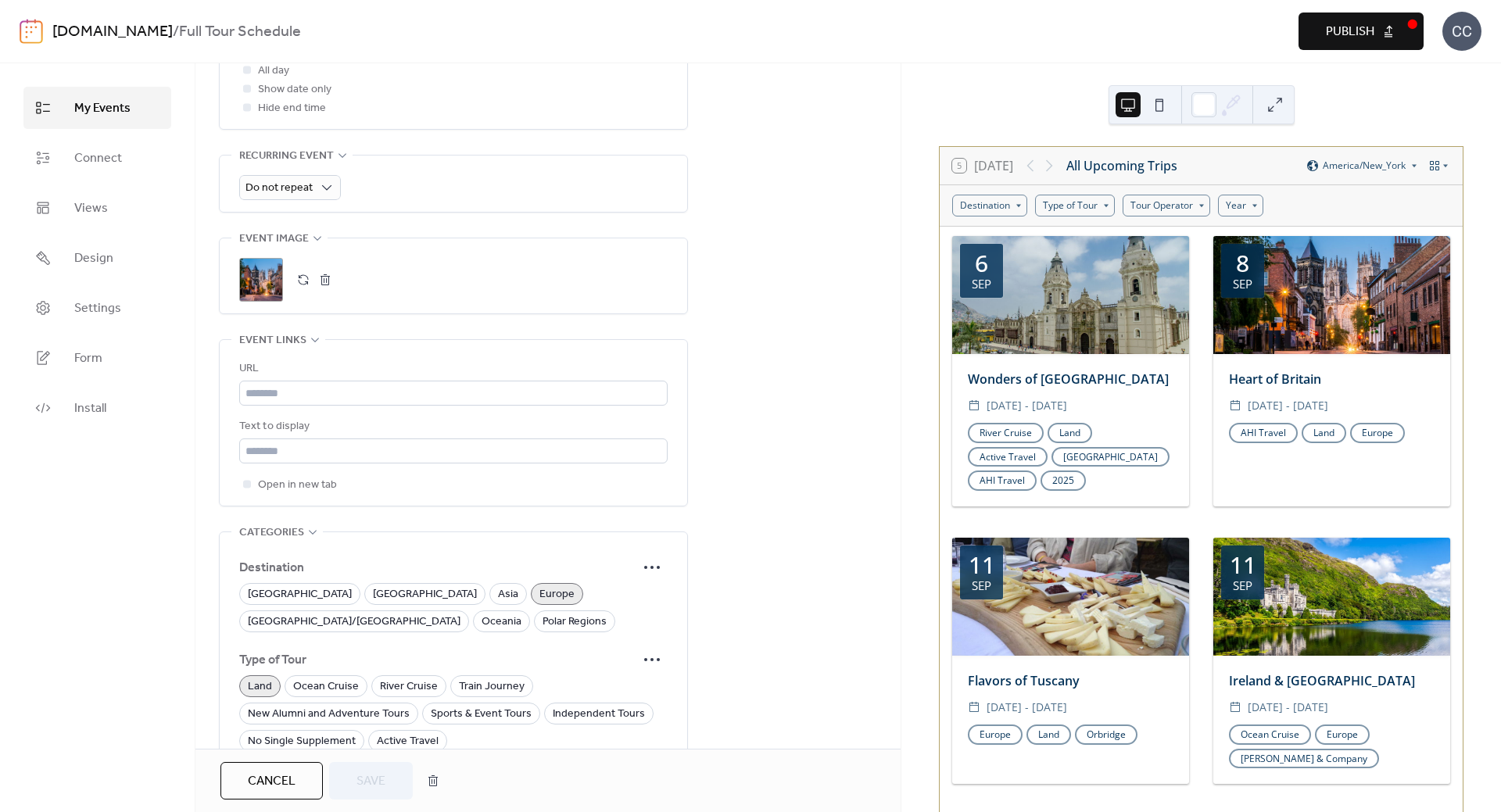
scroll to position [979, 0]
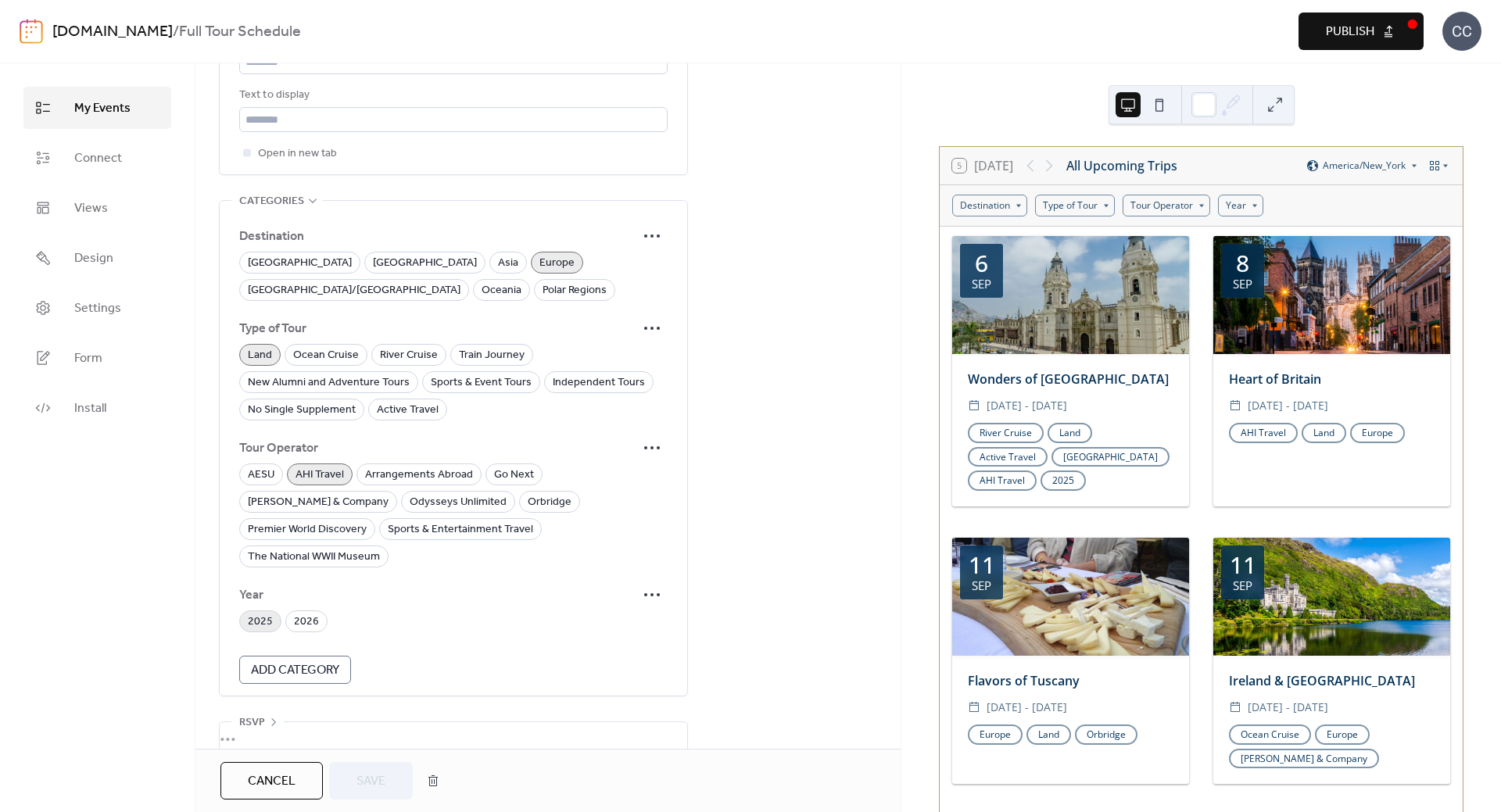
click at [259, 613] on span "2025" at bounding box center [260, 622] width 25 height 18
click at [379, 789] on span "Save" at bounding box center [371, 781] width 29 height 18
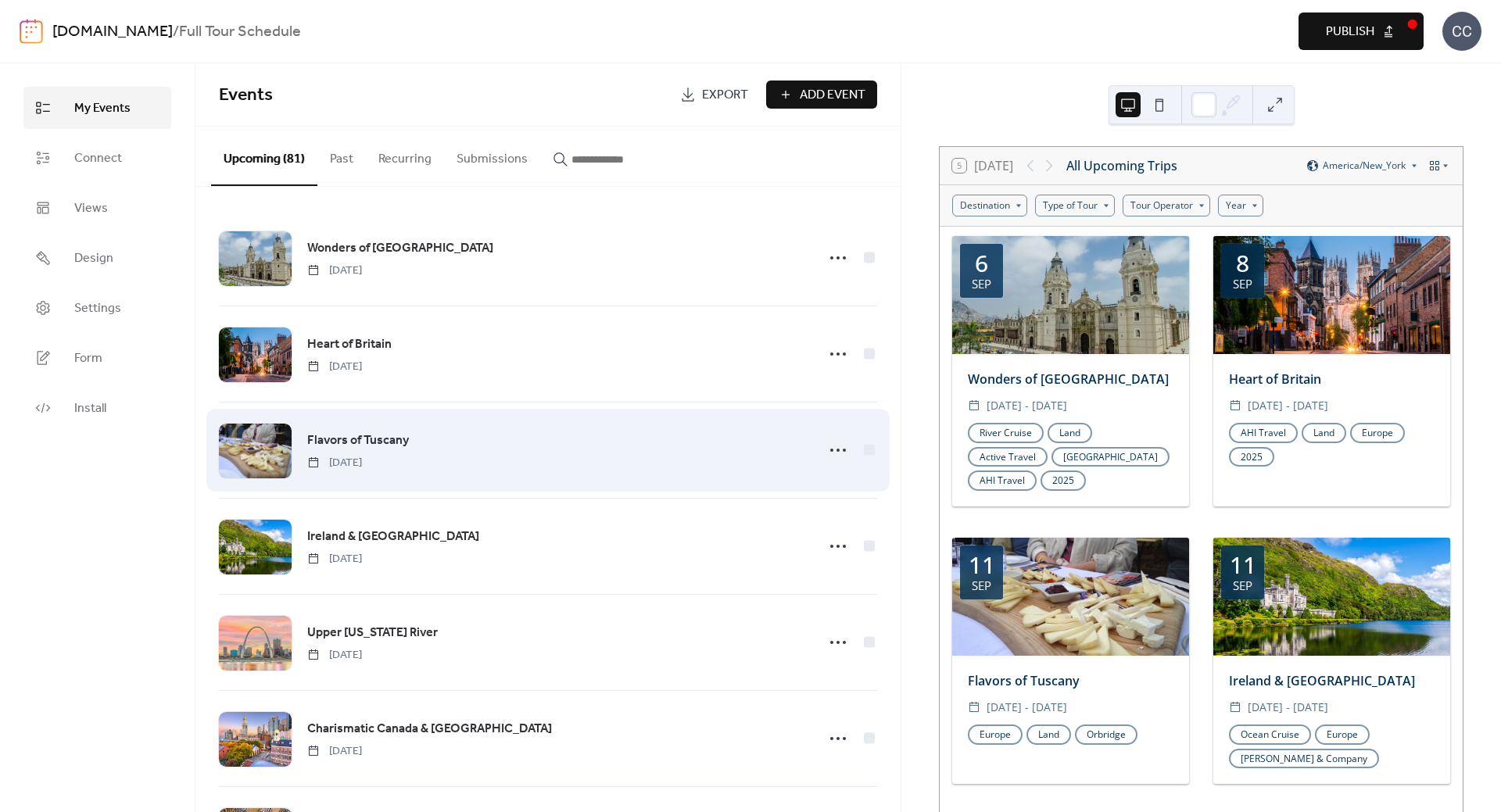
click at [362, 441] on span "Flavors of Tuscany" at bounding box center [358, 440] width 102 height 18
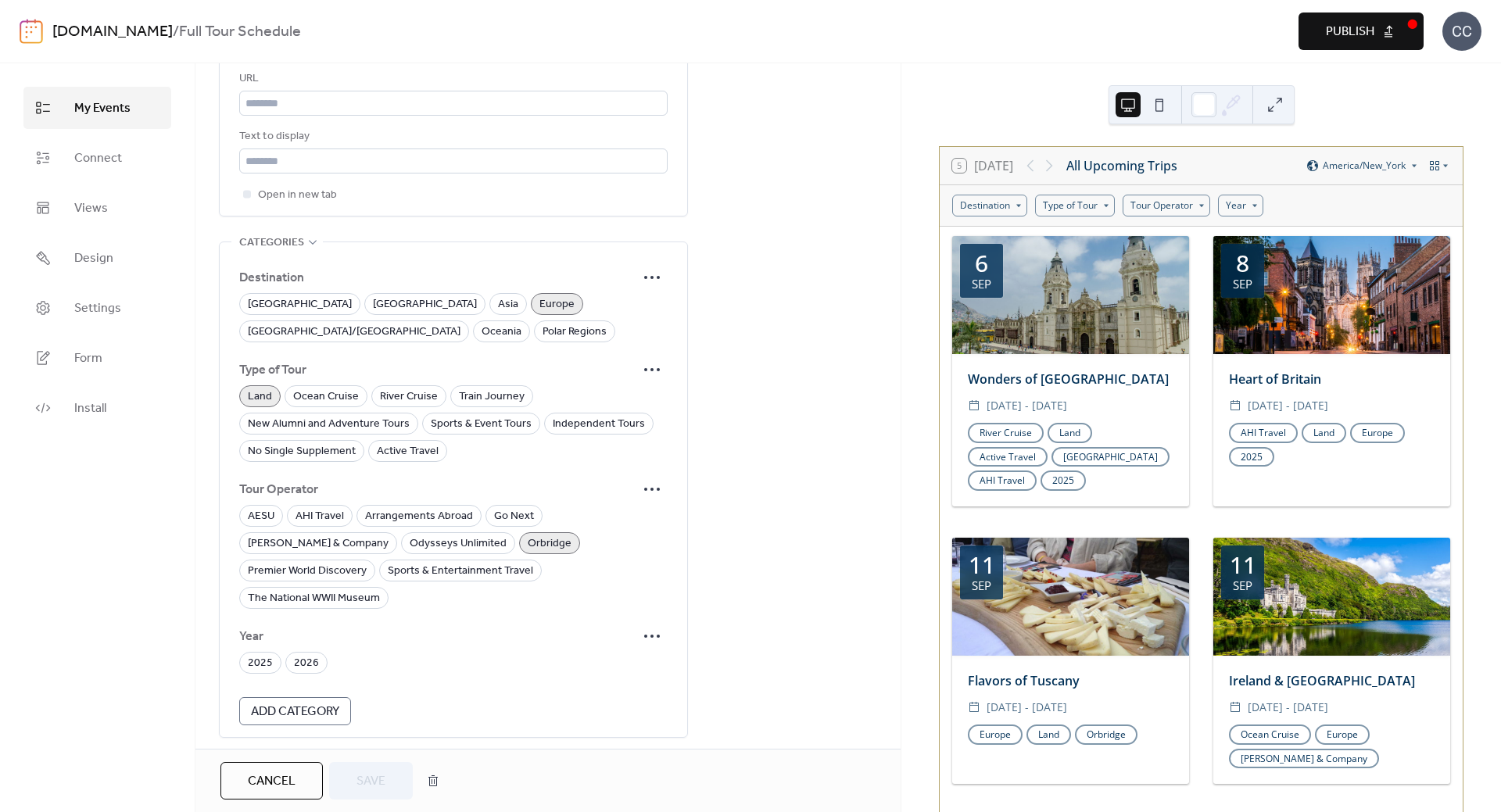
scroll to position [979, 0]
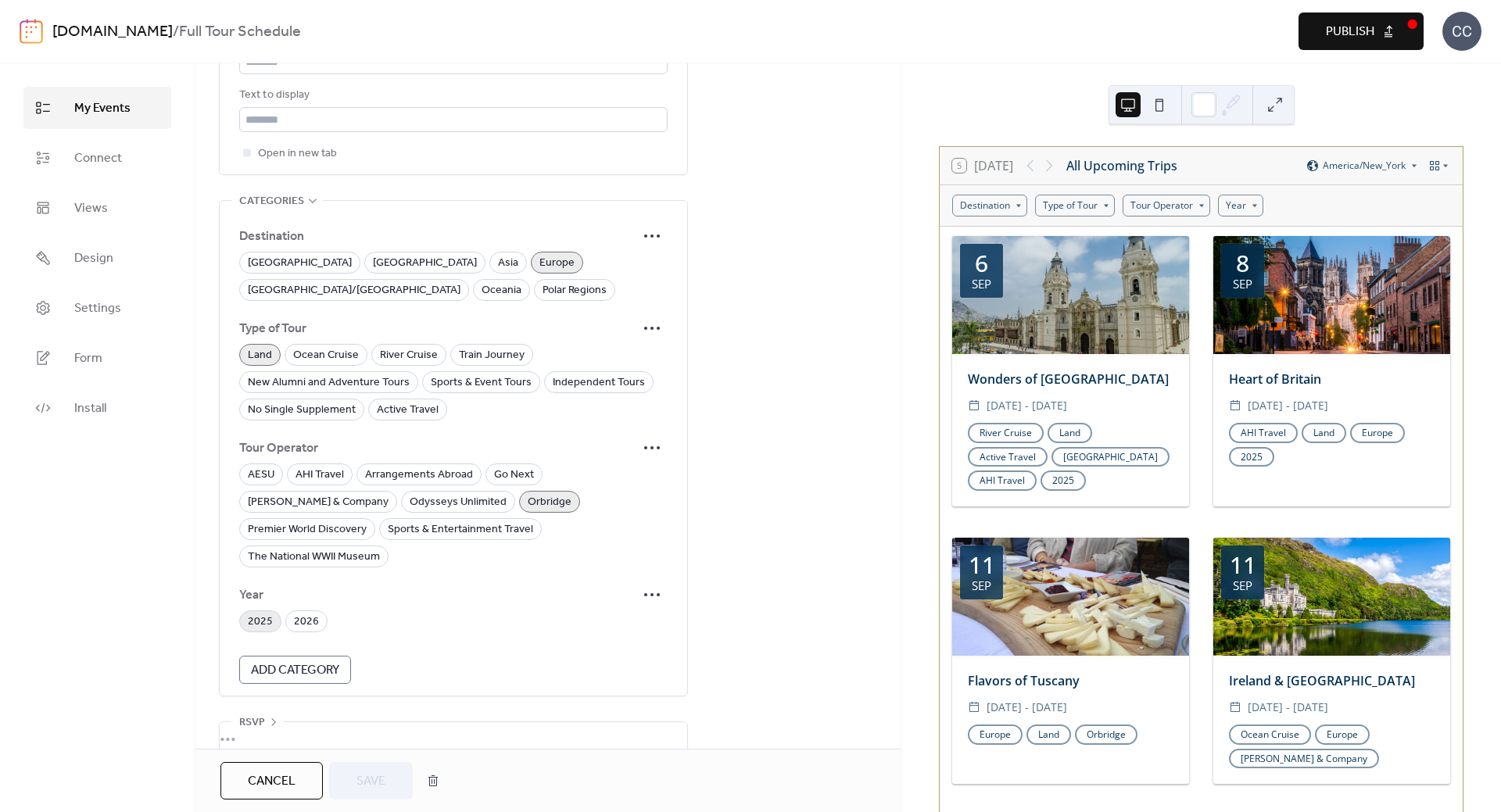
click at [252, 613] on span "2025" at bounding box center [260, 622] width 25 height 18
click at [378, 774] on span "Save" at bounding box center [371, 781] width 29 height 18
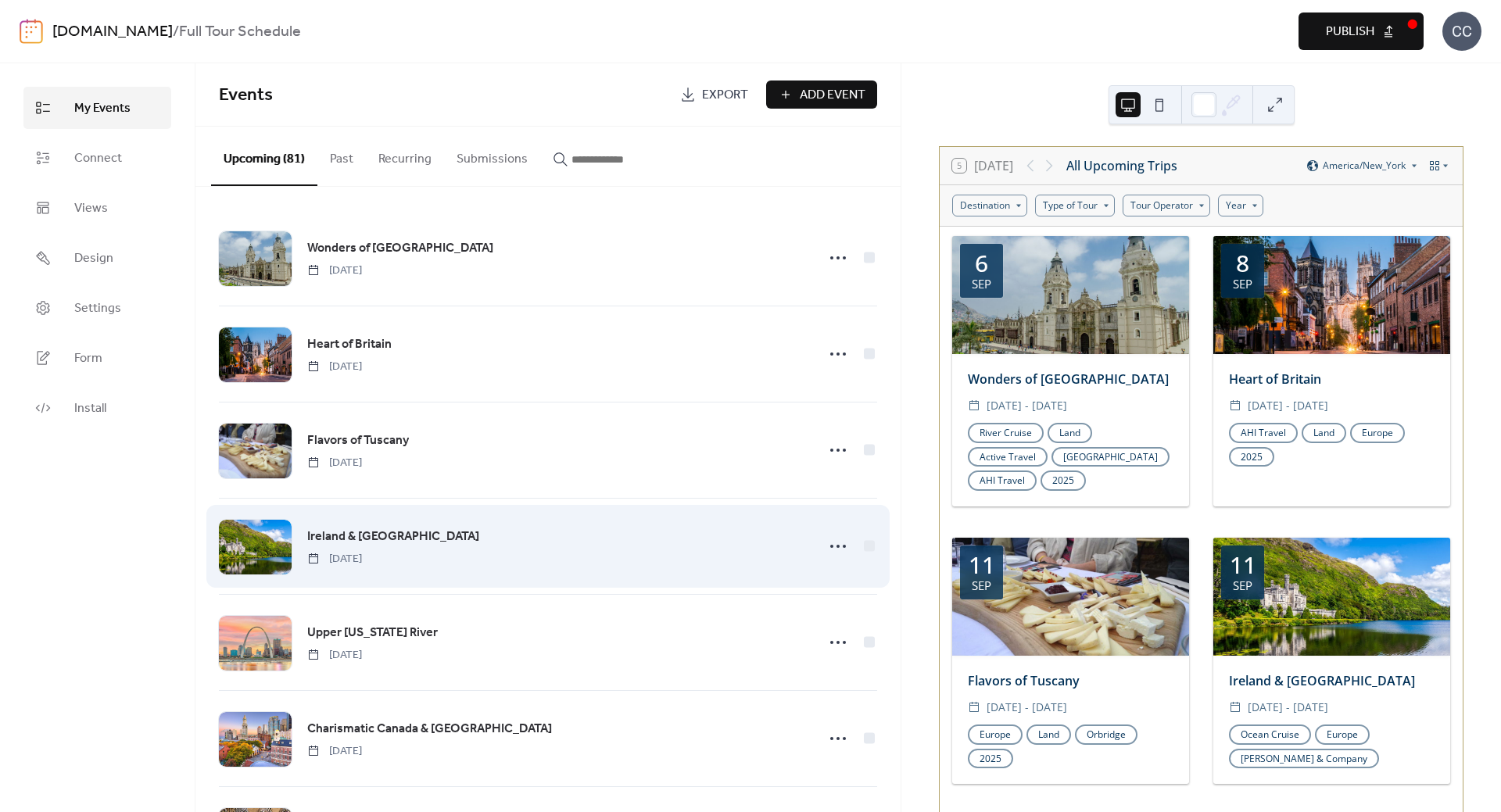
click at [378, 530] on span "Ireland & [GEOGRAPHIC_DATA]" at bounding box center [393, 536] width 172 height 18
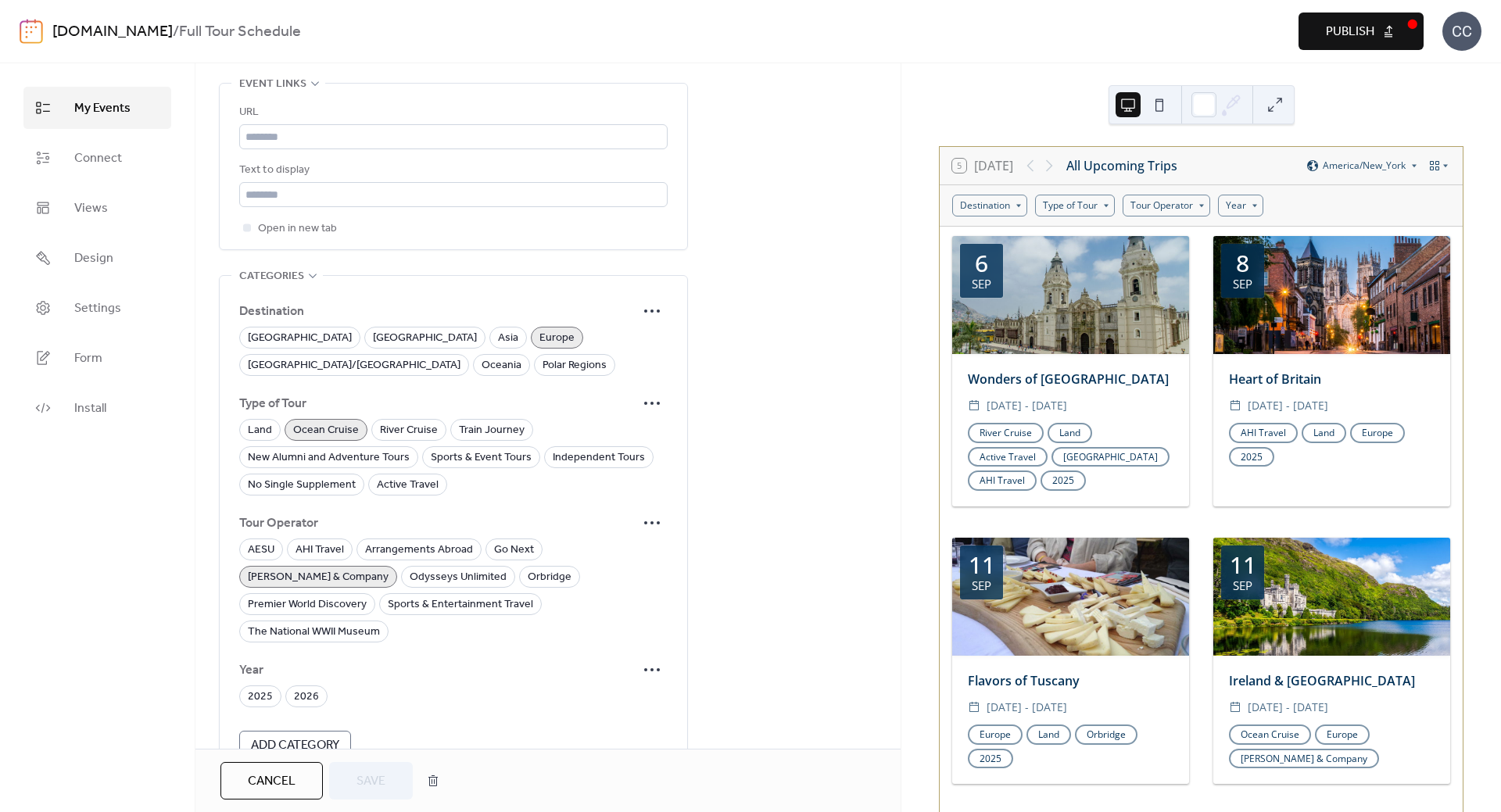
scroll to position [979, 0]
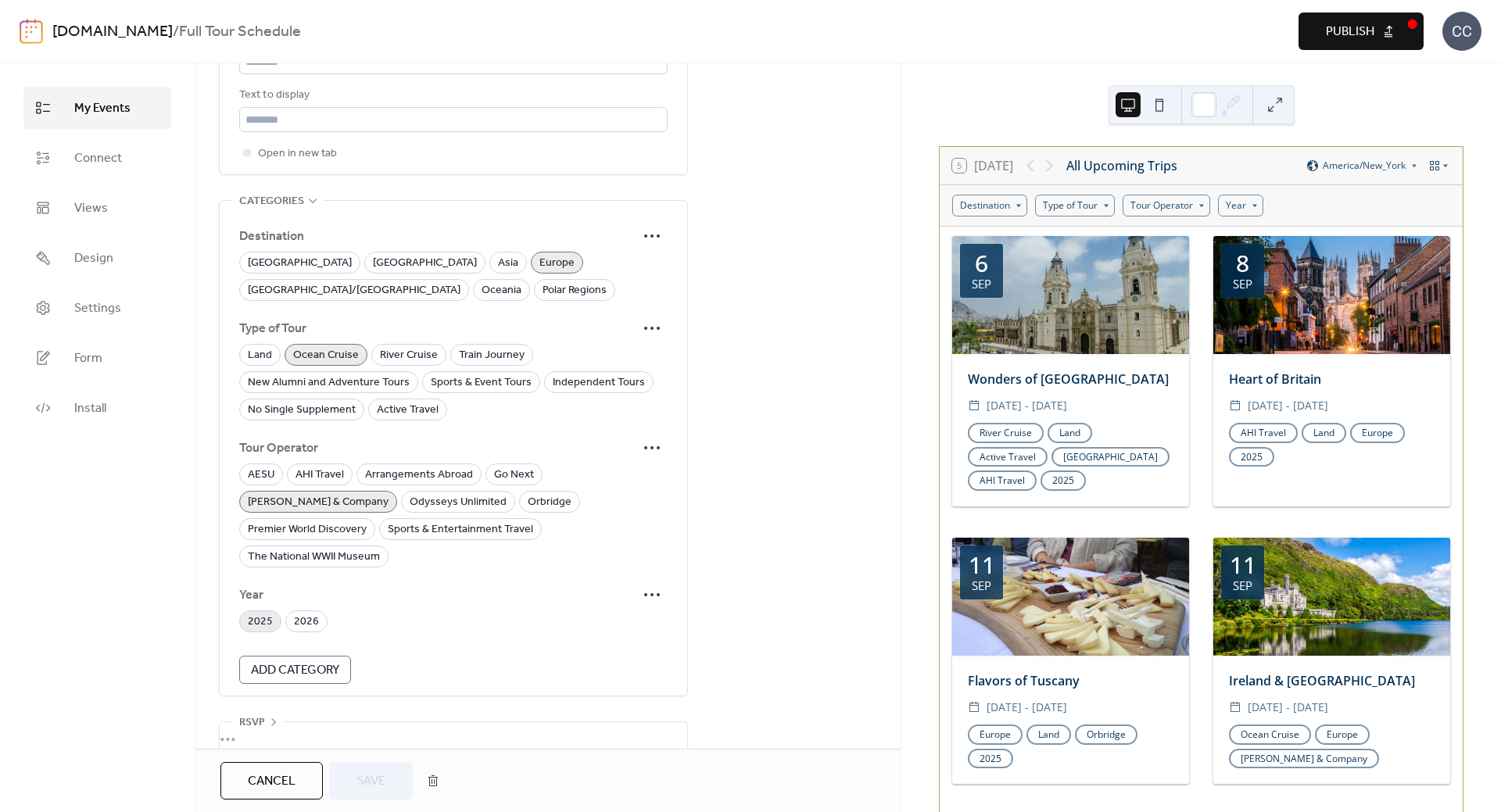
click at [254, 613] on span "2025" at bounding box center [260, 622] width 25 height 18
click at [377, 784] on span "Save" at bounding box center [371, 781] width 29 height 18
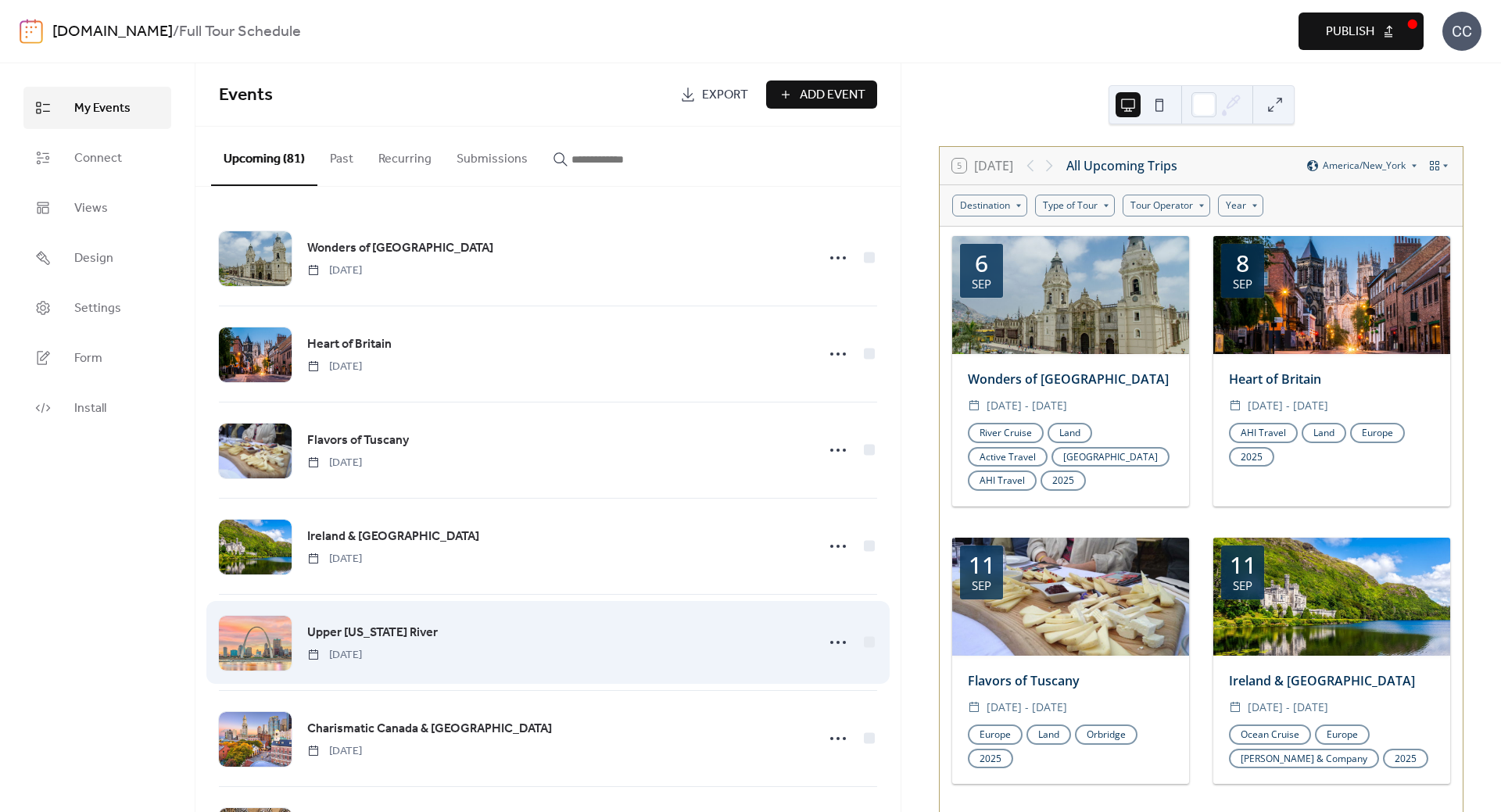
click at [366, 638] on span "Upper [US_STATE] River" at bounding box center [372, 633] width 130 height 18
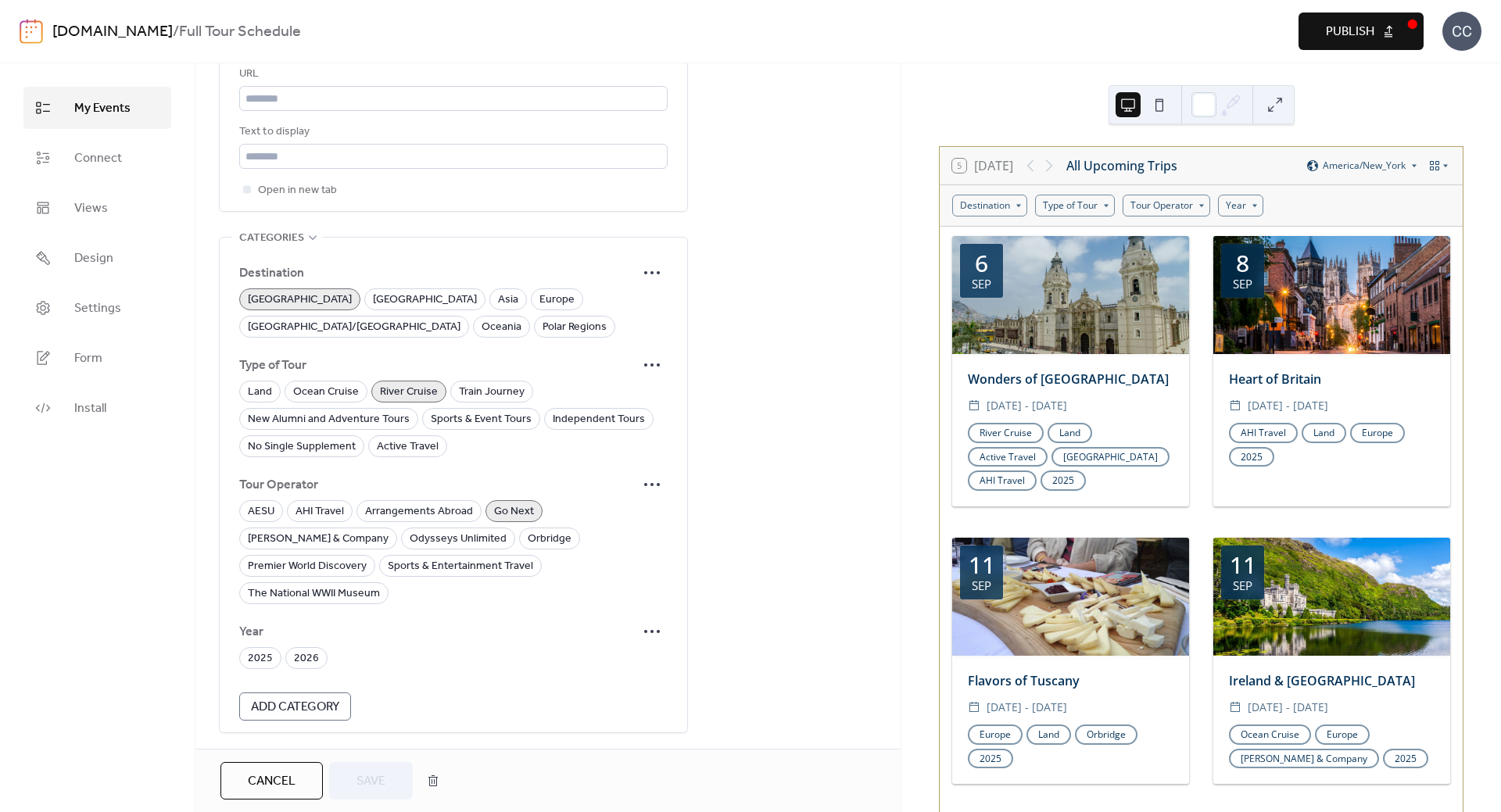
scroll to position [979, 0]
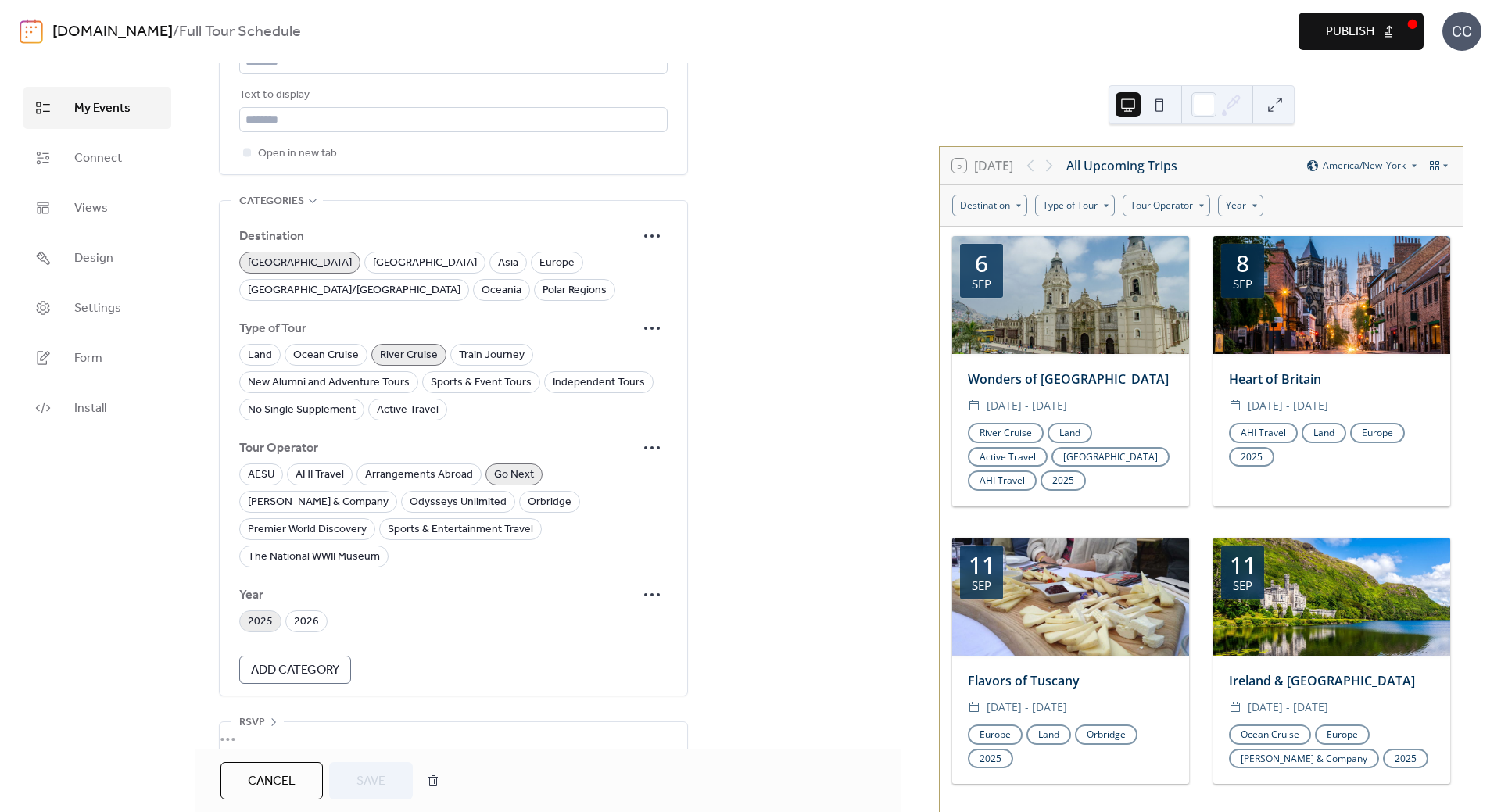
click at [258, 613] on span "2025" at bounding box center [260, 622] width 25 height 18
click at [374, 783] on span "Save" at bounding box center [371, 781] width 29 height 18
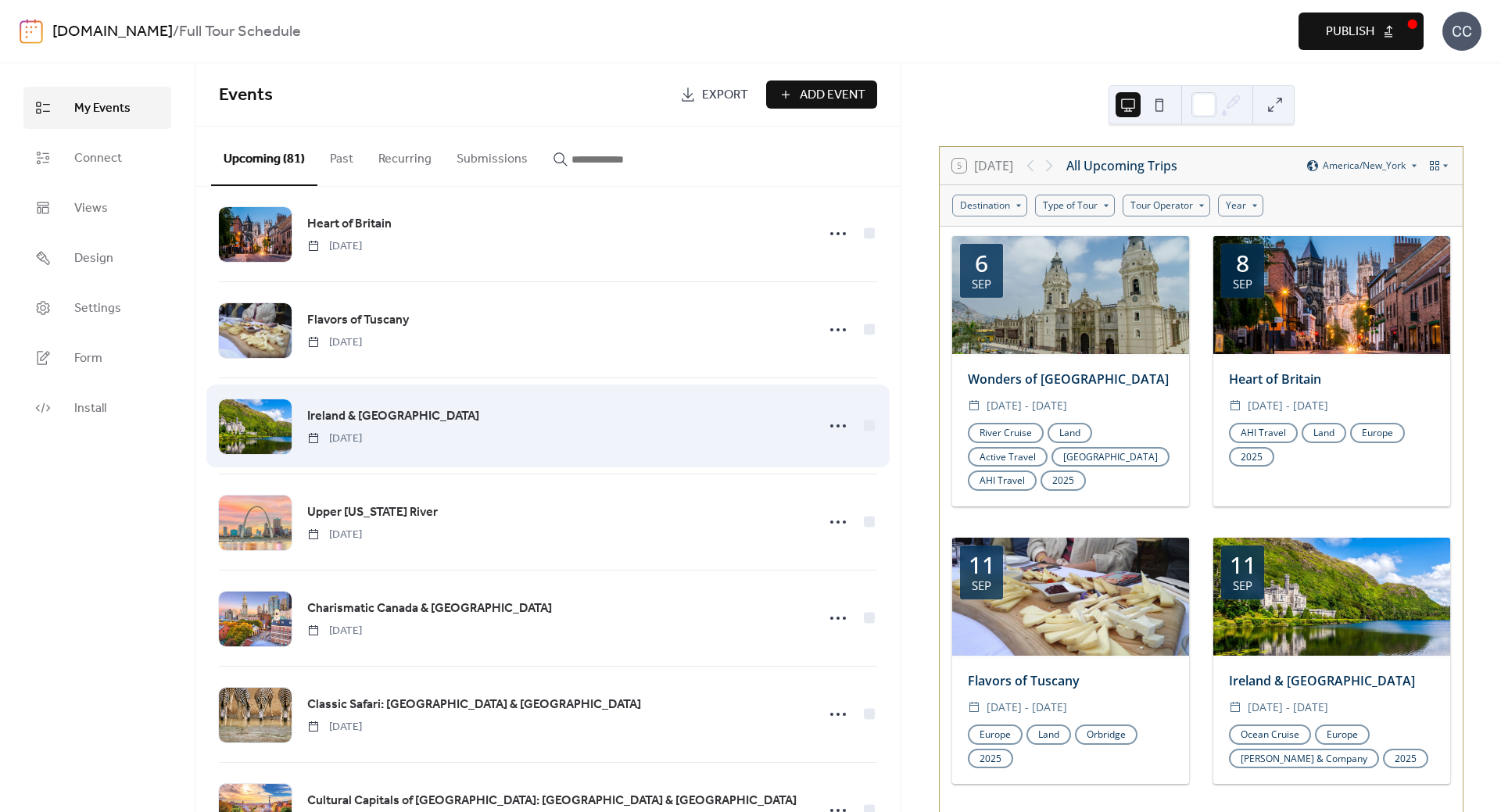
scroll to position [234, 0]
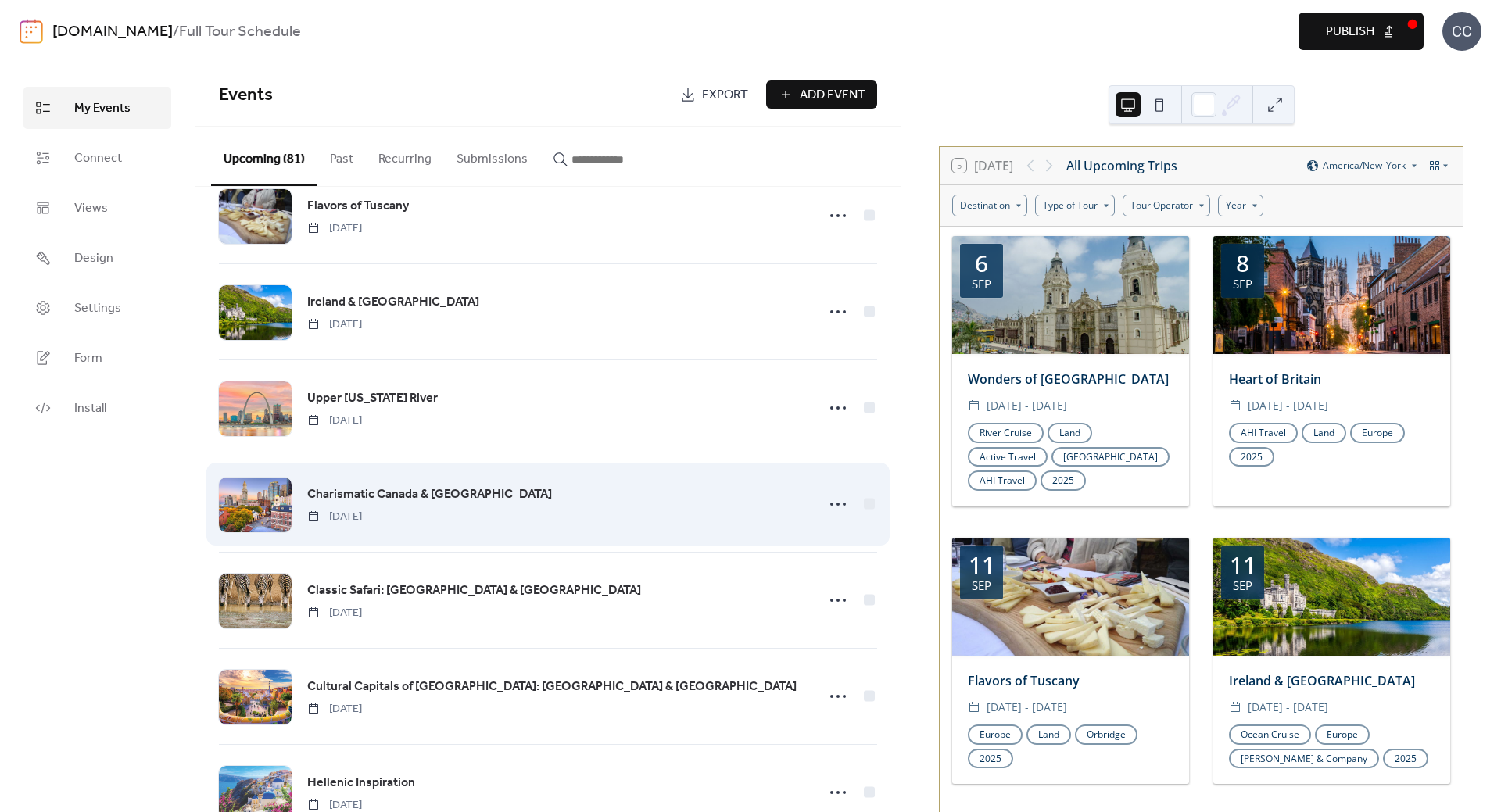
click at [378, 505] on div "Charismatic Canada & [GEOGRAPHIC_DATA] [DATE]" at bounding box center [557, 505] width 499 height 40
click at [377, 495] on span "Charismatic Canada & [GEOGRAPHIC_DATA]" at bounding box center [430, 494] width 245 height 18
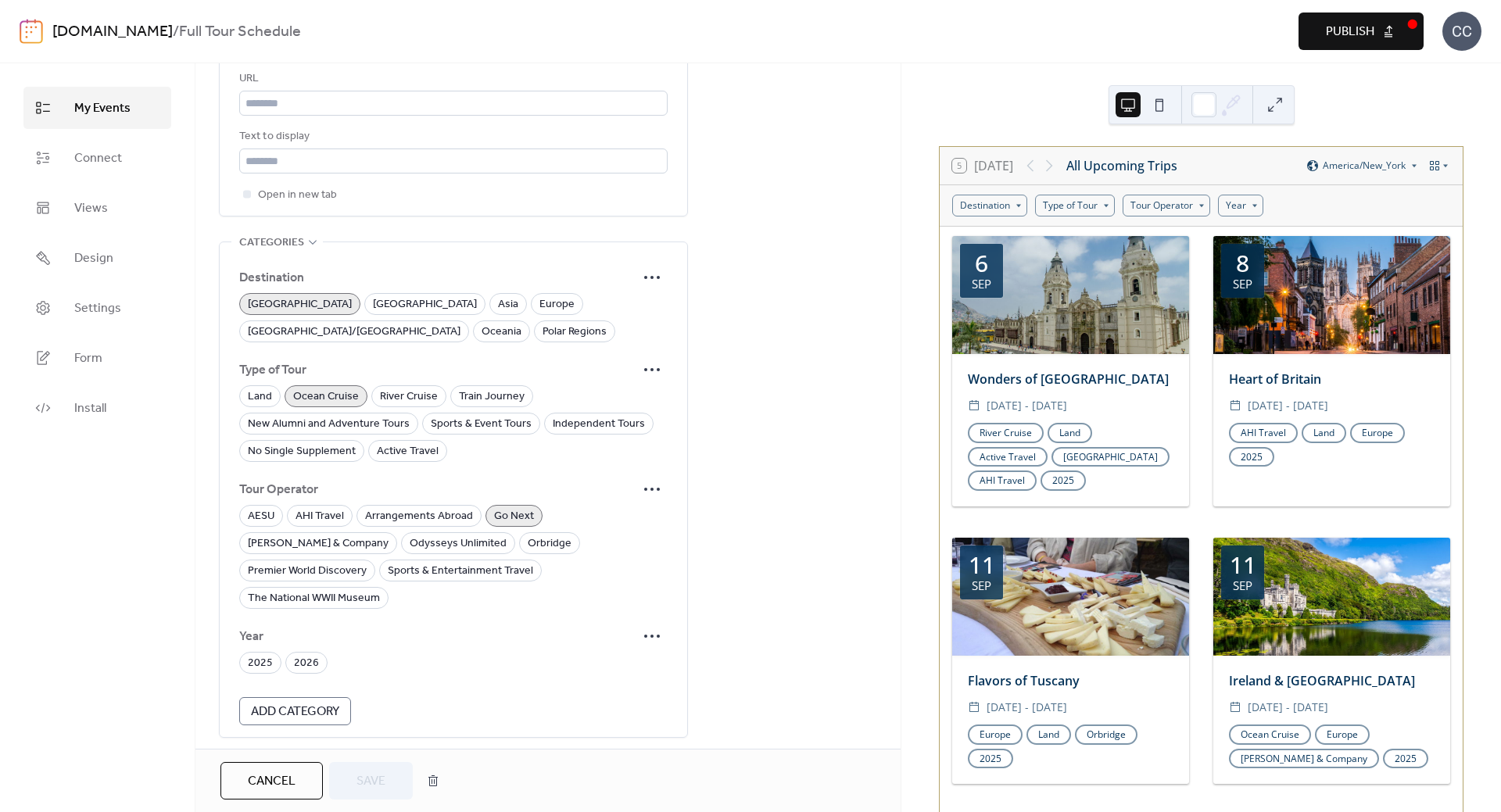
scroll to position [979, 0]
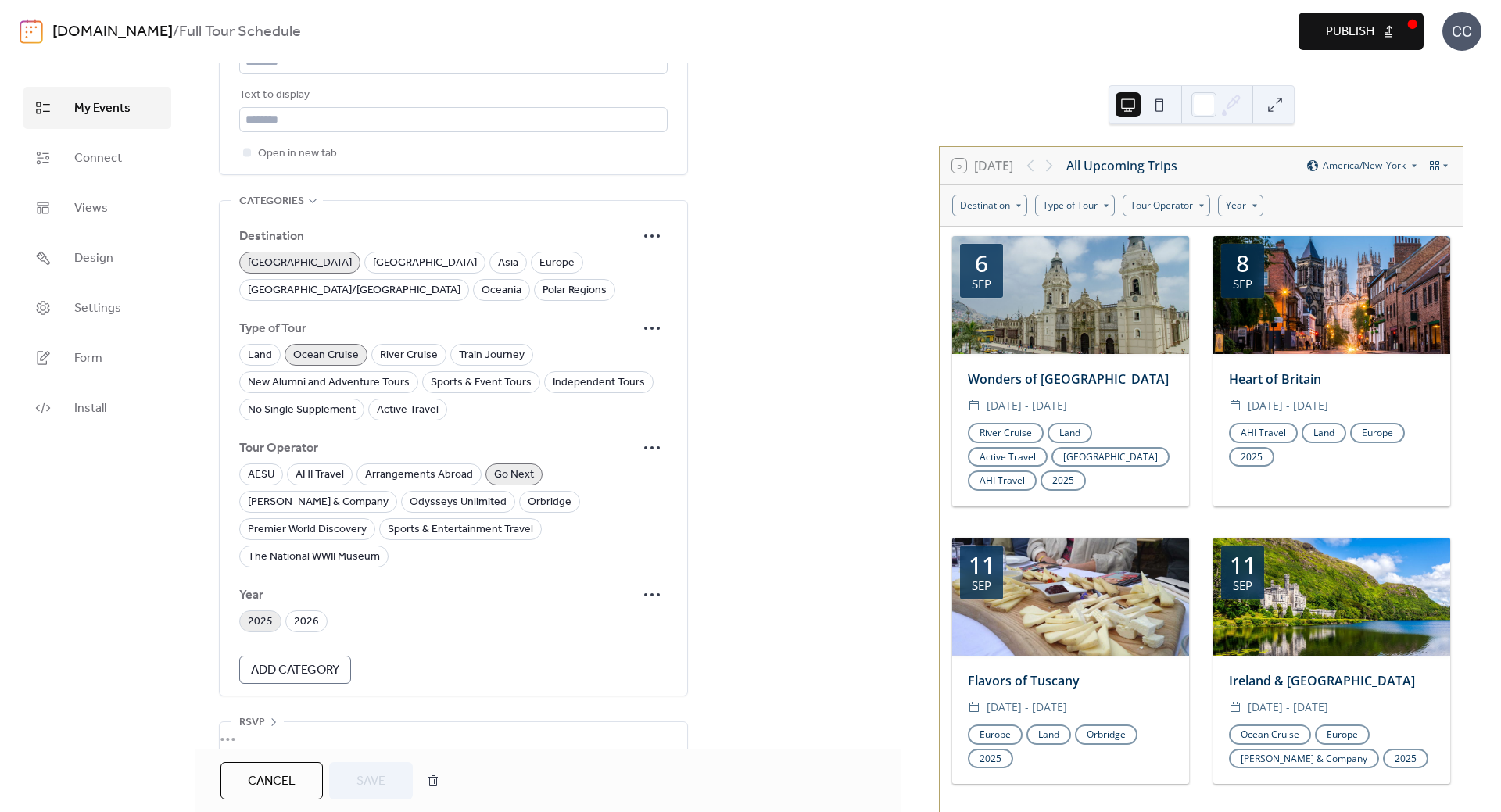
click at [268, 613] on span "2025" at bounding box center [260, 622] width 25 height 18
click at [370, 780] on span "Save" at bounding box center [371, 781] width 29 height 18
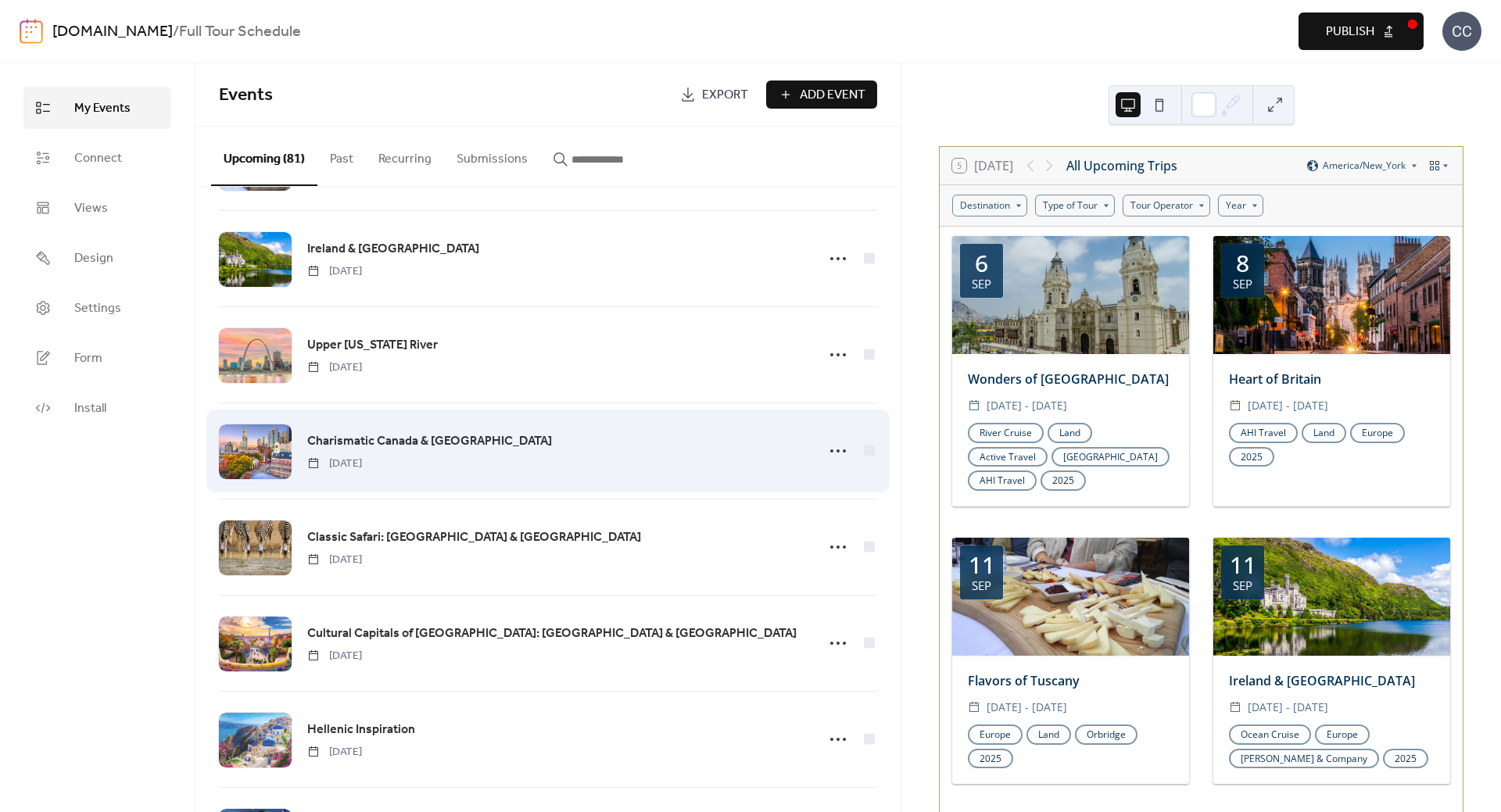
scroll to position [313, 0]
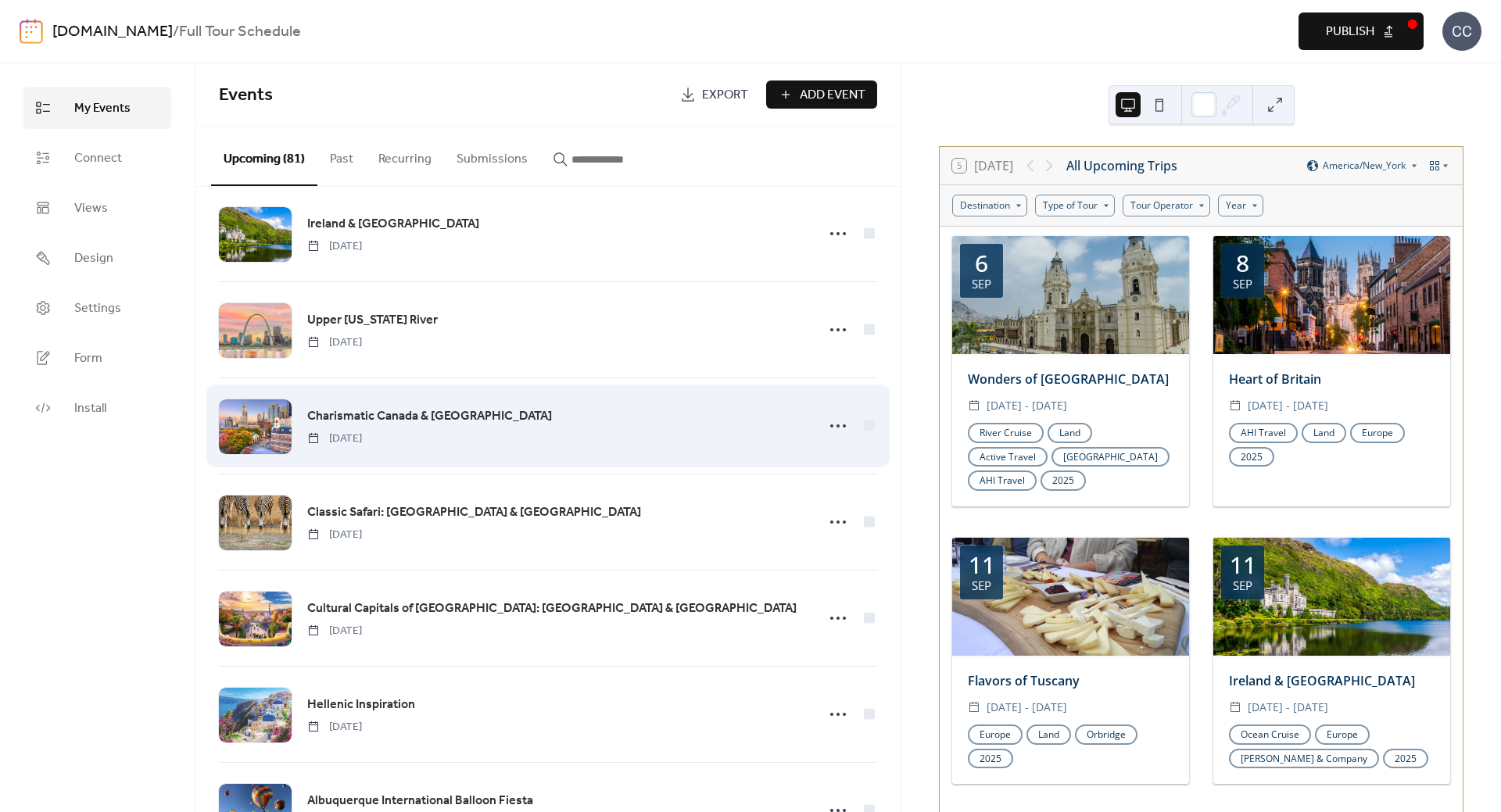
click at [357, 416] on span "Charismatic Canada & [GEOGRAPHIC_DATA]" at bounding box center [430, 416] width 245 height 18
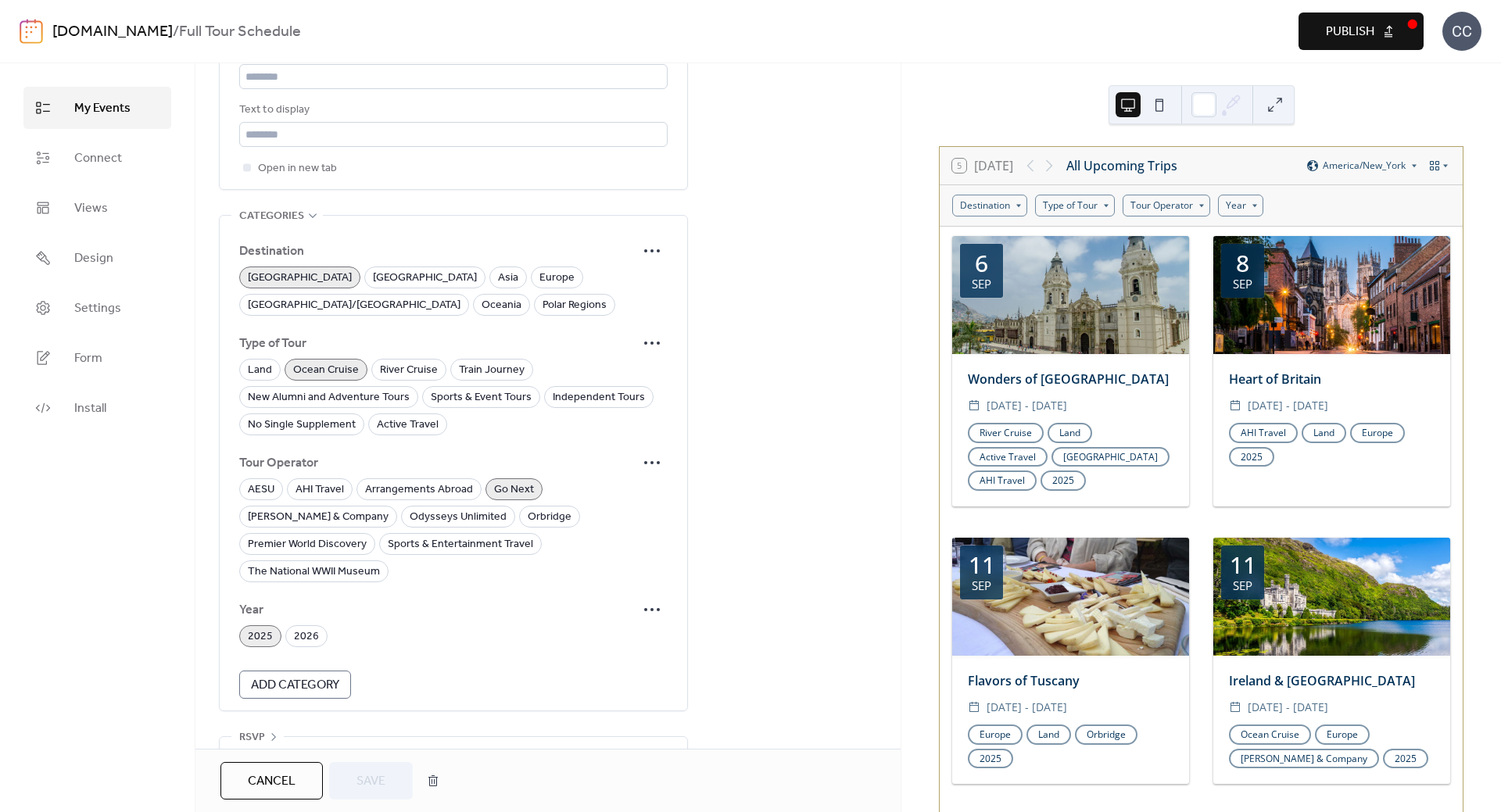
scroll to position [979, 0]
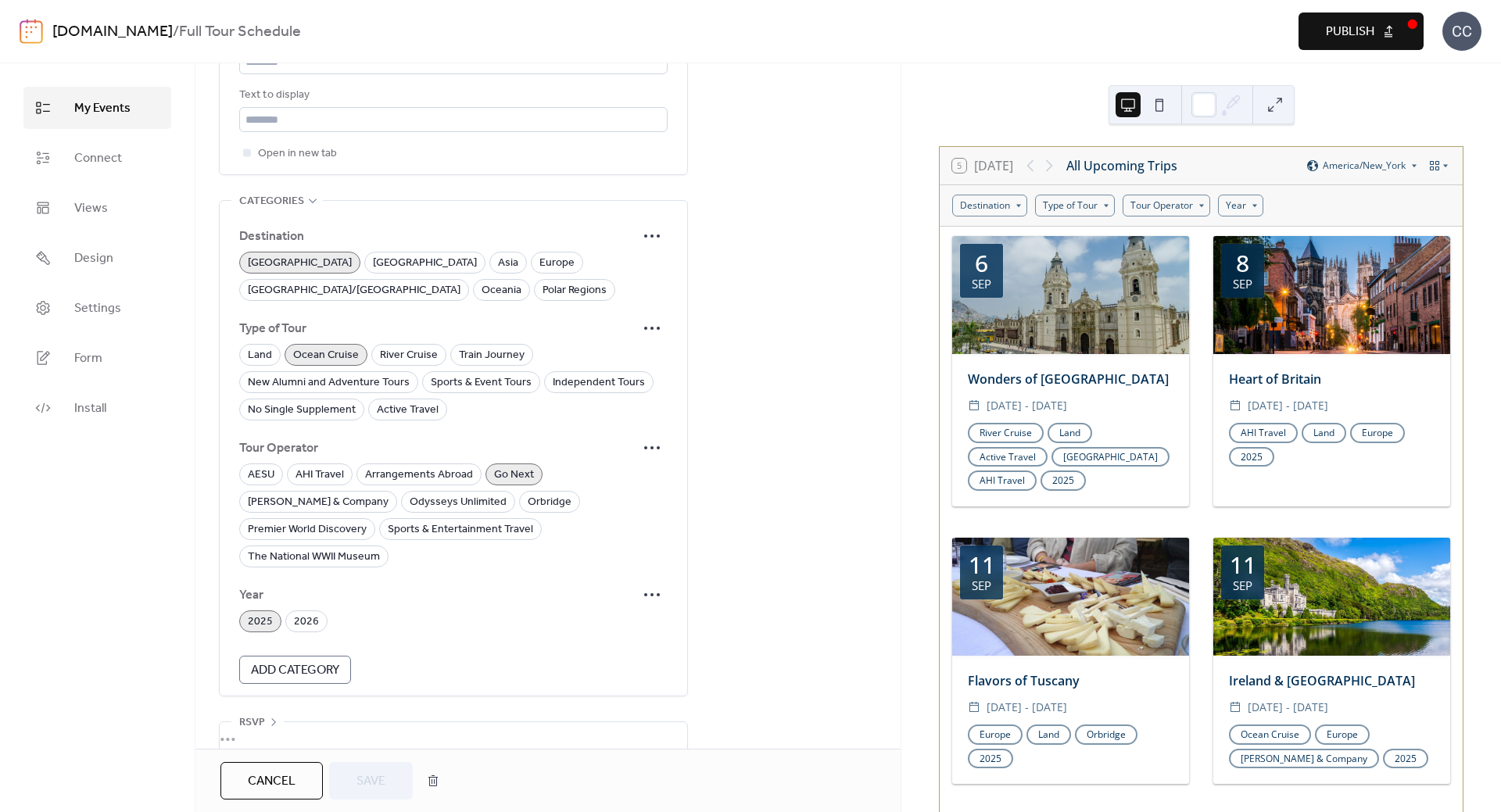
click at [283, 778] on span "Cancel" at bounding box center [272, 781] width 48 height 18
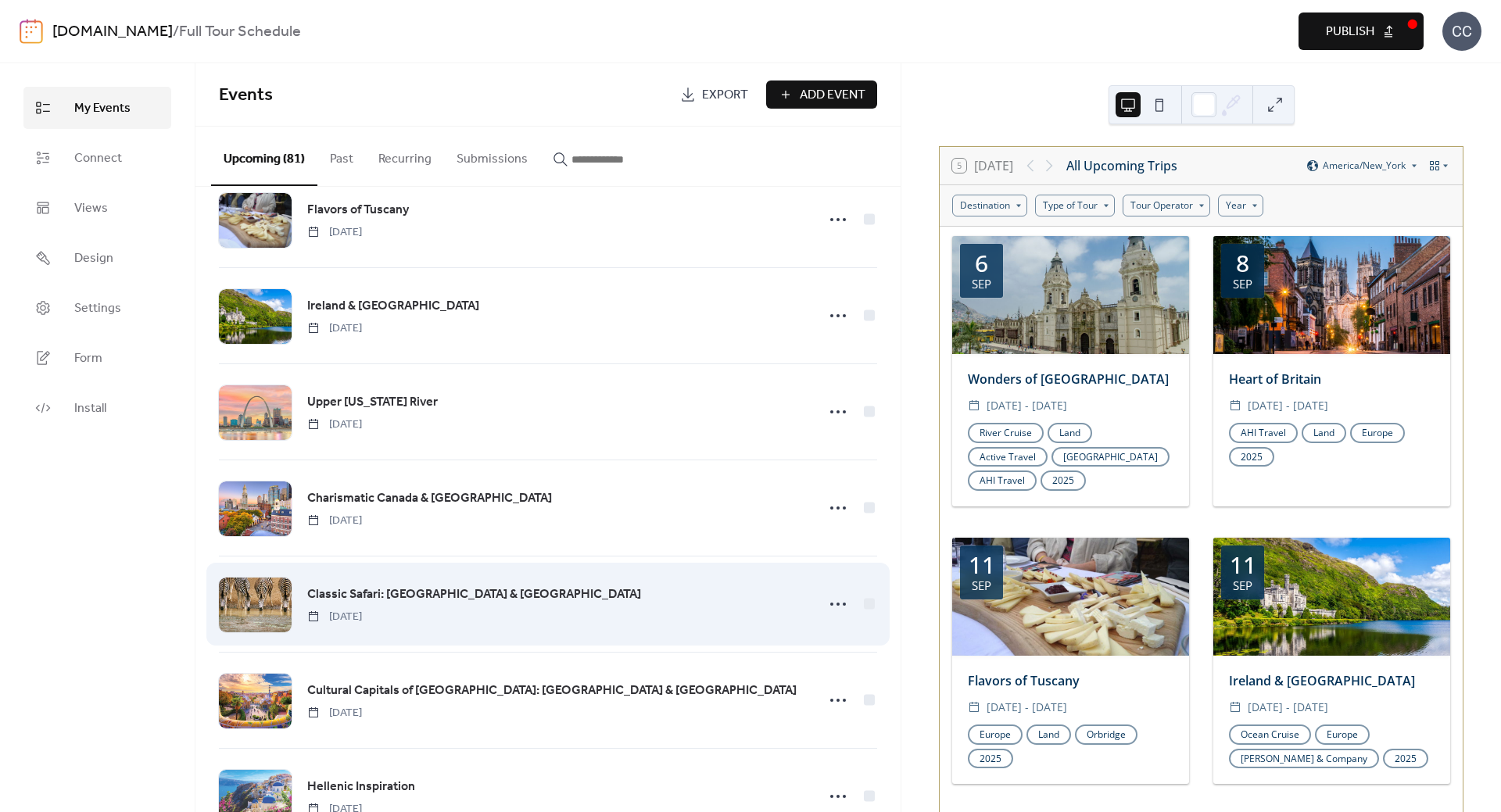
scroll to position [234, 0]
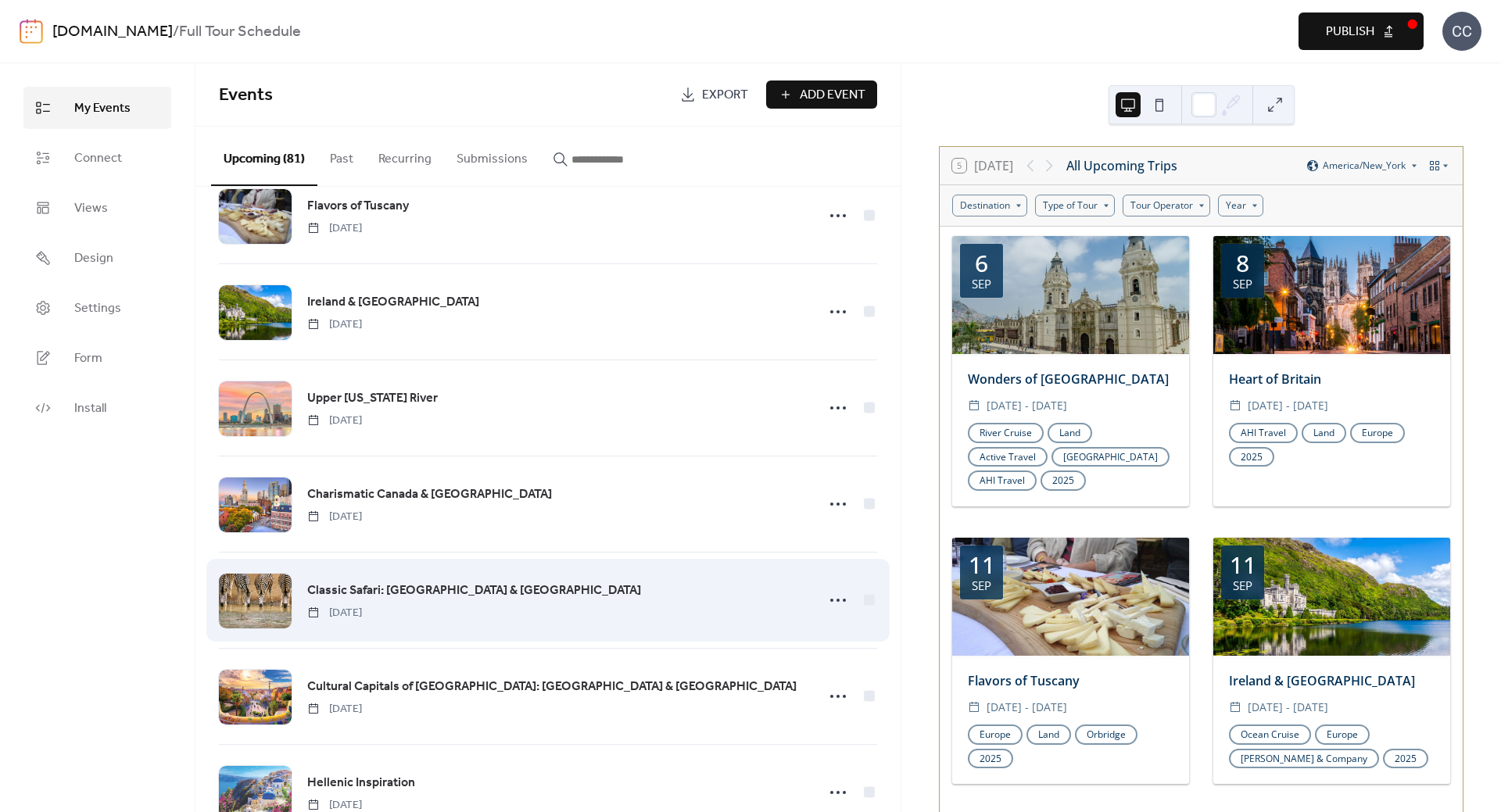
click at [386, 594] on span "Classic Safari: [GEOGRAPHIC_DATA] & [GEOGRAPHIC_DATA]" at bounding box center [474, 590] width 334 height 18
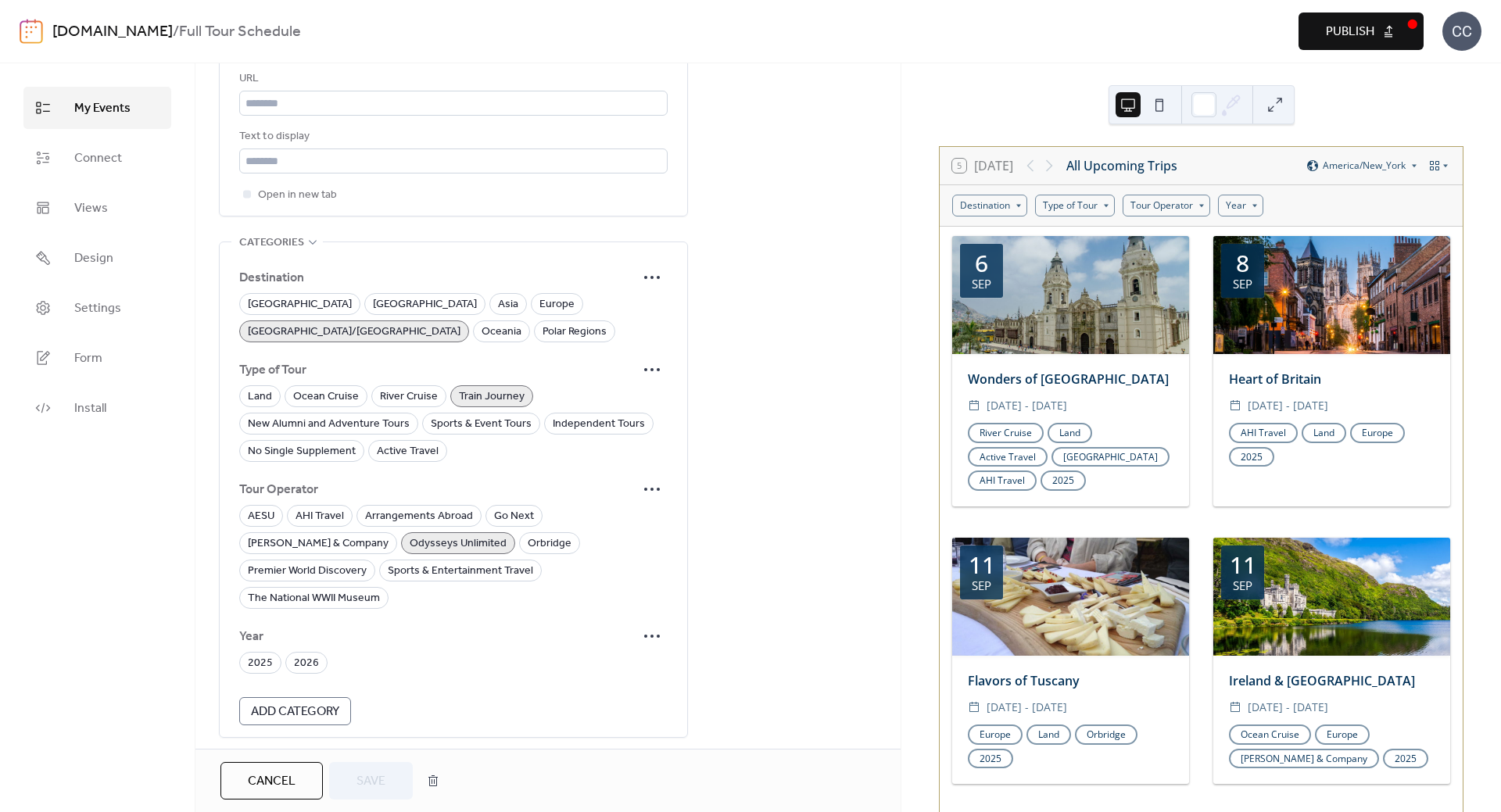
scroll to position [979, 0]
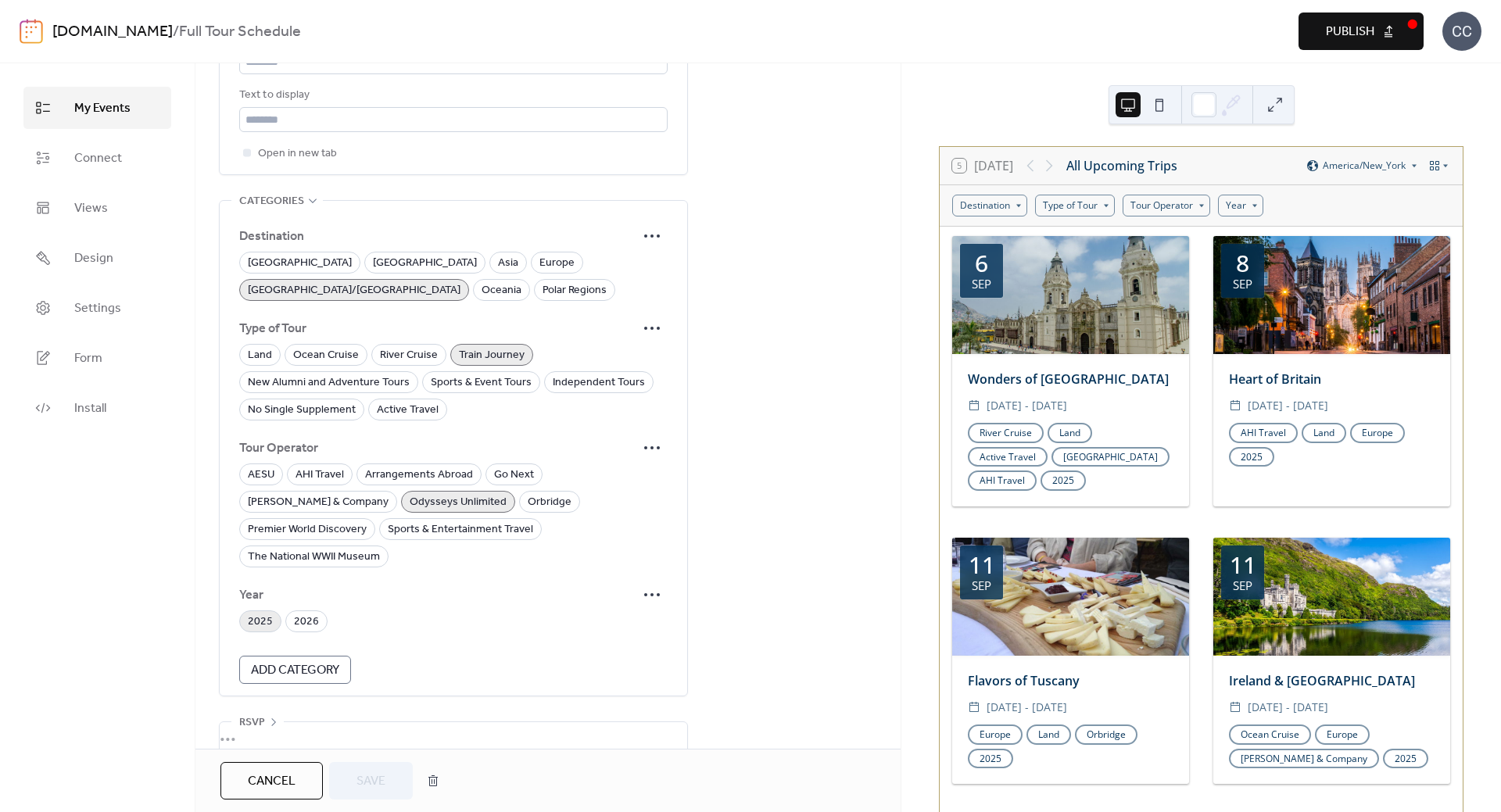
click at [259, 613] on span "2025" at bounding box center [260, 622] width 25 height 18
click at [370, 782] on span "Save" at bounding box center [371, 781] width 29 height 18
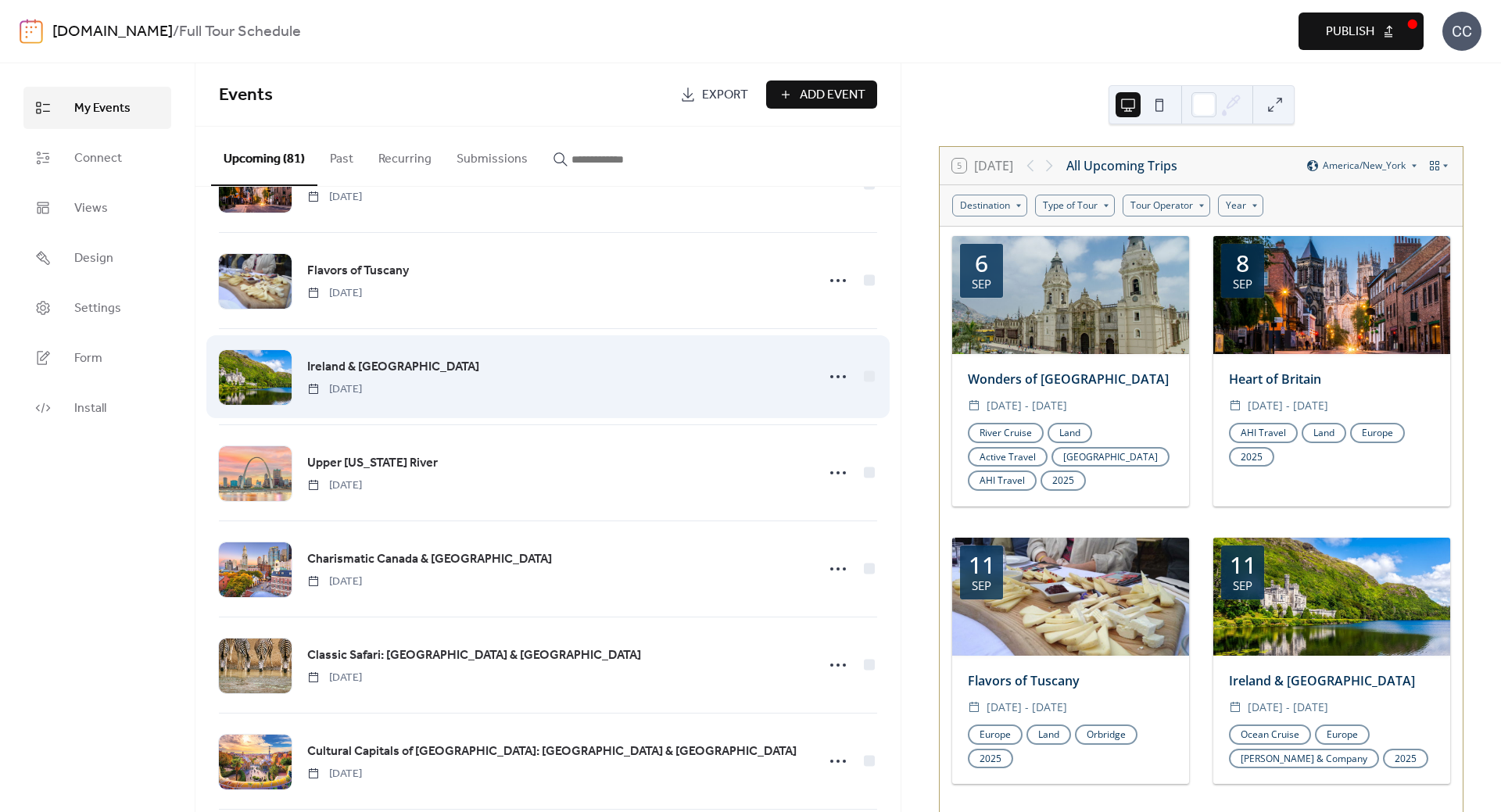
scroll to position [390, 0]
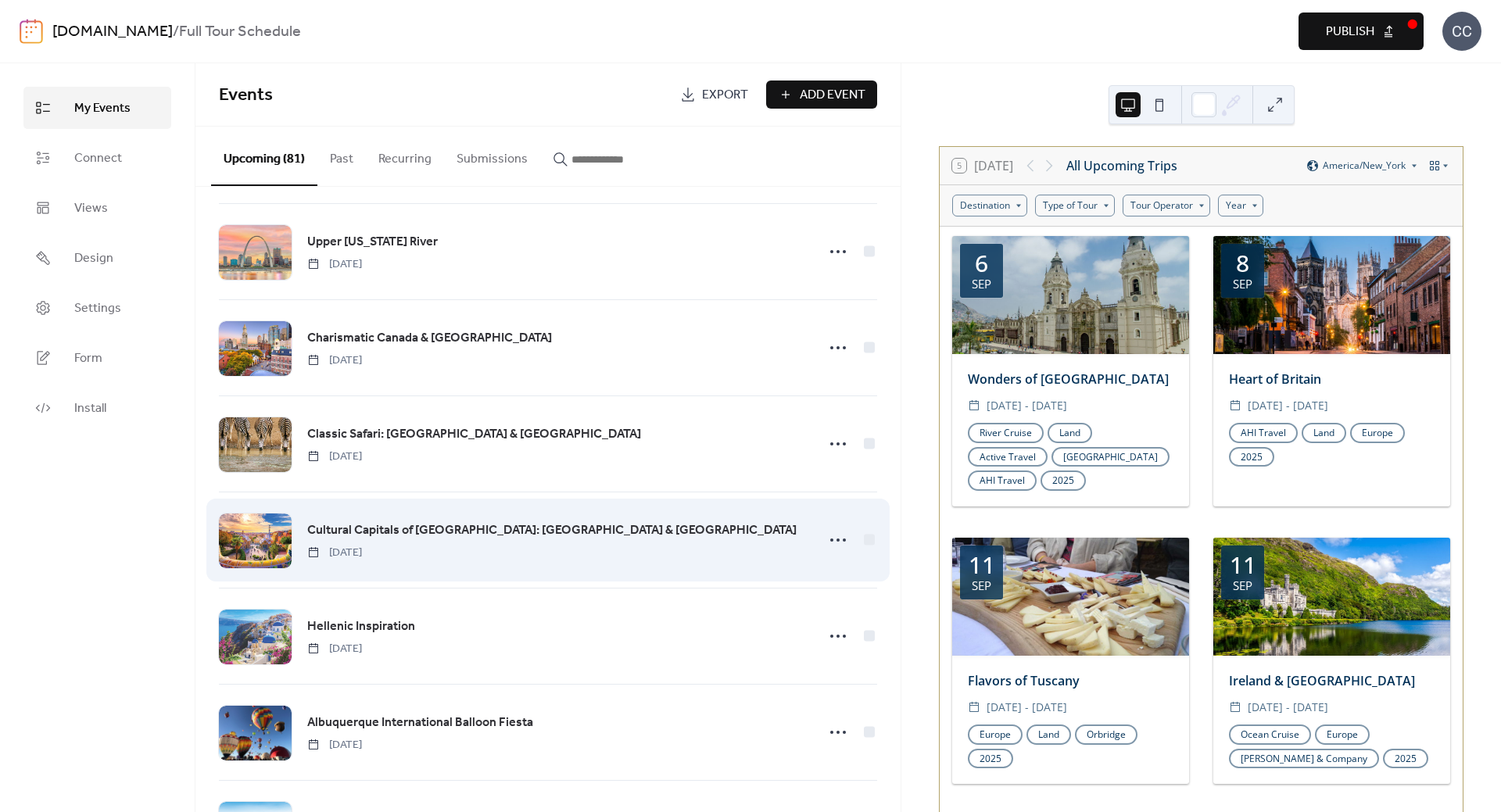
click at [394, 530] on span "Cultural Capitals of [GEOGRAPHIC_DATA]: [GEOGRAPHIC_DATA] & [GEOGRAPHIC_DATA]" at bounding box center [552, 530] width 490 height 18
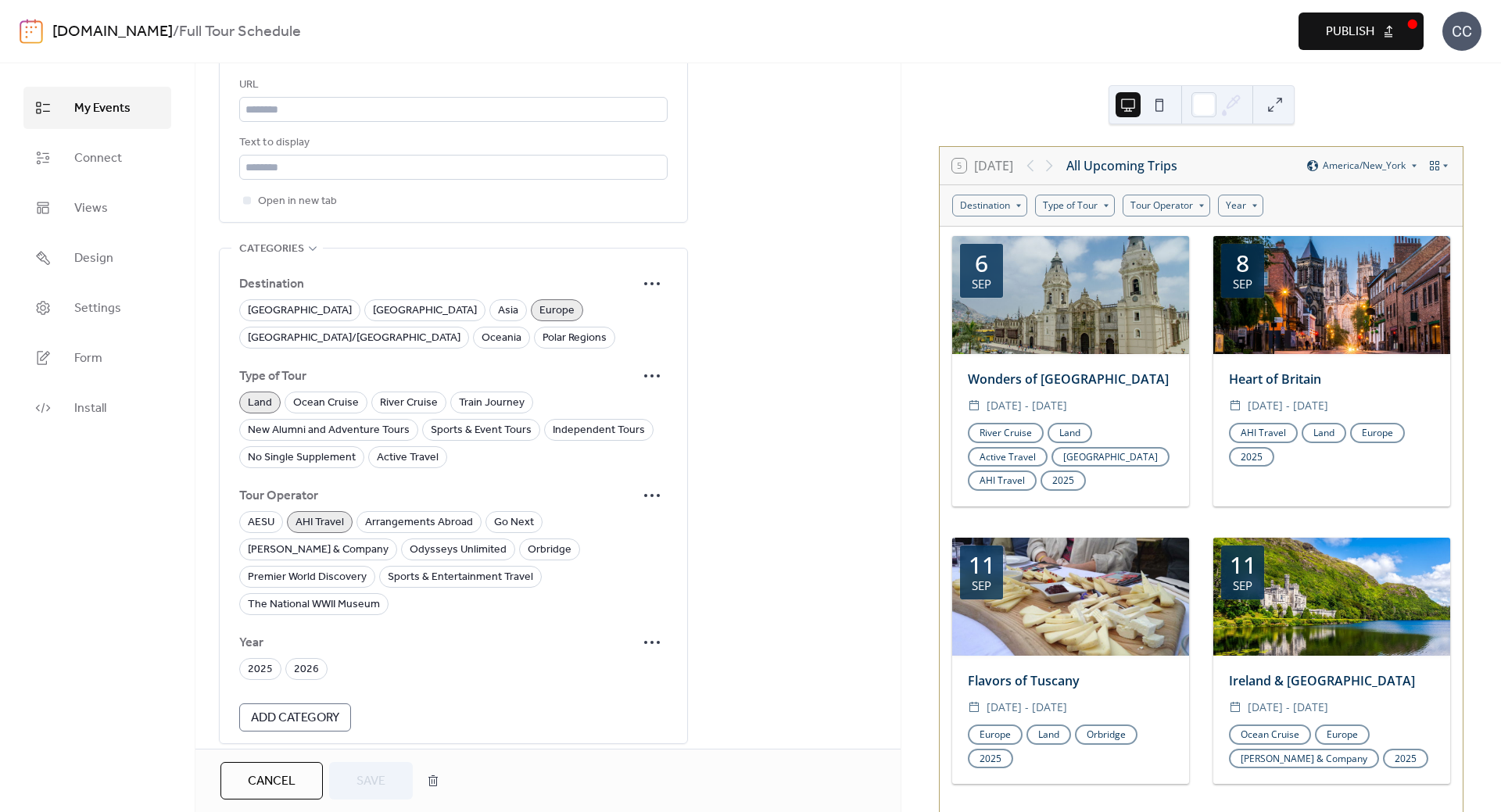
scroll to position [938, 0]
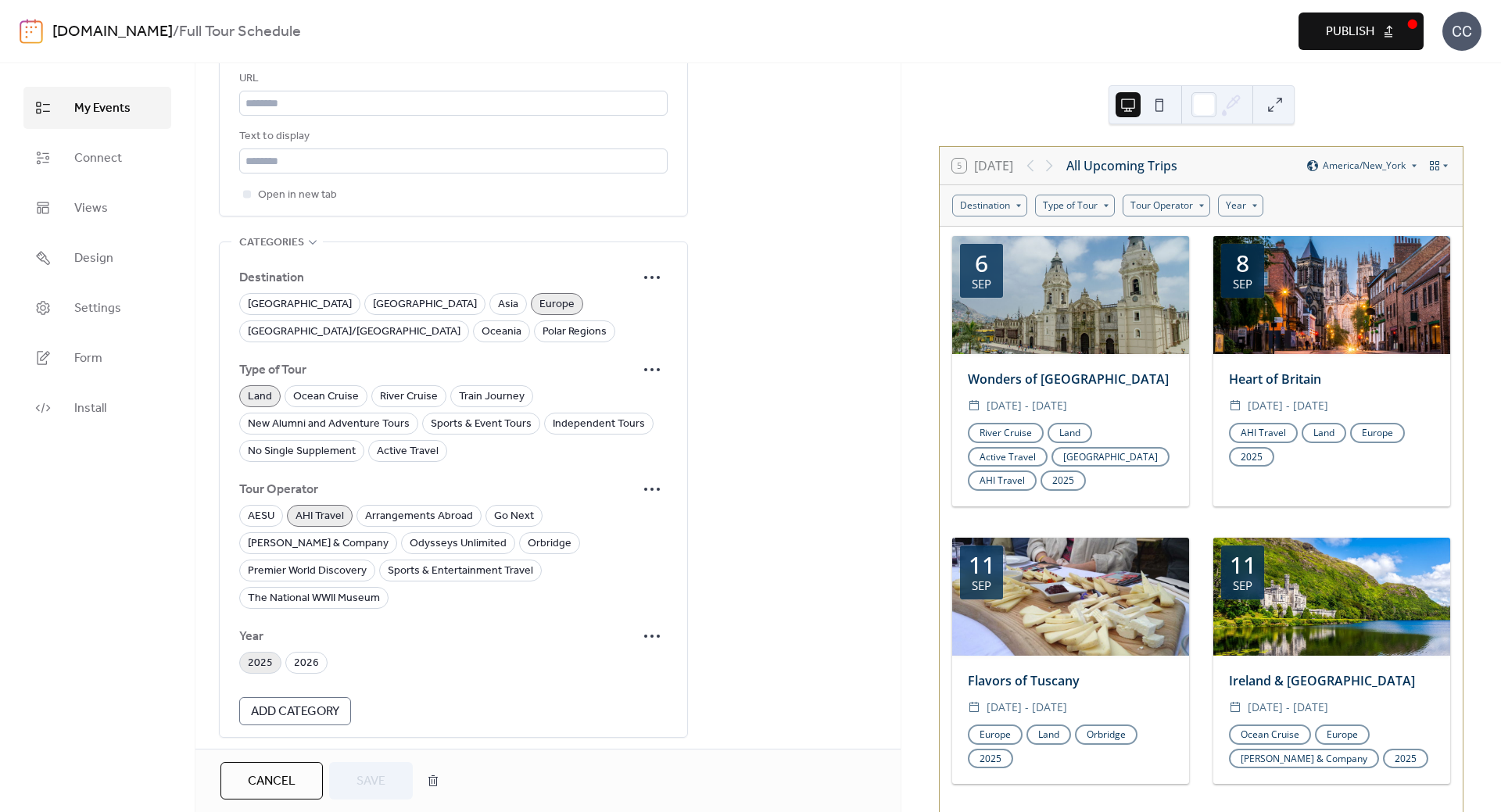
click at [261, 654] on span "2025" at bounding box center [260, 663] width 25 height 18
click at [366, 787] on span "Save" at bounding box center [371, 781] width 29 height 18
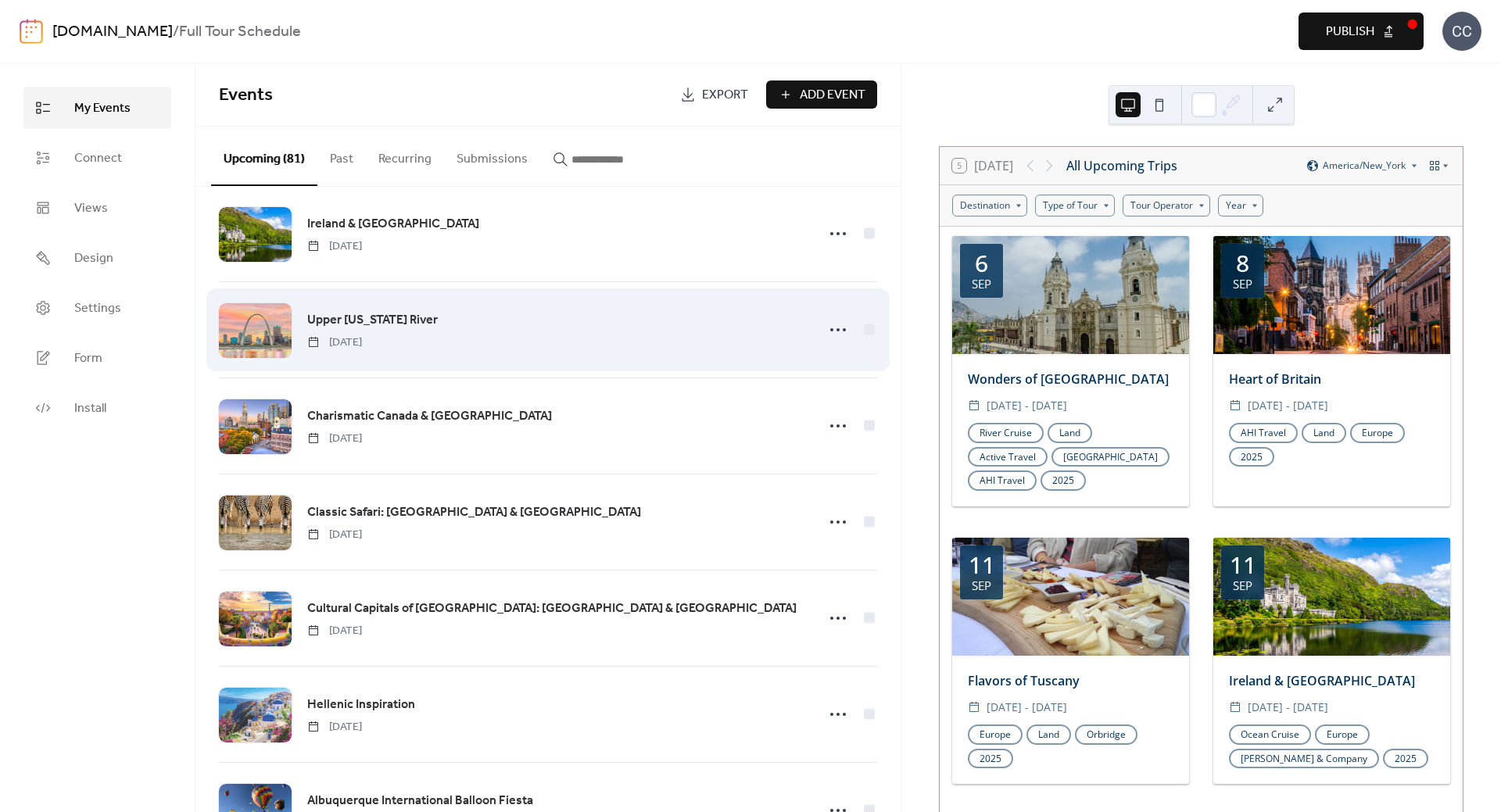
scroll to position [390, 0]
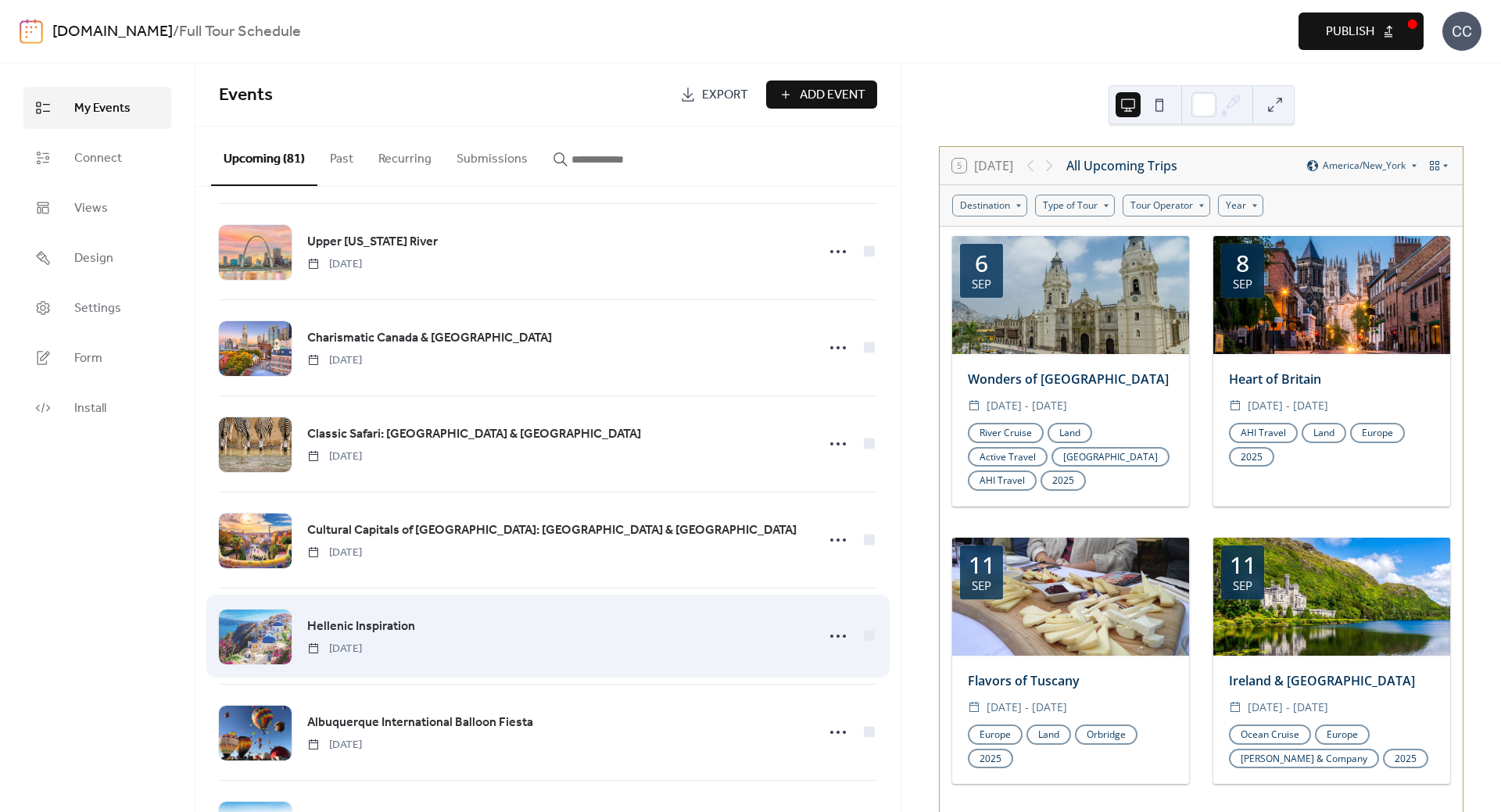
click at [363, 617] on link "Hellenic Inspiration" at bounding box center [361, 626] width 108 height 20
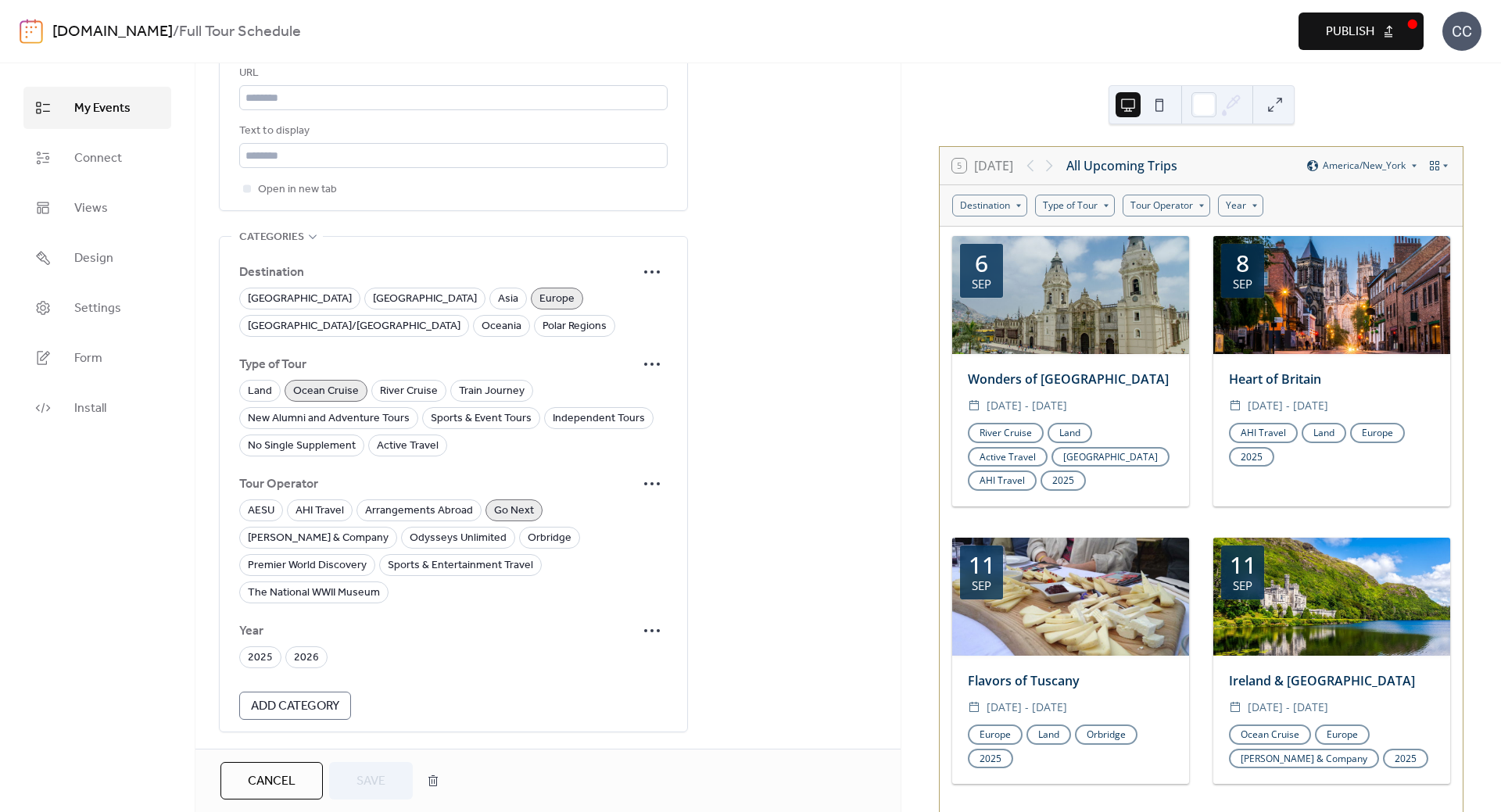
scroll to position [979, 0]
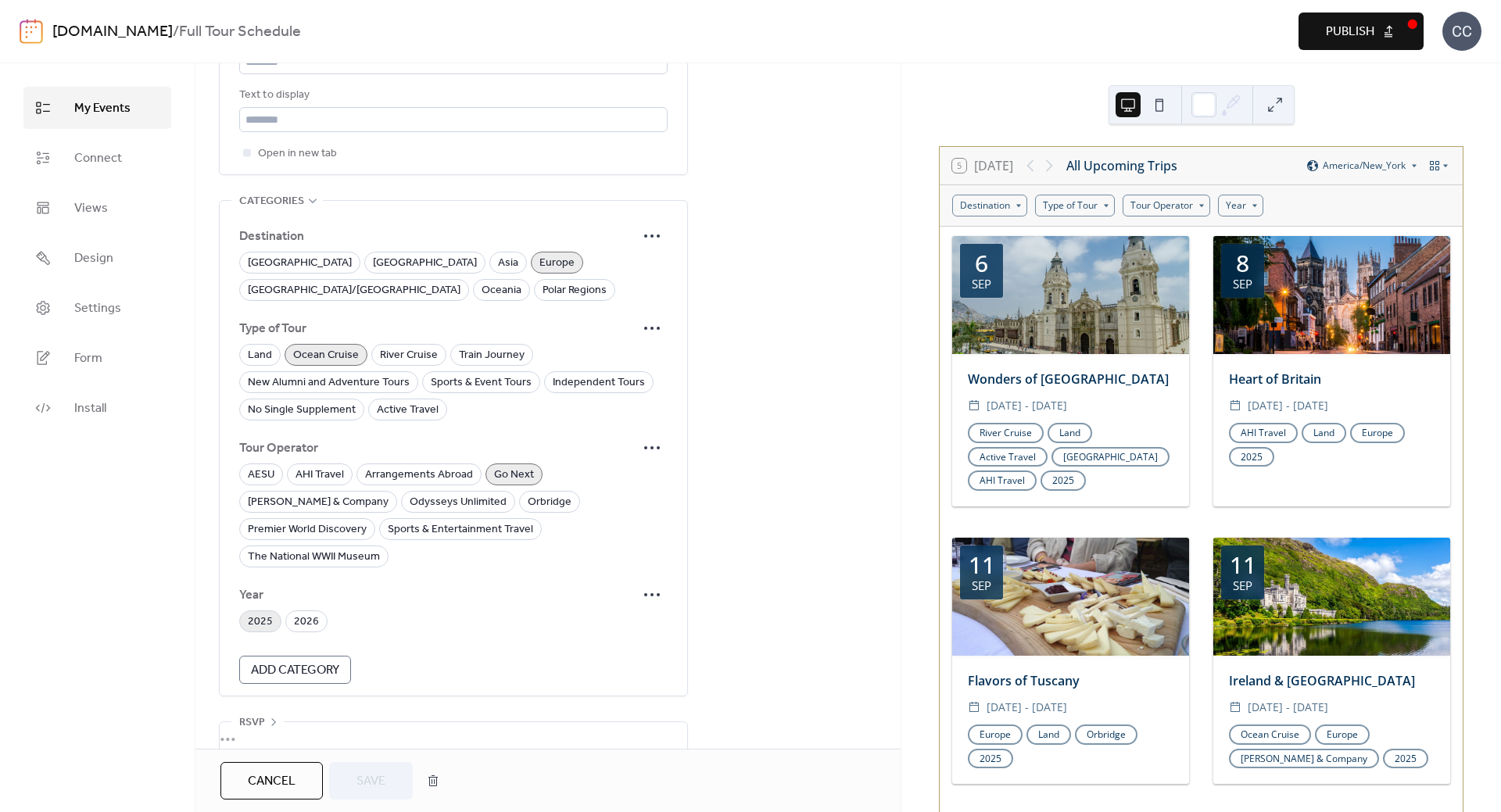
click at [265, 613] on span "2025" at bounding box center [260, 622] width 25 height 18
click at [371, 772] on span "Save" at bounding box center [371, 781] width 29 height 18
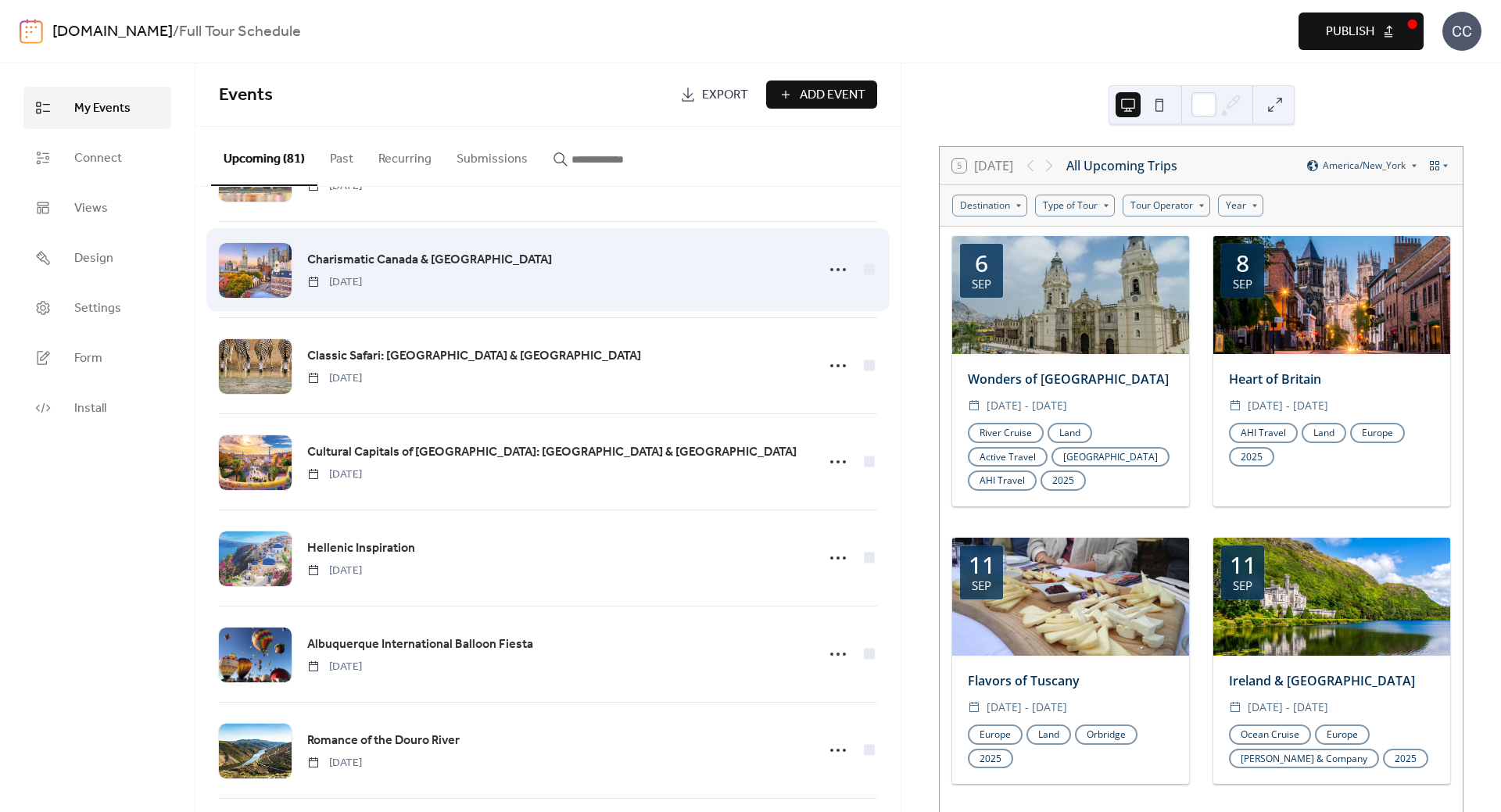
scroll to position [626, 0]
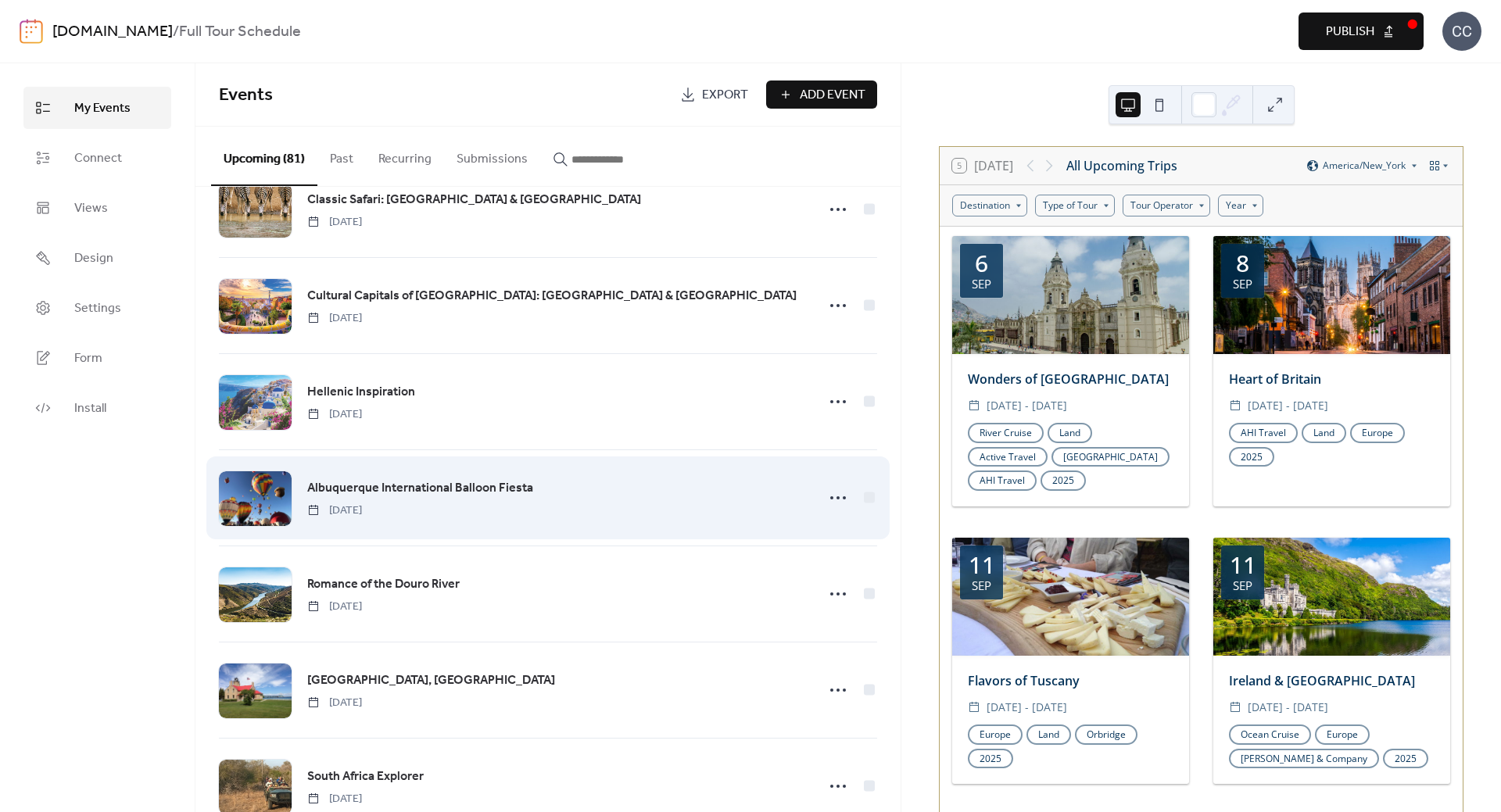
click at [387, 484] on span "Albuquerque International Balloon Fiesta" at bounding box center [420, 488] width 226 height 18
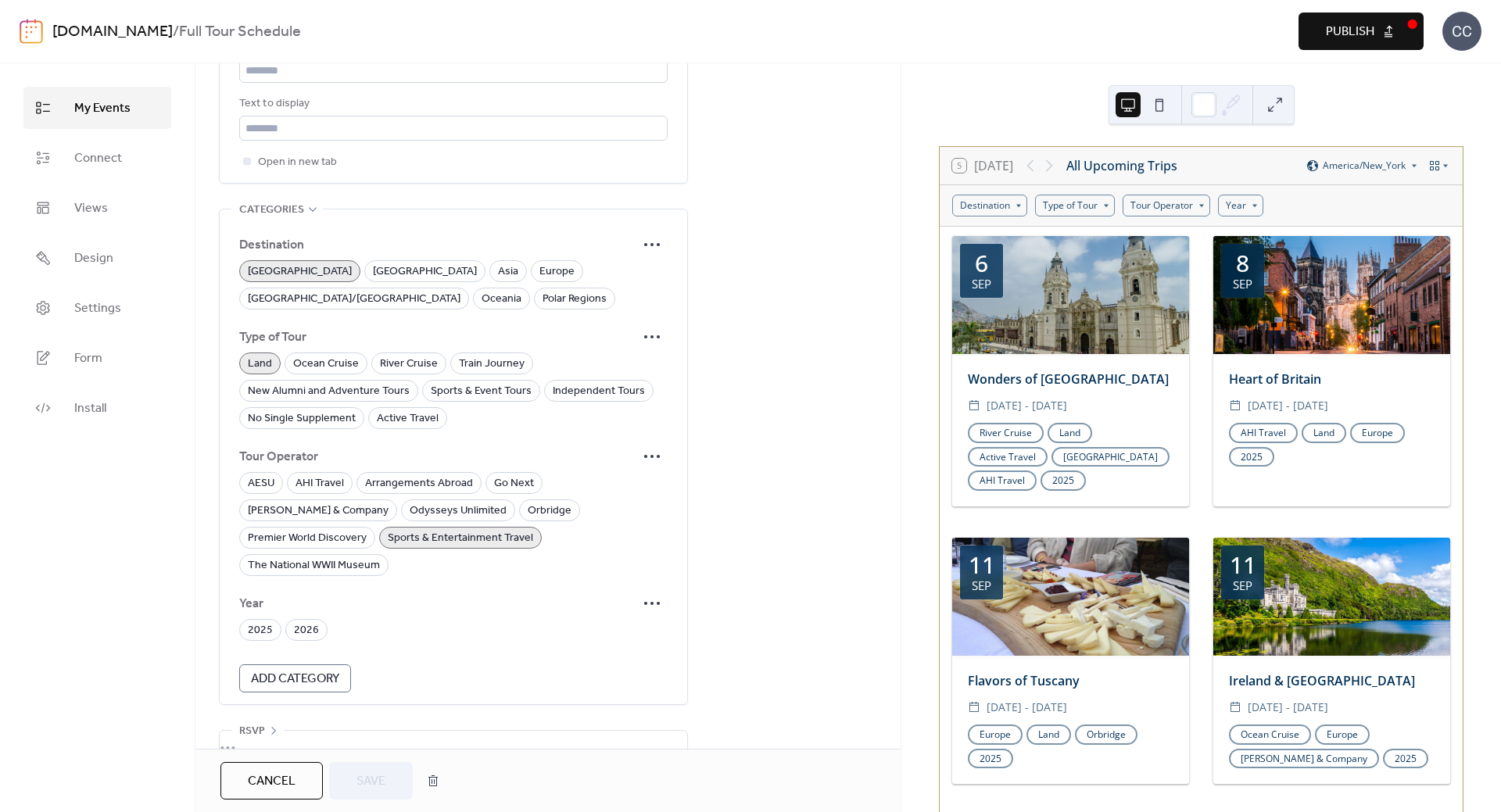
scroll to position [979, 0]
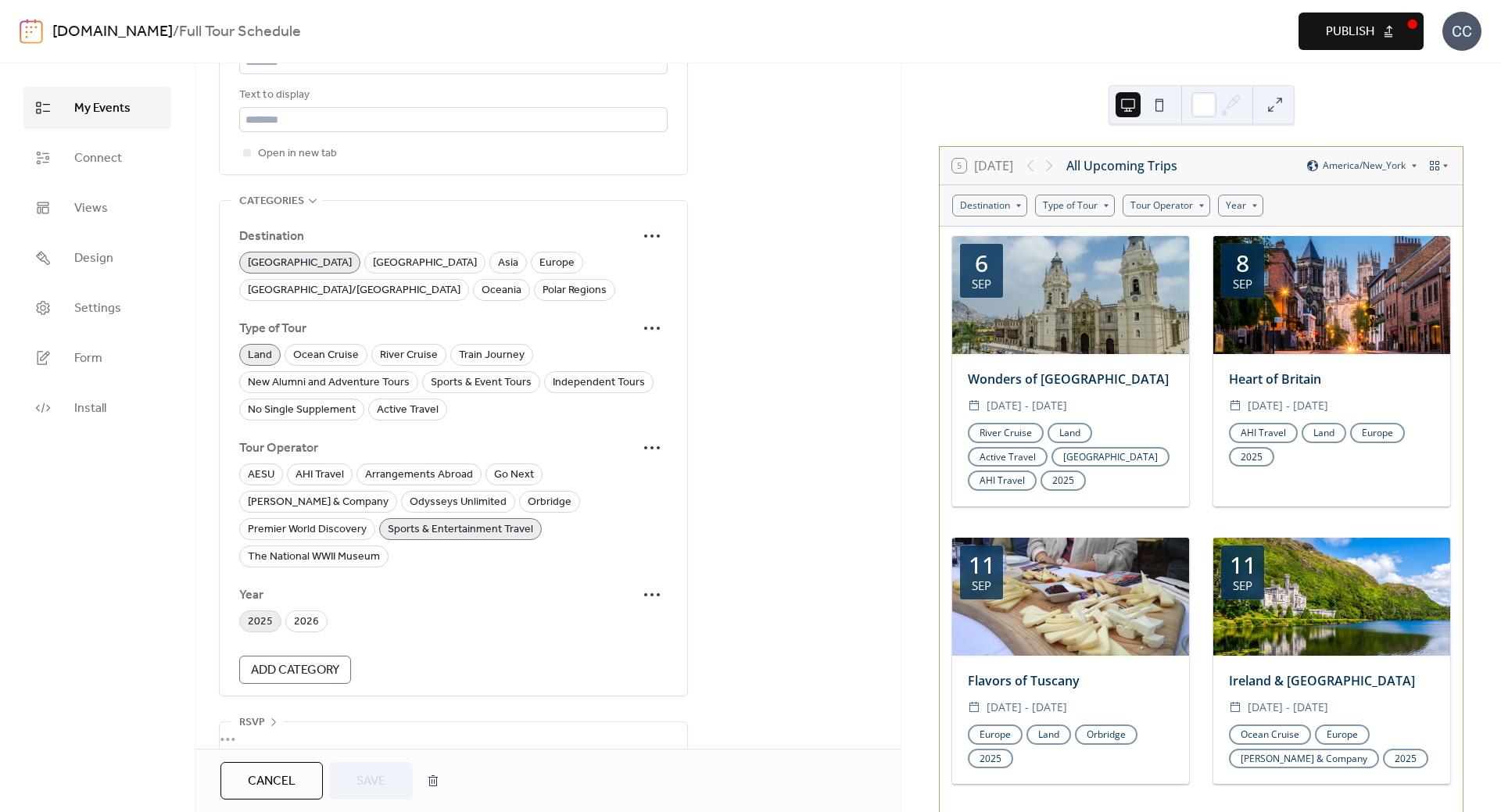
click at [263, 613] on span "2025" at bounding box center [260, 622] width 25 height 18
click at [360, 772] on span "Save" at bounding box center [371, 781] width 29 height 18
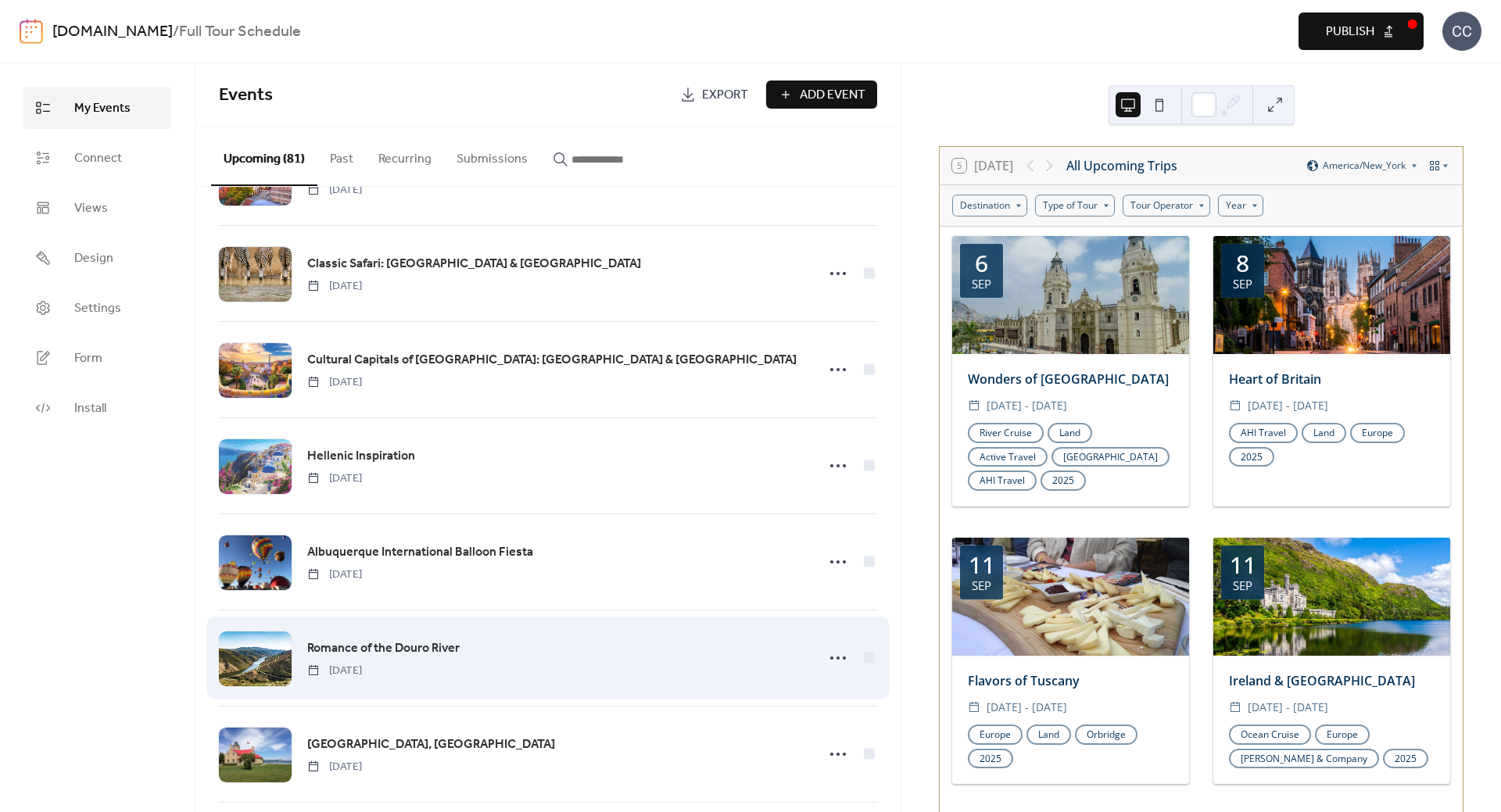
scroll to position [626, 0]
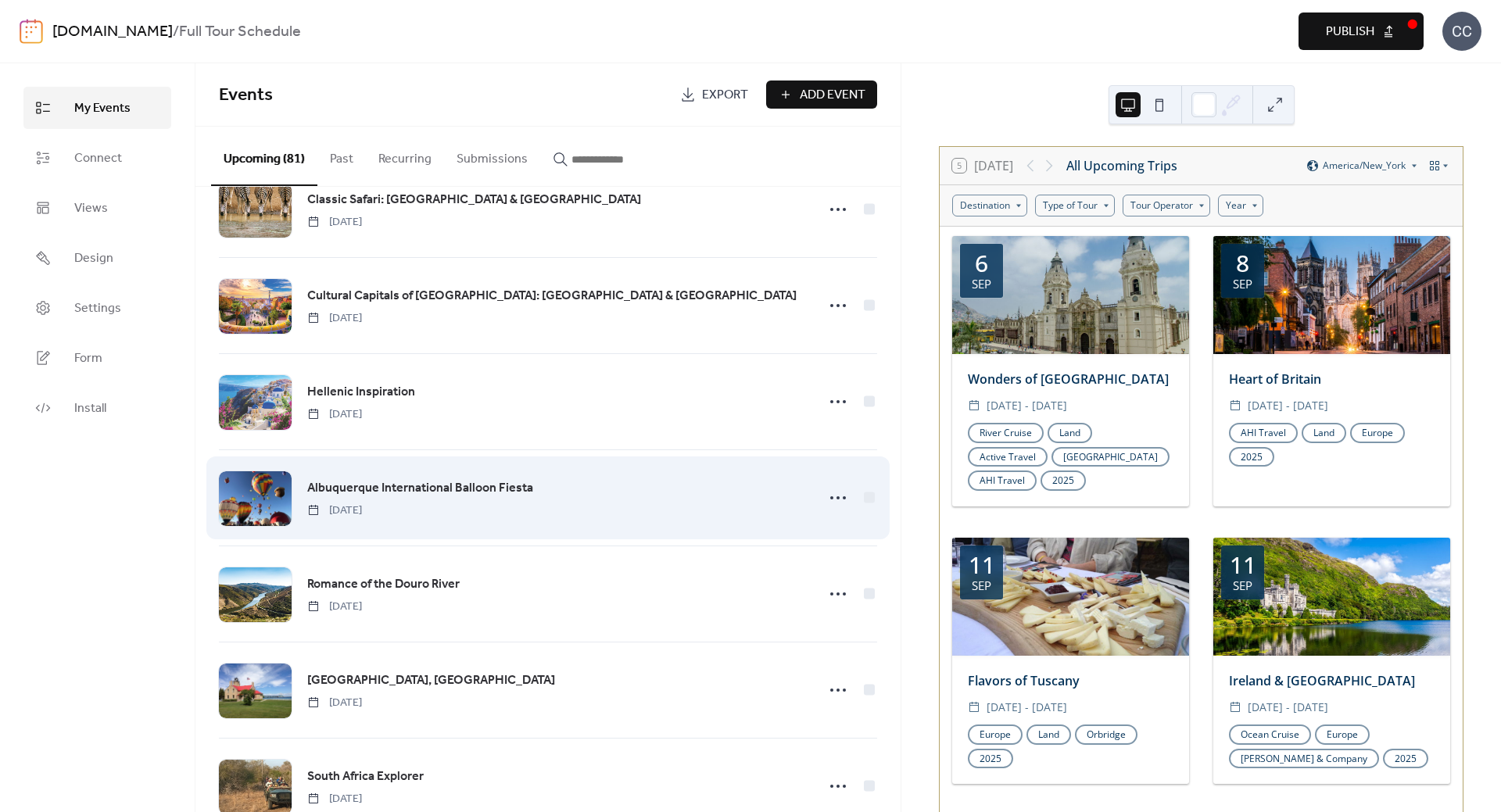
click at [367, 475] on div "Albuquerque International Balloon Fiesta [DATE]" at bounding box center [548, 498] width 658 height 95
click at [369, 496] on span "Albuquerque International Balloon Fiesta" at bounding box center [420, 488] width 226 height 18
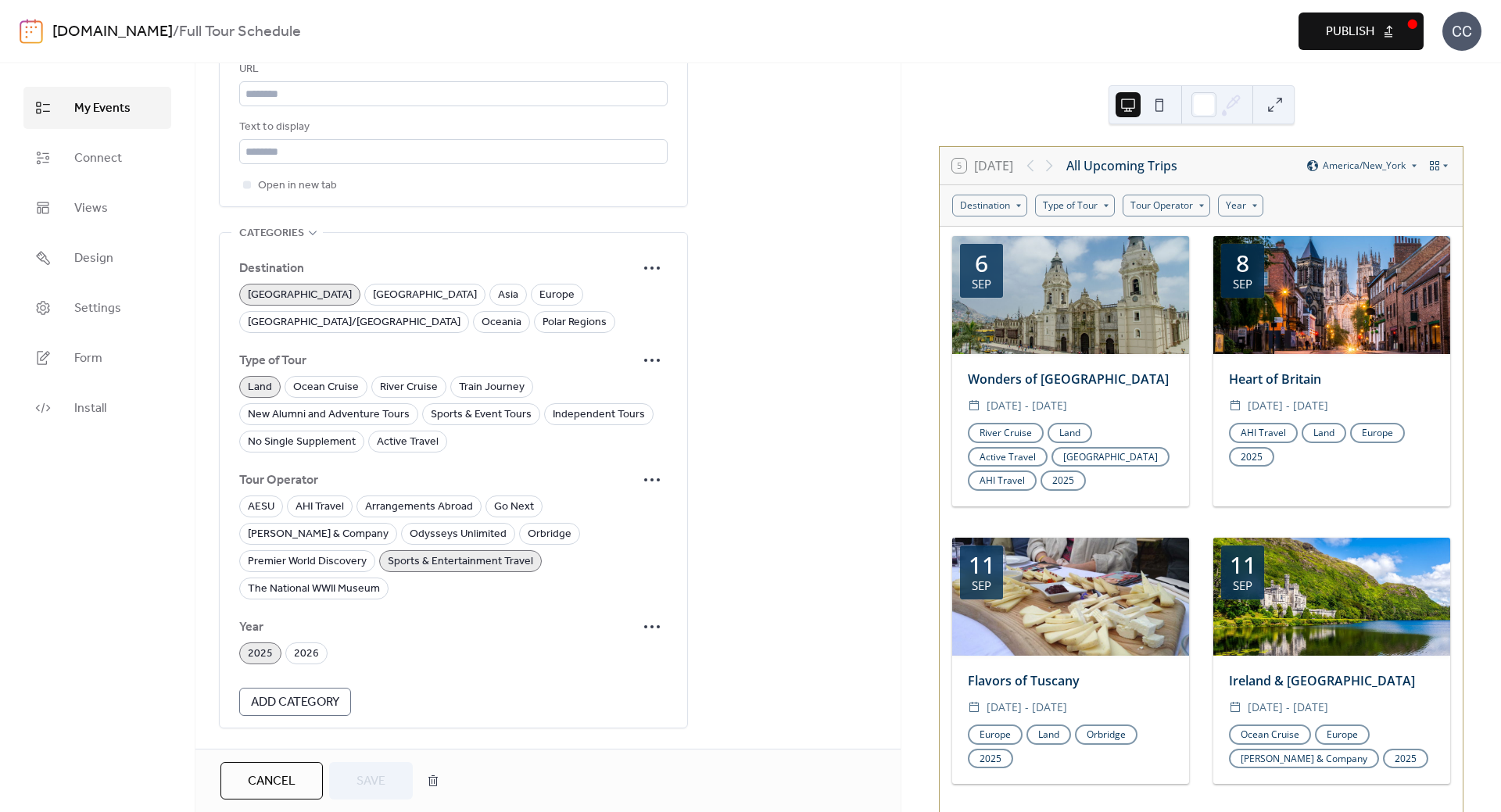
scroll to position [979, 0]
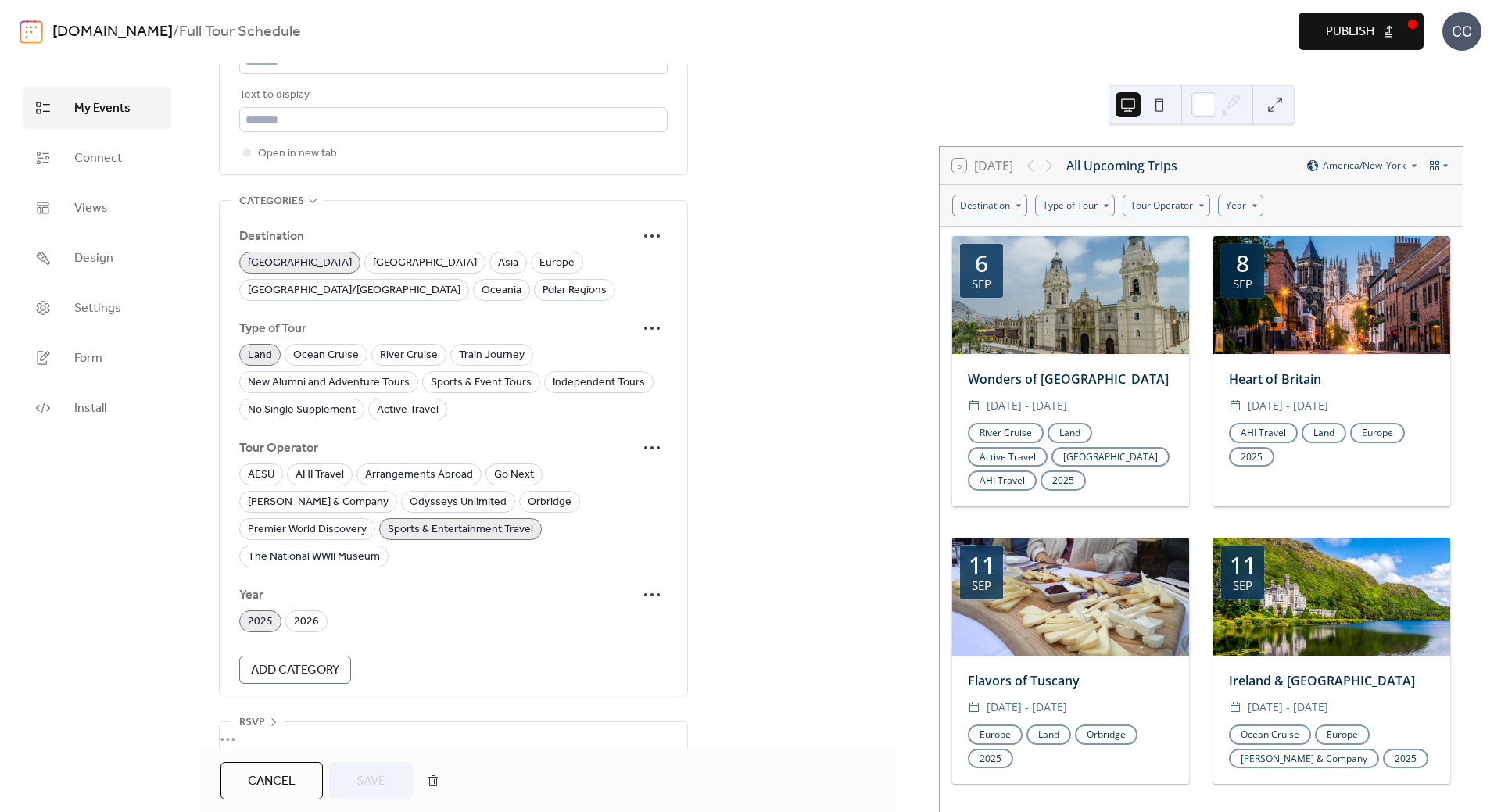
click at [258, 781] on span "Cancel" at bounding box center [272, 781] width 48 height 18
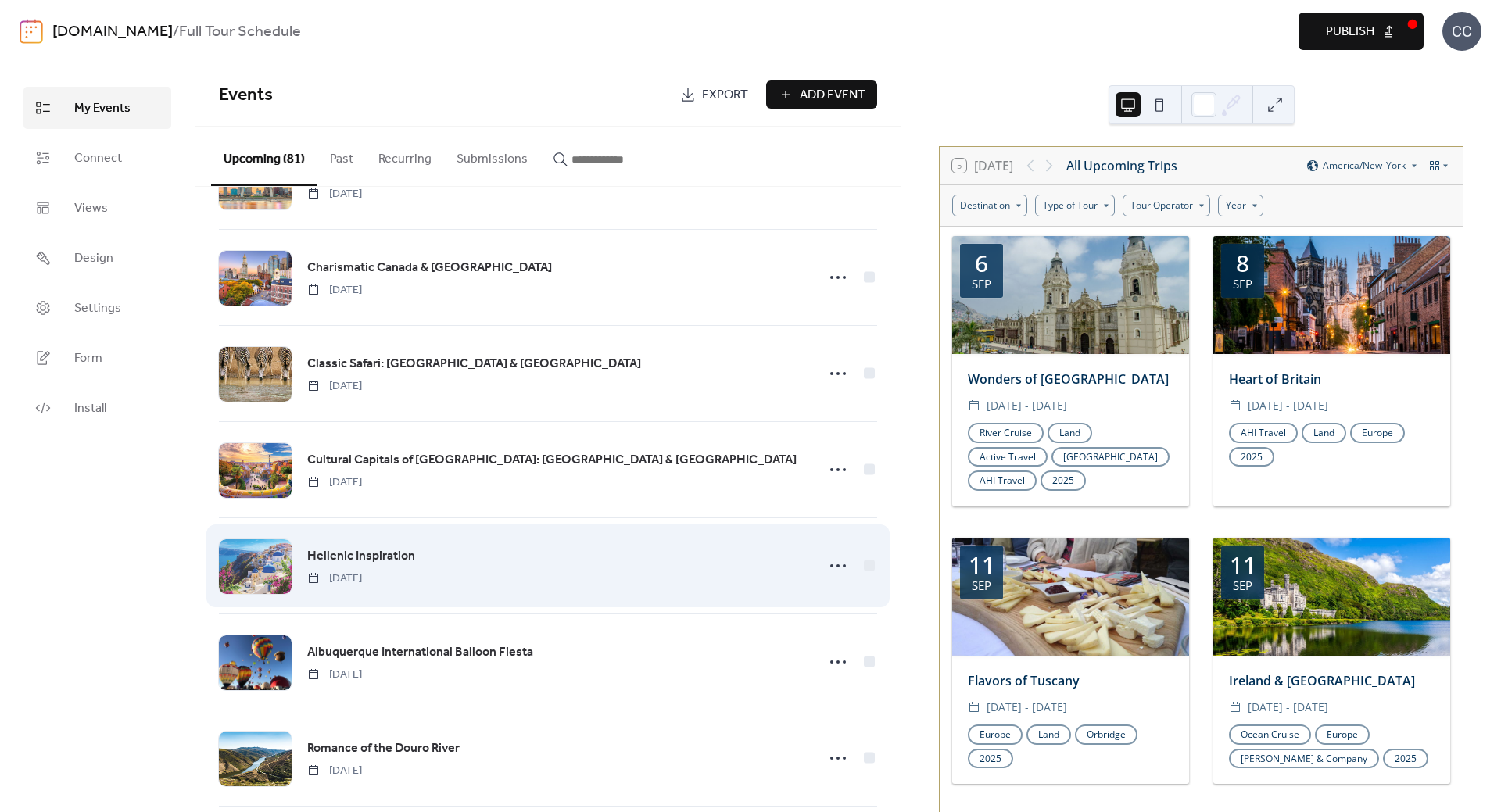
scroll to position [547, 0]
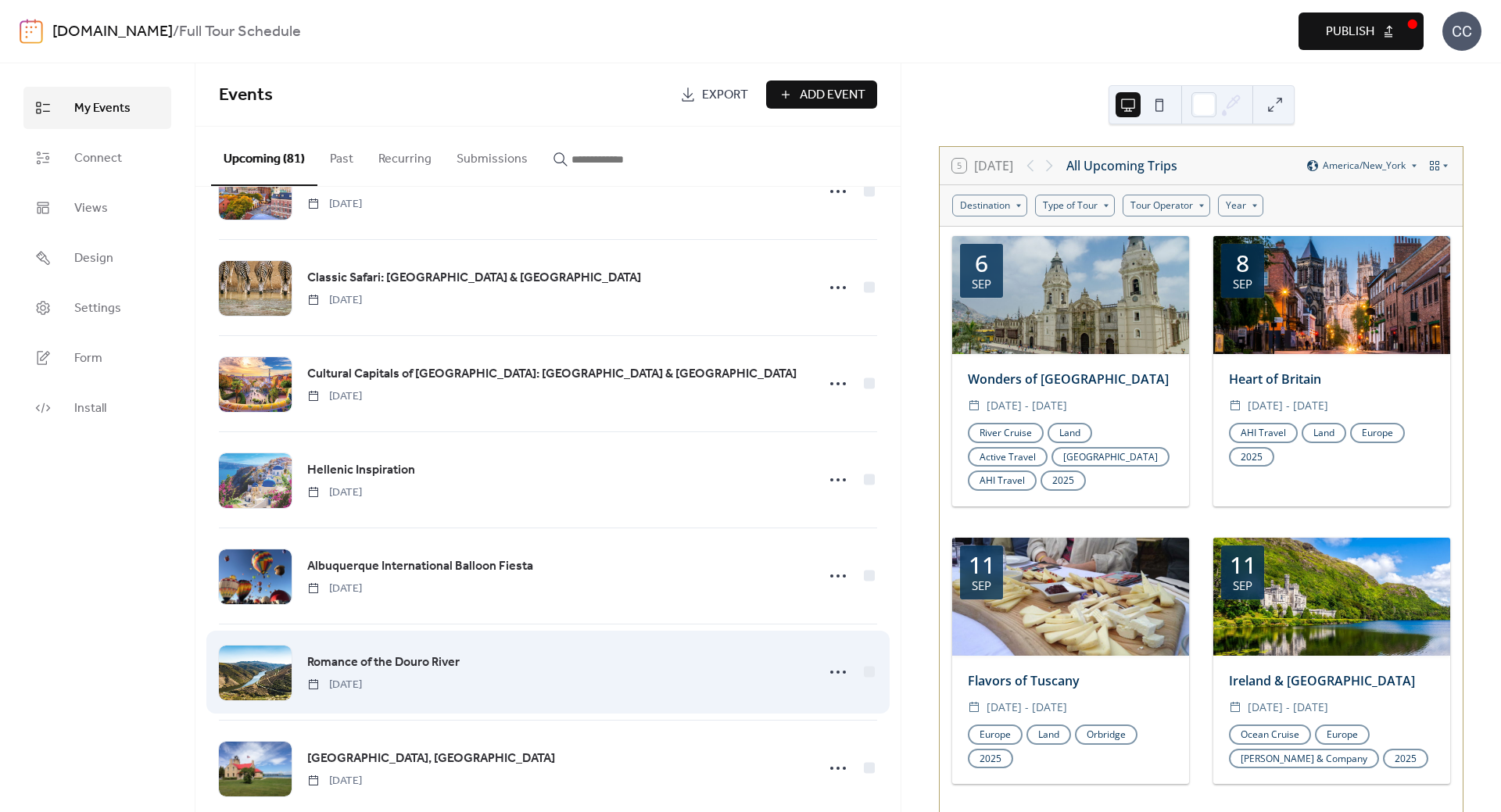
click at [366, 663] on span "Romance of the Douro River" at bounding box center [383, 662] width 153 height 18
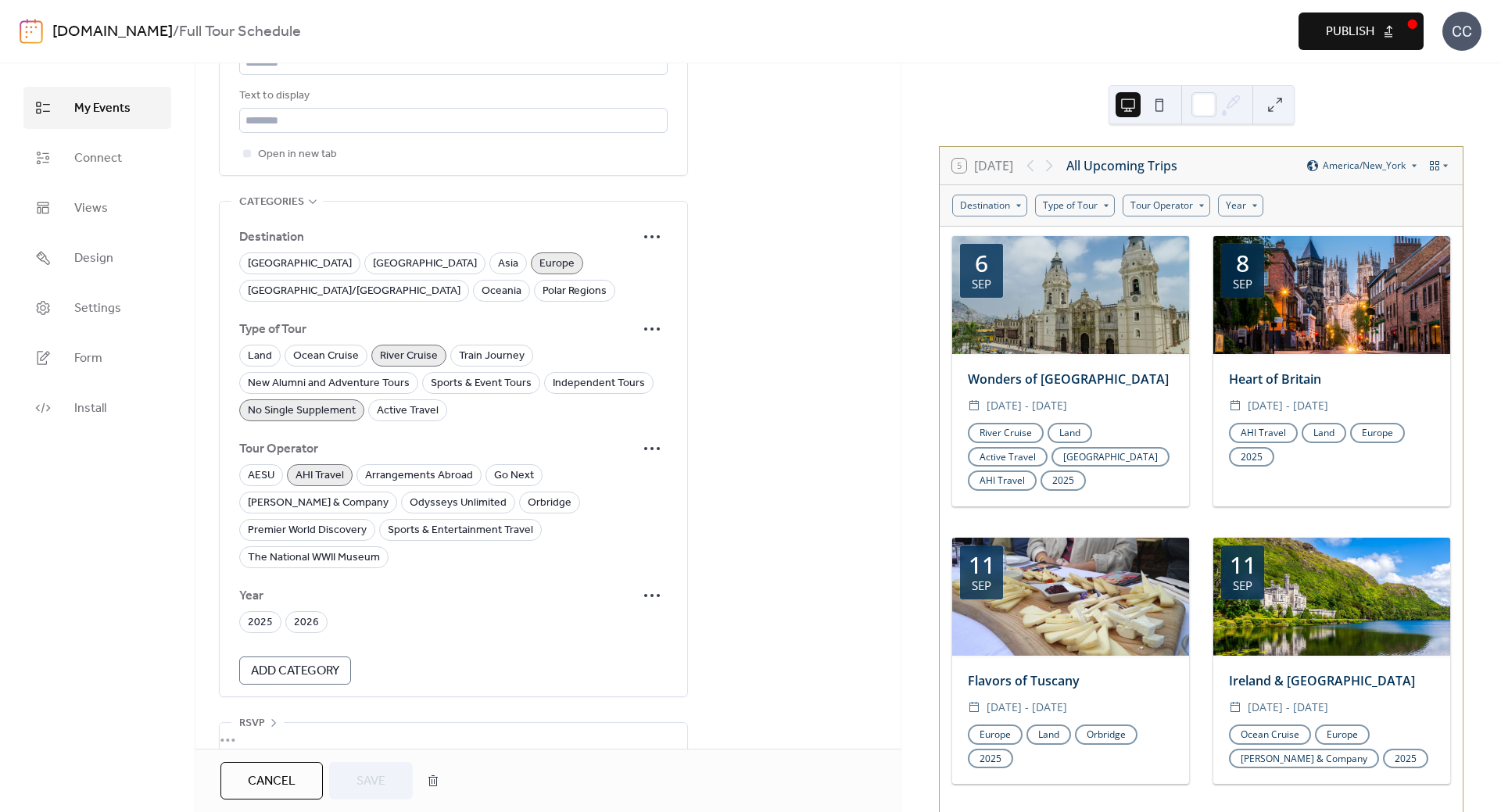
scroll to position [979, 0]
click at [265, 613] on span "2025" at bounding box center [260, 622] width 25 height 18
click at [366, 774] on span "Save" at bounding box center [371, 781] width 29 height 18
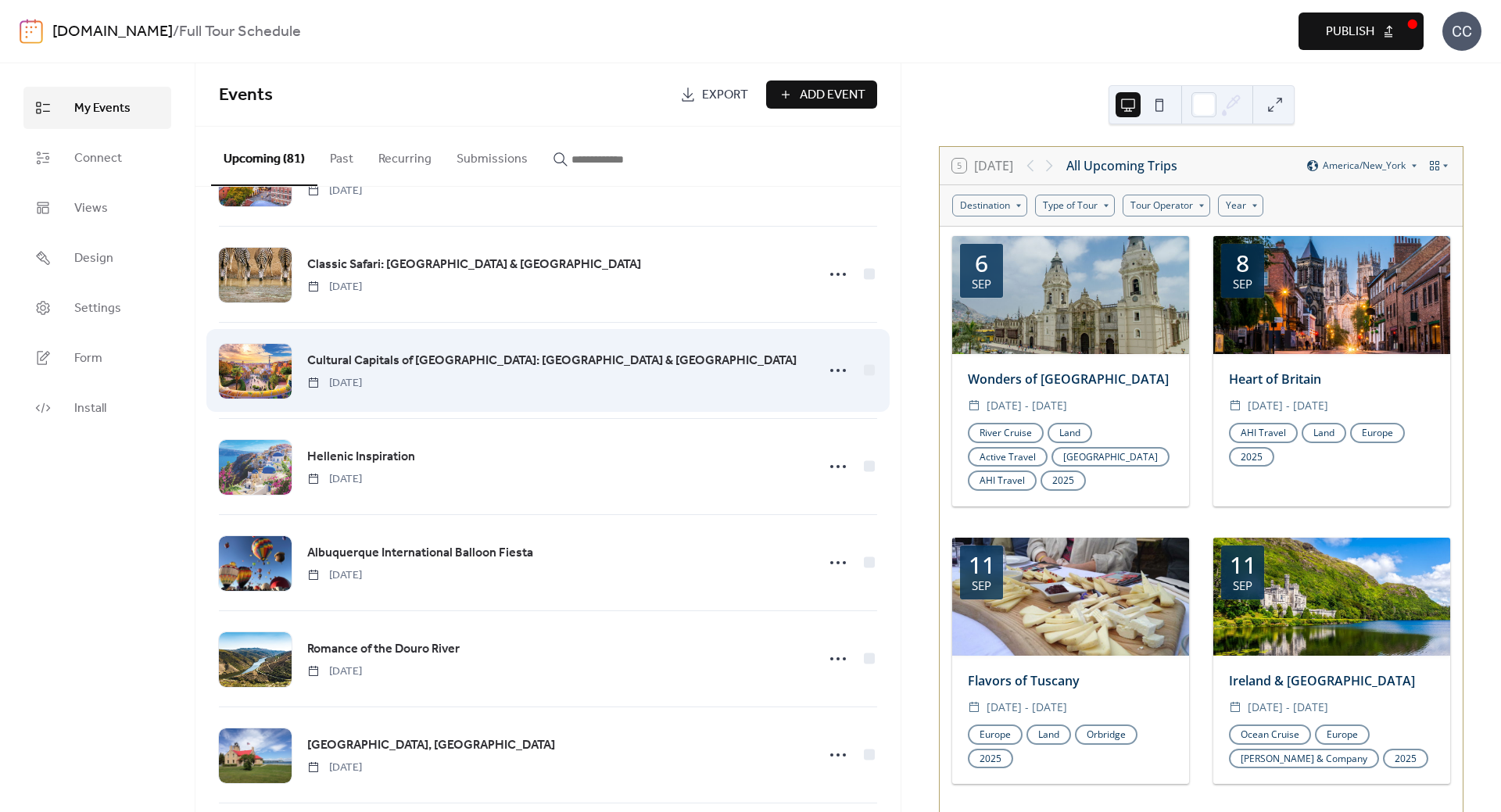
scroll to position [626, 0]
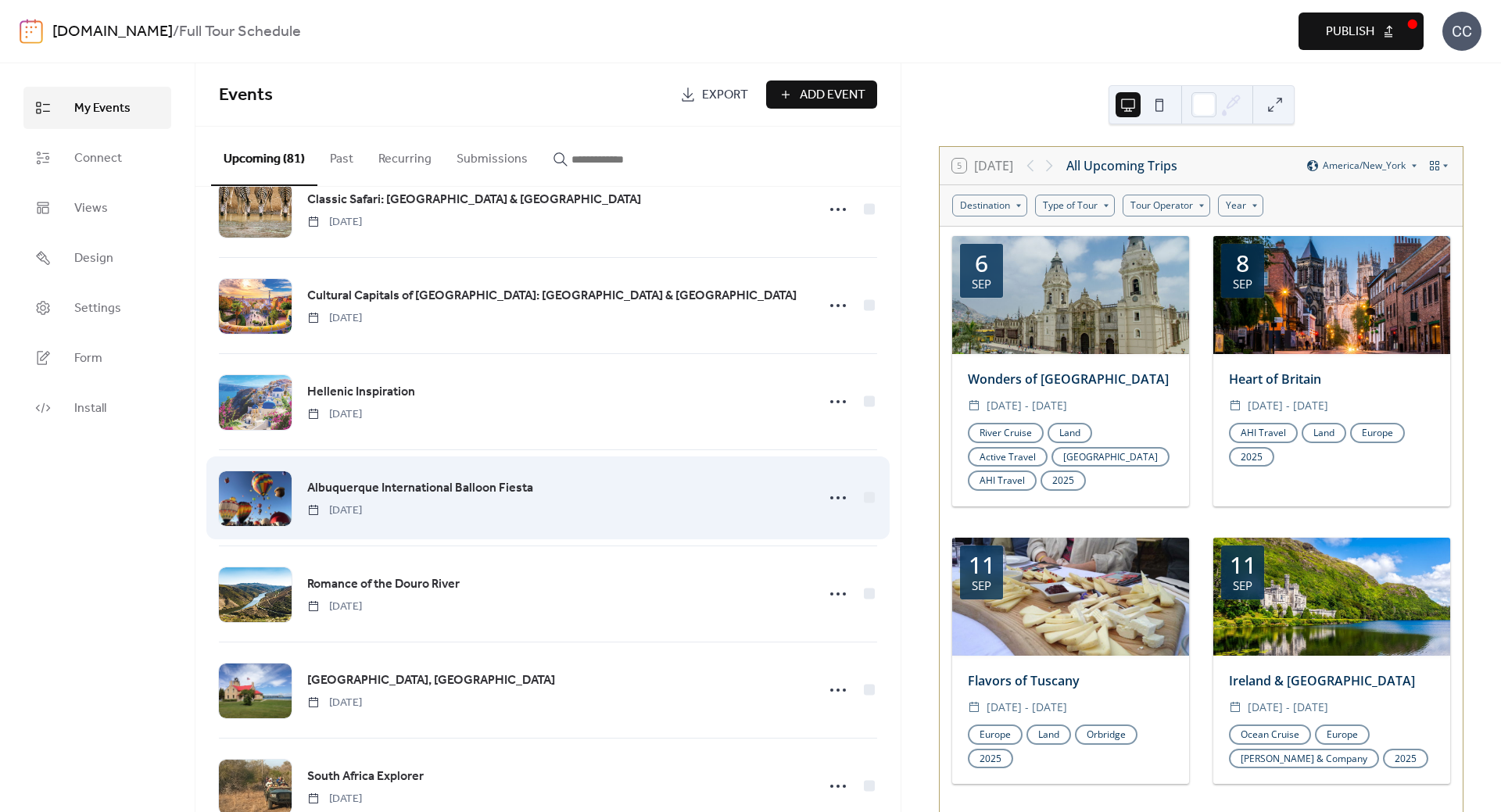
click at [380, 482] on span "Albuquerque International Balloon Fiesta" at bounding box center [420, 488] width 226 height 18
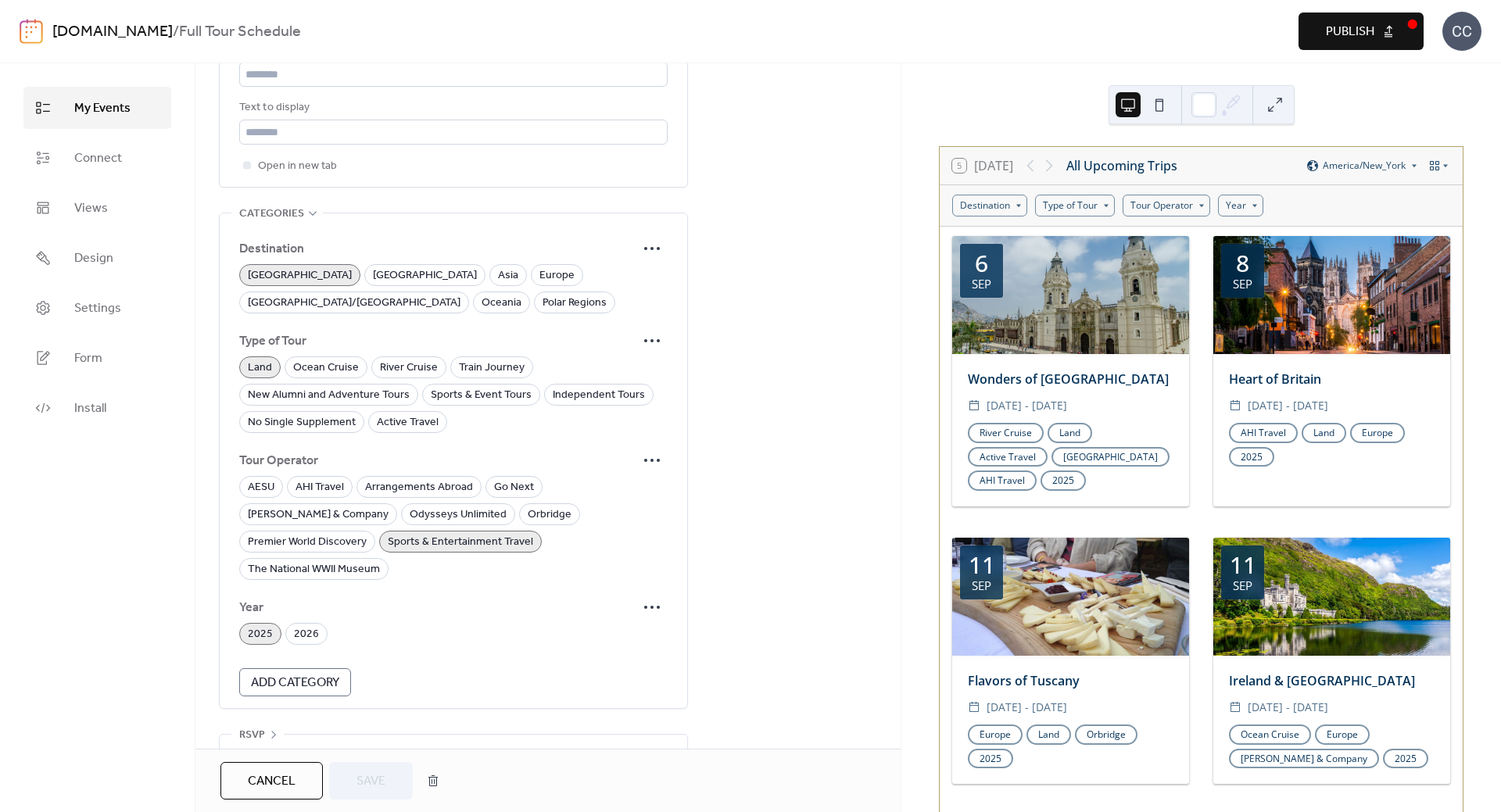
scroll to position [979, 0]
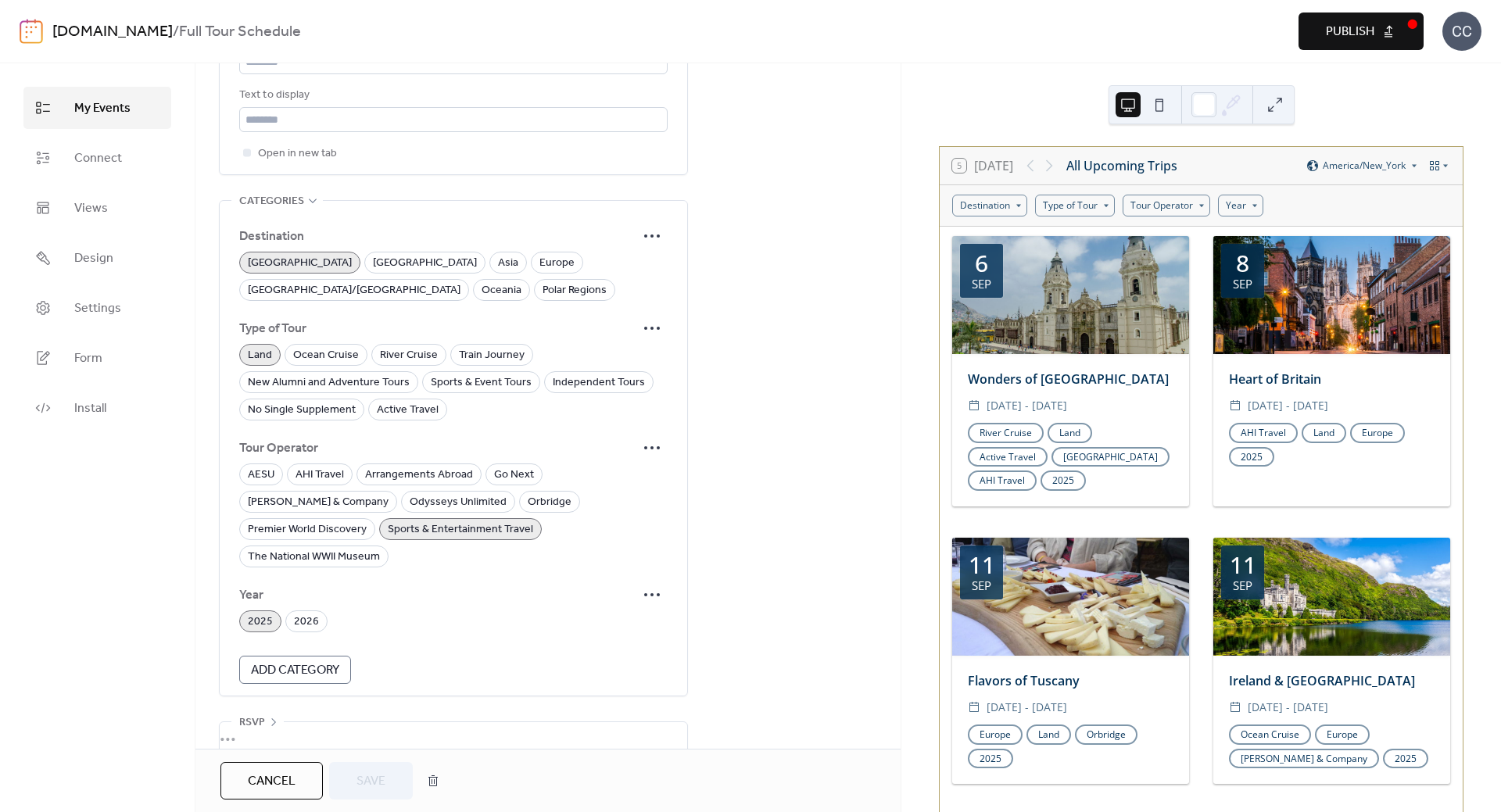
click at [280, 780] on span "Cancel" at bounding box center [272, 781] width 48 height 18
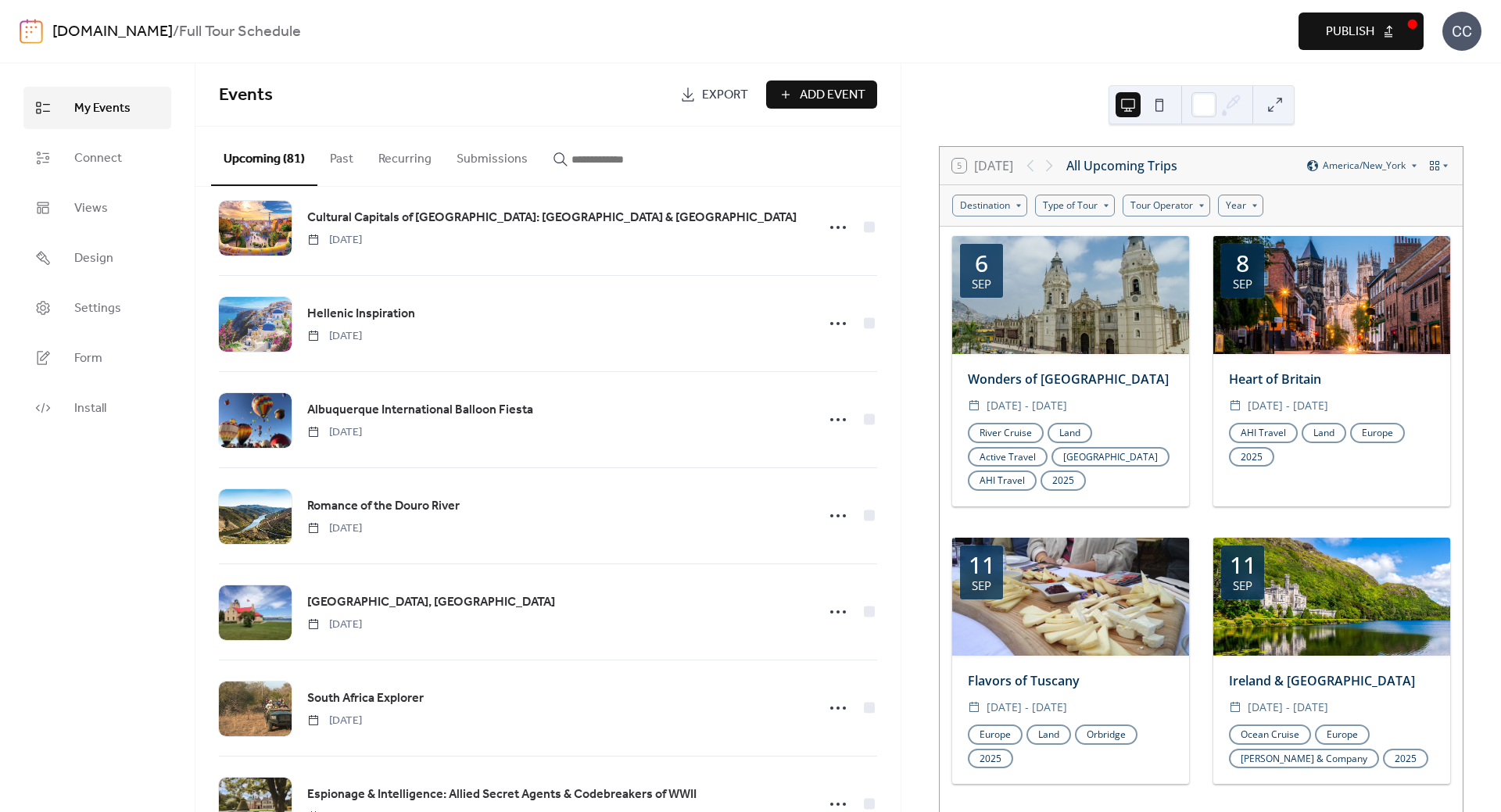
scroll to position [782, 0]
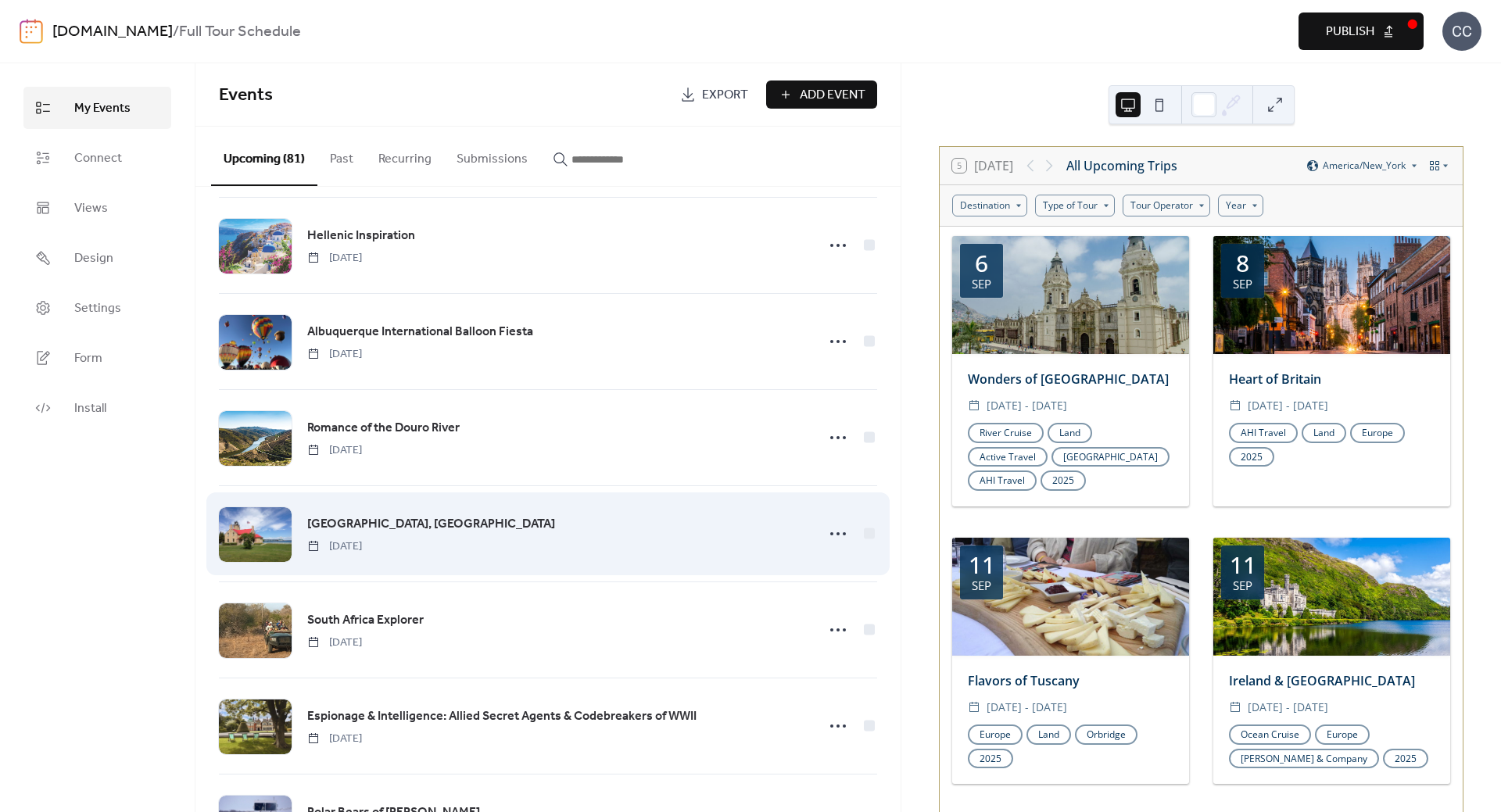
click at [384, 526] on span "[GEOGRAPHIC_DATA], [GEOGRAPHIC_DATA]" at bounding box center [431, 524] width 248 height 18
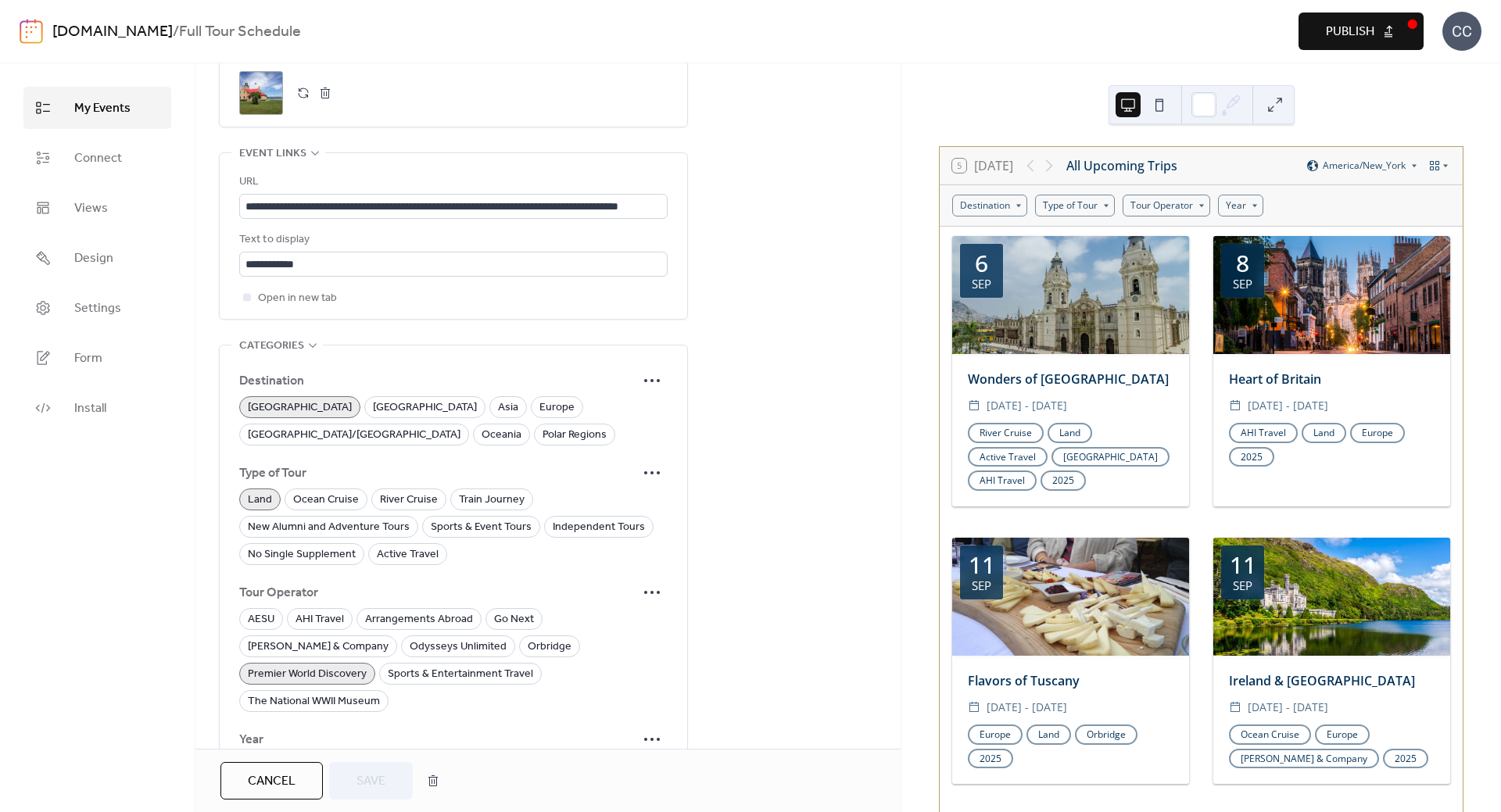
scroll to position [979, 0]
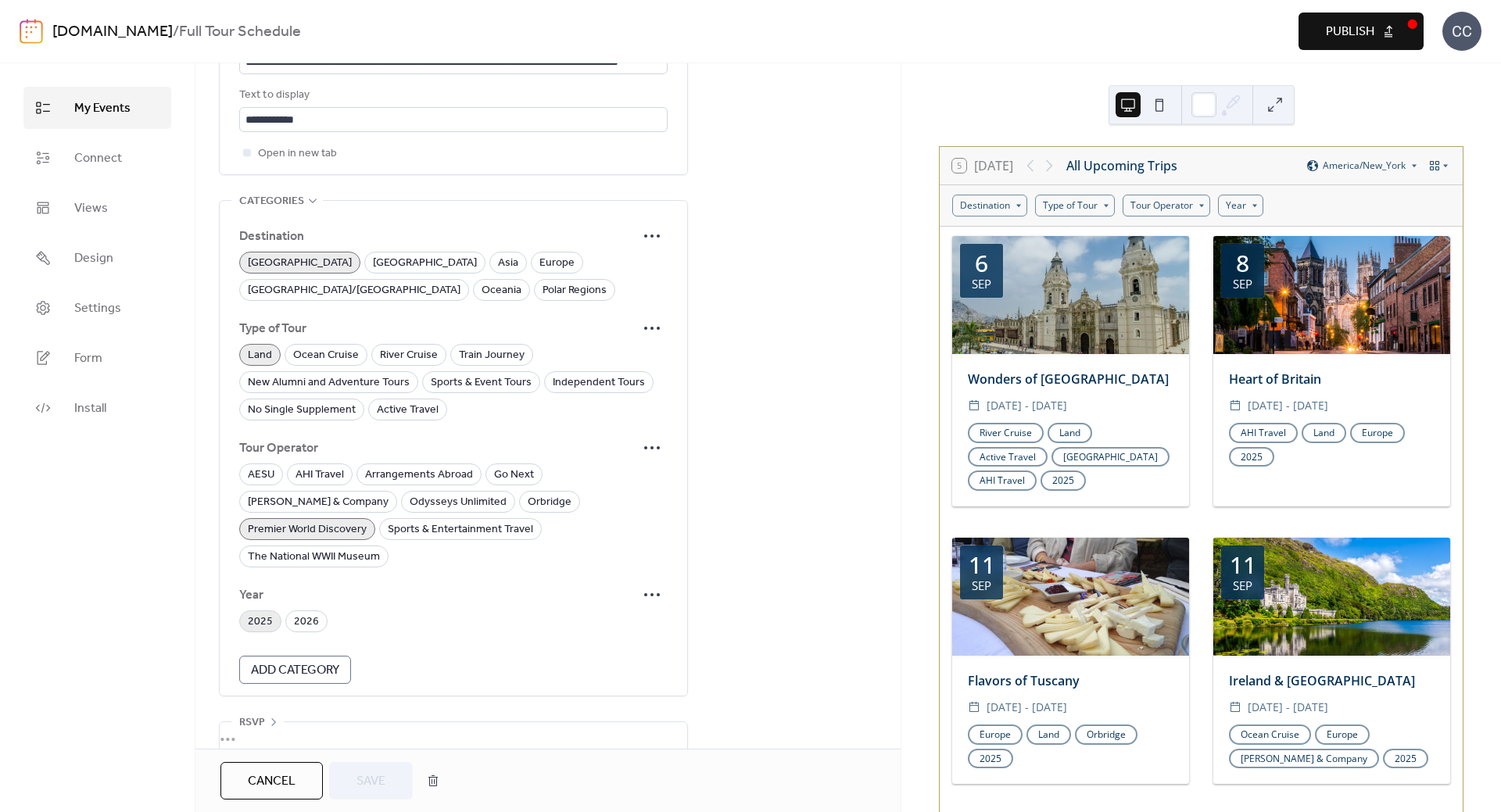
click at [258, 613] on span "2025" at bounding box center [260, 622] width 25 height 18
click at [357, 778] on span "Save" at bounding box center [371, 781] width 29 height 18
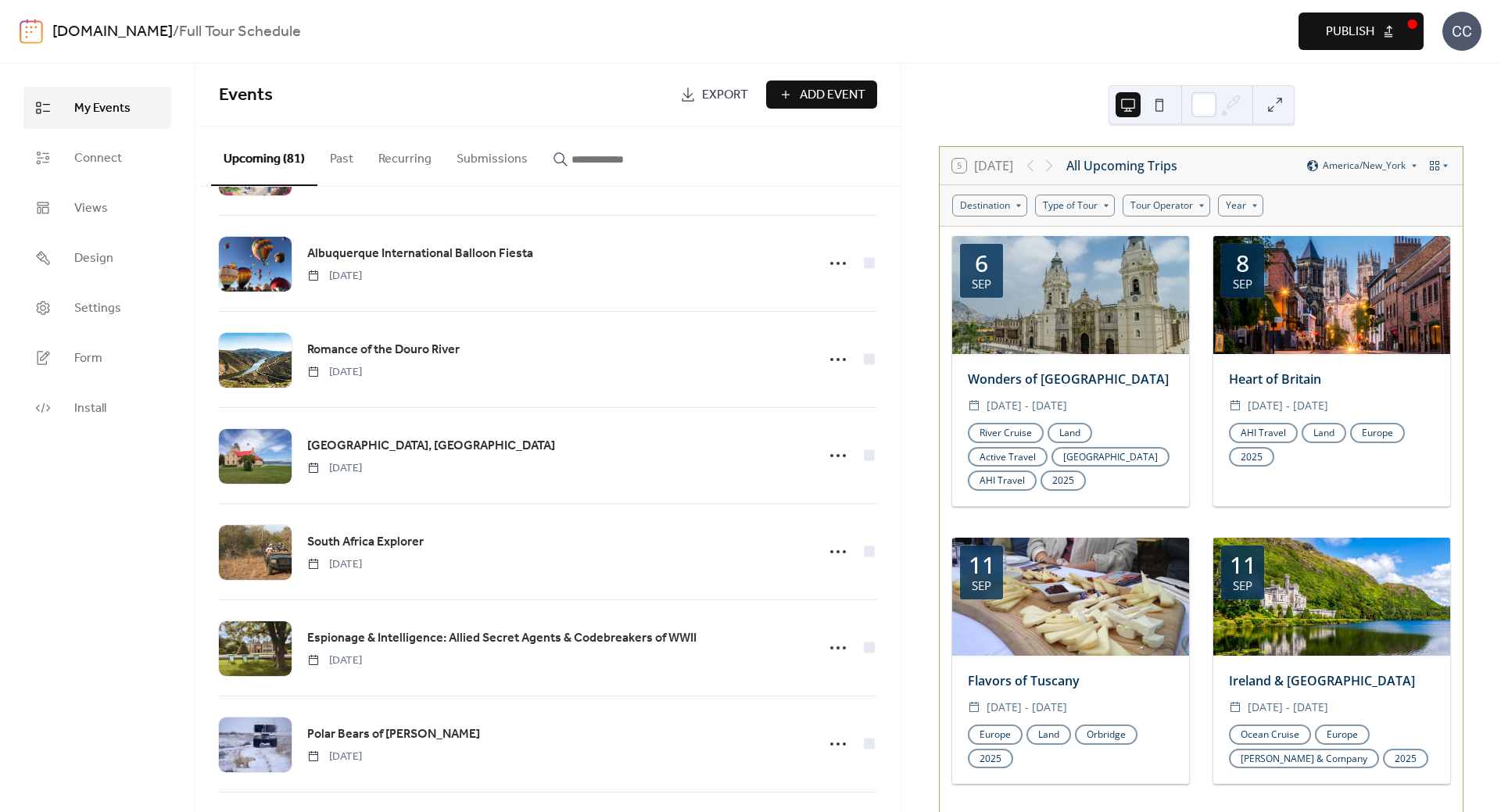
scroll to position [938, 0]
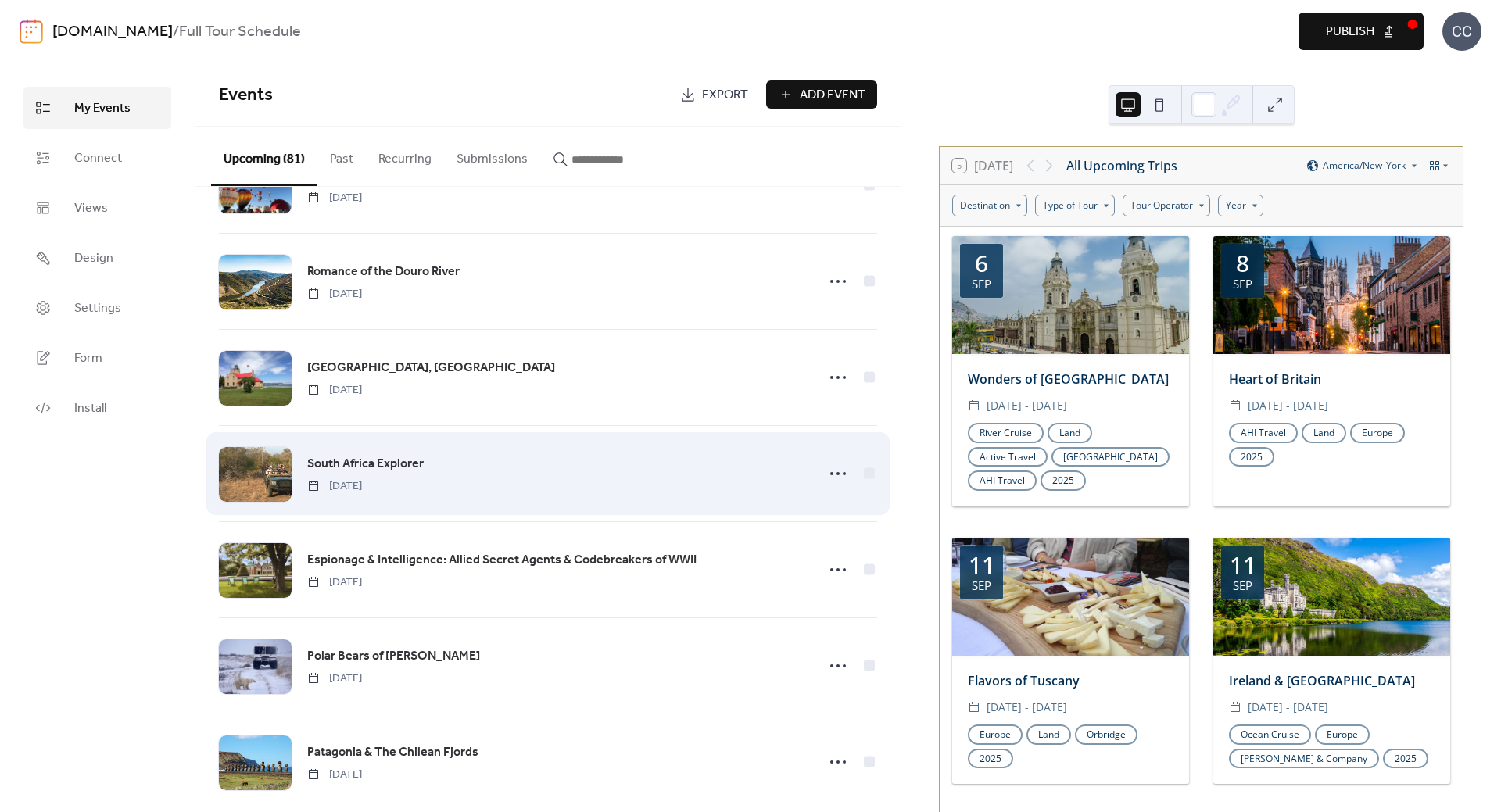
click at [363, 465] on span "South Africa Explorer" at bounding box center [366, 464] width 117 height 18
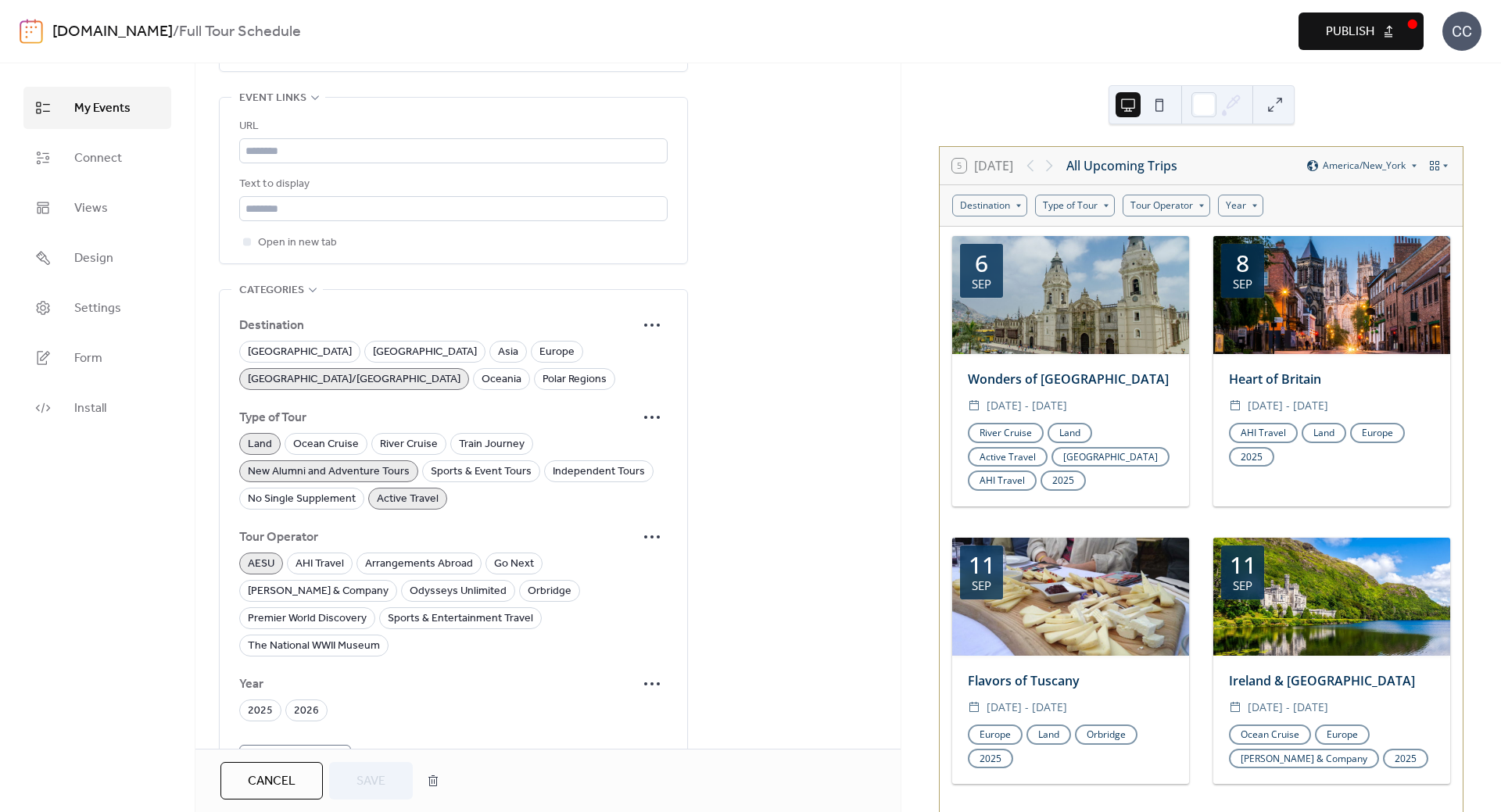
scroll to position [979, 0]
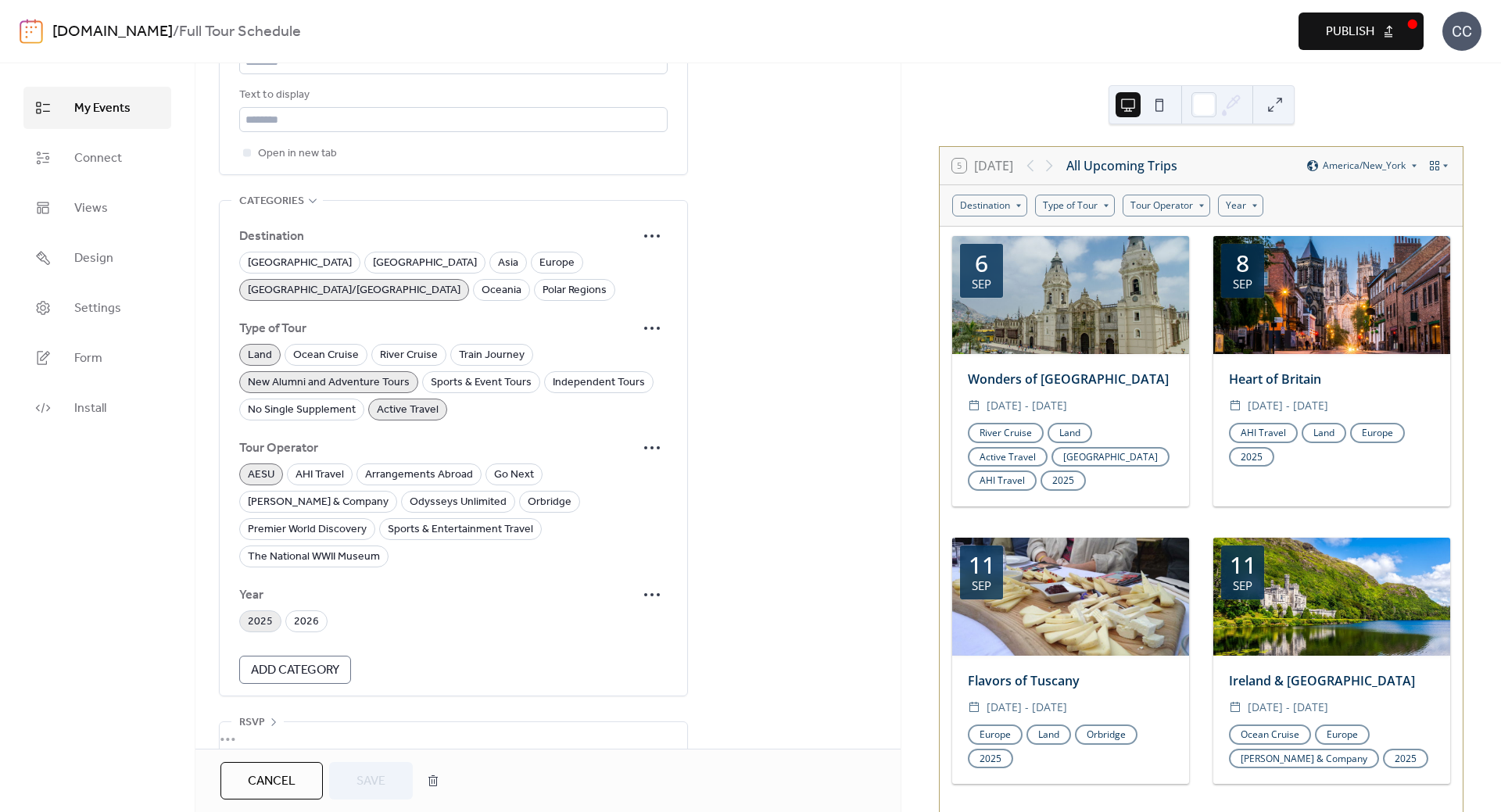
click at [257, 613] on span "2025" at bounding box center [260, 622] width 25 height 18
click at [360, 784] on span "Save" at bounding box center [371, 781] width 29 height 18
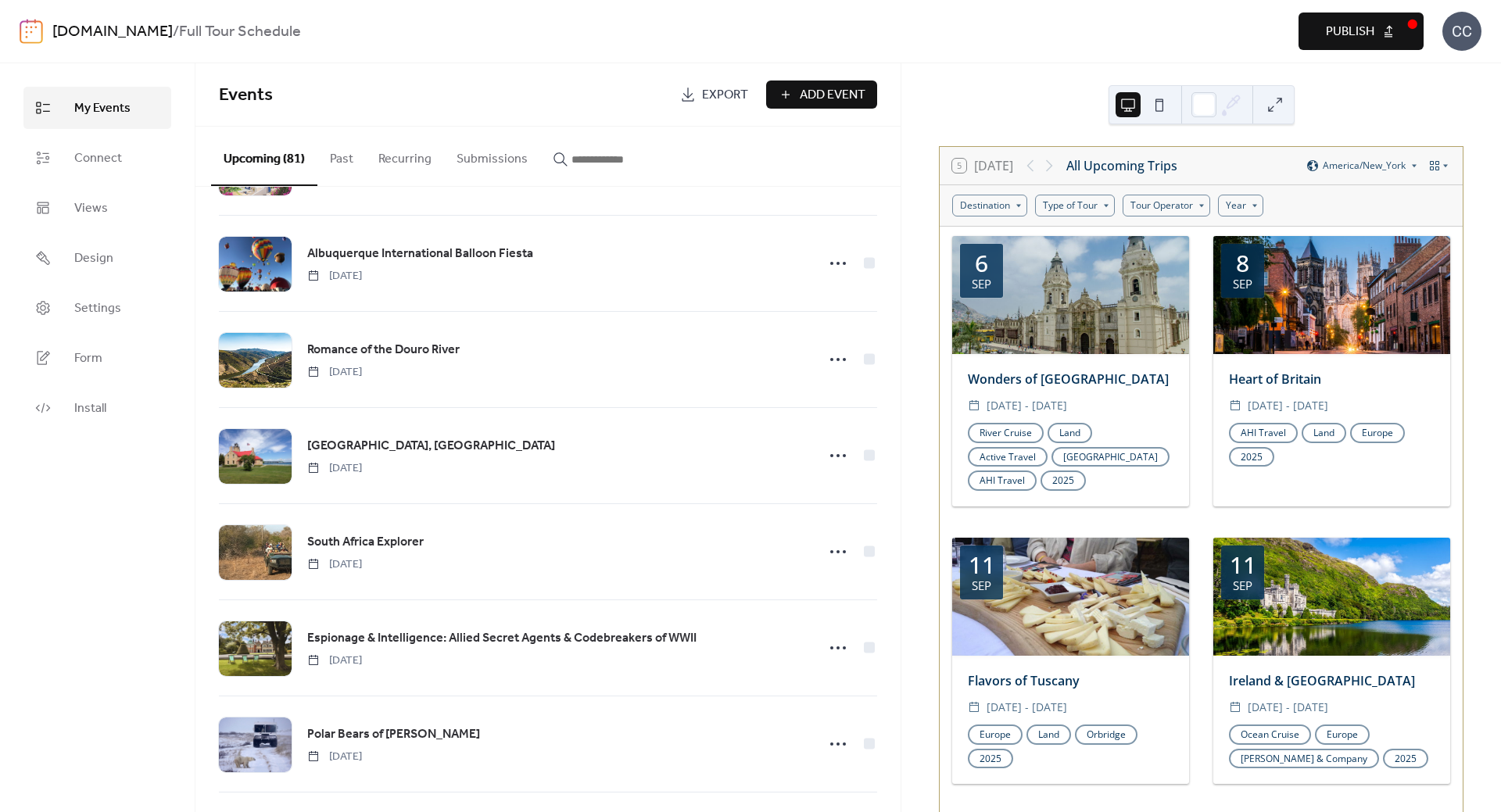
scroll to position [1016, 0]
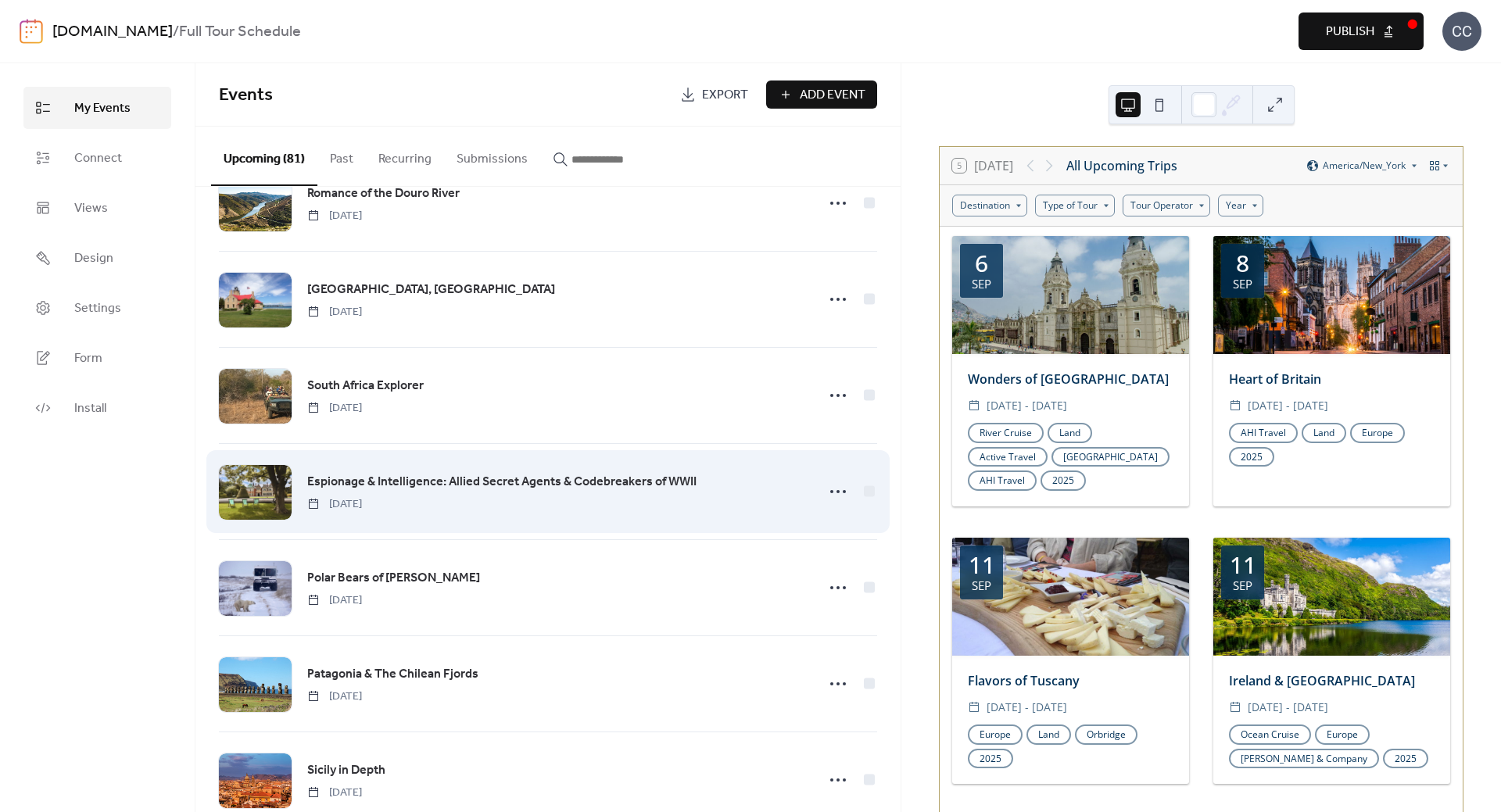
click at [378, 480] on span "Espionage & Intelligence: Allied Secret Agents & Codebreakers of WWII" at bounding box center [502, 482] width 390 height 18
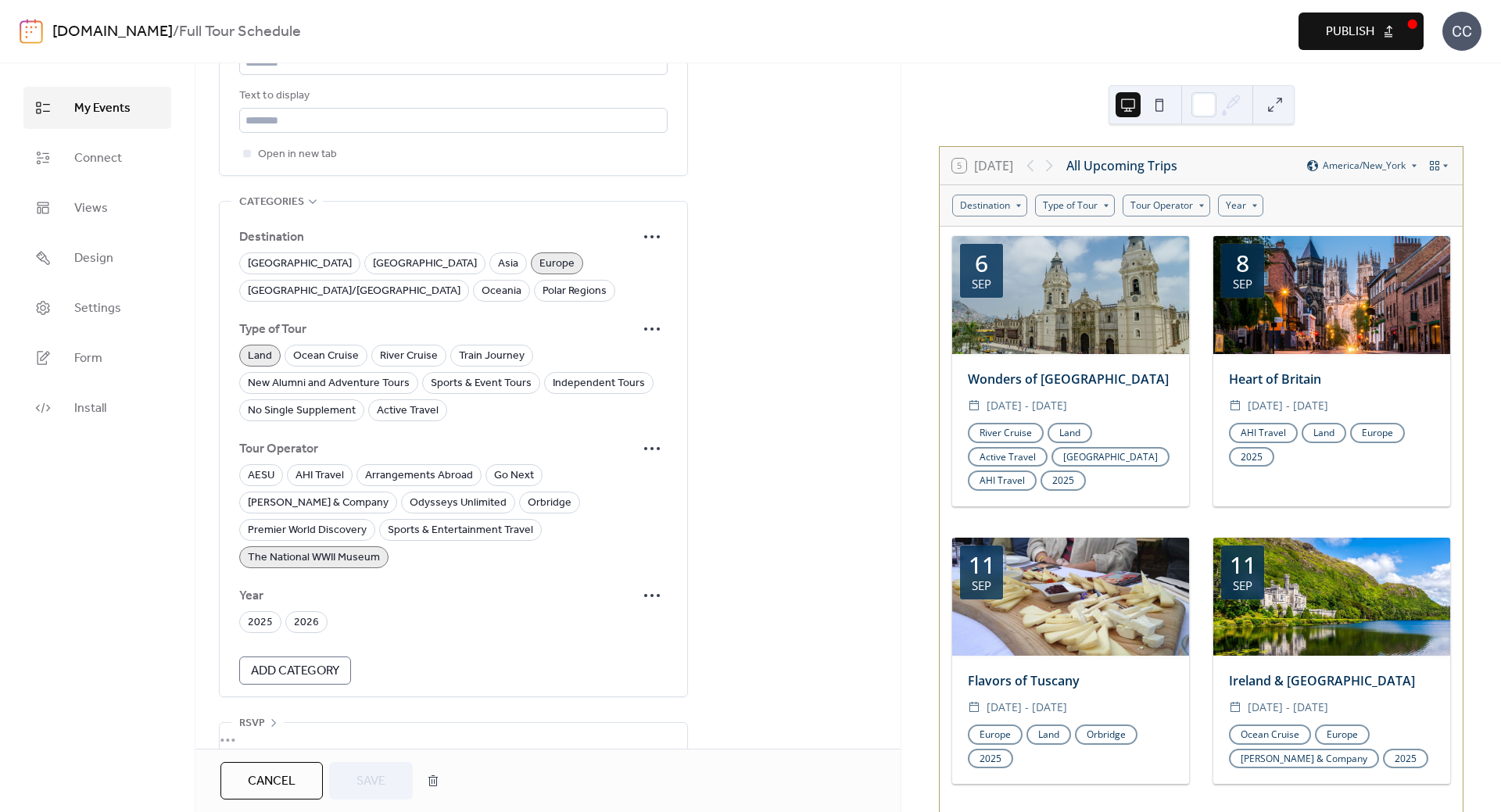
scroll to position [979, 0]
click at [252, 613] on span "2025" at bounding box center [260, 622] width 25 height 18
click at [385, 780] on span "Save" at bounding box center [371, 781] width 29 height 18
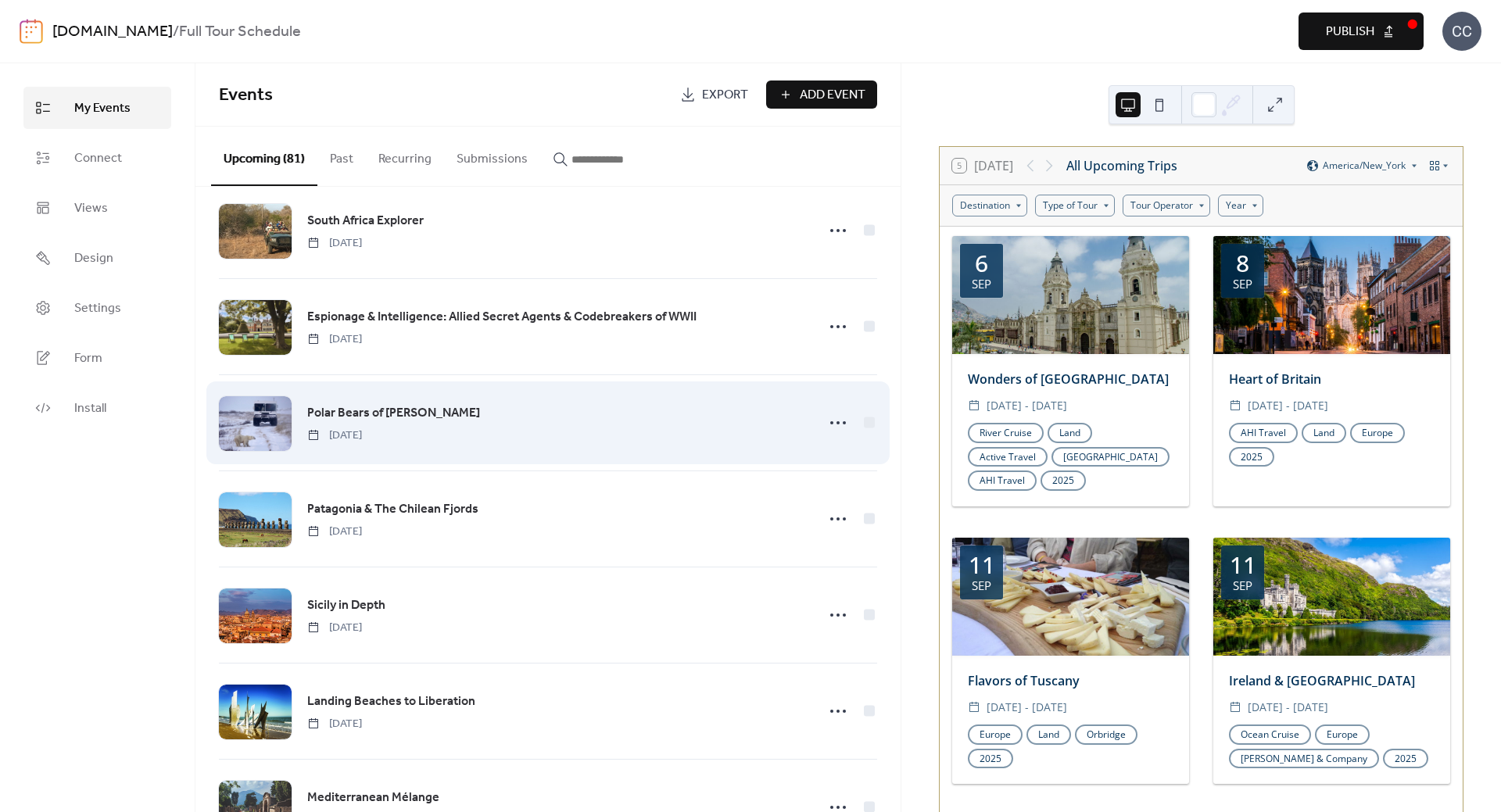
scroll to position [1172, 0]
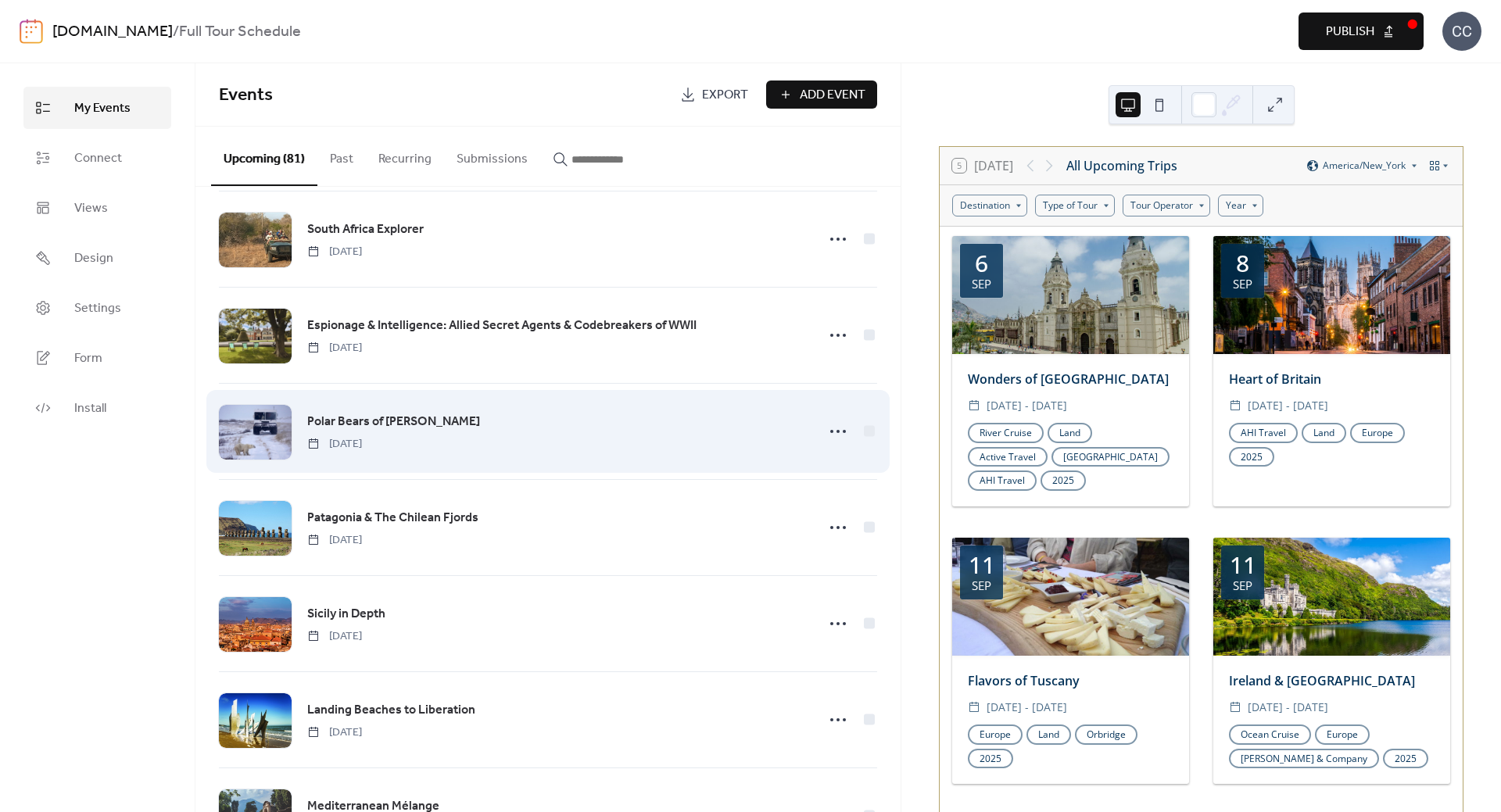
click at [365, 421] on span "Polar Bears of [PERSON_NAME]" at bounding box center [394, 422] width 173 height 18
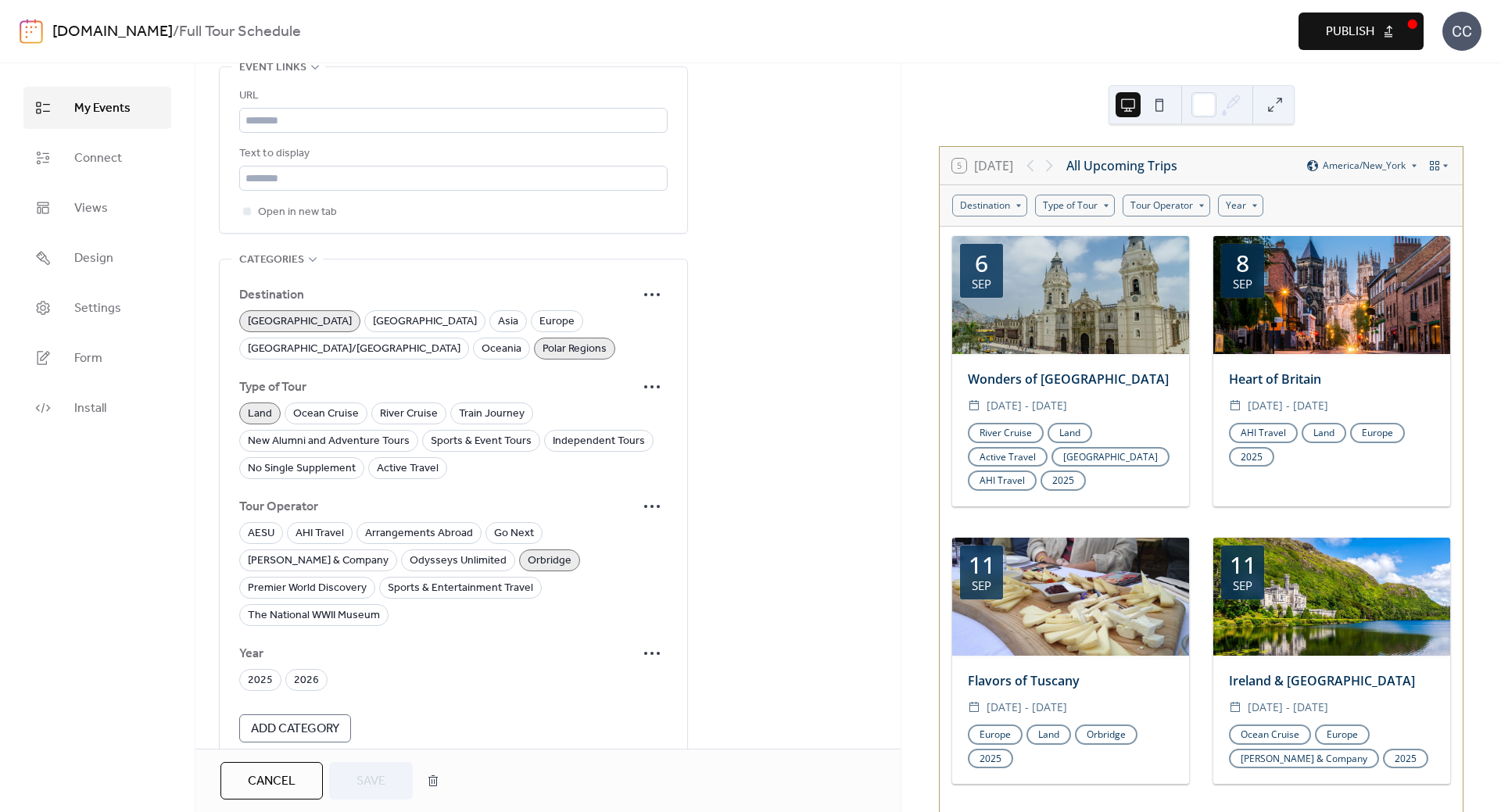
scroll to position [979, 0]
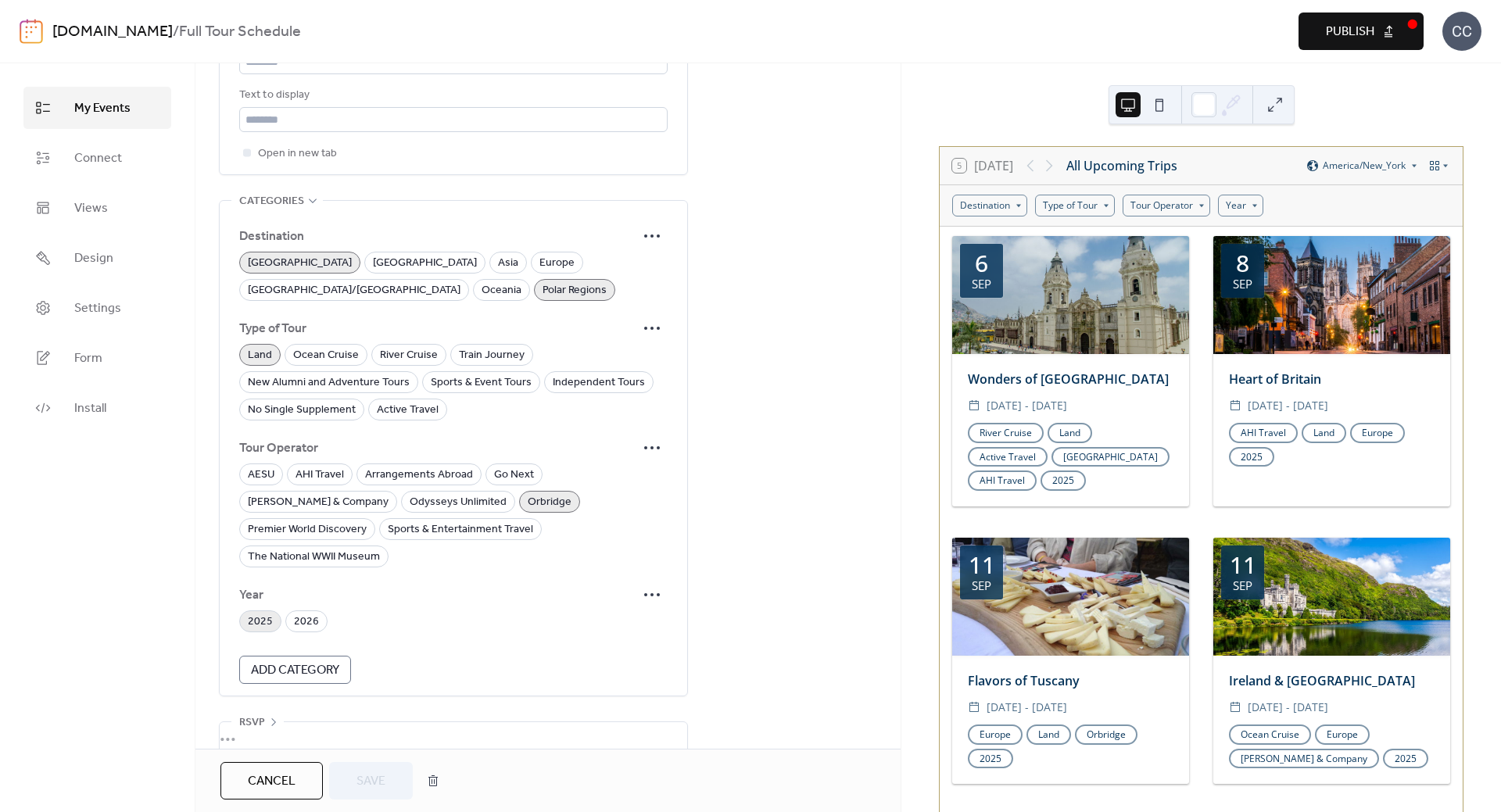
click at [250, 613] on span "2025" at bounding box center [260, 622] width 25 height 18
click at [362, 772] on span "Save" at bounding box center [371, 781] width 29 height 18
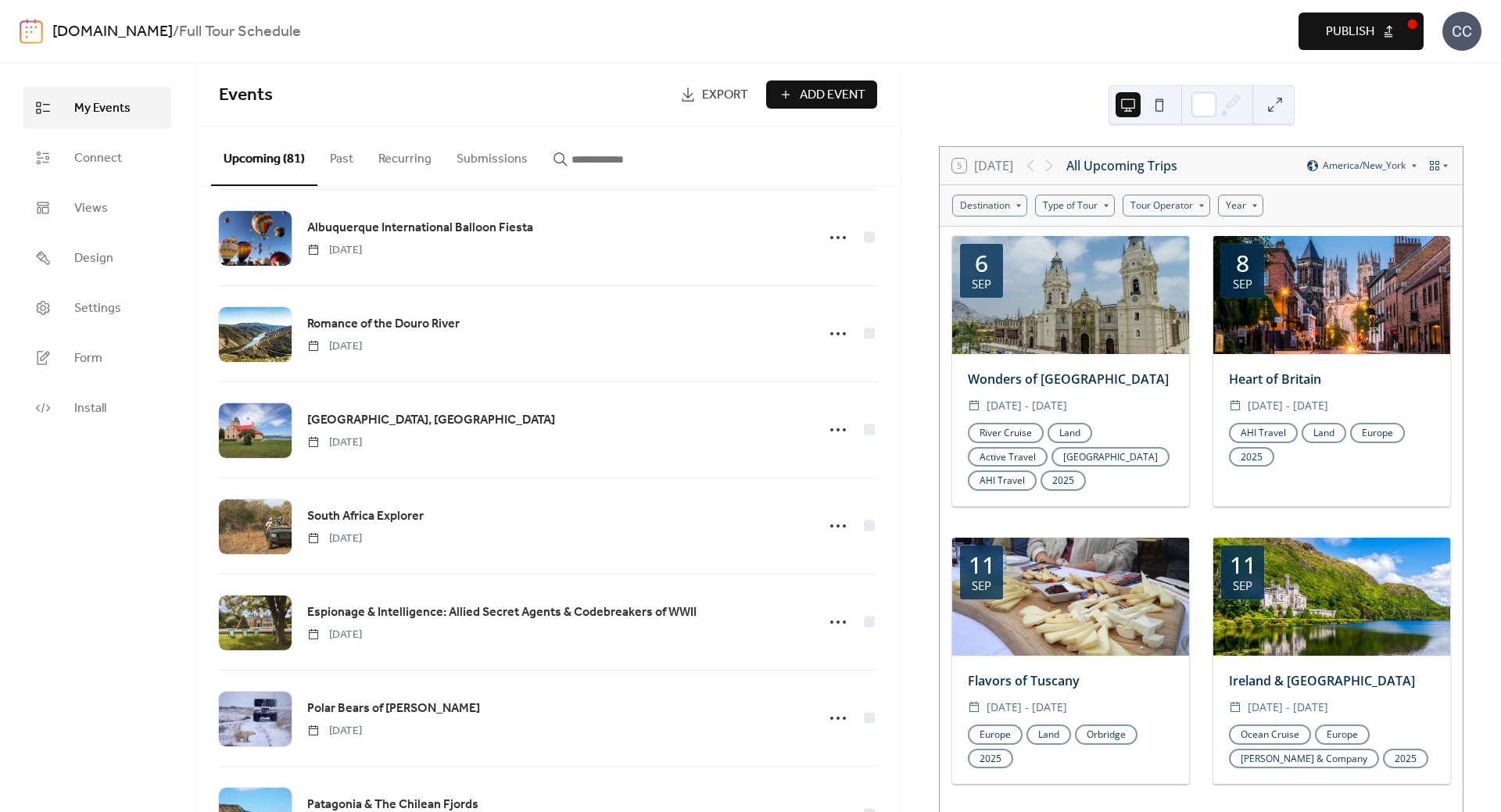
scroll to position [1094, 0]
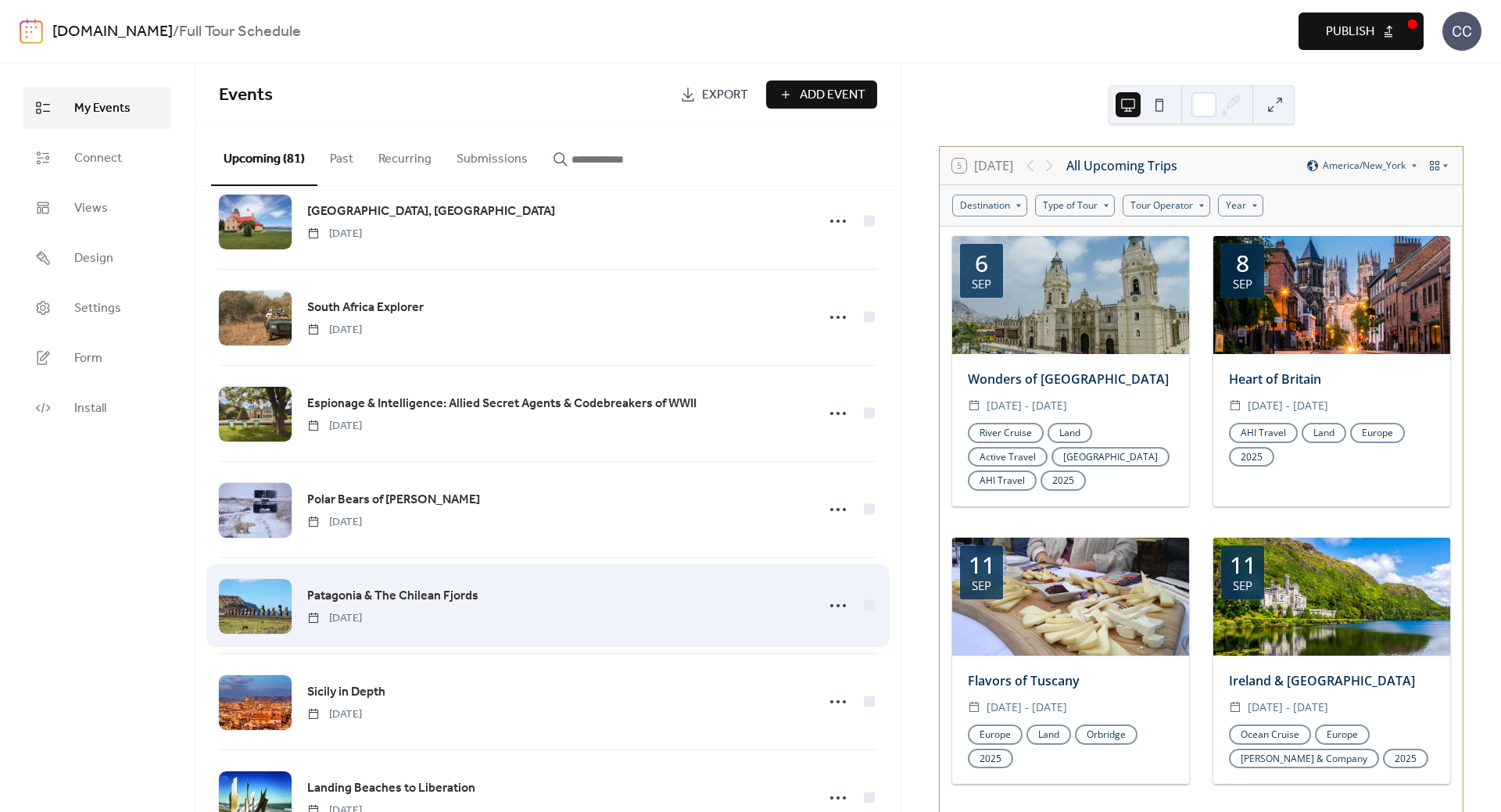
click at [372, 595] on span "Patagonia & The Chilean Fjords" at bounding box center [393, 596] width 171 height 18
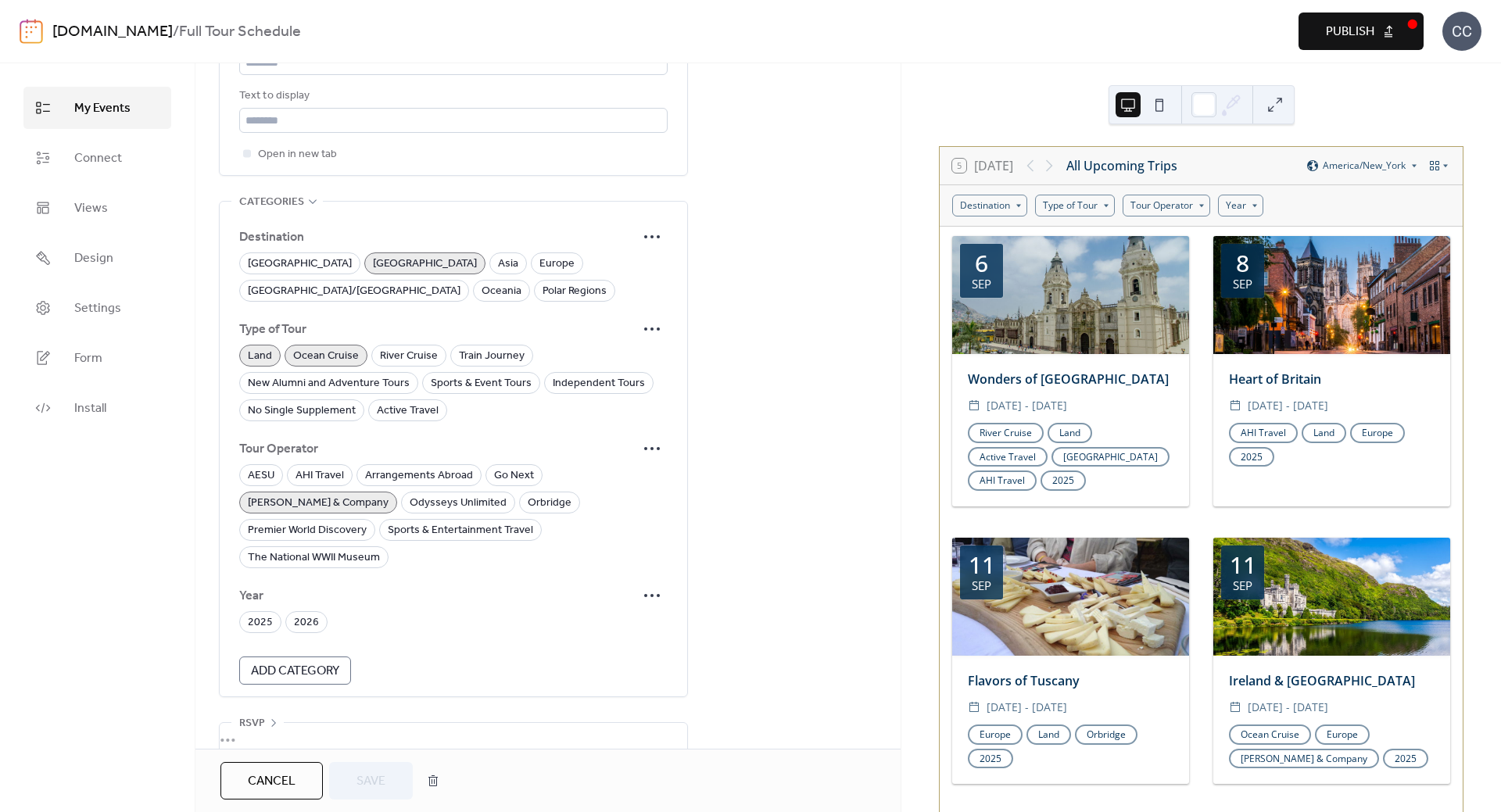
scroll to position [979, 0]
click at [250, 613] on span "2025" at bounding box center [260, 622] width 25 height 18
click at [367, 779] on span "Save" at bounding box center [371, 781] width 29 height 18
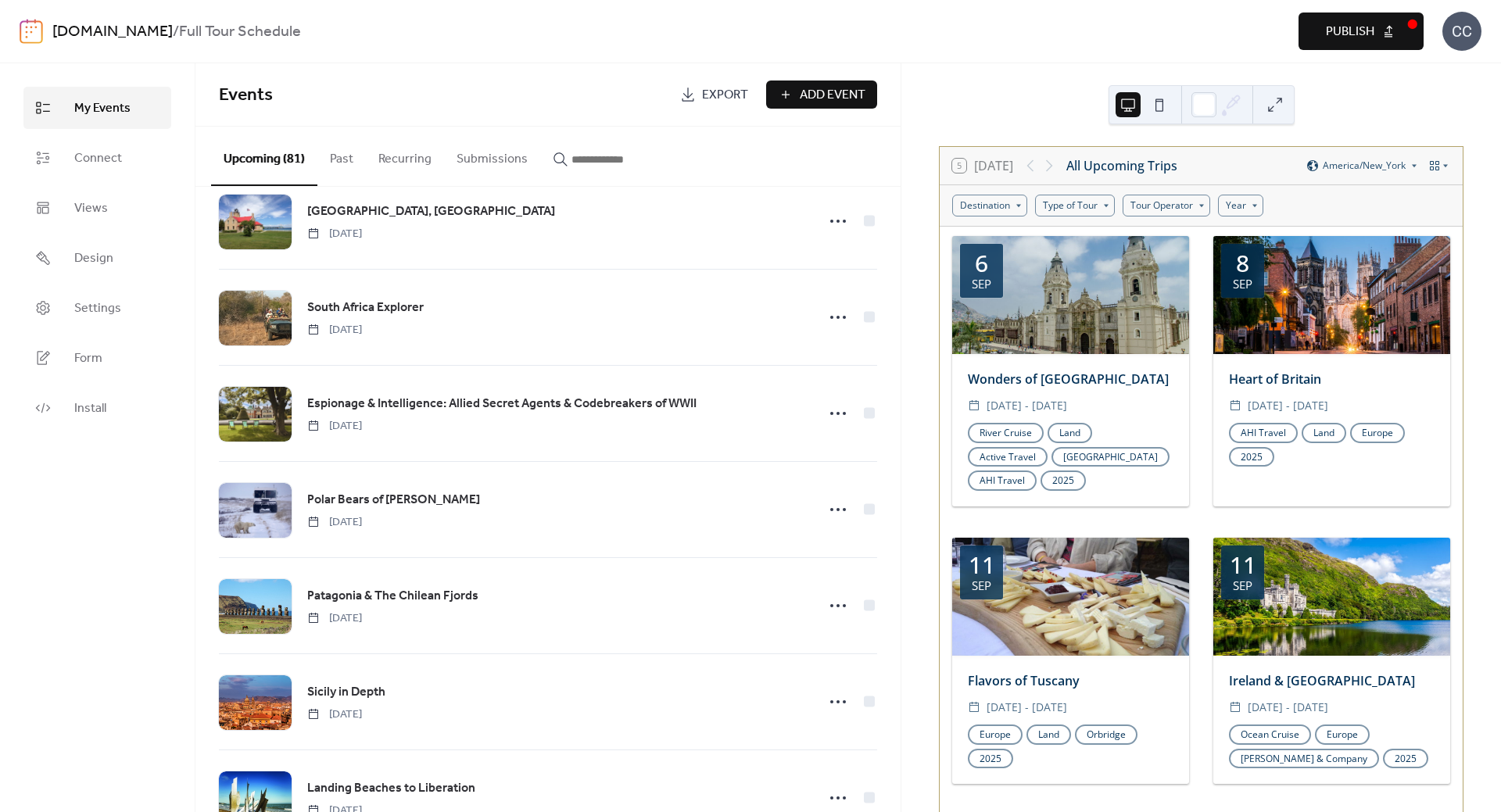
scroll to position [1250, 0]
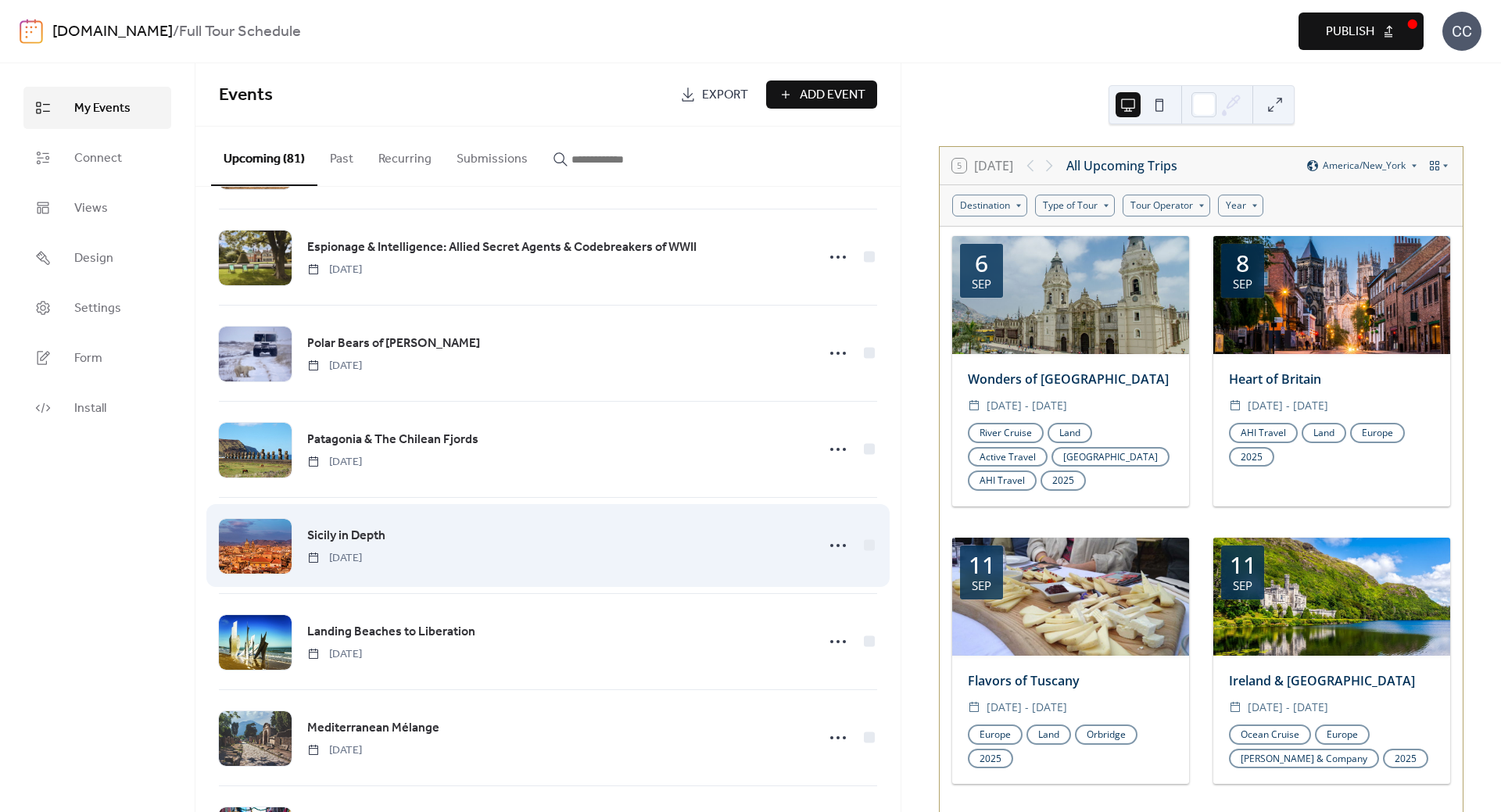
click at [347, 528] on span "Sicily in Depth" at bounding box center [346, 535] width 78 height 18
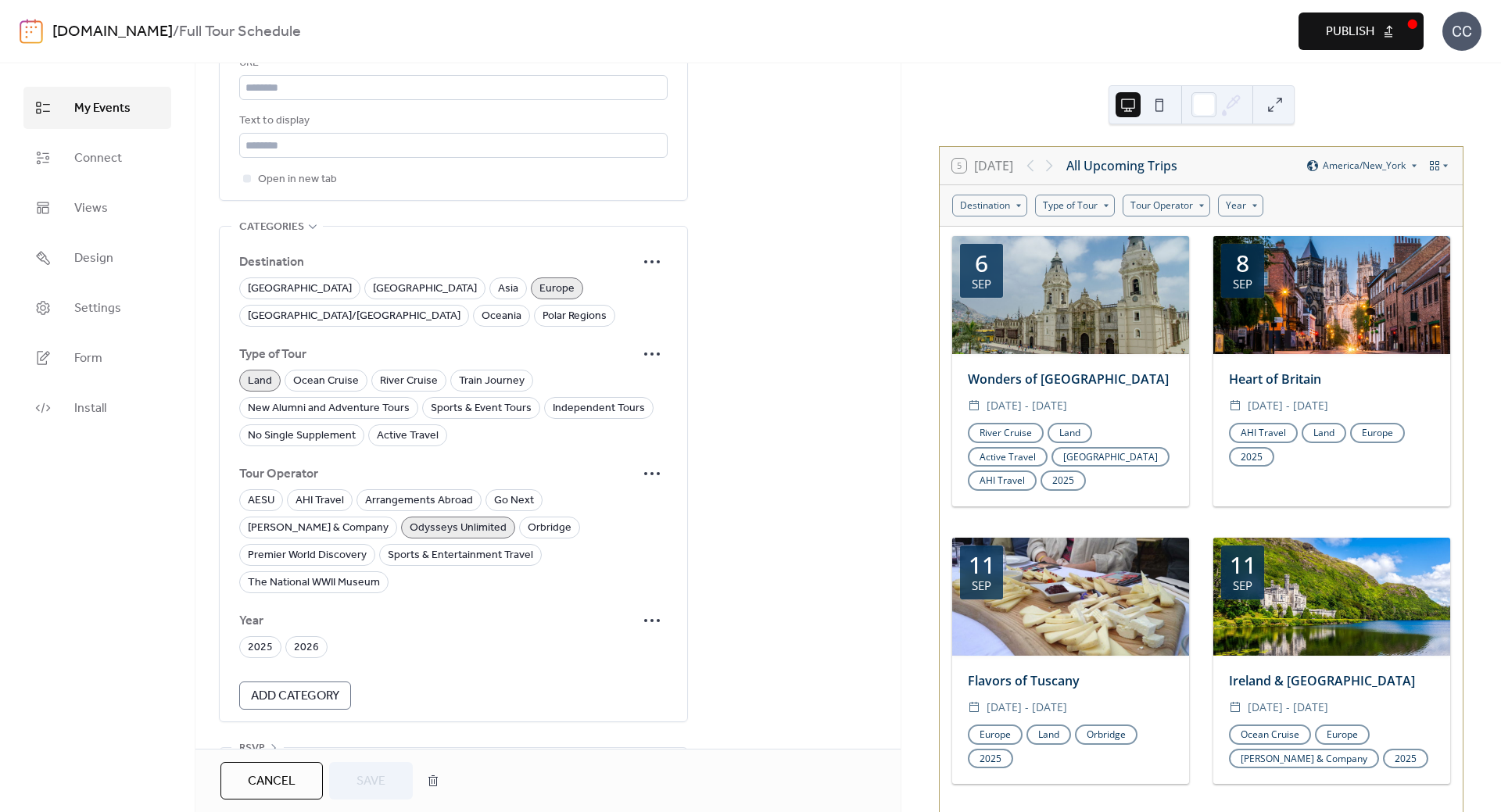
scroll to position [979, 0]
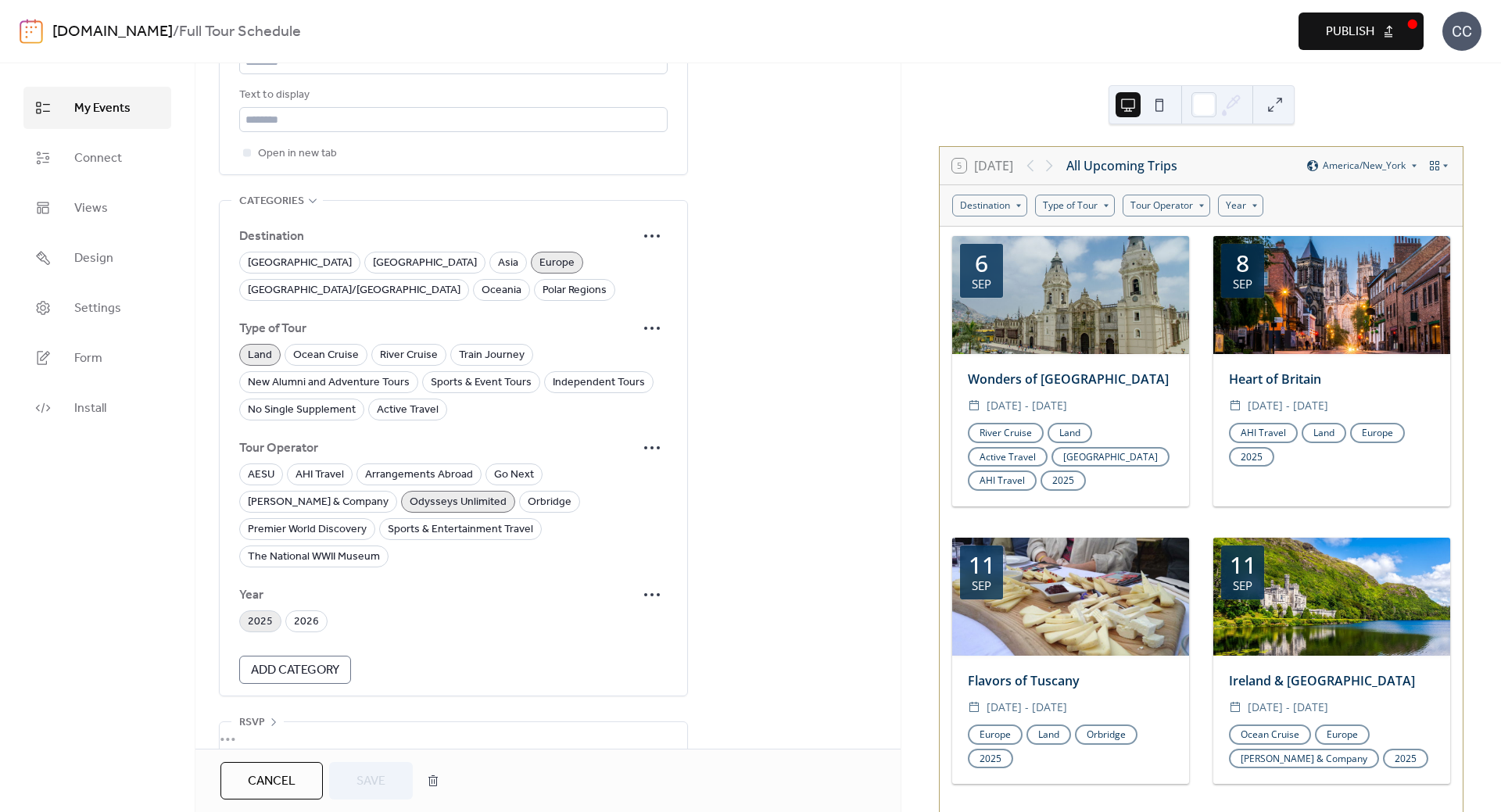
click at [255, 613] on span "2025" at bounding box center [260, 622] width 25 height 18
click at [362, 777] on span "Save" at bounding box center [371, 781] width 29 height 18
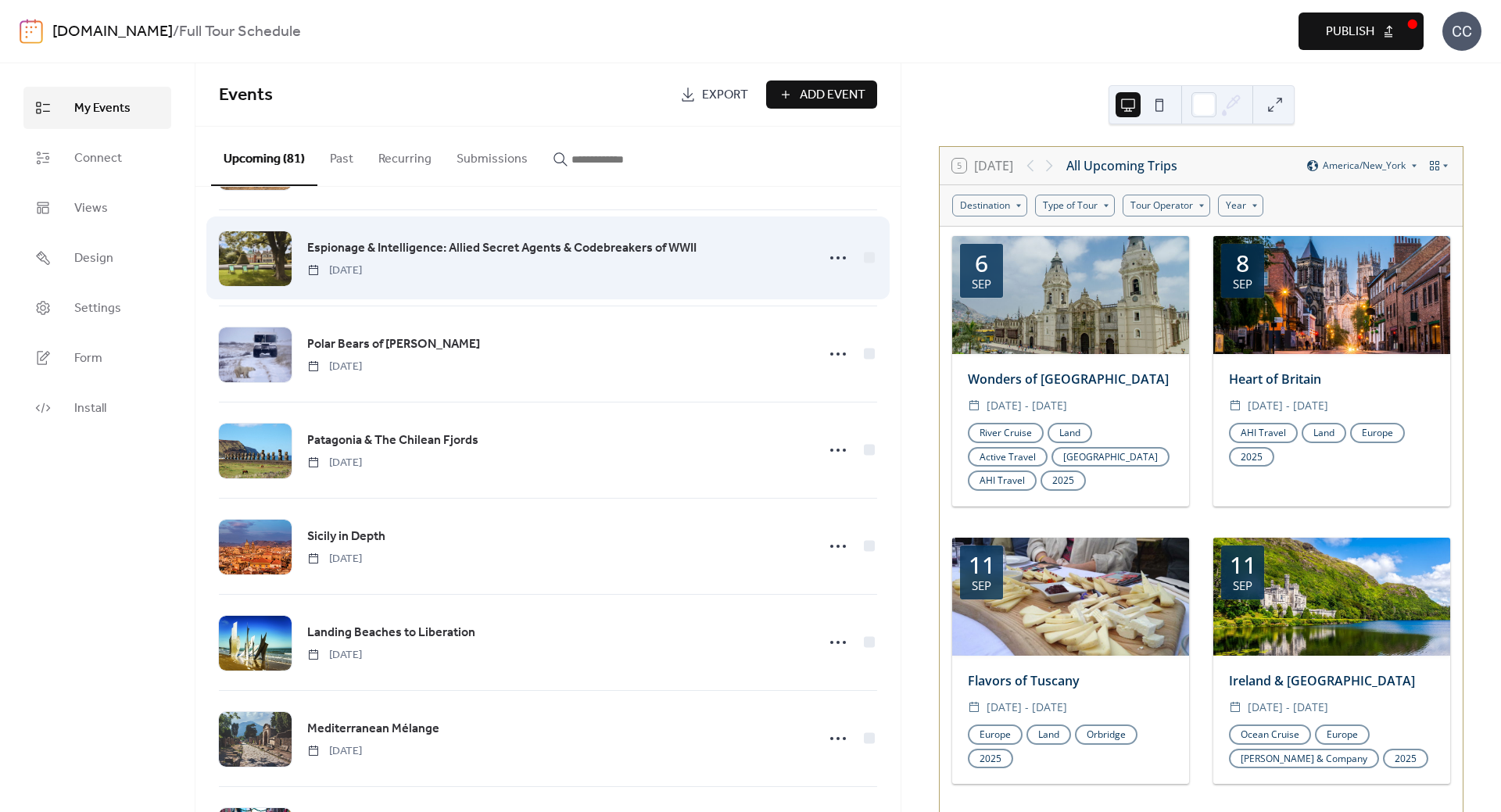
scroll to position [1250, 0]
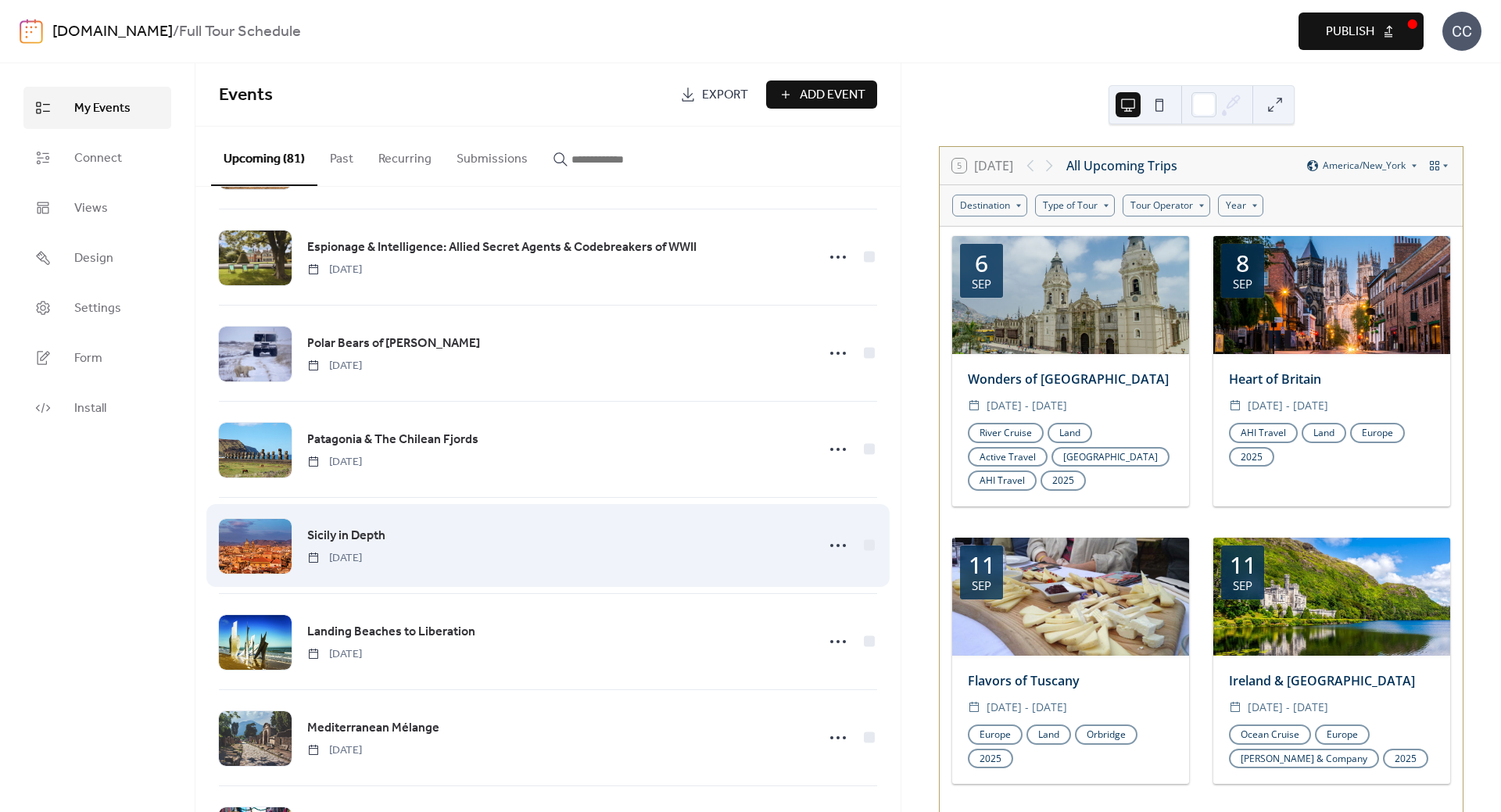
click at [354, 527] on span "Sicily in Depth" at bounding box center [346, 535] width 78 height 18
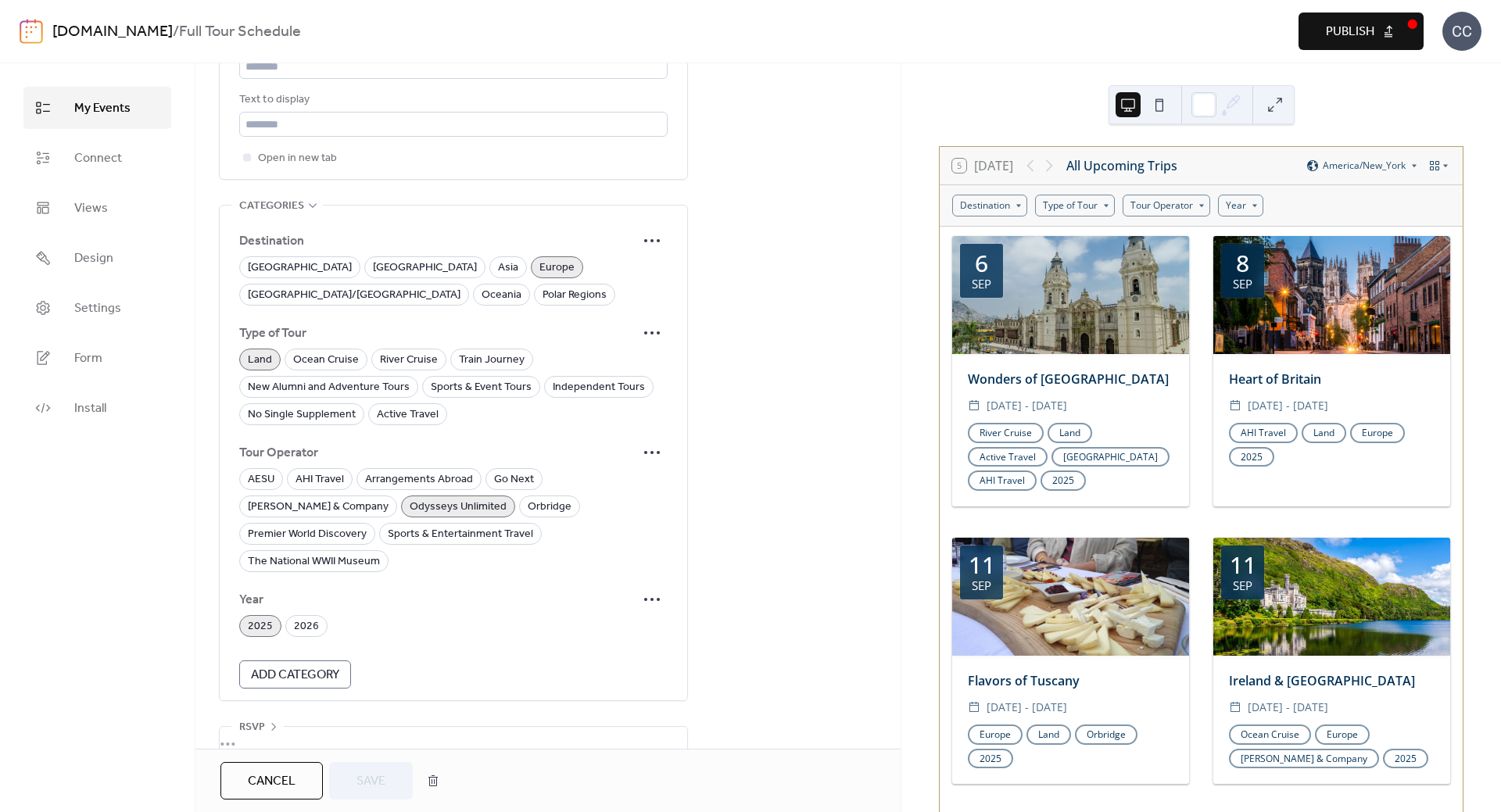
scroll to position [979, 0]
click at [278, 775] on span "Cancel" at bounding box center [272, 781] width 48 height 18
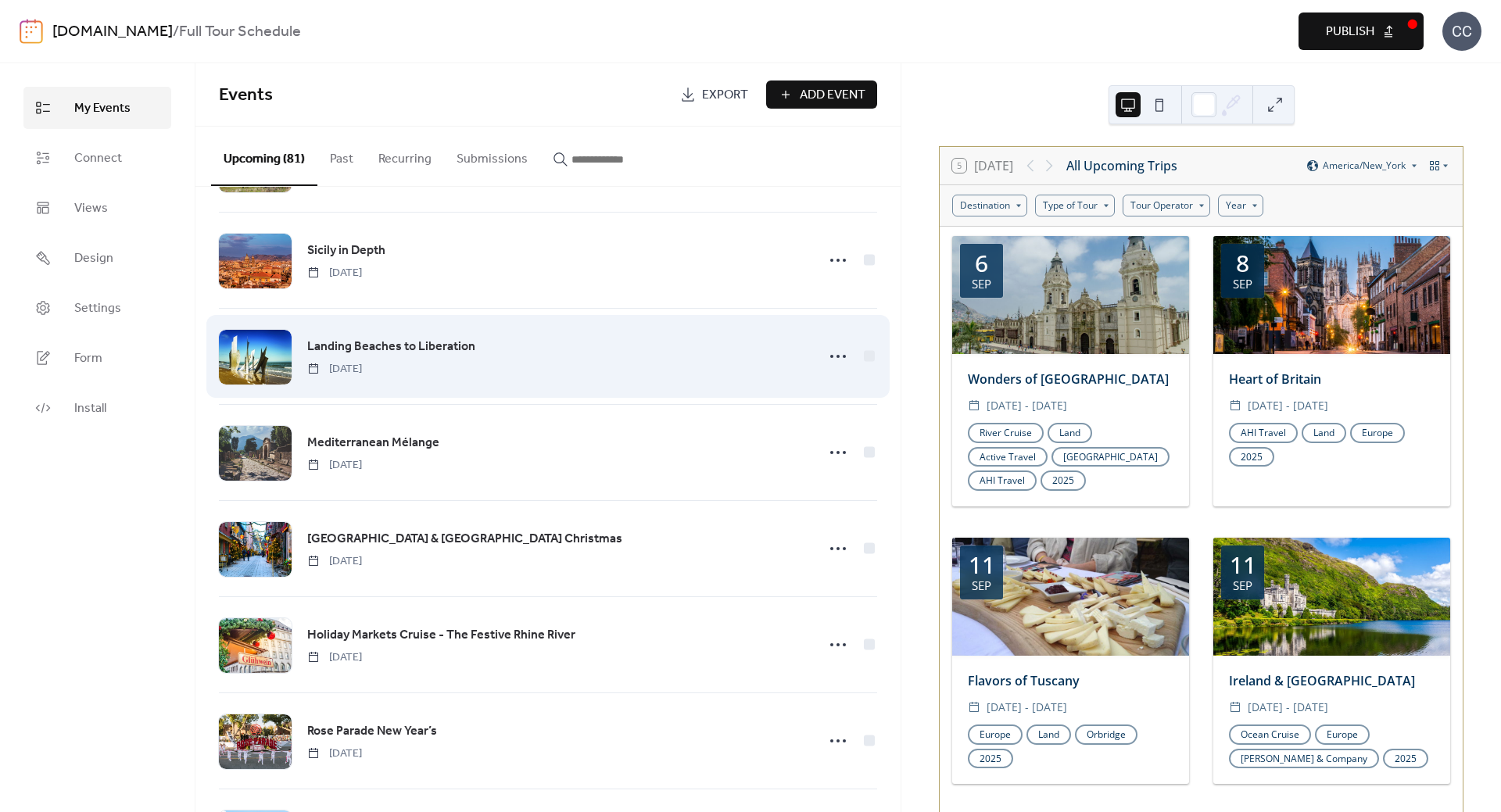
scroll to position [1563, 0]
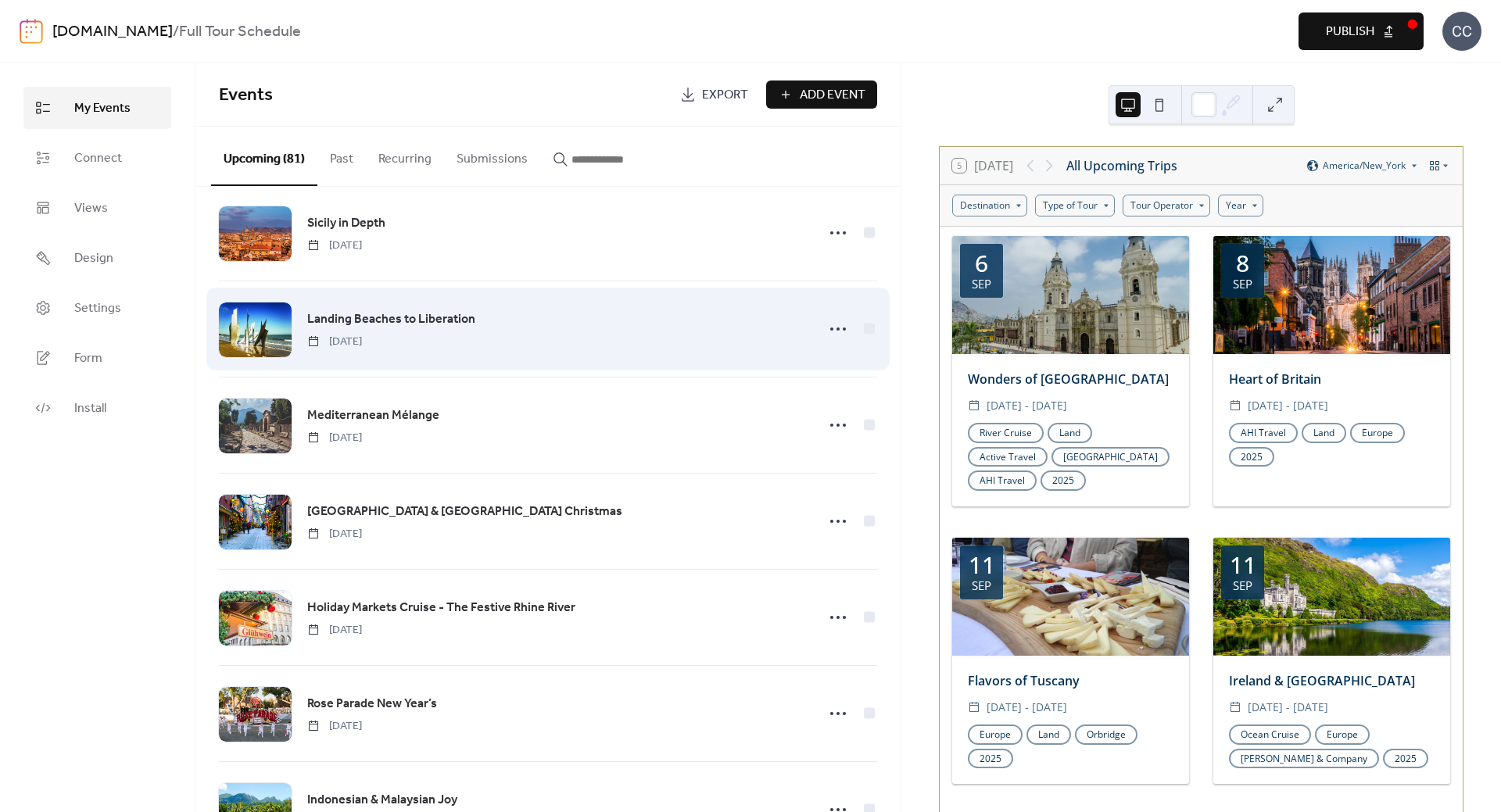
click at [390, 316] on span "Landing Beaches to Liberation" at bounding box center [391, 319] width 168 height 18
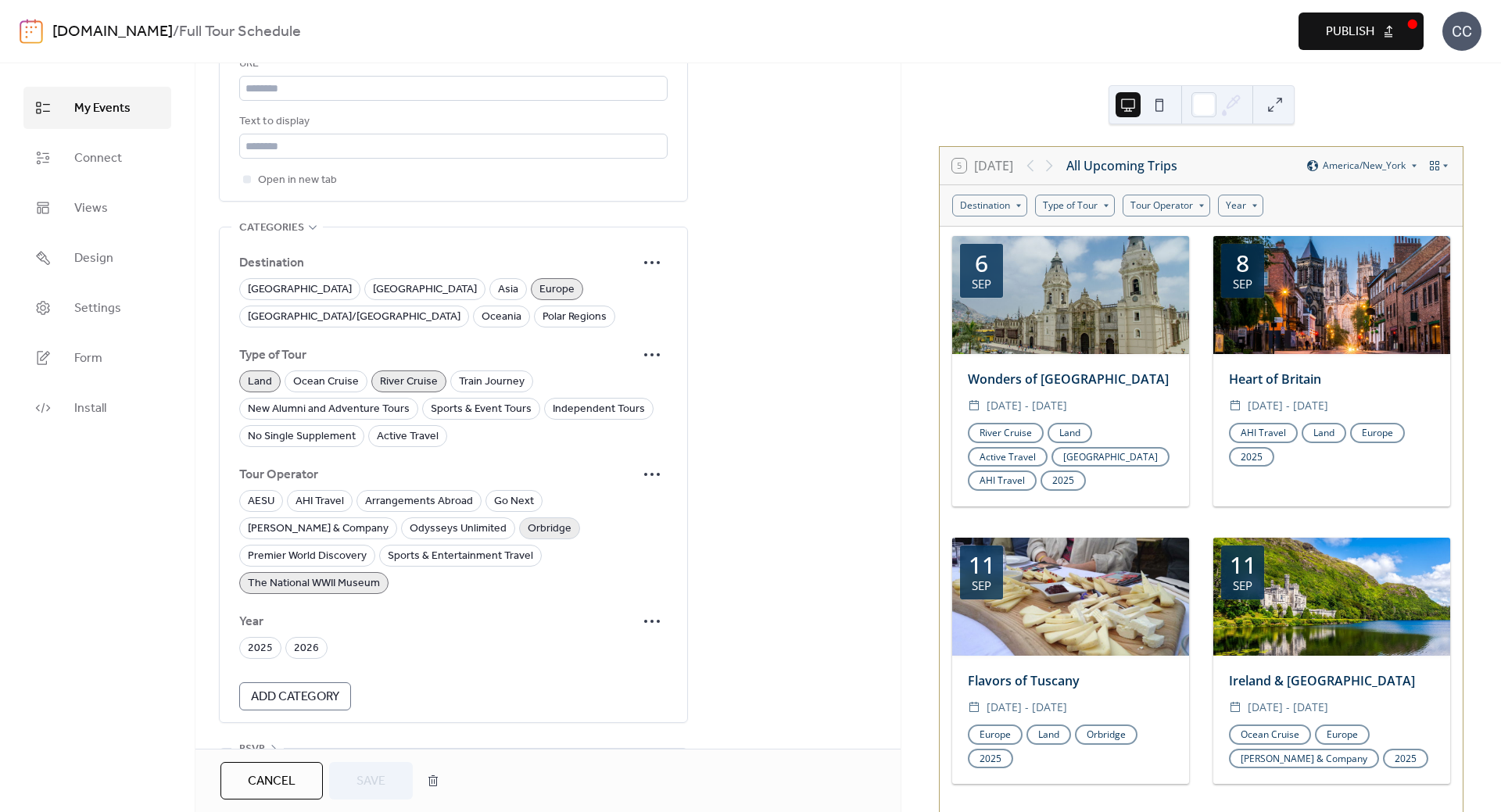
scroll to position [979, 0]
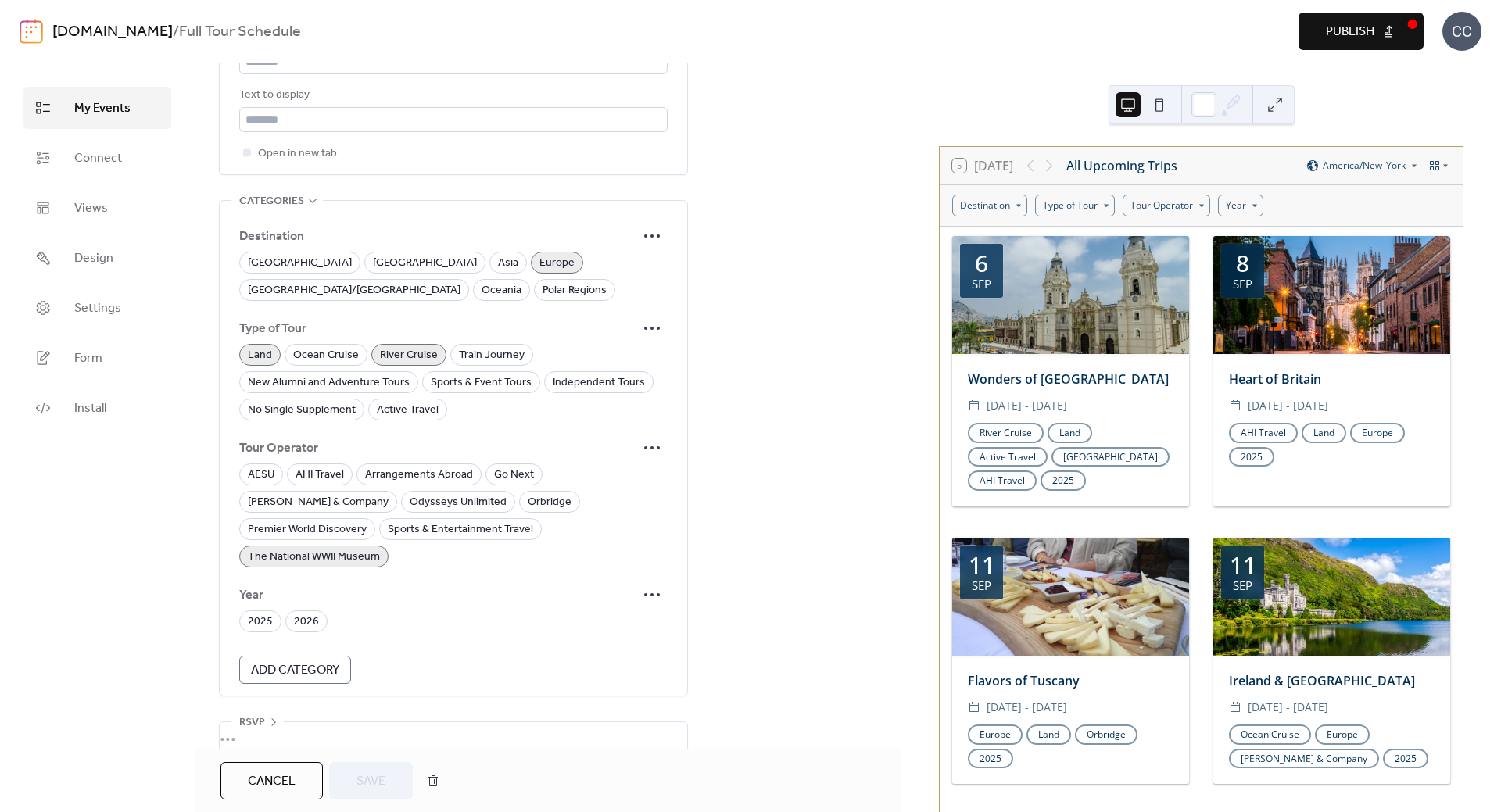
click at [254, 613] on span "2025" at bounding box center [260, 622] width 25 height 18
click at [372, 777] on span "Save" at bounding box center [371, 781] width 29 height 18
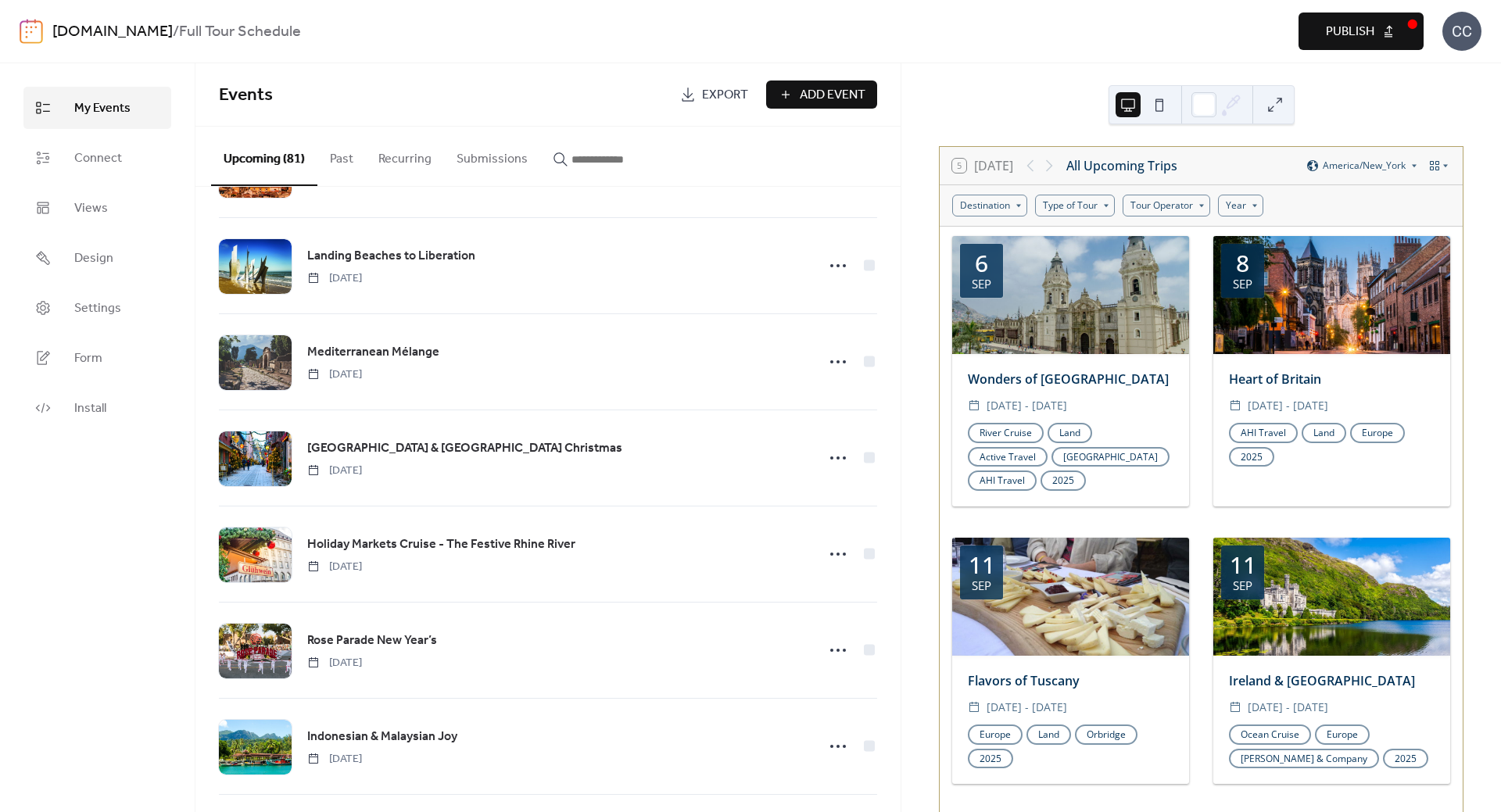
scroll to position [1642, 0]
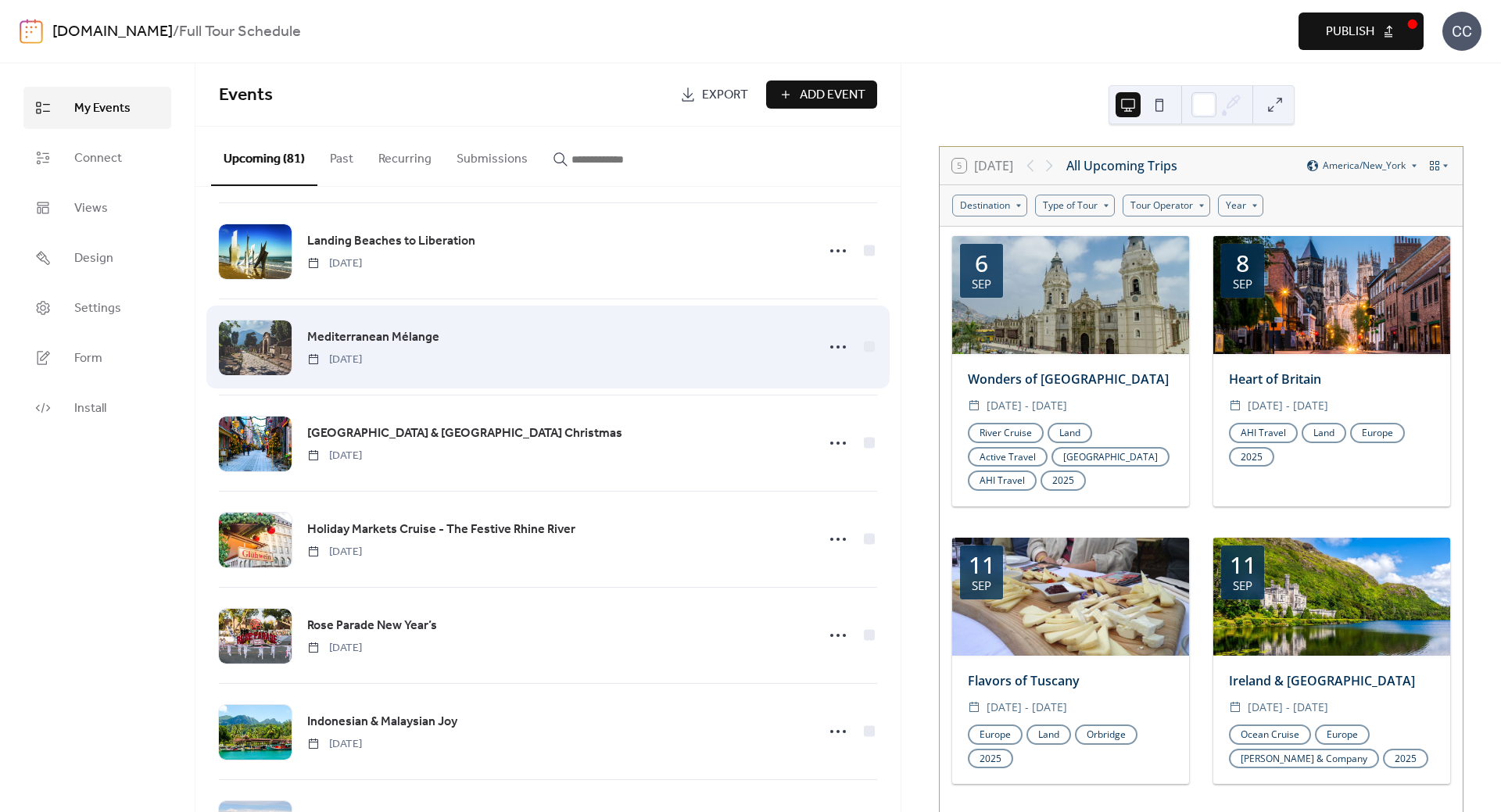
click at [371, 342] on span "Mediterranean Mélange" at bounding box center [373, 337] width 132 height 18
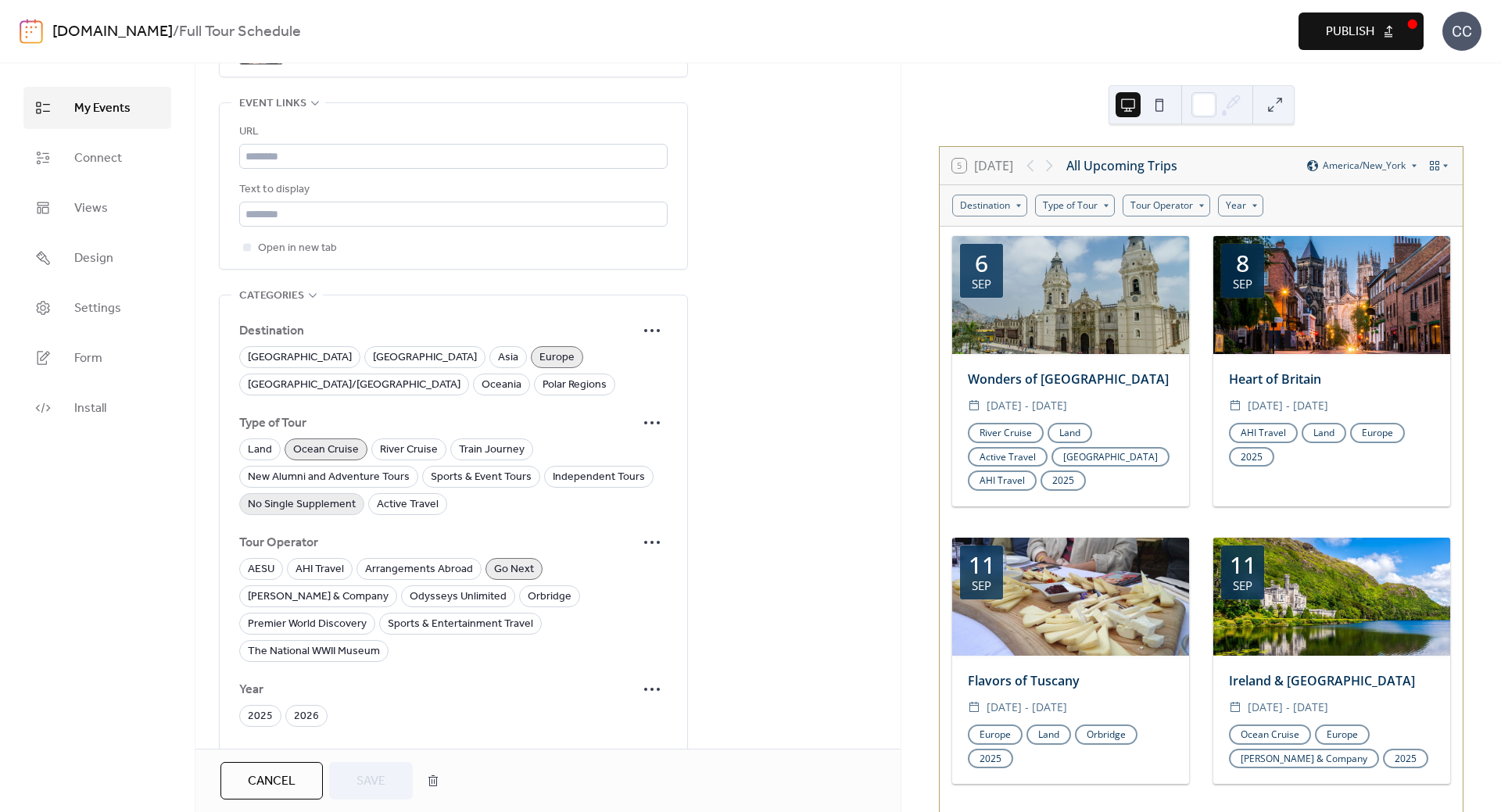
scroll to position [979, 0]
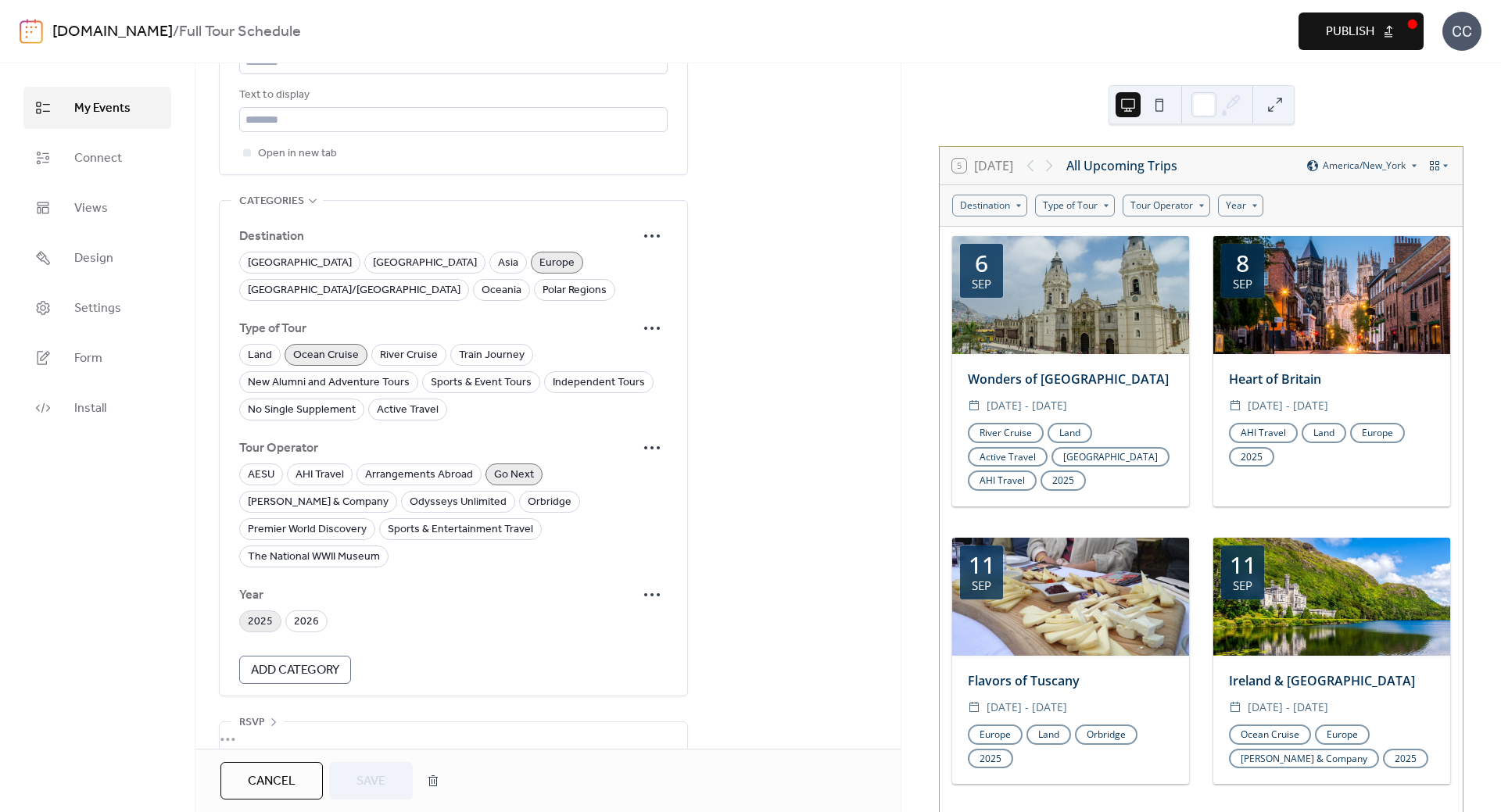
click at [258, 613] on span "2025" at bounding box center [260, 622] width 25 height 18
click at [354, 784] on button "Save" at bounding box center [370, 781] width 84 height 38
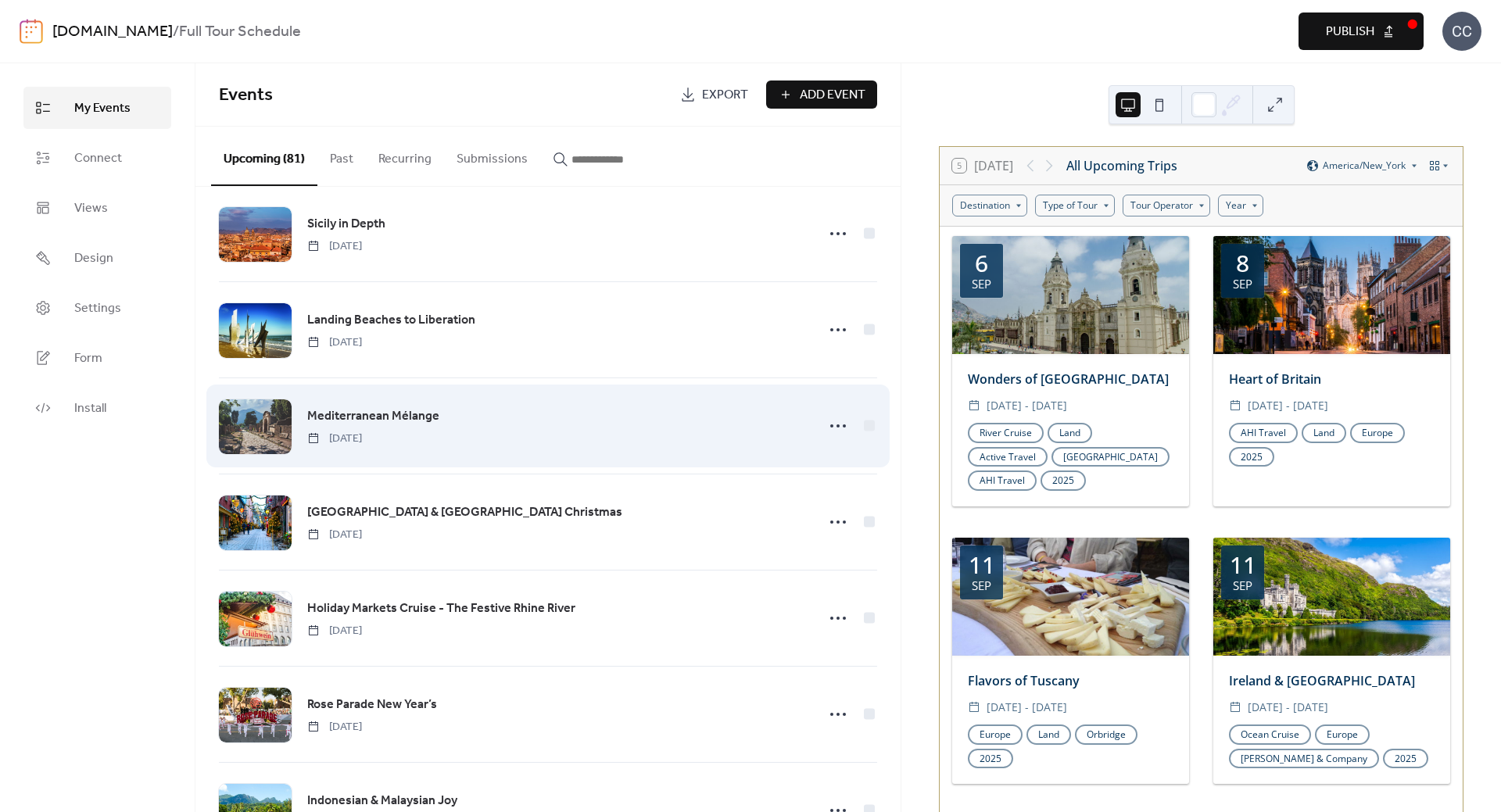
scroll to position [1563, 0]
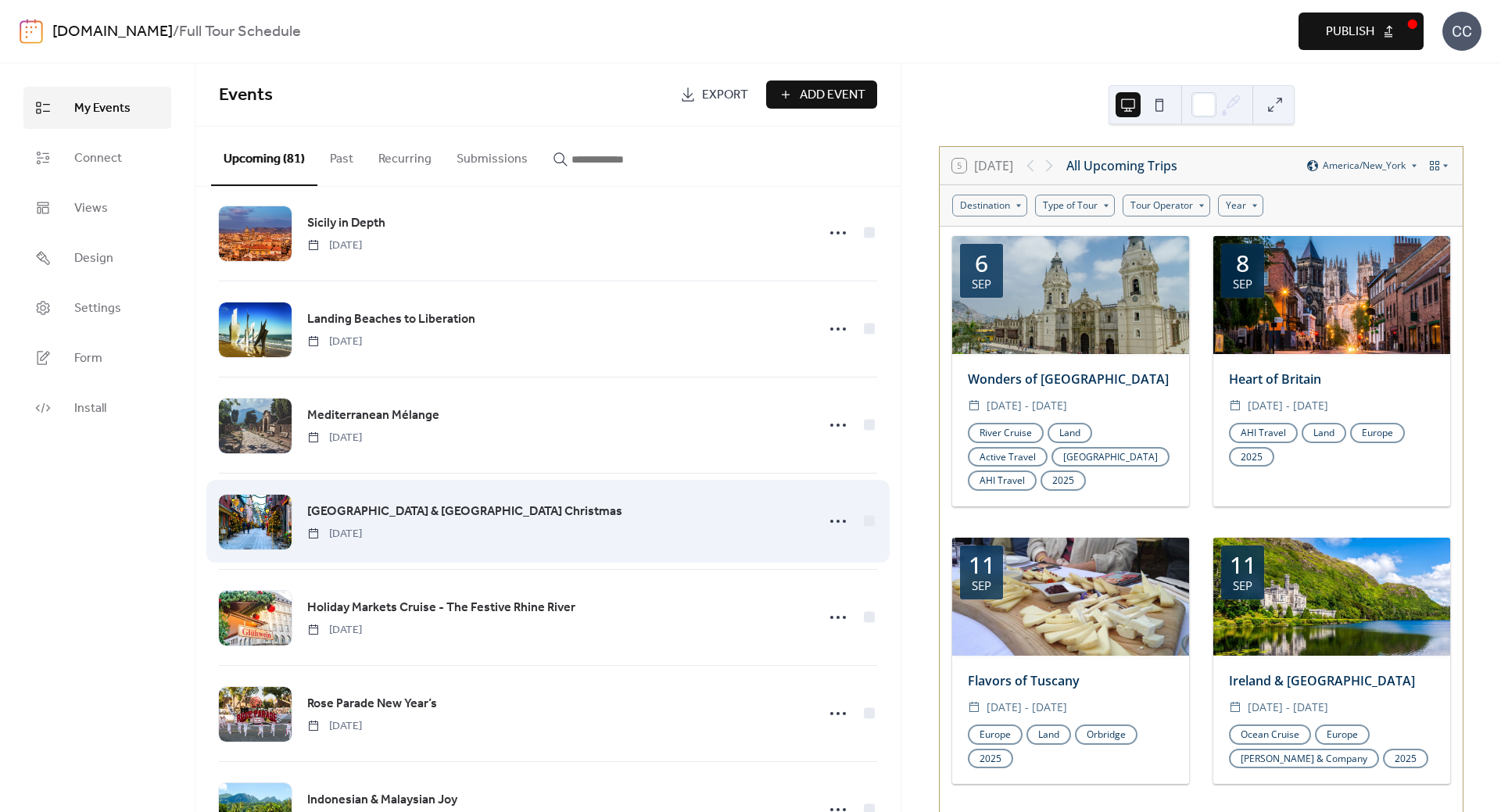
click at [373, 514] on span "[GEOGRAPHIC_DATA] & [GEOGRAPHIC_DATA] Christmas" at bounding box center [465, 511] width 315 height 18
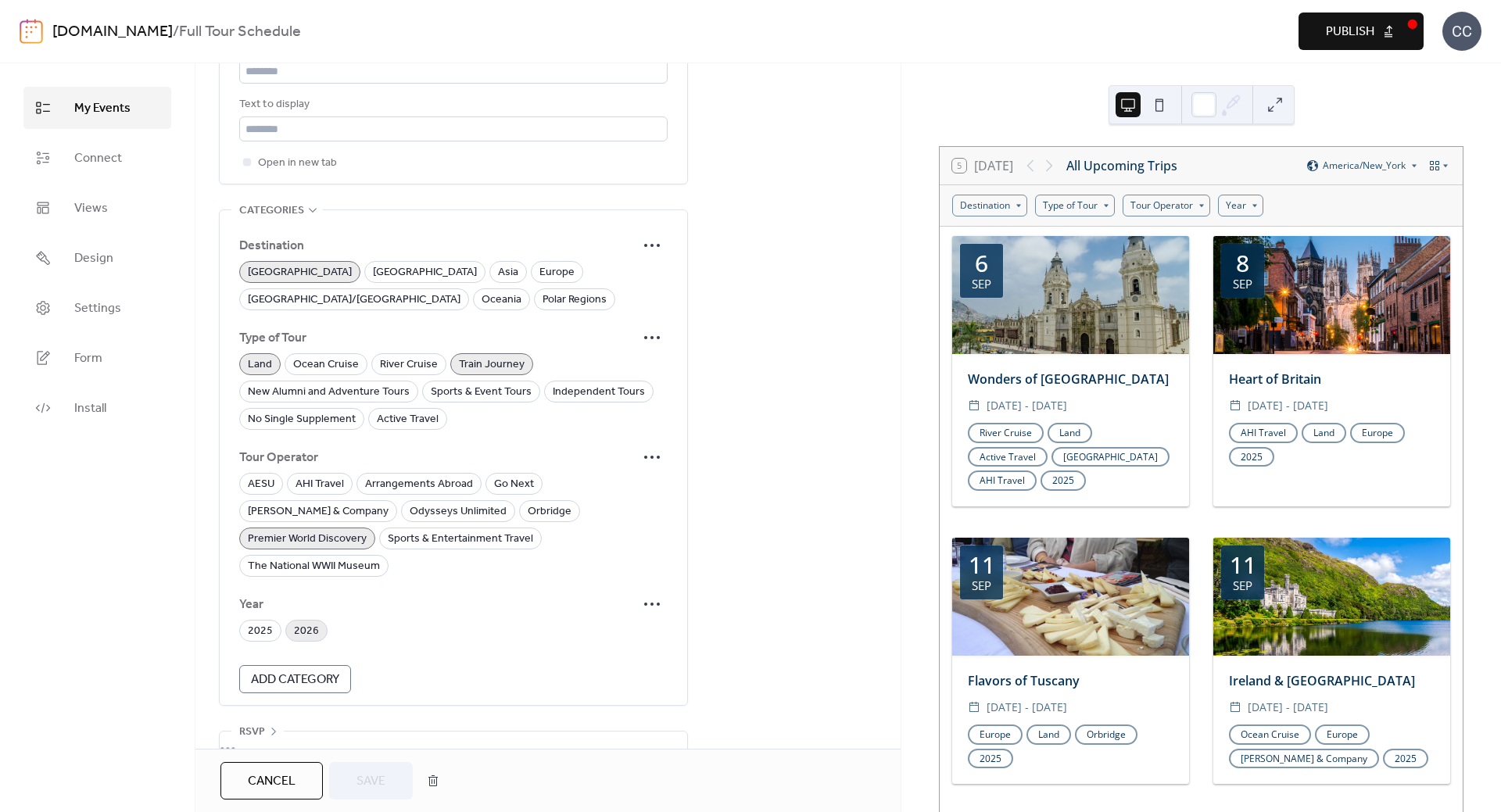
scroll to position [979, 0]
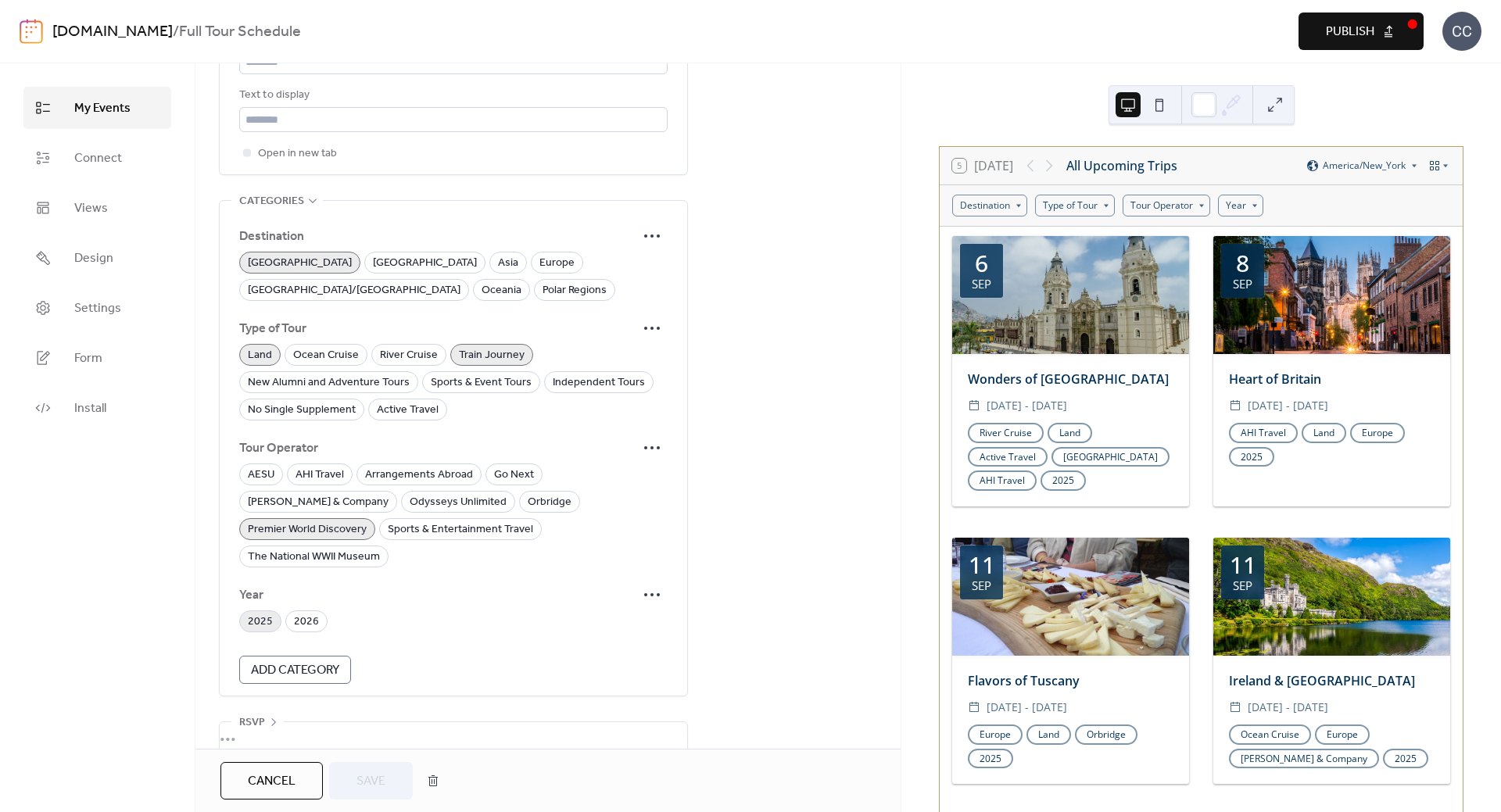
click at [250, 613] on span "2025" at bounding box center [260, 622] width 25 height 18
click at [378, 781] on span "Save" at bounding box center [371, 781] width 29 height 18
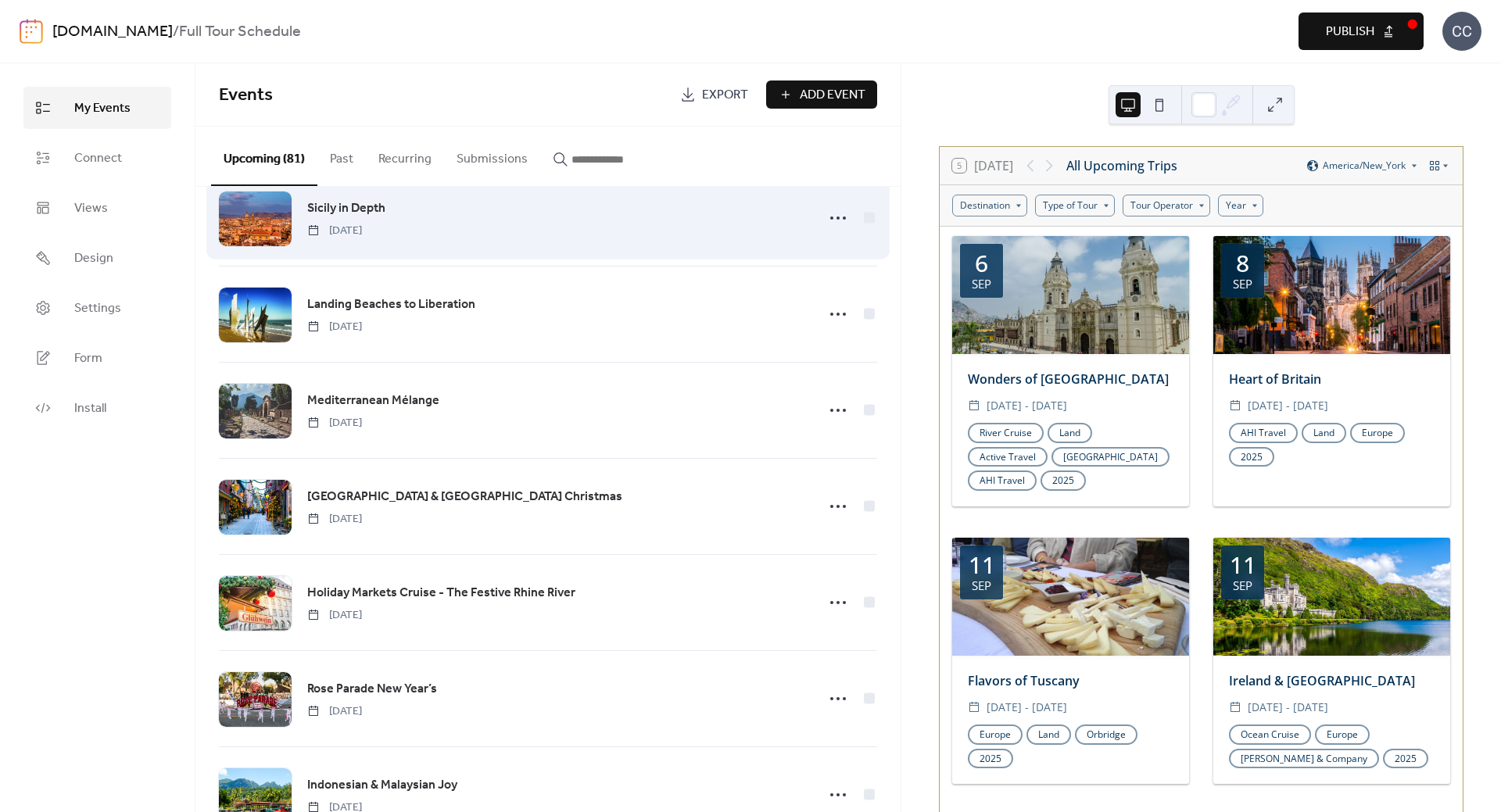
scroll to position [1719, 0]
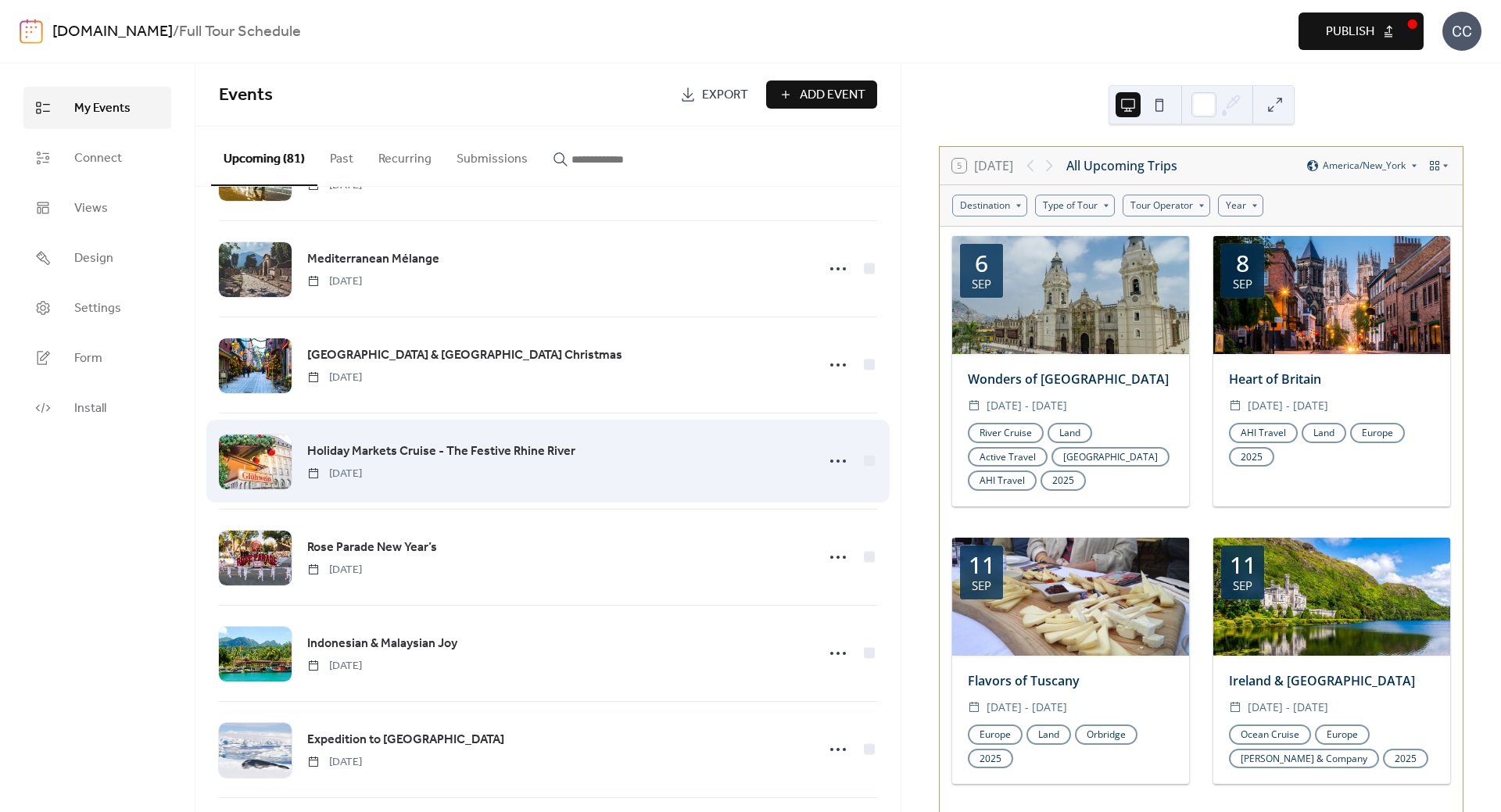
click at [361, 451] on span "Holiday Markets Cruise - The Festive Rhine River" at bounding box center [441, 451] width 268 height 18
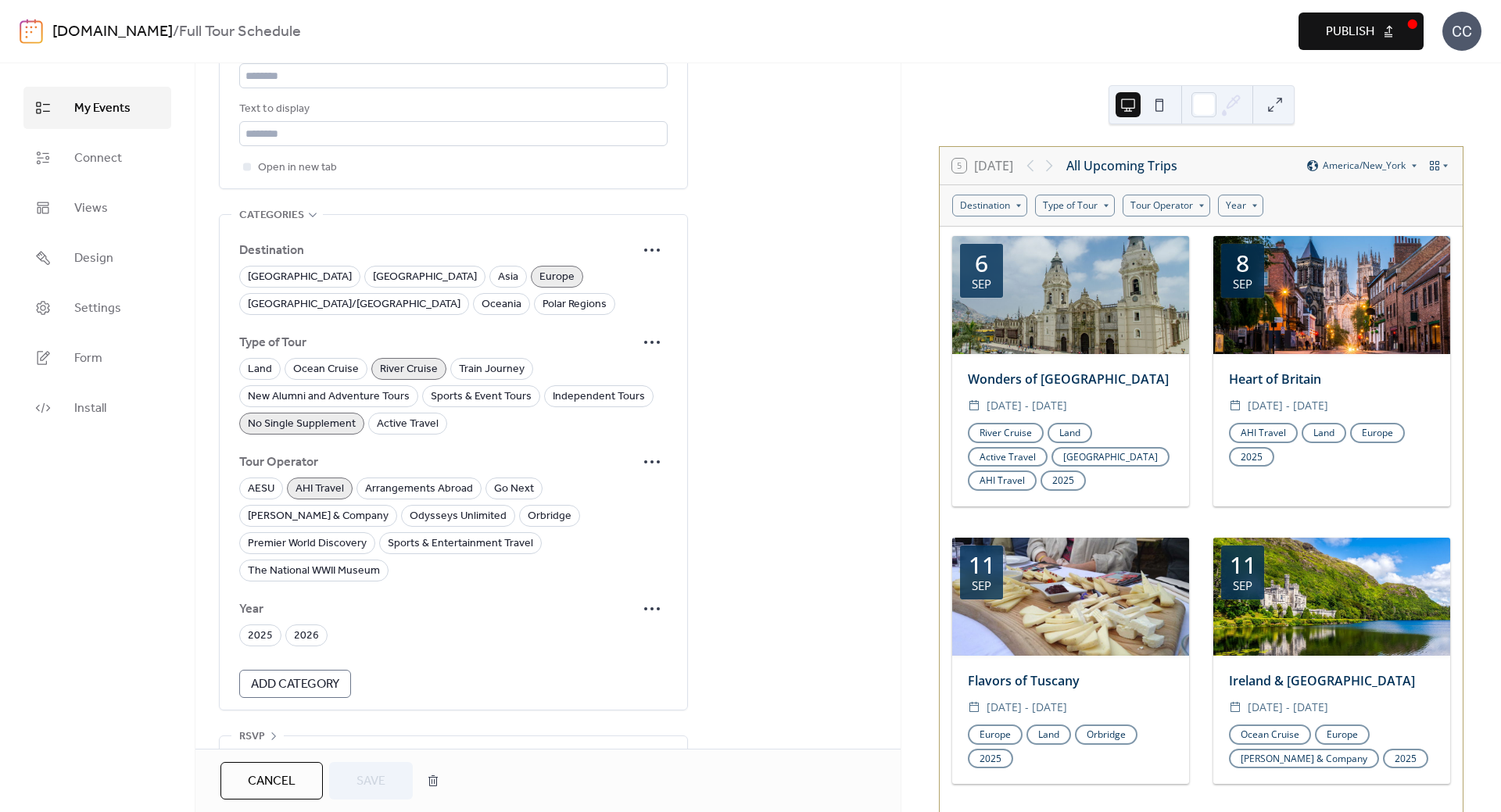
scroll to position [979, 0]
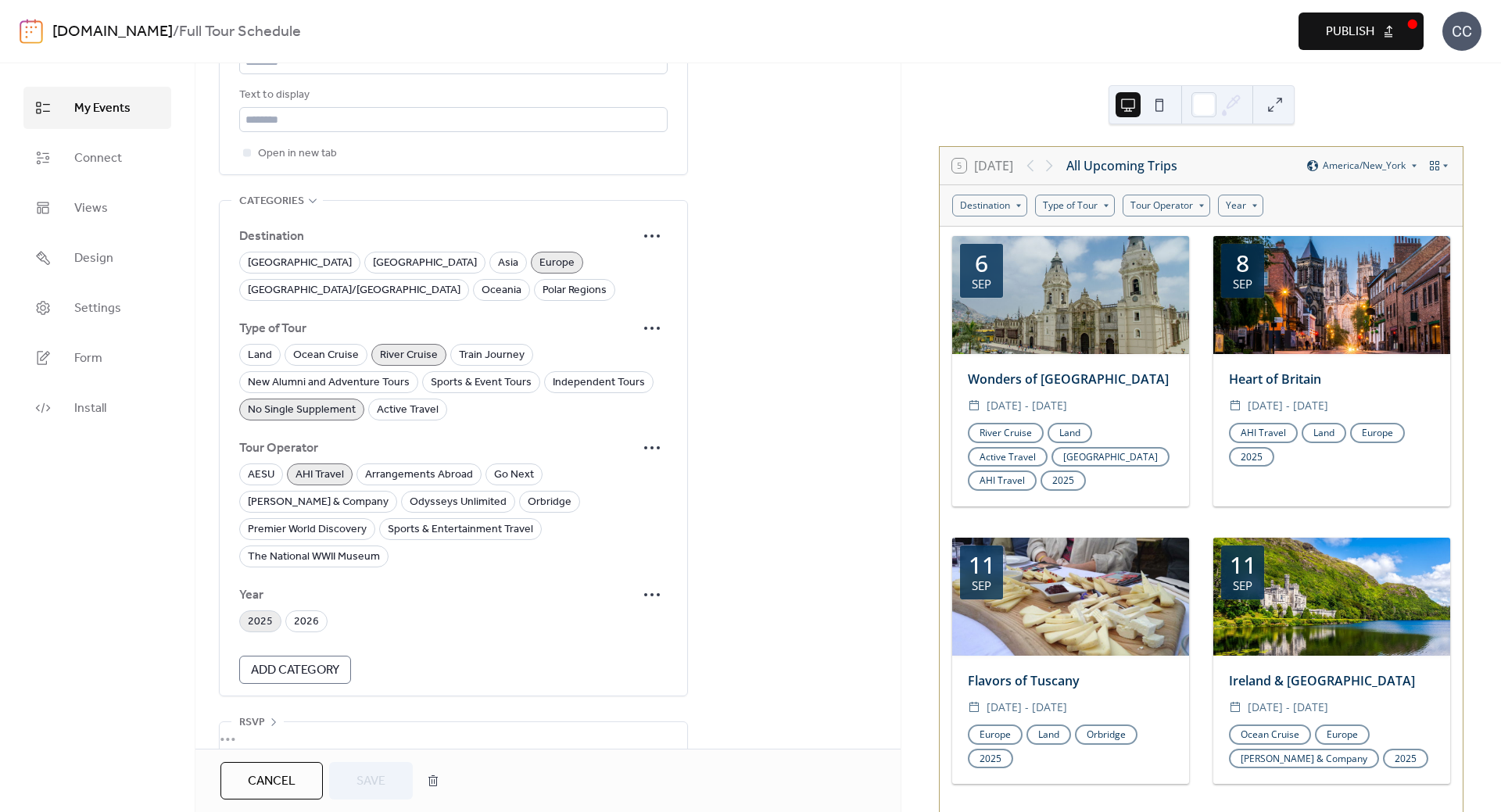
click at [272, 610] on div "2025" at bounding box center [260, 621] width 42 height 22
click at [374, 775] on span "Save" at bounding box center [371, 781] width 29 height 18
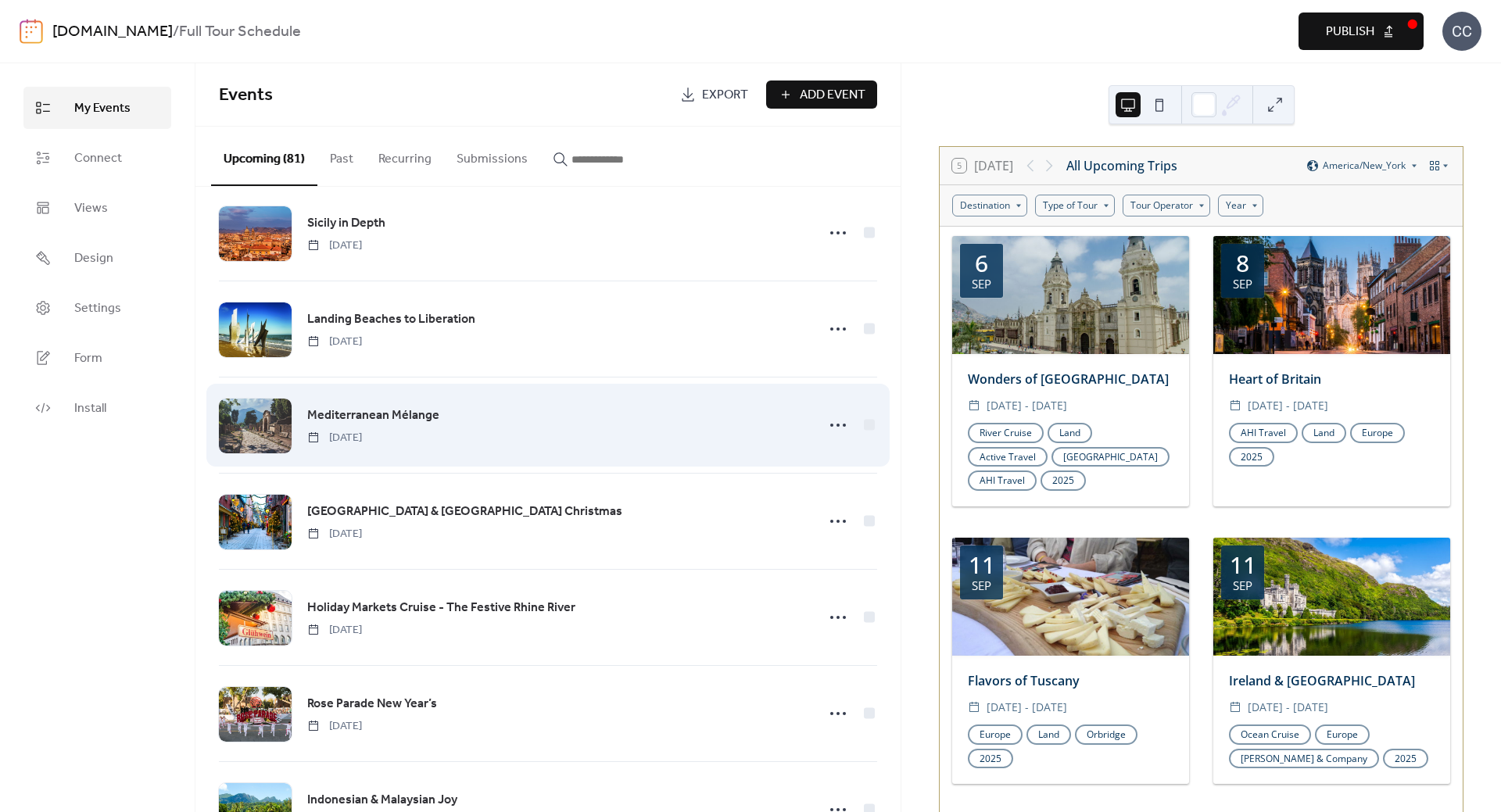
scroll to position [1798, 0]
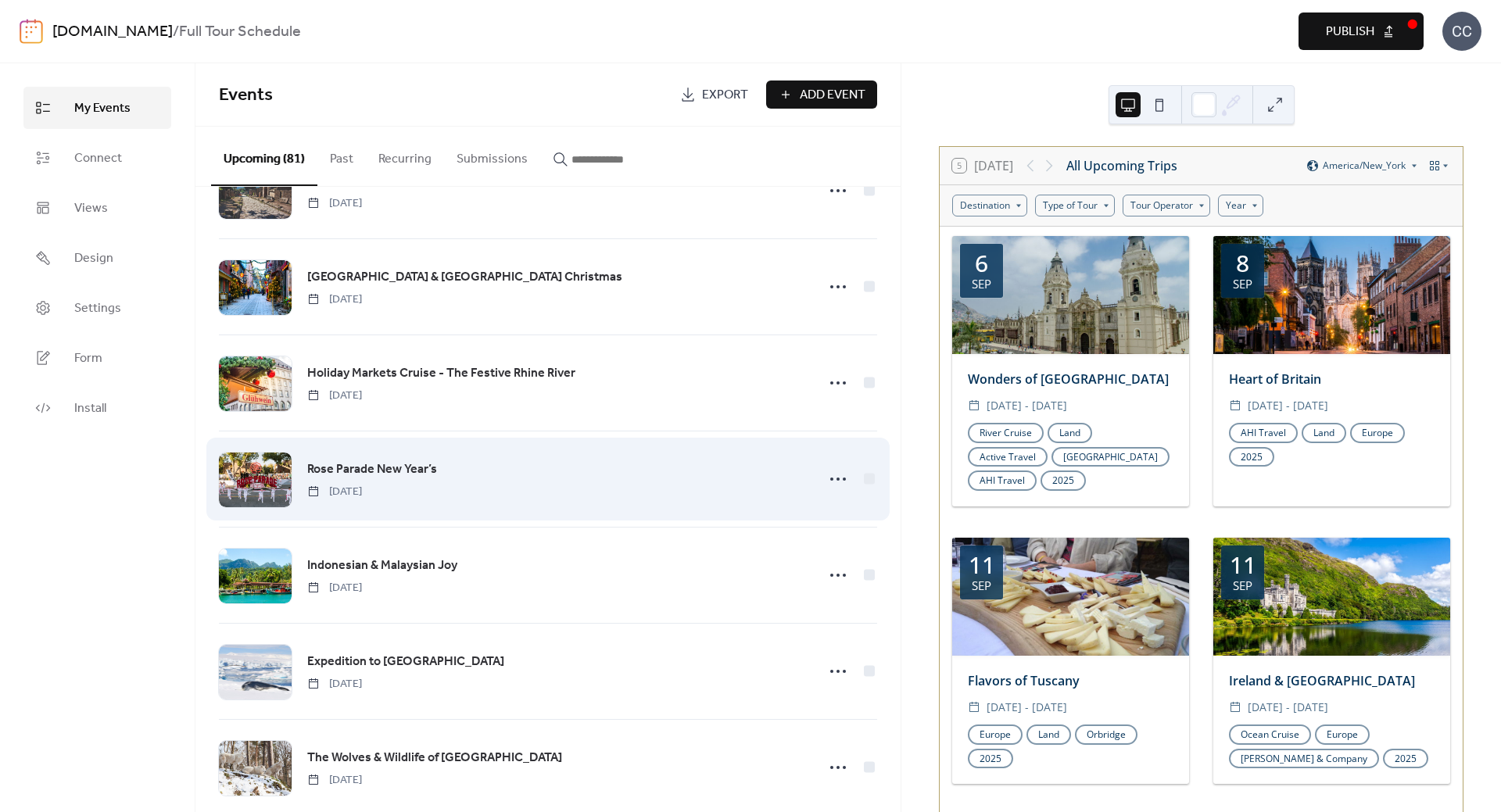
click at [347, 470] on span "Rose Parade New Year’s" at bounding box center [372, 469] width 130 height 18
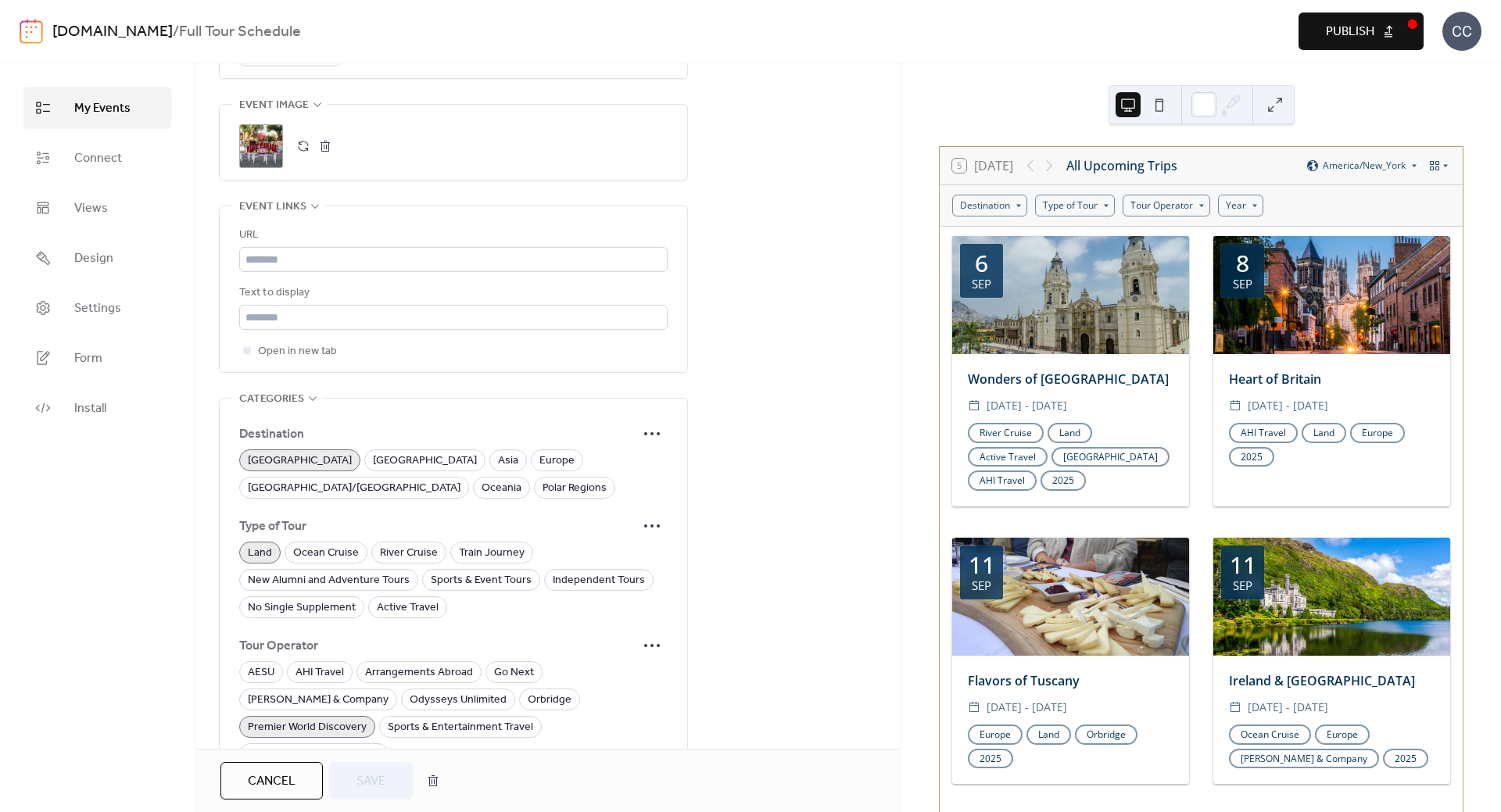
scroll to position [979, 0]
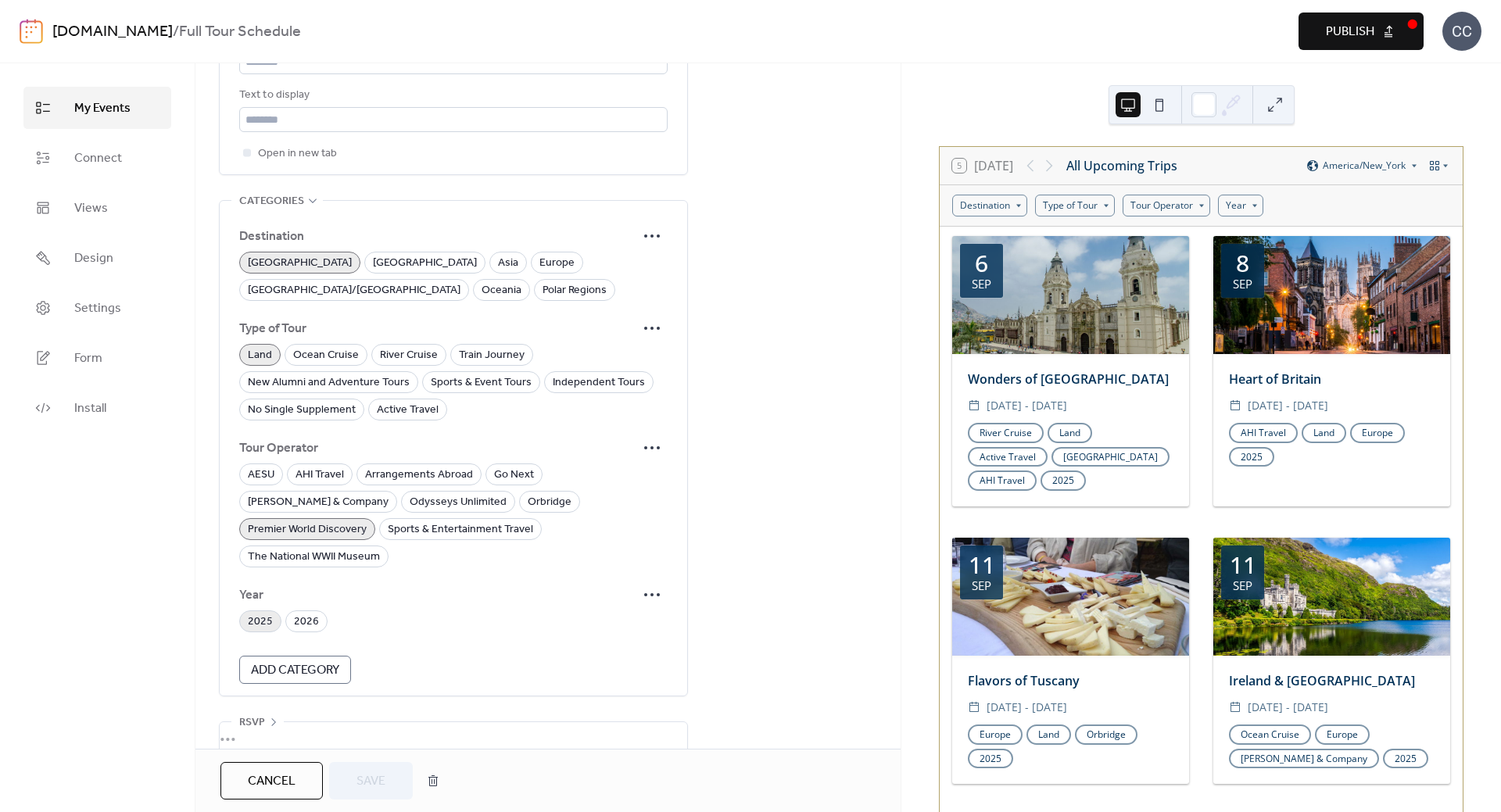
click at [258, 613] on span "2025" at bounding box center [260, 622] width 25 height 18
click at [310, 613] on span "2026" at bounding box center [306, 622] width 25 height 18
click at [382, 778] on span "Save" at bounding box center [371, 781] width 29 height 18
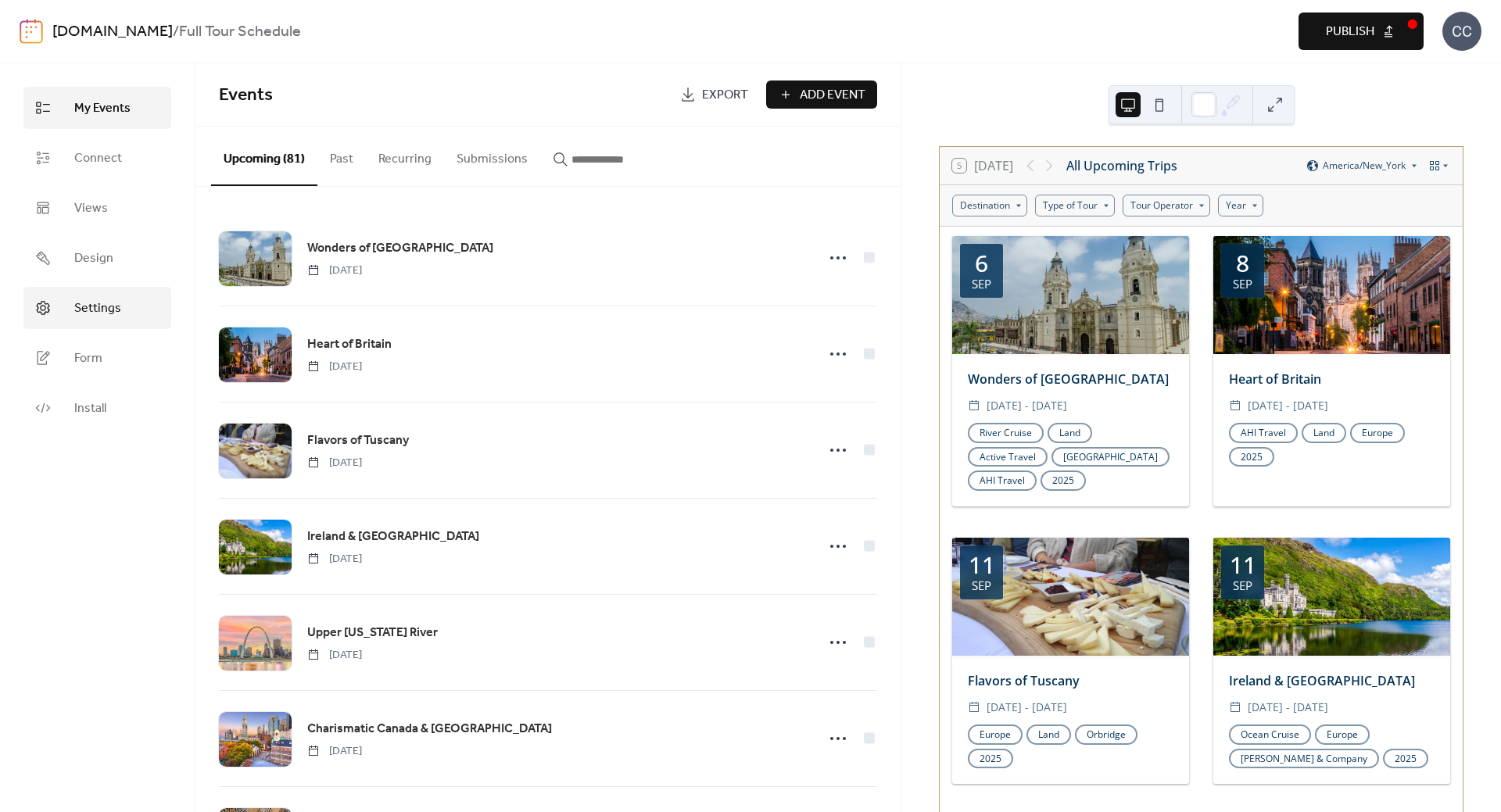
click at [108, 314] on span "Settings" at bounding box center [98, 308] width 47 height 18
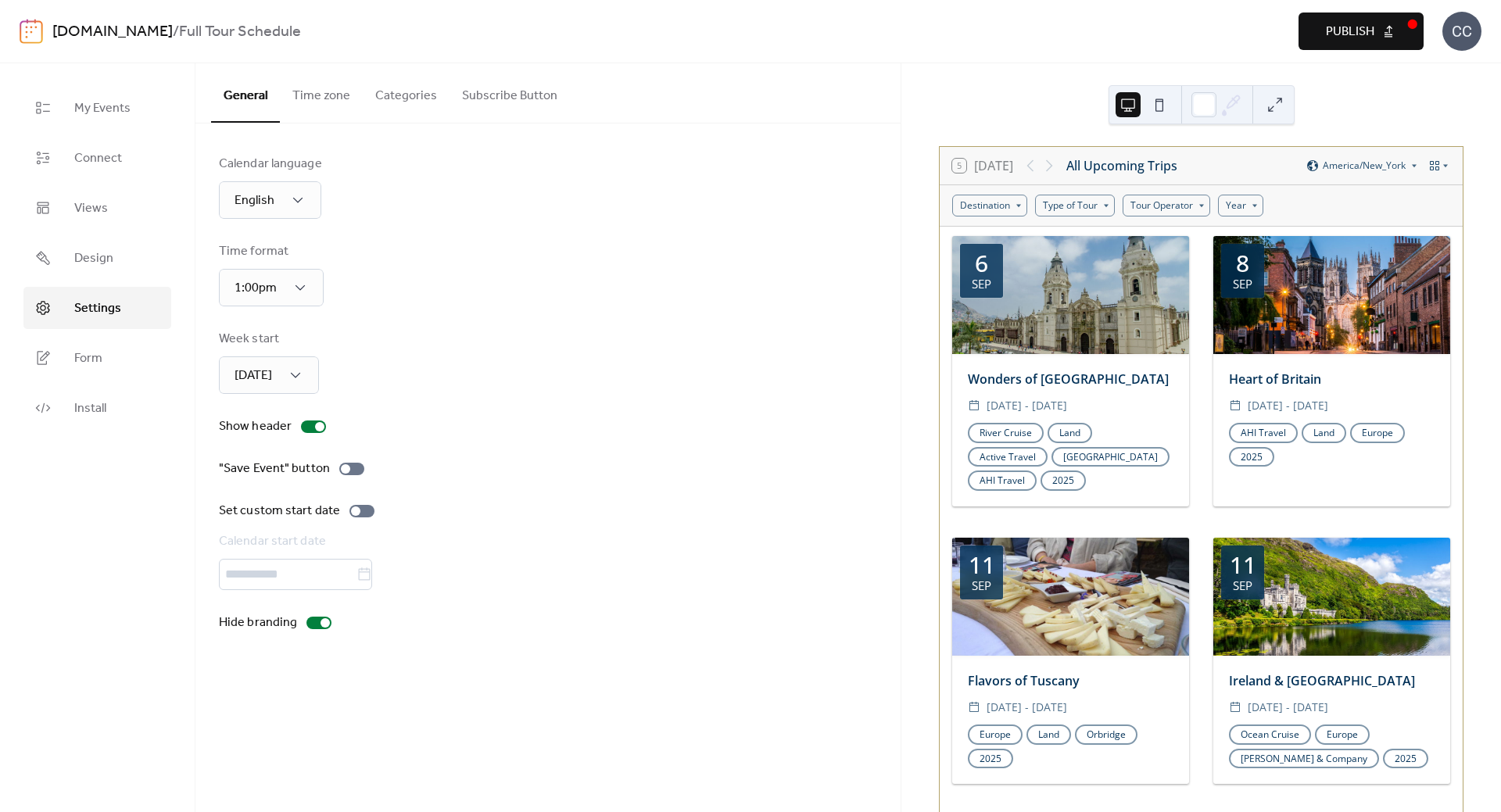
click at [399, 84] on button "Categories" at bounding box center [406, 92] width 86 height 58
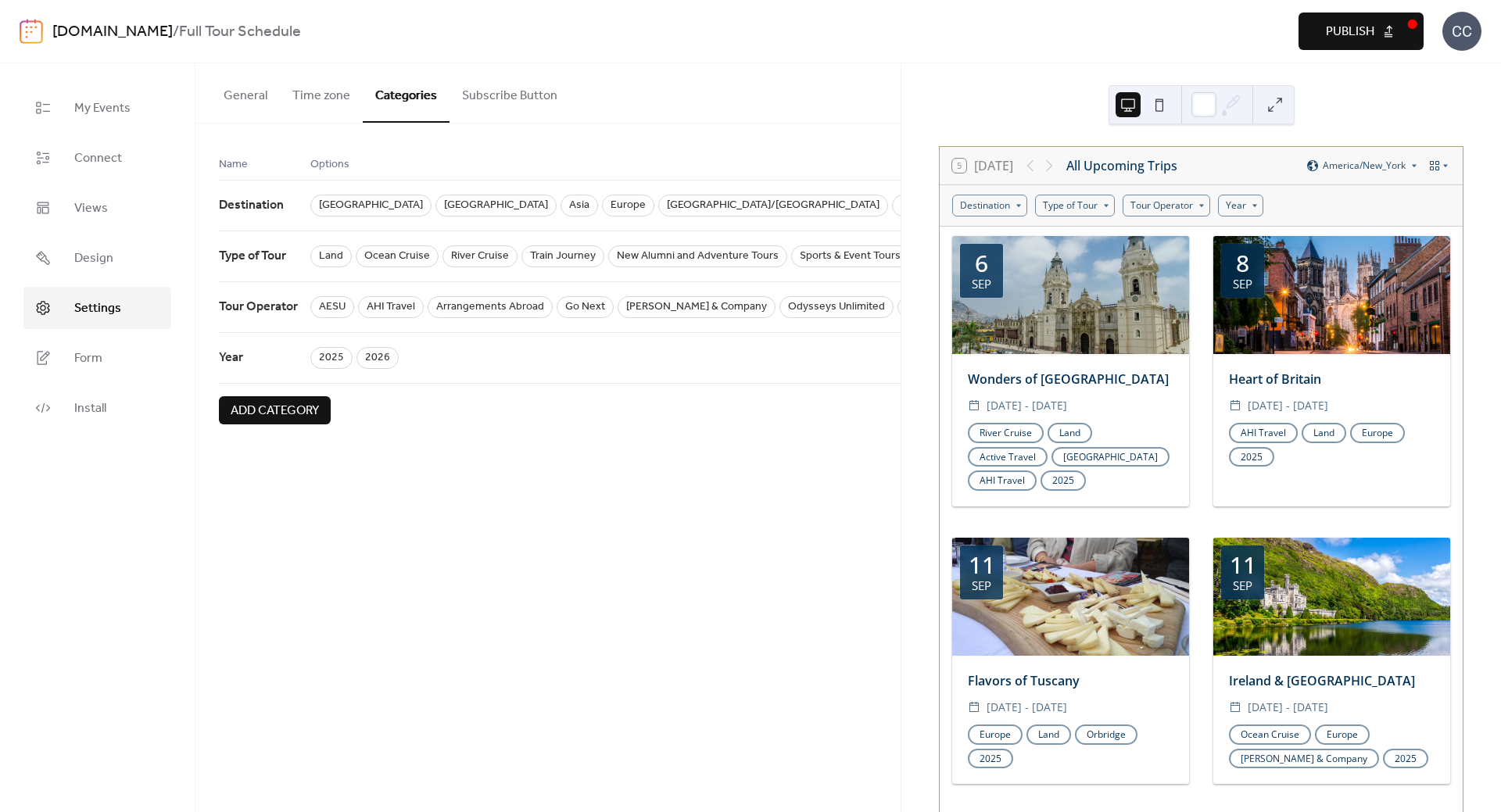
scroll to position [0, 598]
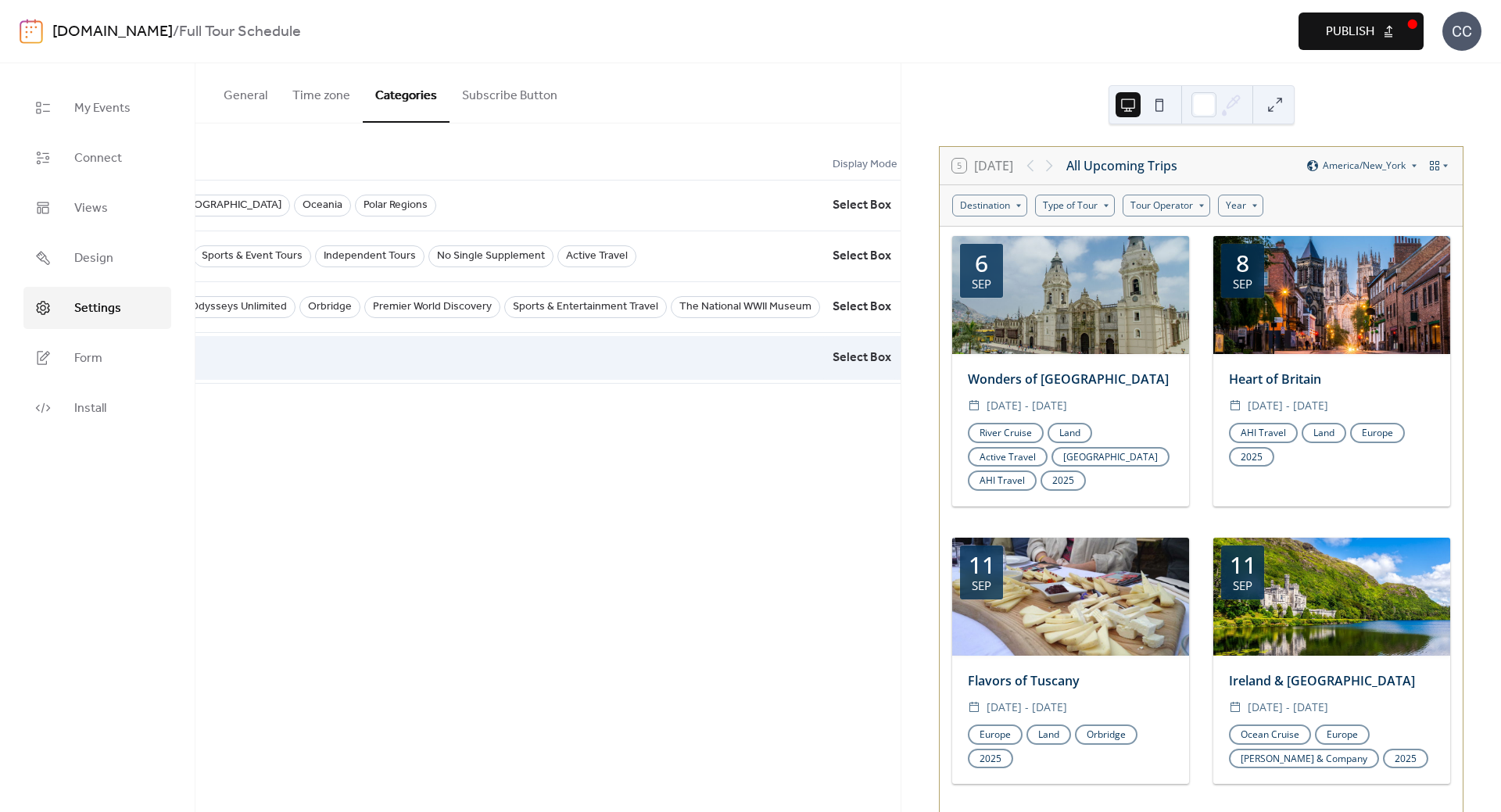
click at [919, 354] on icon at bounding box center [931, 358] width 25 height 25
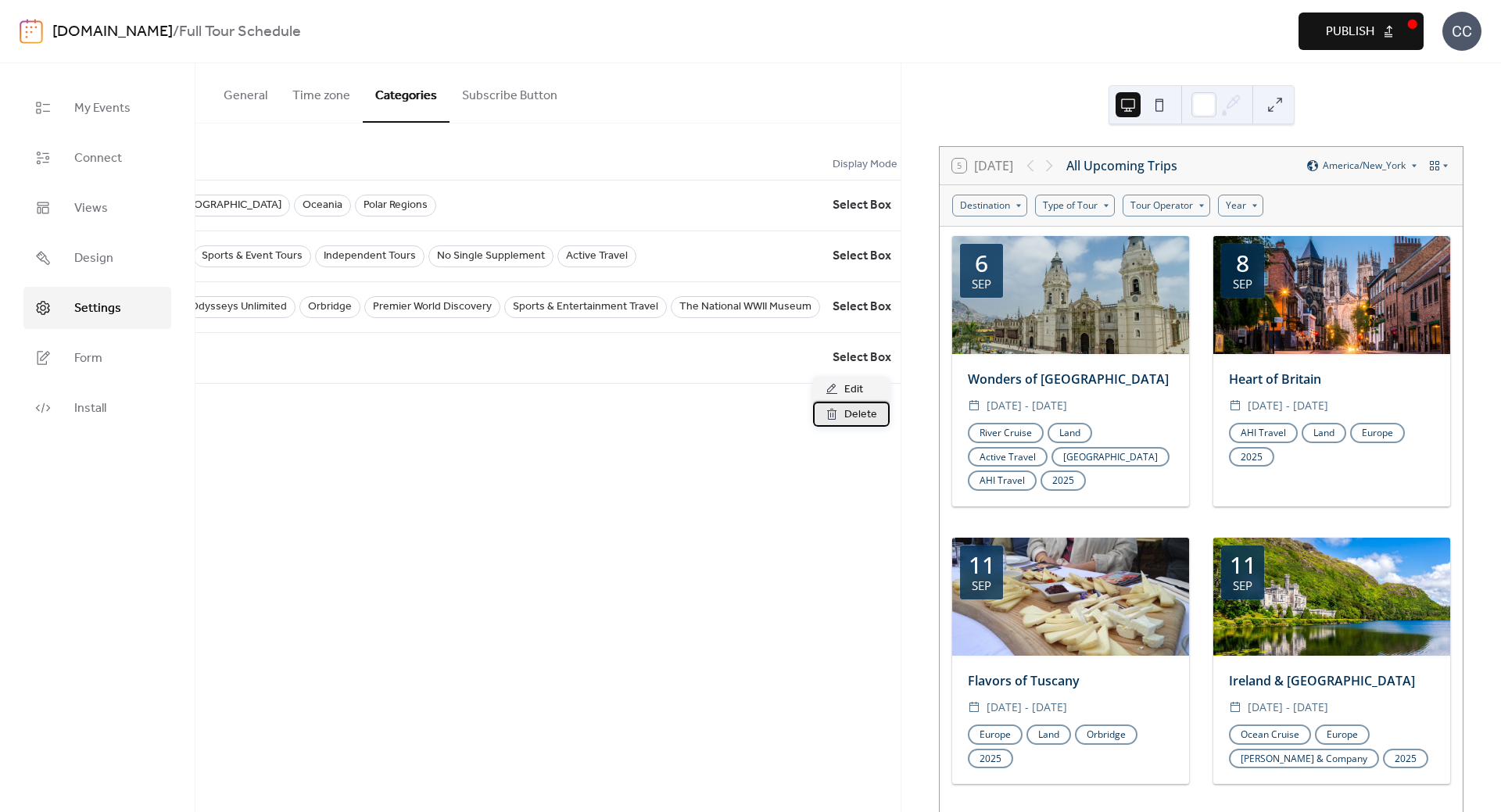
click at [857, 418] on span "Delete" at bounding box center [860, 414] width 33 height 18
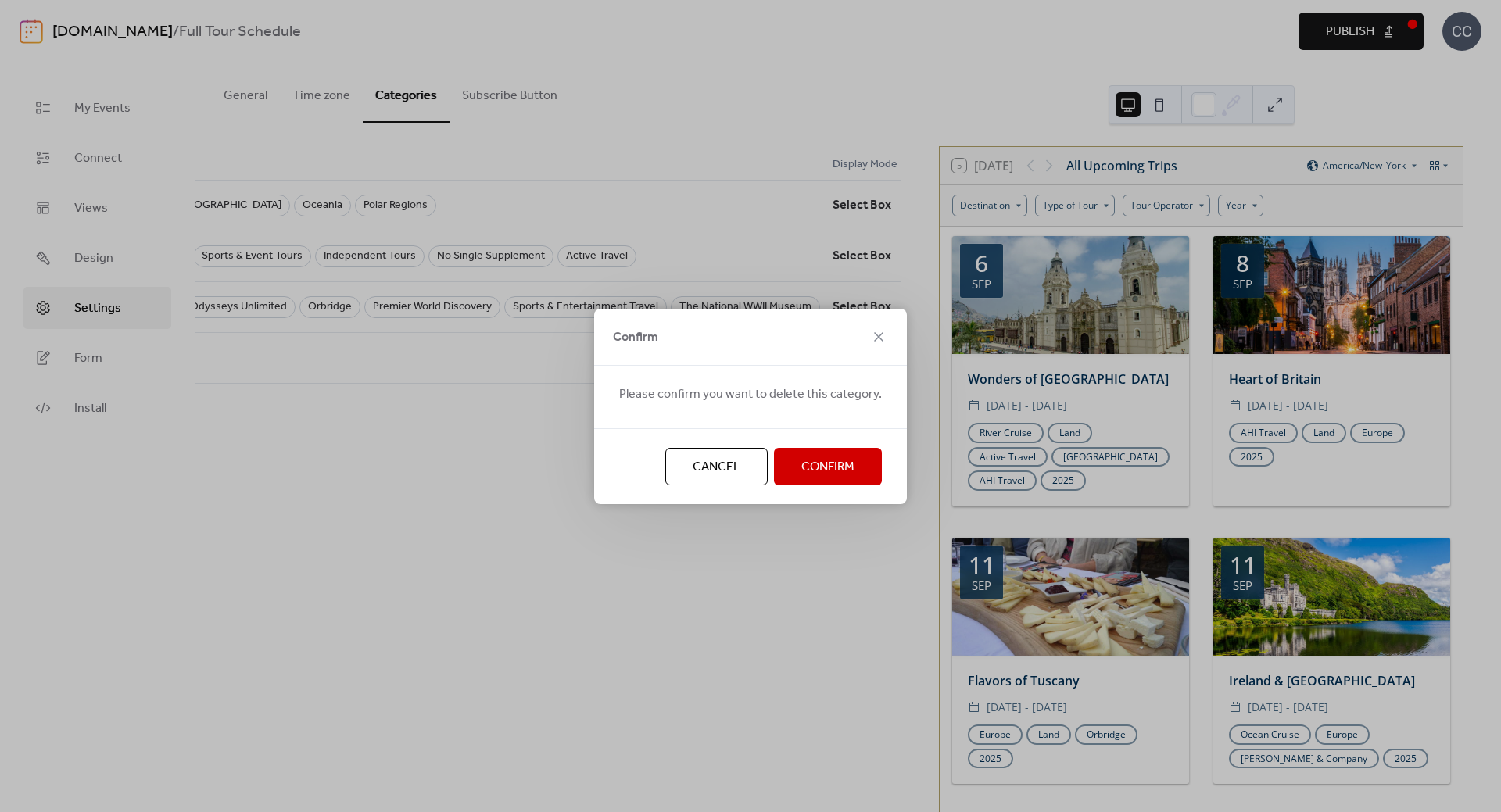
click at [823, 466] on span "Confirm" at bounding box center [827, 467] width 53 height 18
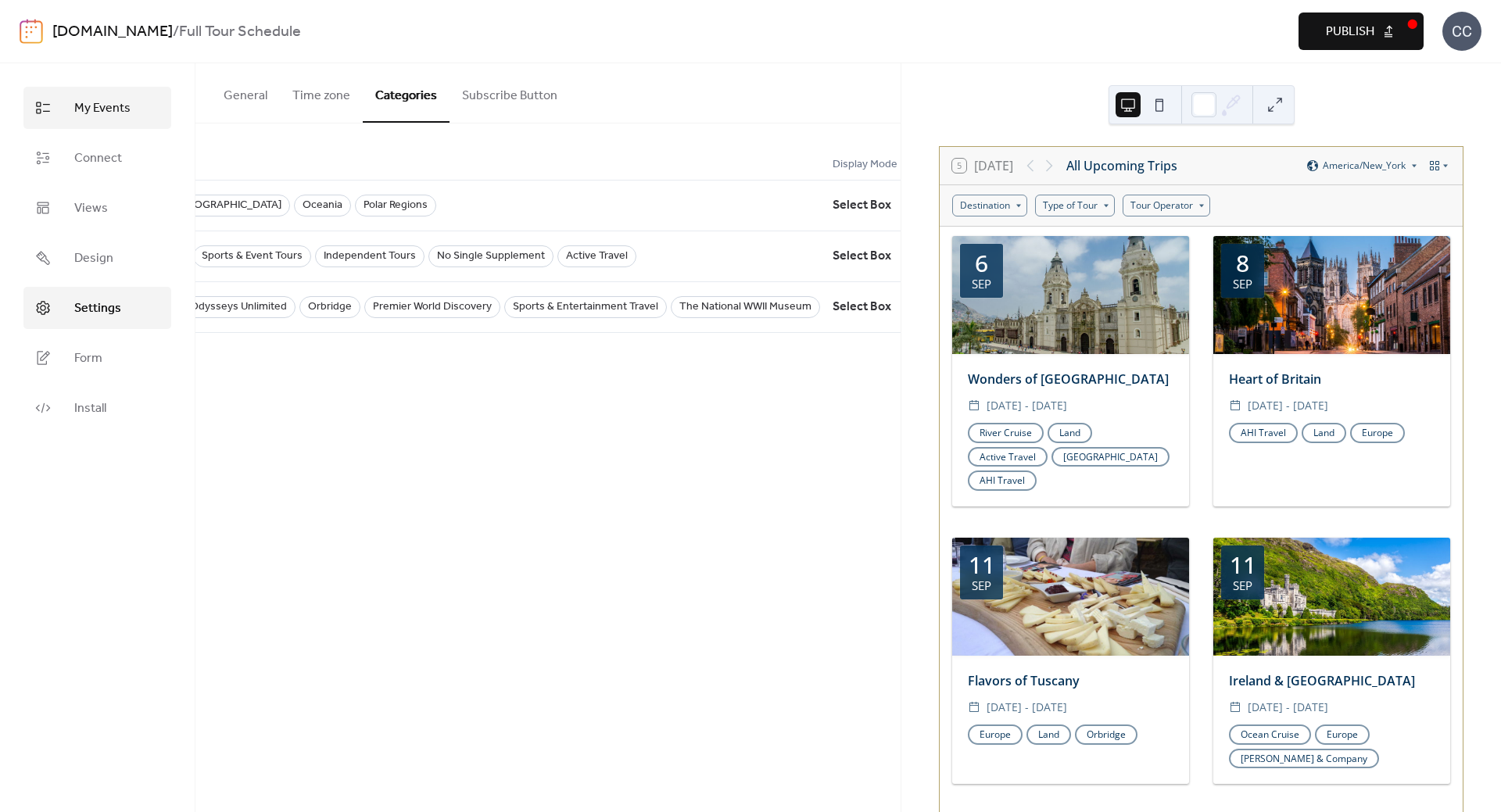
click at [96, 95] on link "My Events" at bounding box center [97, 107] width 148 height 42
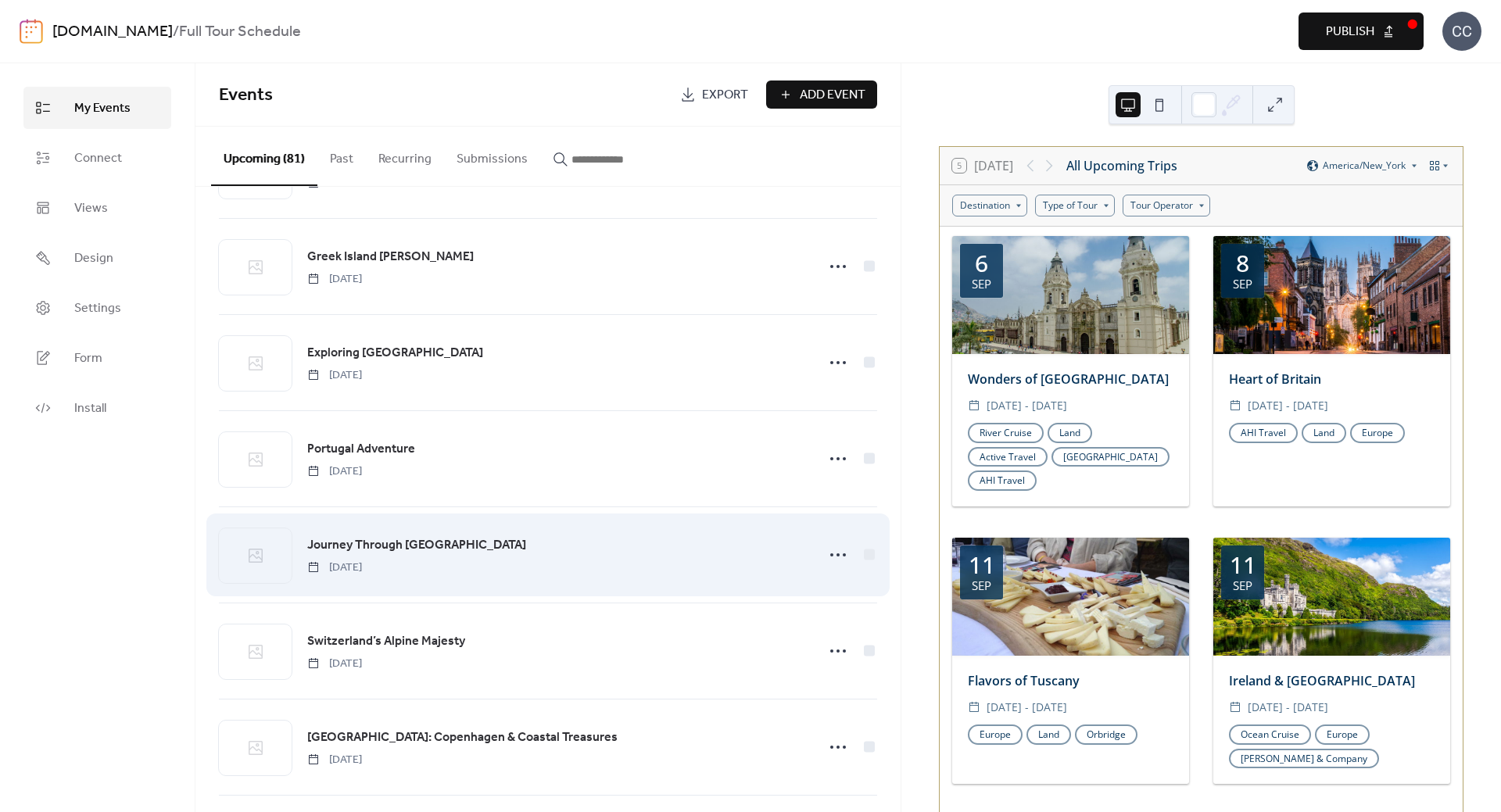
scroll to position [4167, 0]
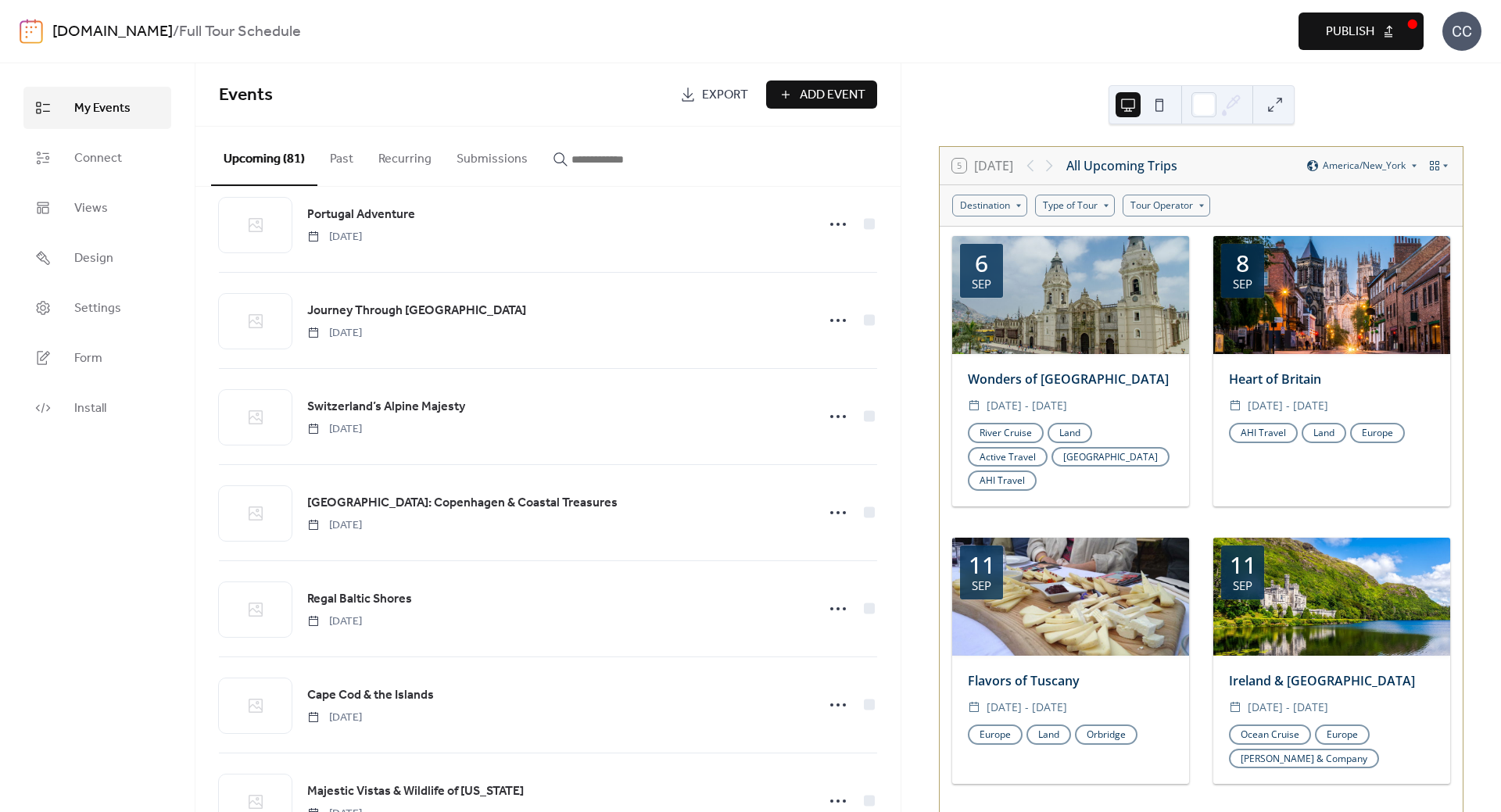
click at [93, 36] on link "[DOMAIN_NAME]" at bounding box center [112, 31] width 120 height 30
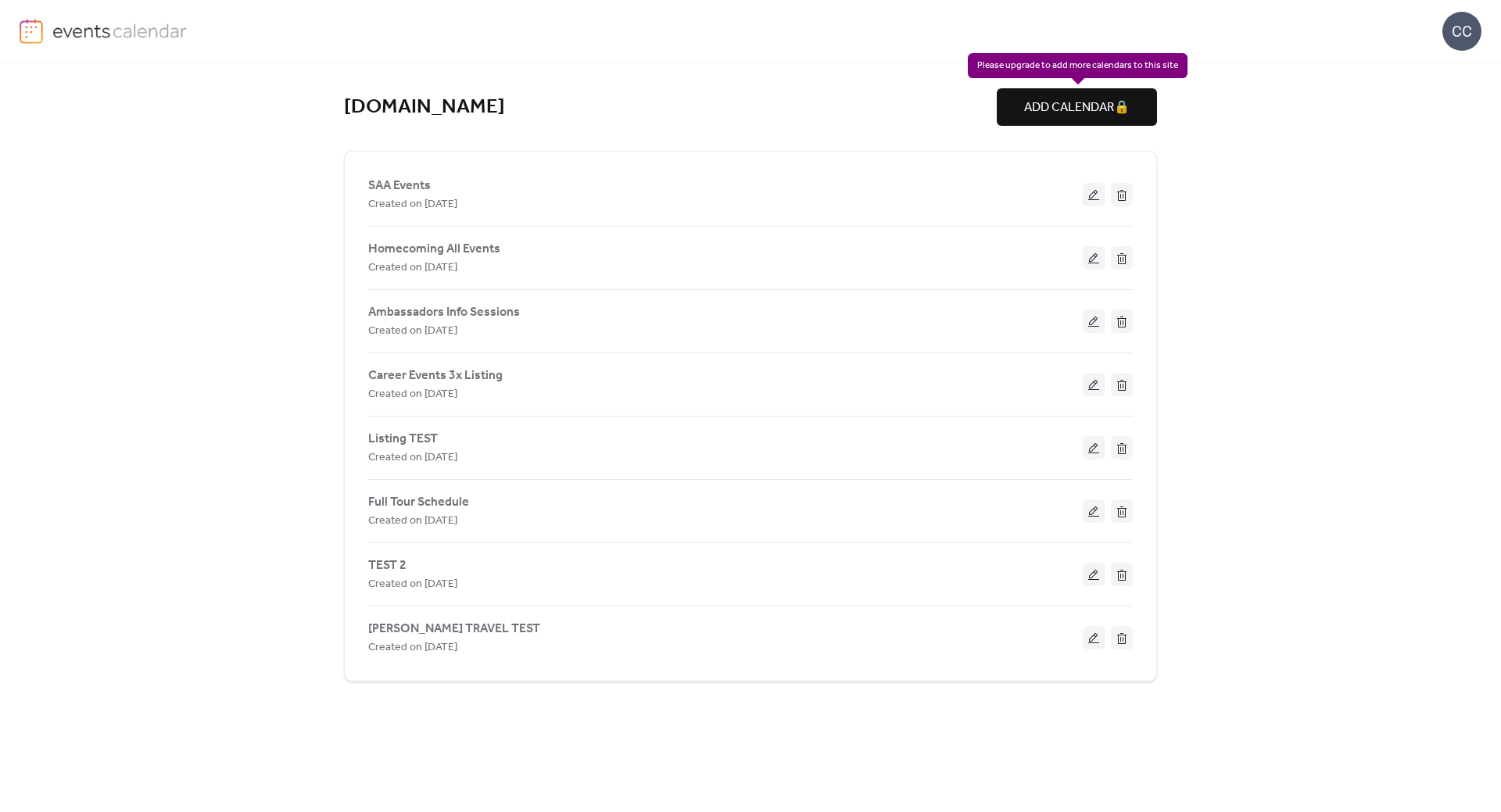
click at [1072, 102] on div "ADD CALENDAR 🔒" at bounding box center [1077, 106] width 160 height 38
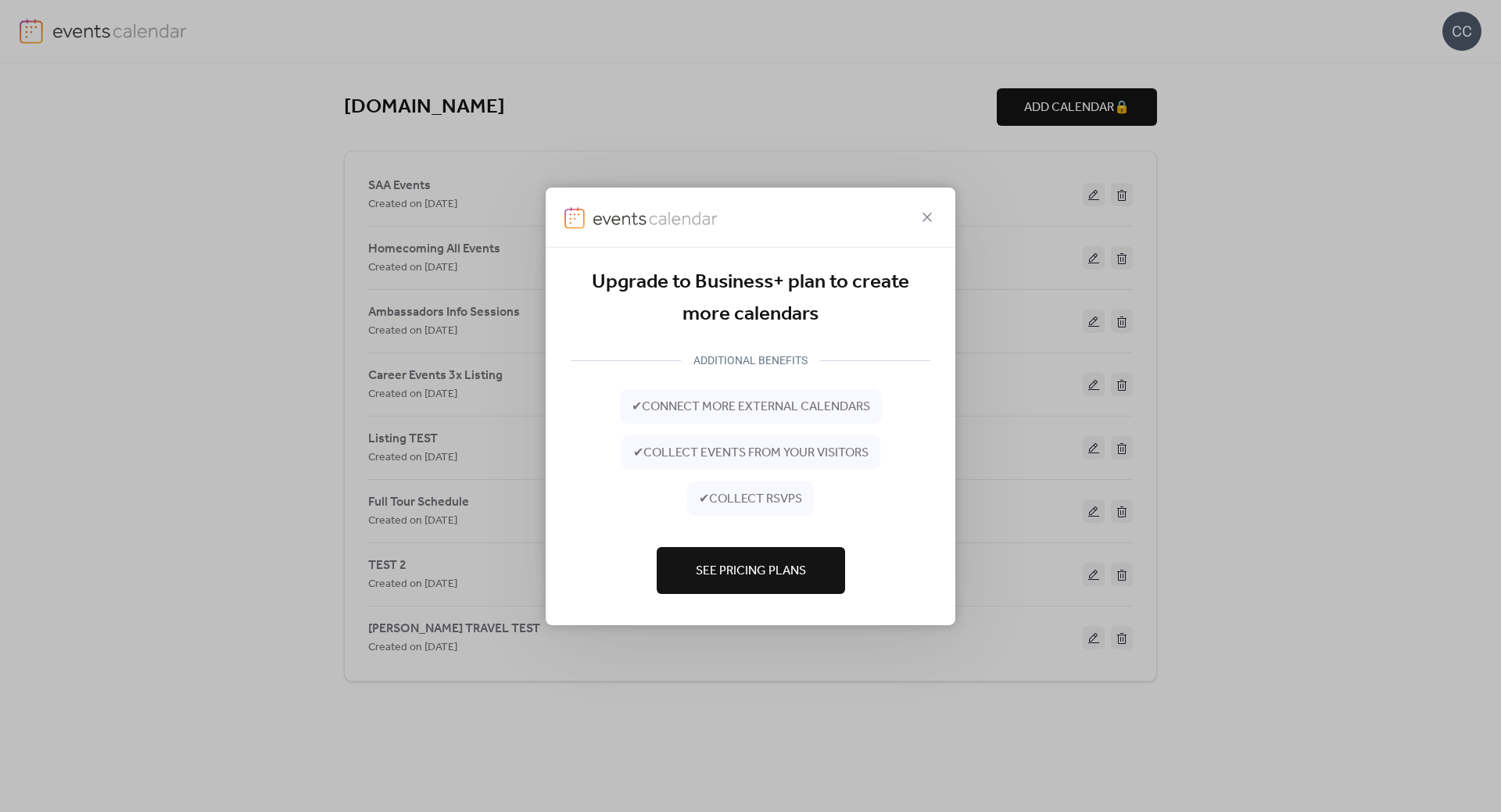
click at [744, 578] on span "See Pricing Plans" at bounding box center [751, 570] width 110 height 18
